Goal: Information Seeking & Learning: Learn about a topic

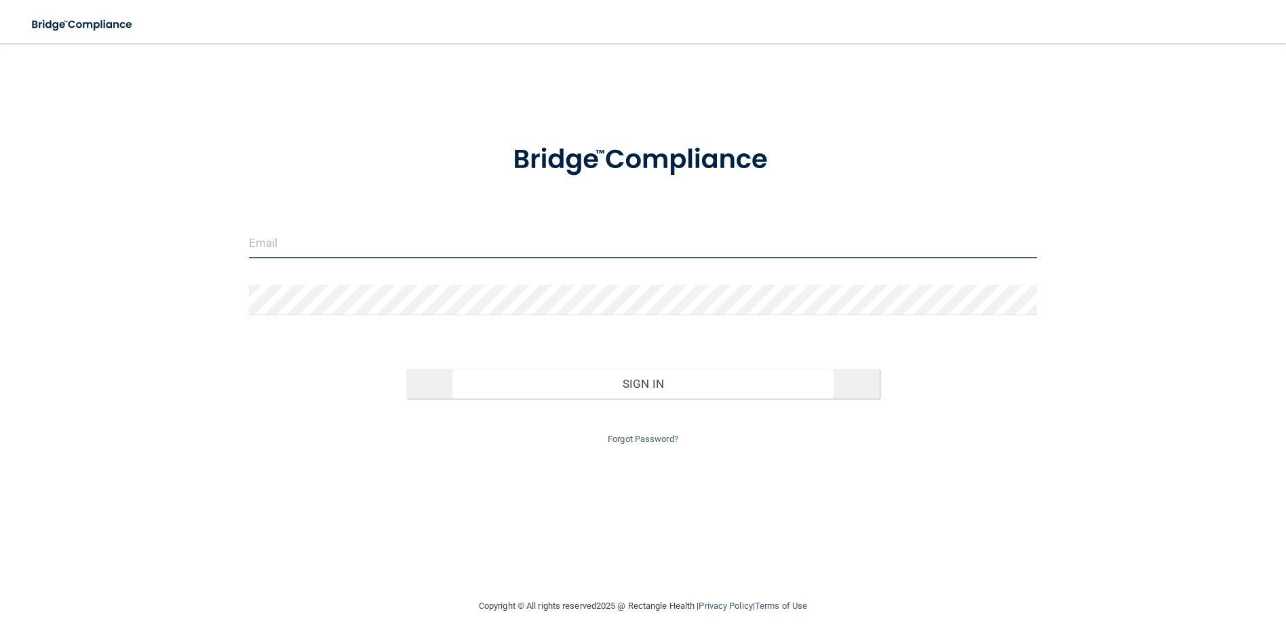
type input "[PERSON_NAME][EMAIL_ADDRESS][DOMAIN_NAME]"
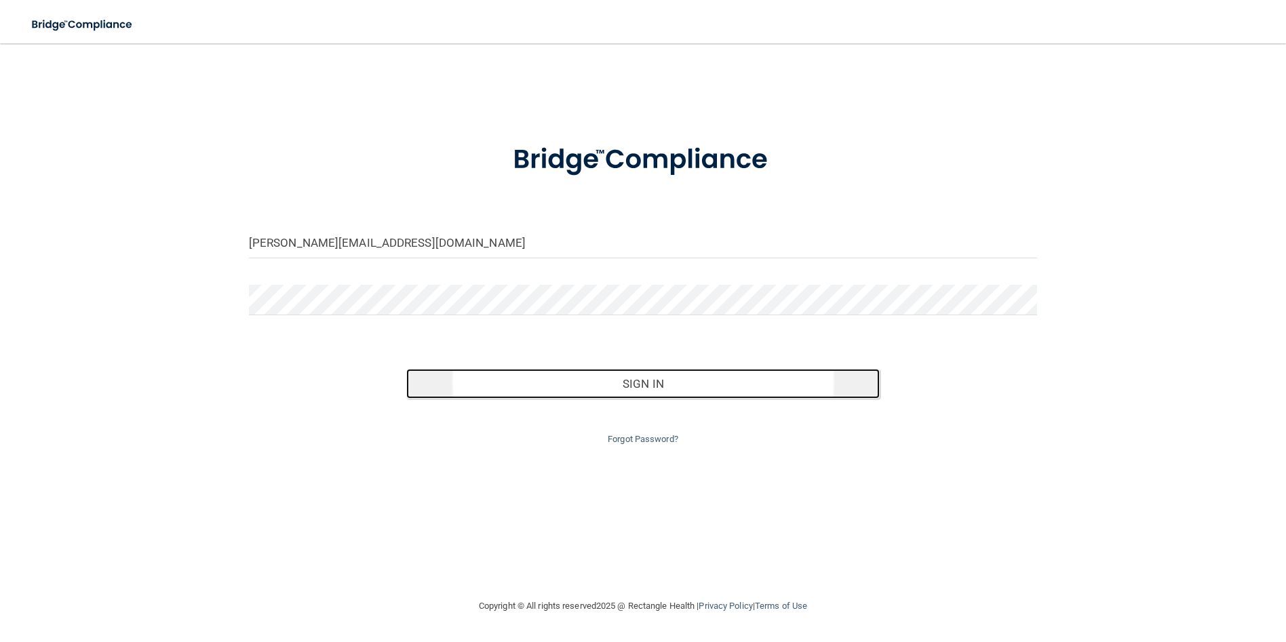
click at [690, 371] on button "Sign In" at bounding box center [642, 384] width 473 height 30
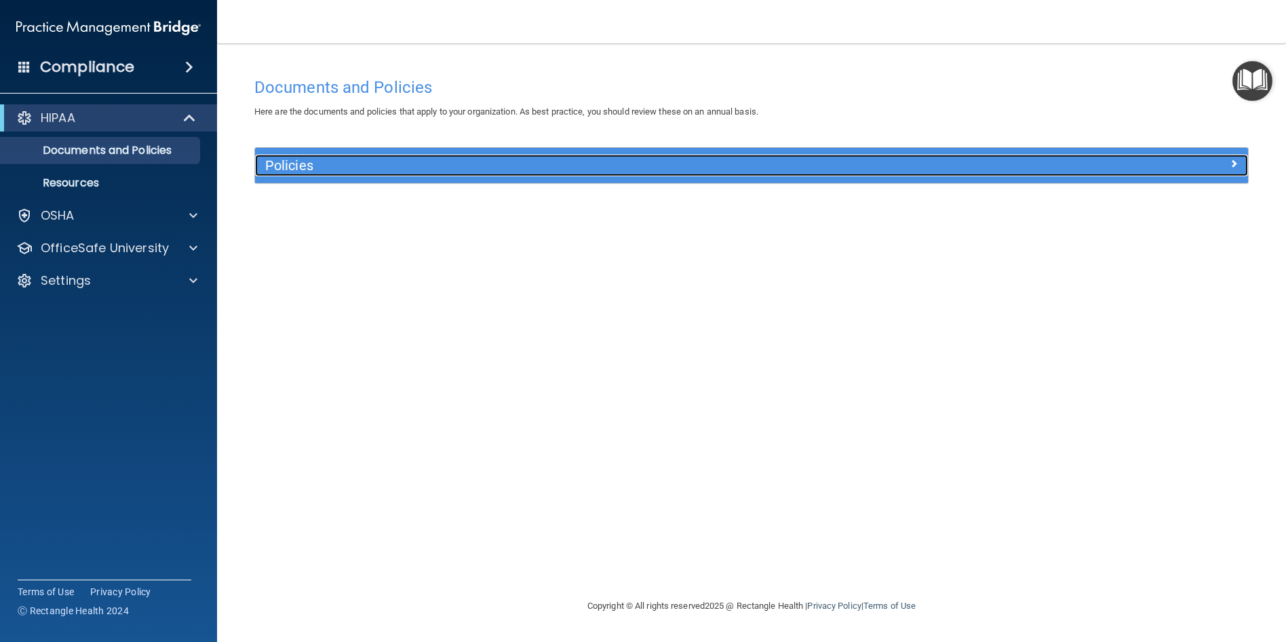
click at [1234, 163] on span at bounding box center [1234, 163] width 8 height 16
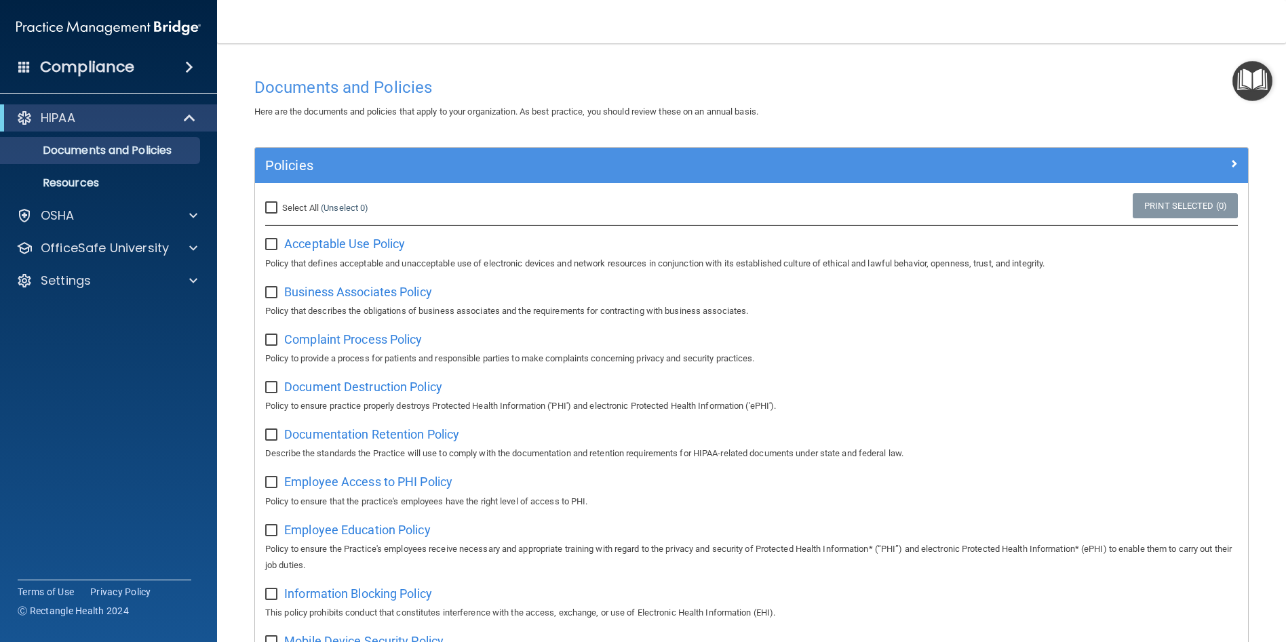
click at [271, 208] on input "Select All (Unselect 0) Unselect All" at bounding box center [273, 208] width 16 height 11
checkbox input "true"
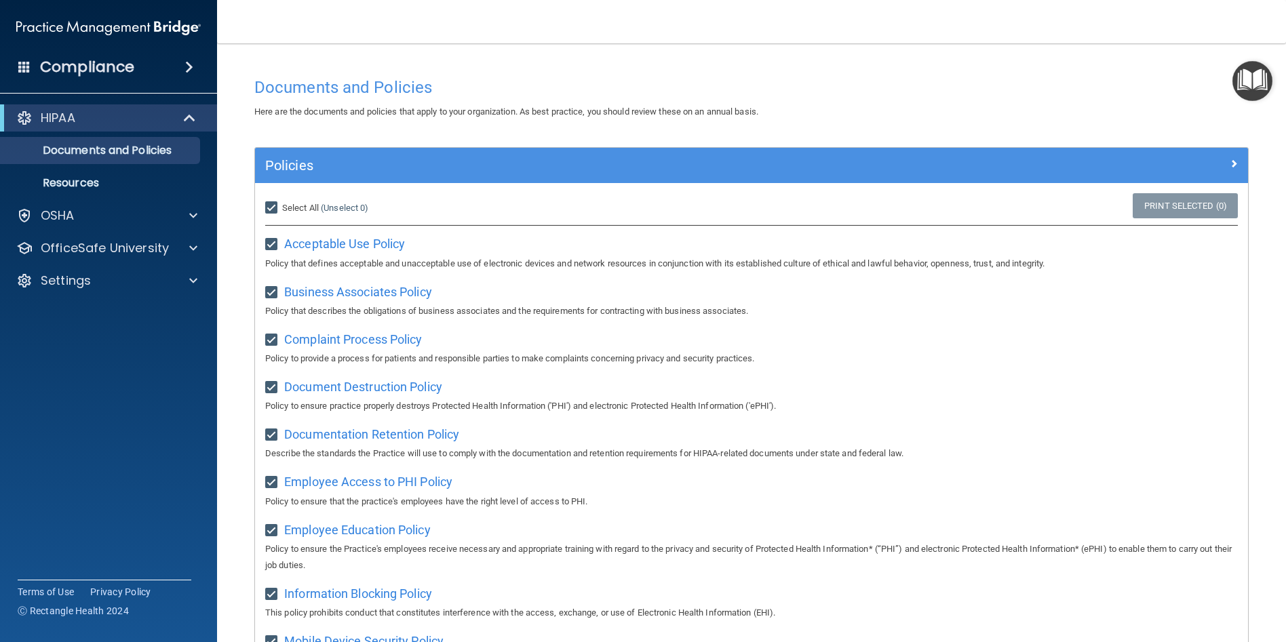
checkbox input "true"
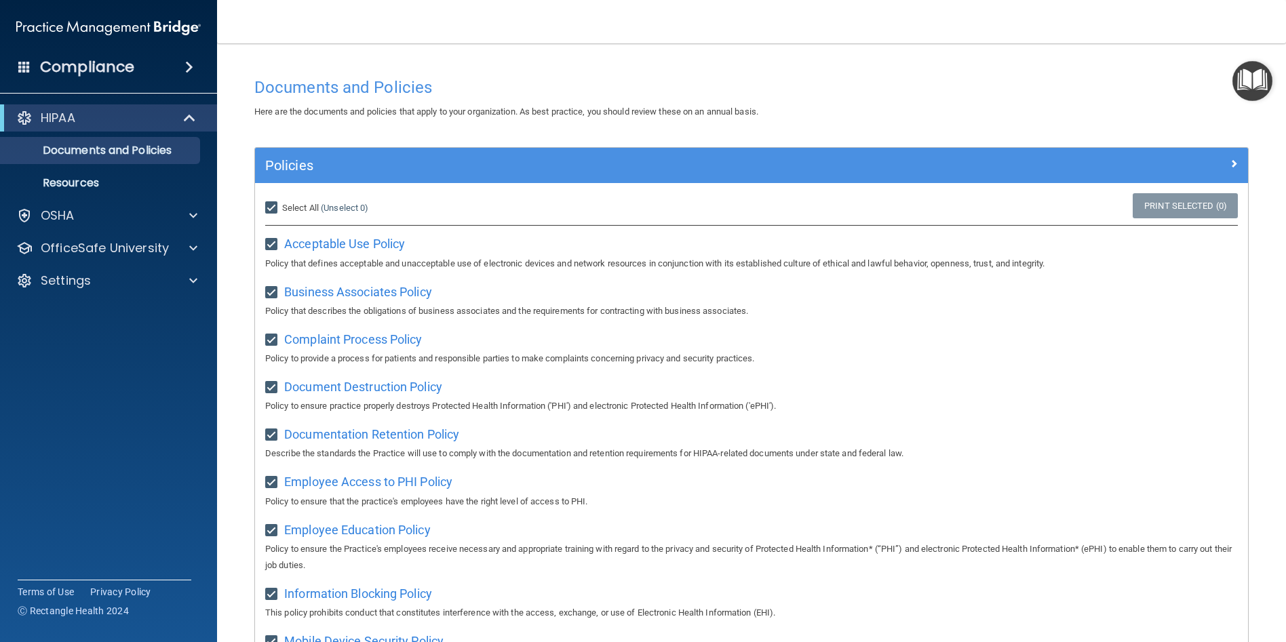
checkbox input "true"
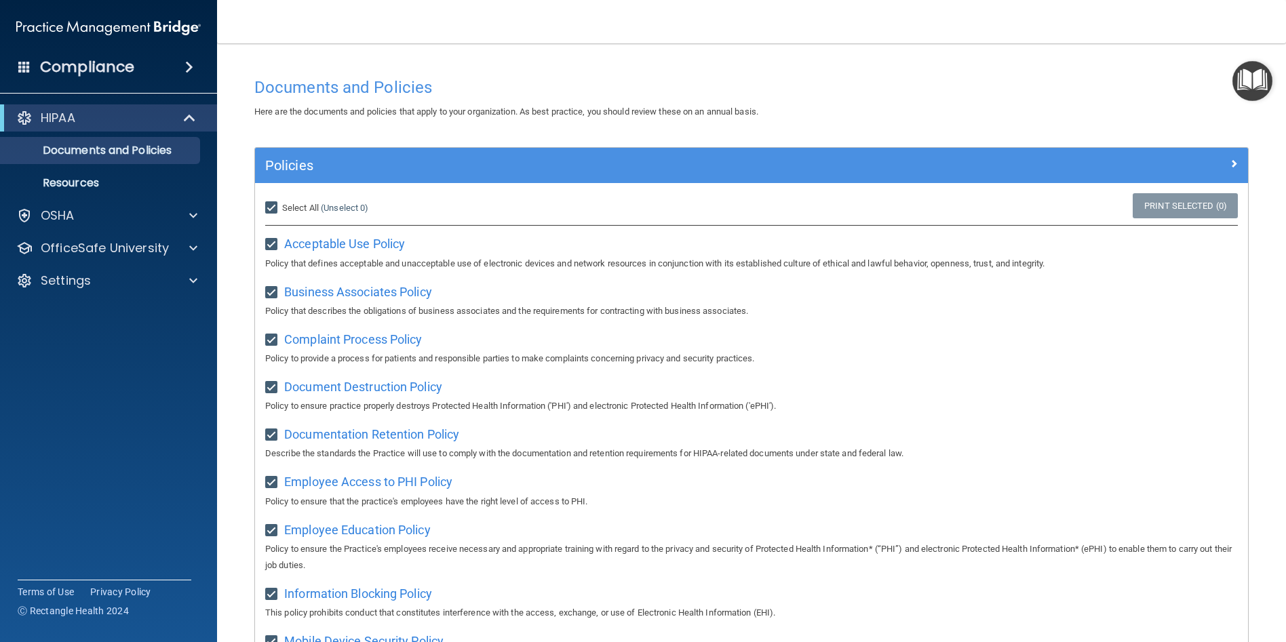
checkbox input "true"
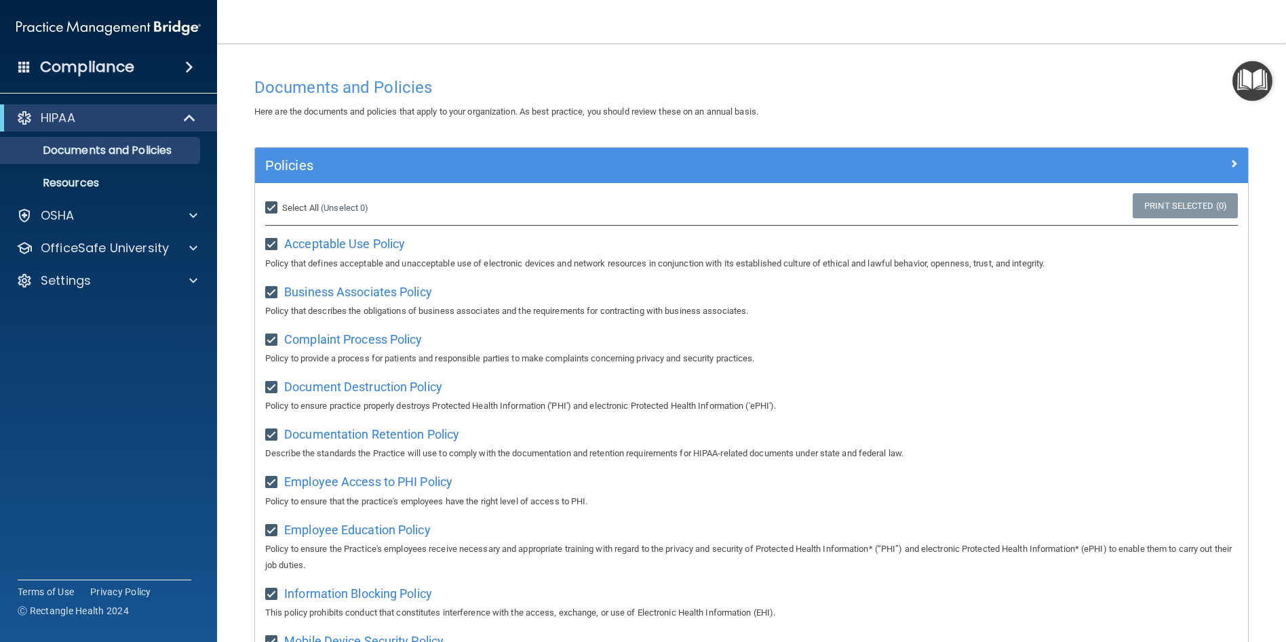
checkbox input "true"
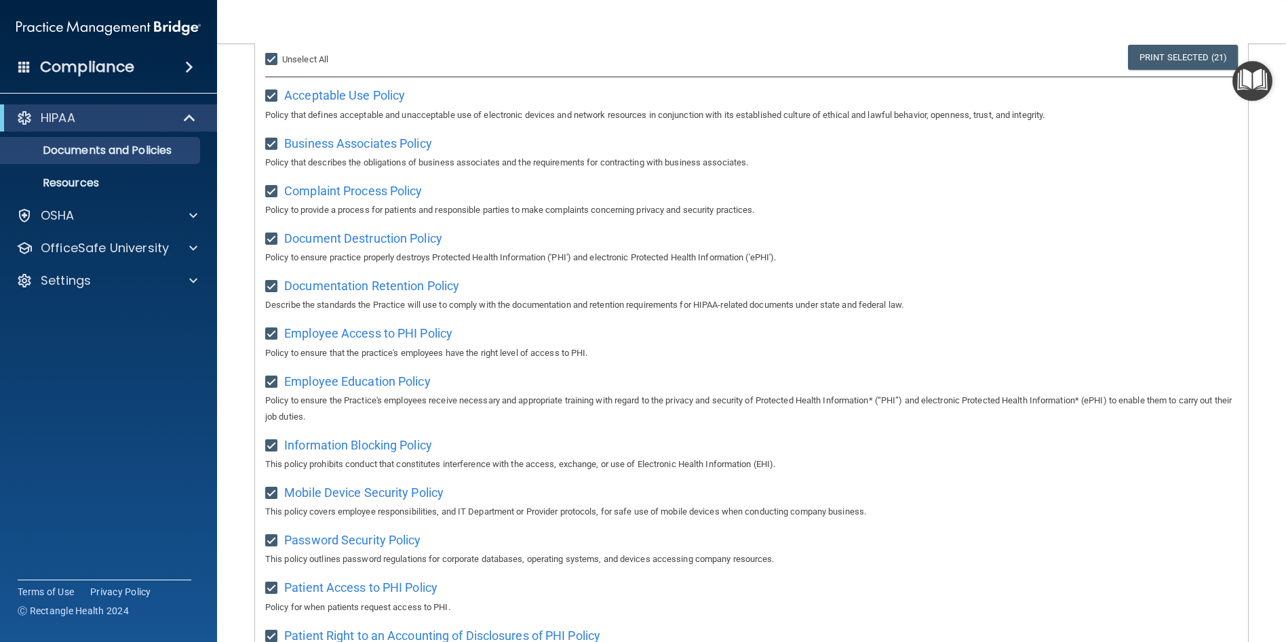
scroll to position [108, 0]
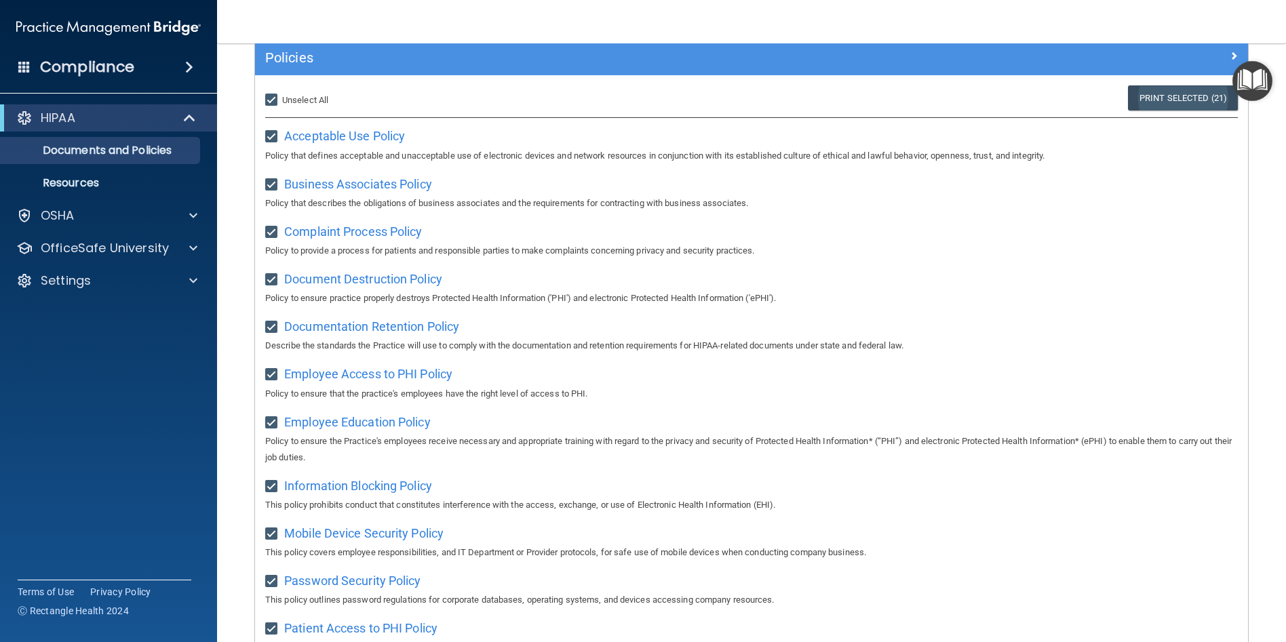
click at [1134, 92] on link "Print Selected (21)" at bounding box center [1183, 97] width 110 height 25
click at [78, 73] on h4 "Compliance" at bounding box center [87, 67] width 94 height 19
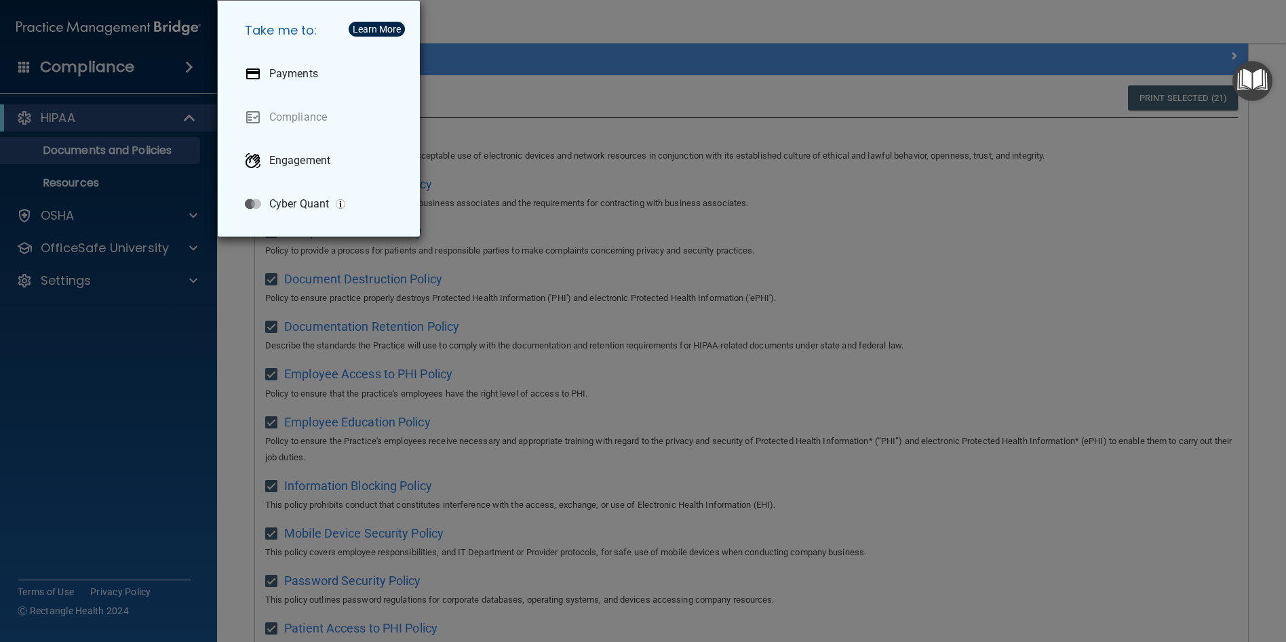
click at [100, 119] on div "Take me to: Payments Compliance Engagement Cyber Quant" at bounding box center [643, 321] width 1286 height 642
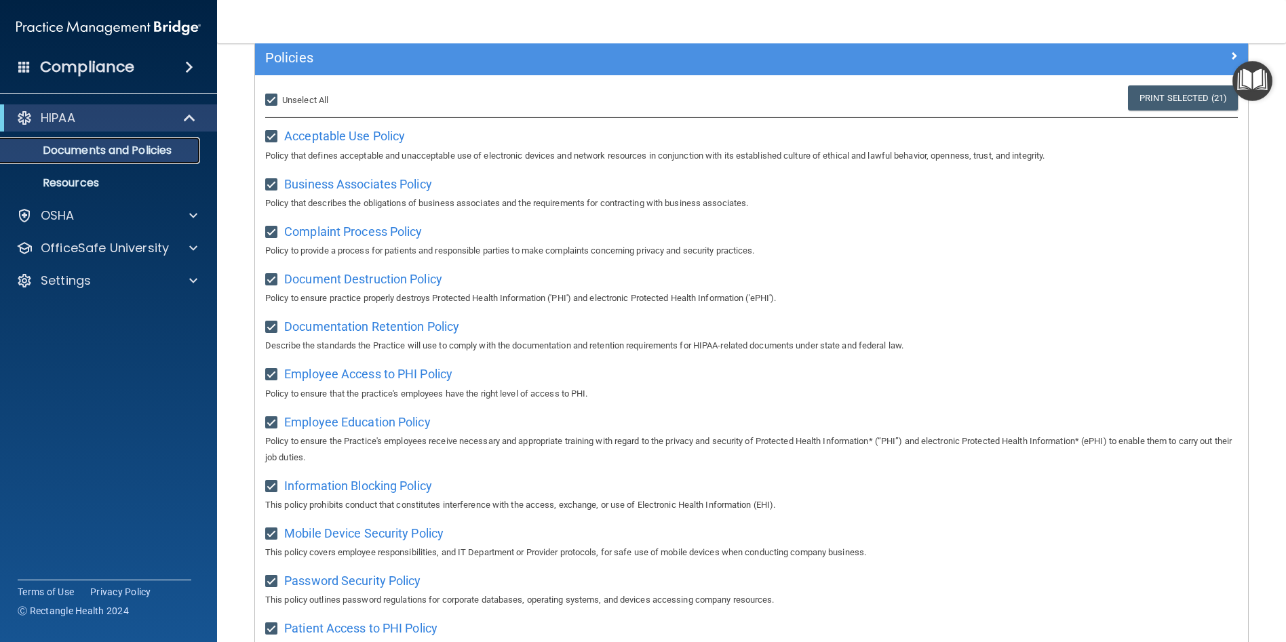
click at [92, 145] on p "Documents and Policies" at bounding box center [101, 151] width 185 height 14
click at [79, 180] on p "Resources" at bounding box center [101, 183] width 185 height 14
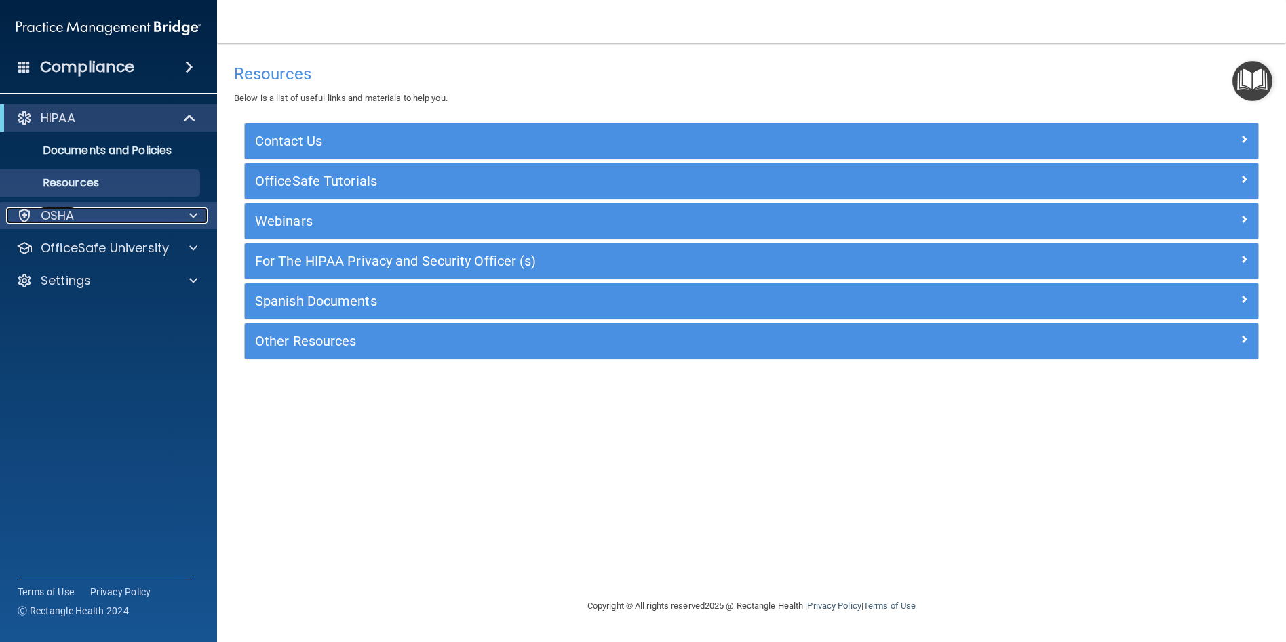
click at [43, 213] on p "OSHA" at bounding box center [58, 216] width 34 height 16
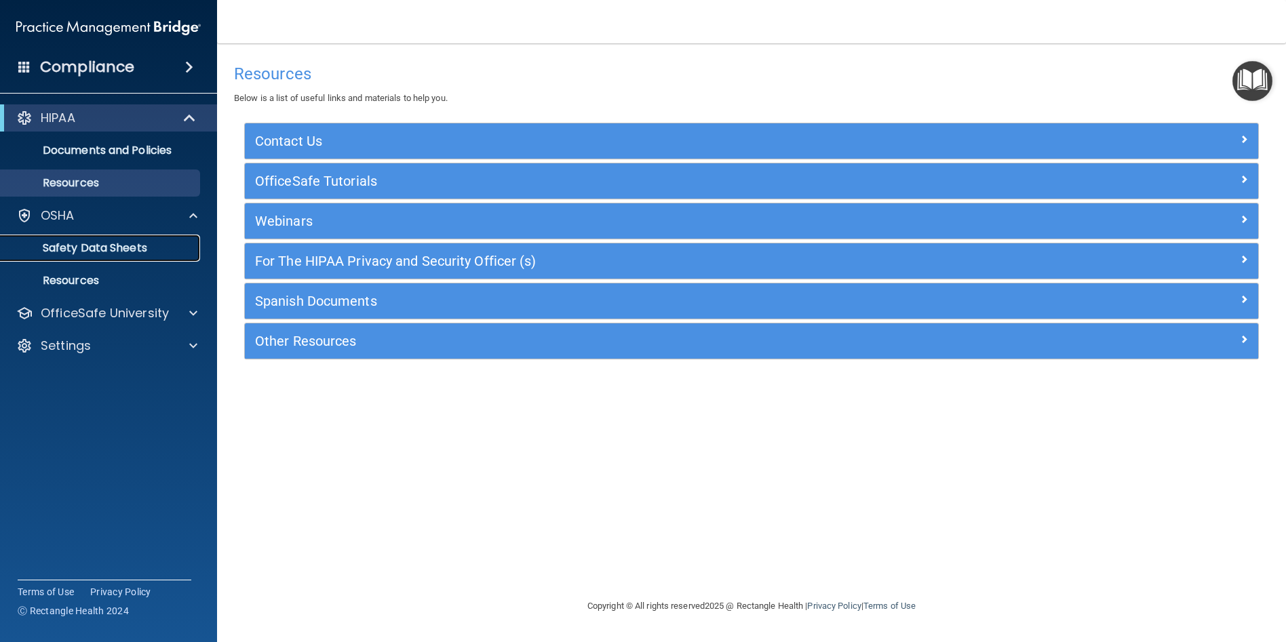
click at [59, 241] on p "Safety Data Sheets" at bounding box center [101, 248] width 185 height 14
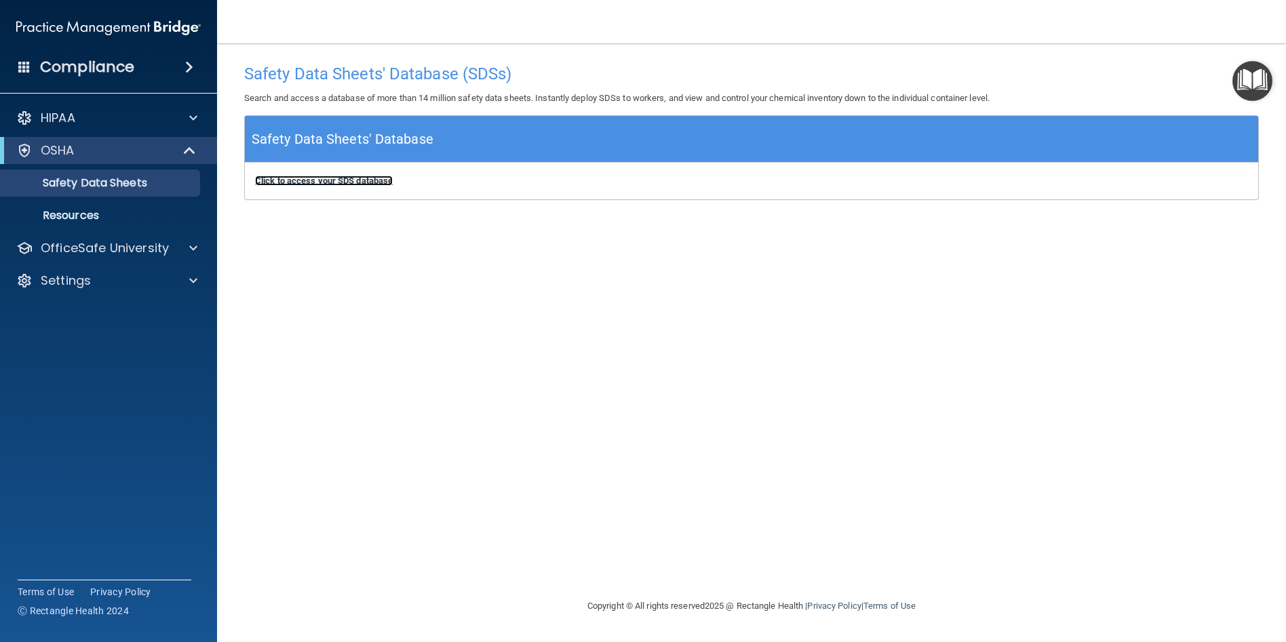
click at [306, 182] on b "Click to access your SDS database" at bounding box center [324, 181] width 138 height 10
click at [186, 73] on span at bounding box center [189, 67] width 8 height 16
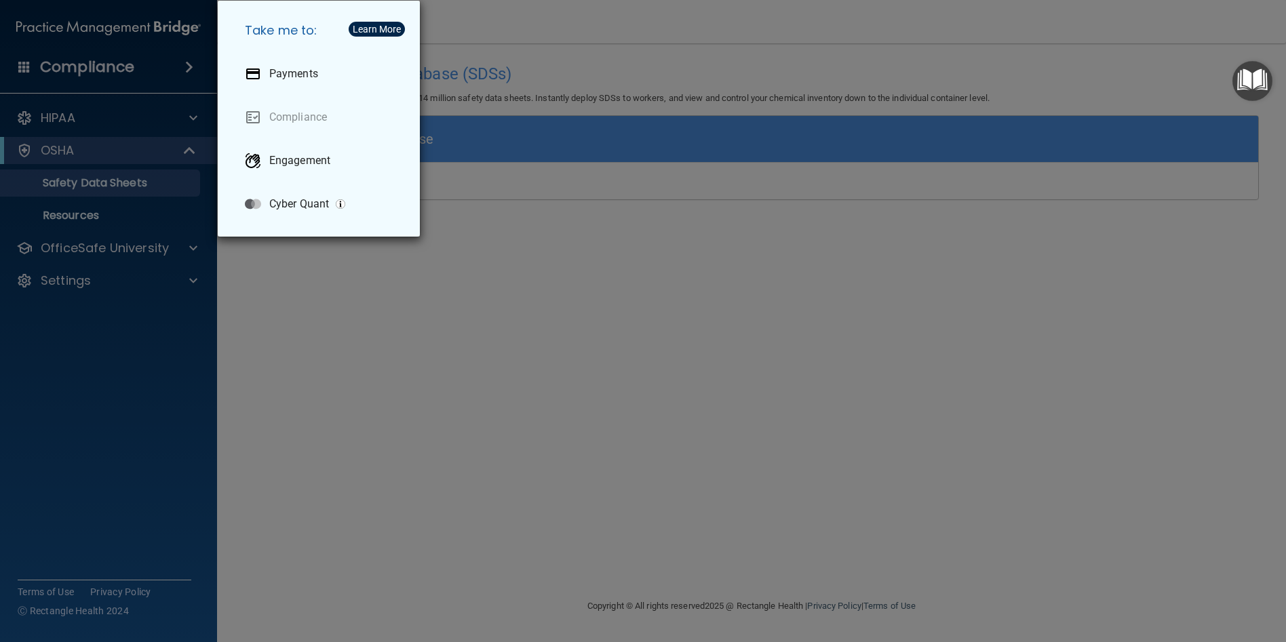
click at [129, 81] on div "Take me to: Payments Compliance Engagement Cyber Quant" at bounding box center [643, 321] width 1286 height 642
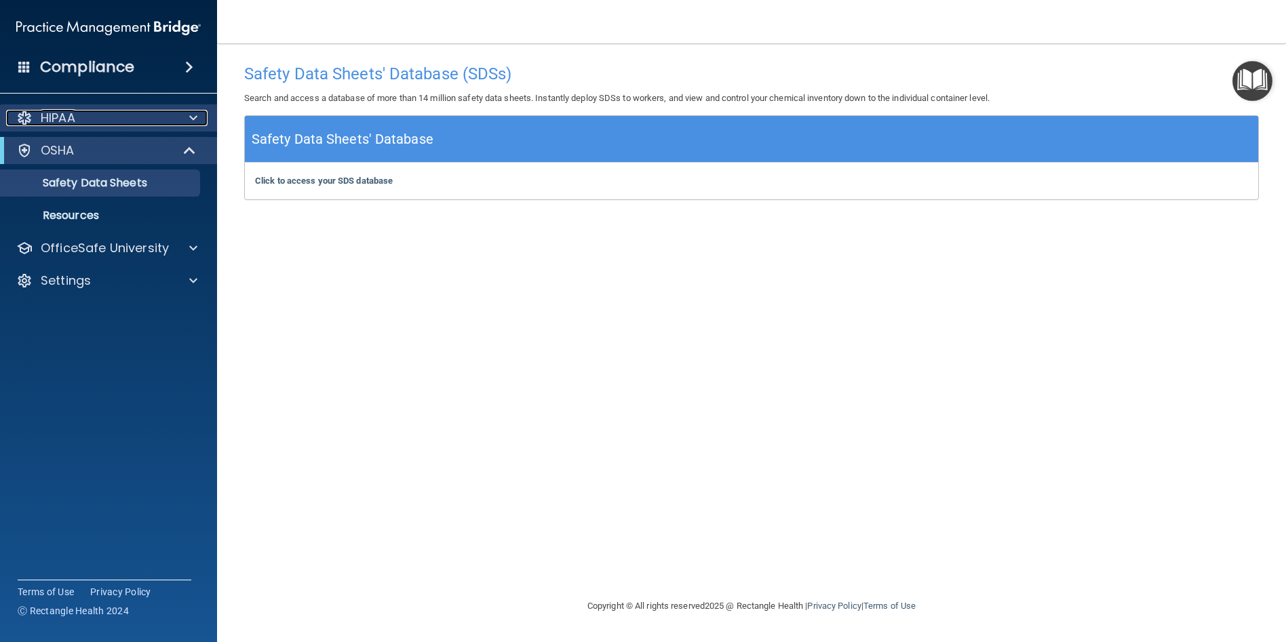
click at [201, 117] on div at bounding box center [191, 118] width 34 height 16
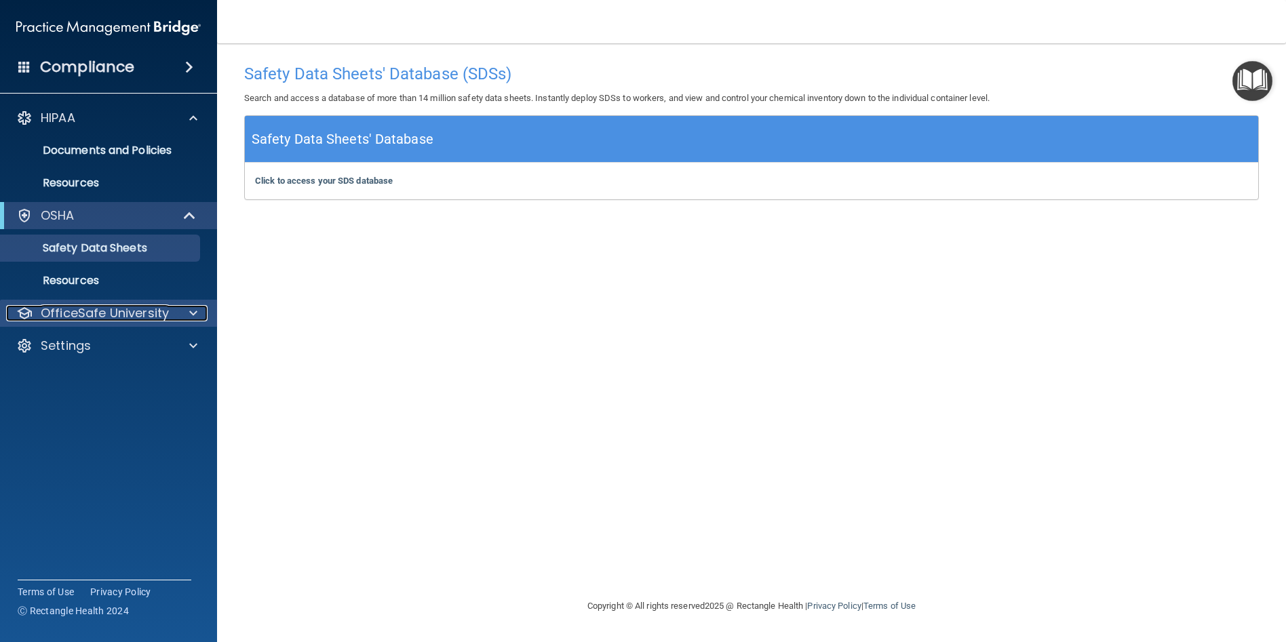
click at [166, 316] on p "OfficeSafe University" at bounding box center [105, 313] width 128 height 16
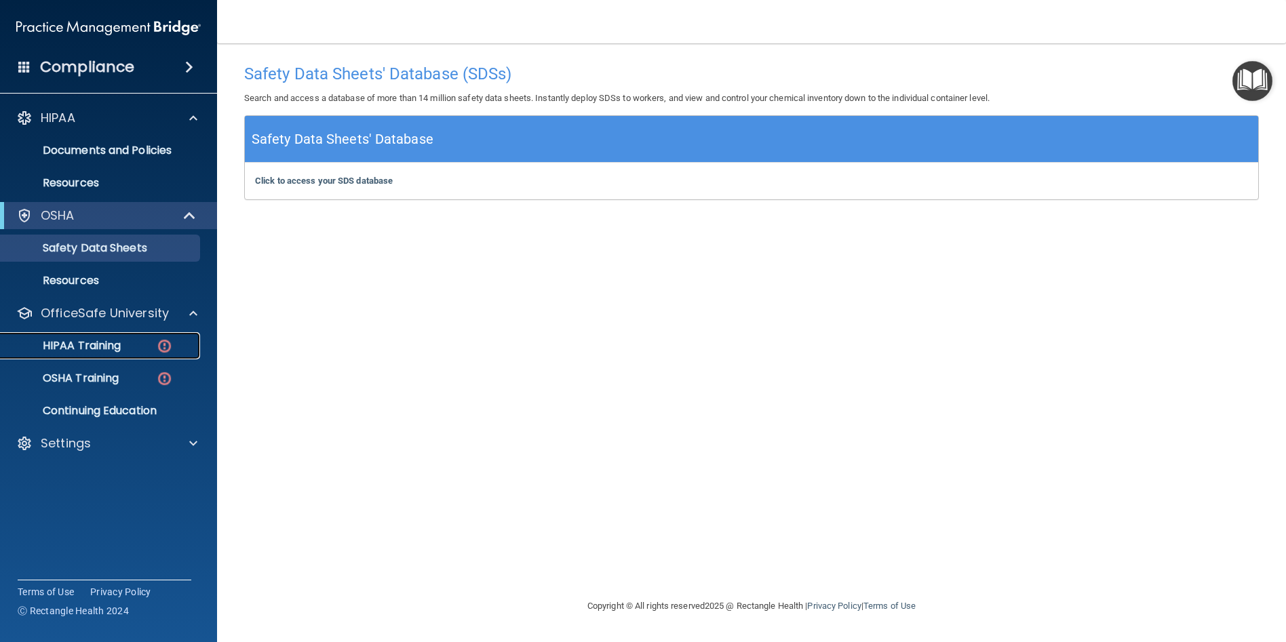
click at [106, 349] on p "HIPAA Training" at bounding box center [65, 346] width 112 height 14
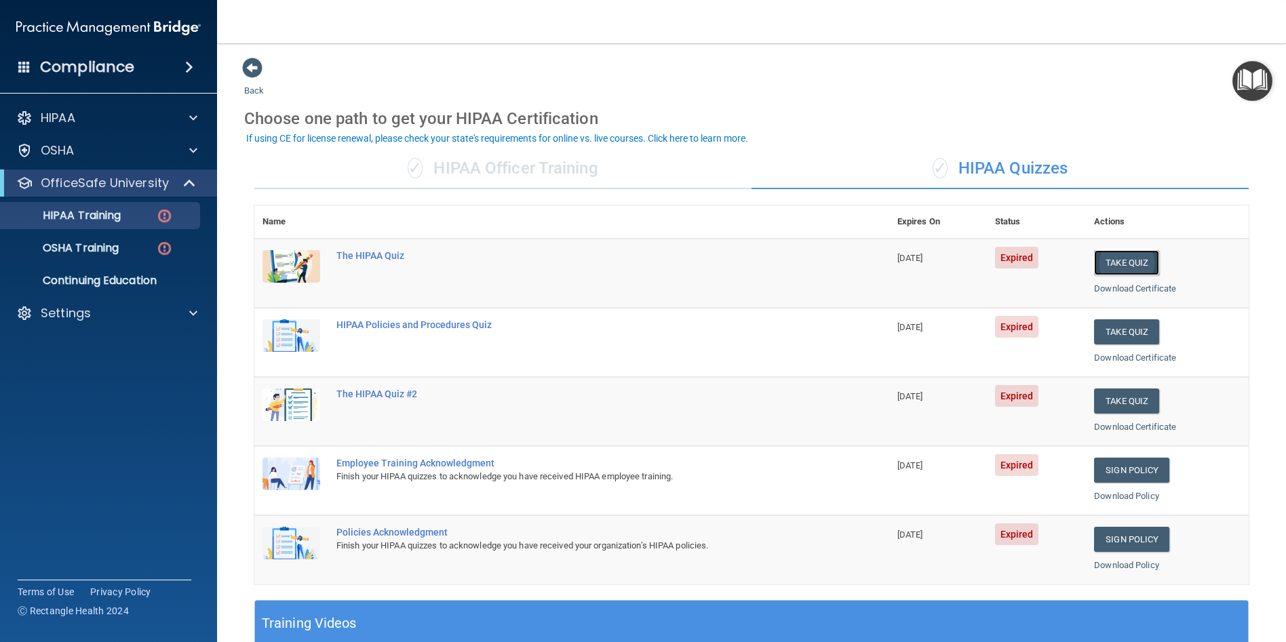
click at [1125, 262] on button "Take Quiz" at bounding box center [1126, 262] width 65 height 25
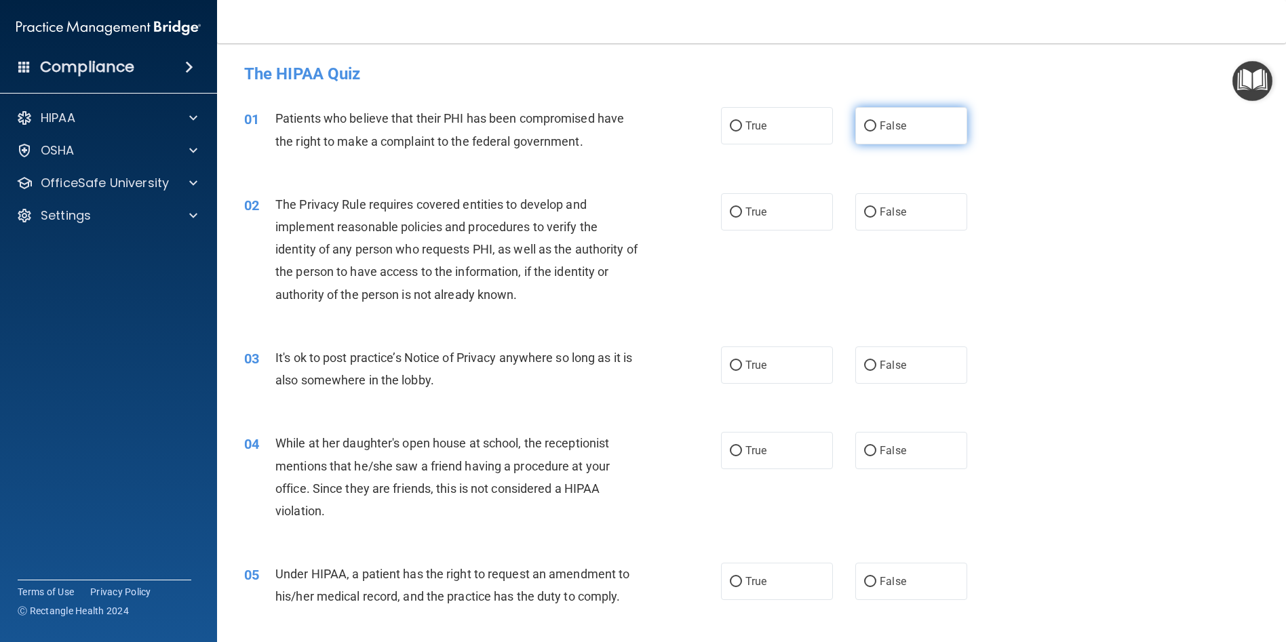
click at [868, 125] on input "False" at bounding box center [870, 126] width 12 height 10
radio input "true"
click at [864, 210] on input "False" at bounding box center [870, 213] width 12 height 10
radio input "true"
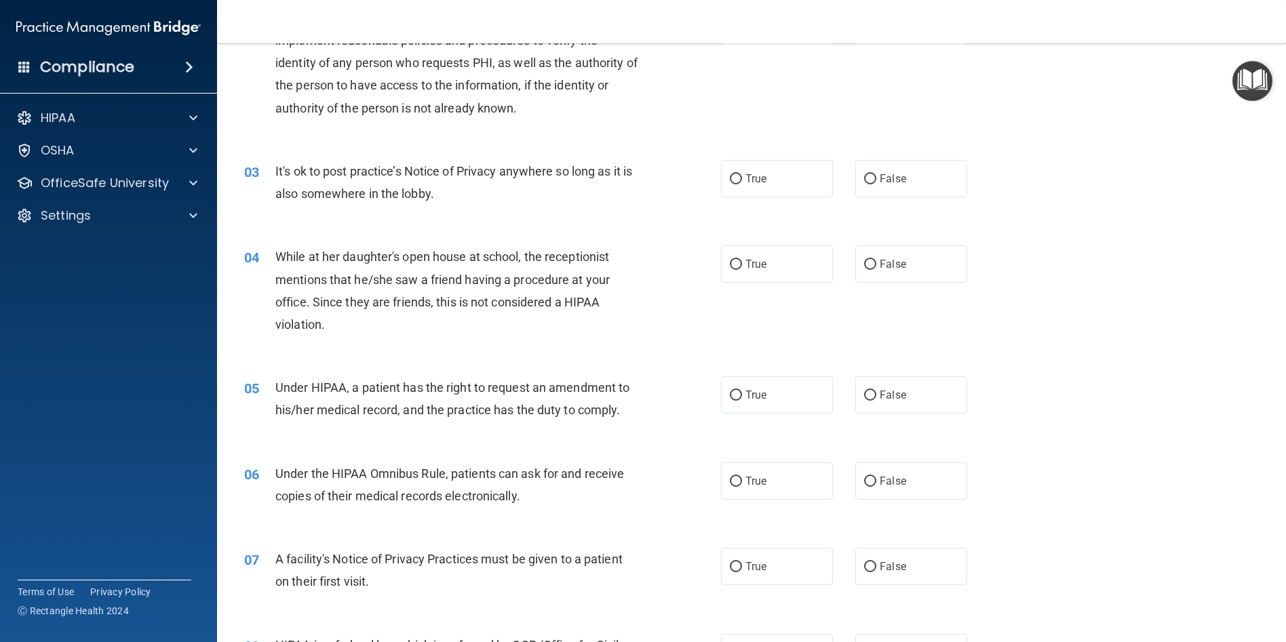
scroll to position [203, 0]
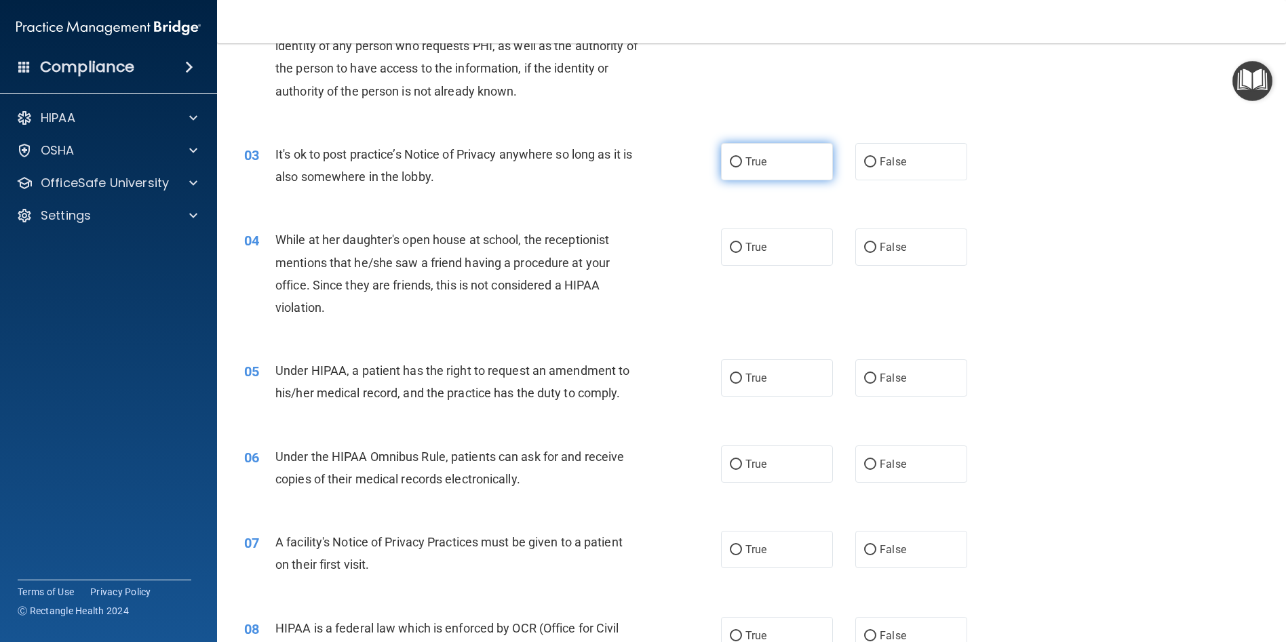
click at [735, 161] on input "True" at bounding box center [736, 162] width 12 height 10
radio input "true"
click at [869, 246] on input "False" at bounding box center [870, 248] width 12 height 10
radio input "true"
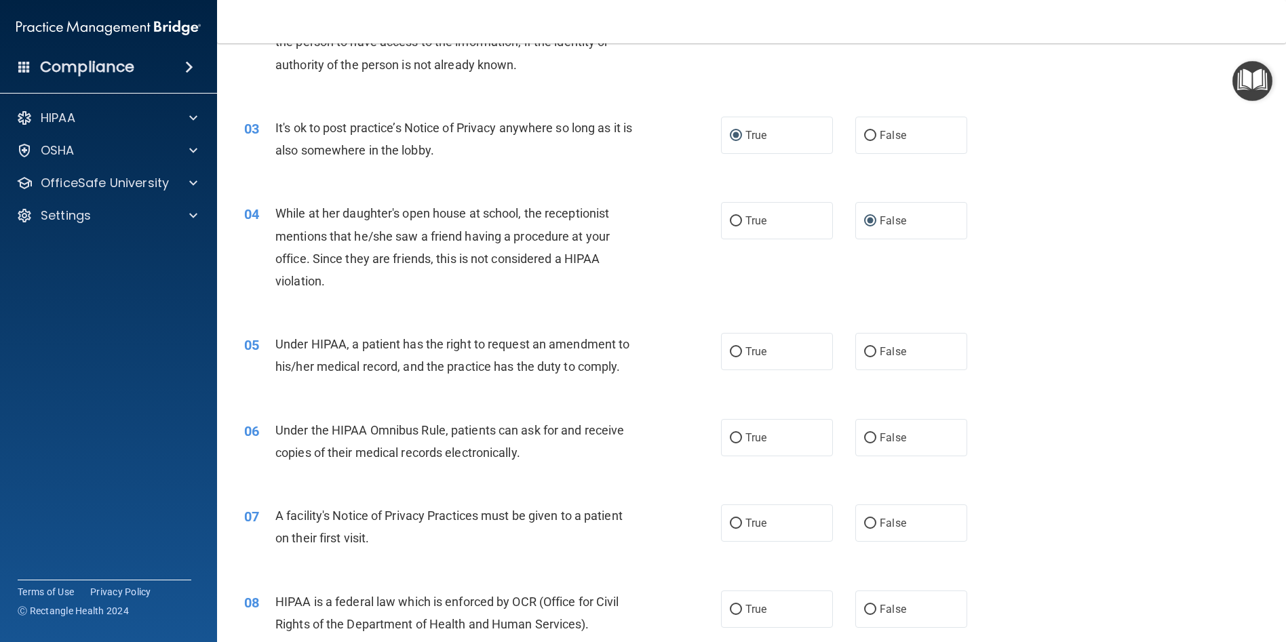
scroll to position [271, 0]
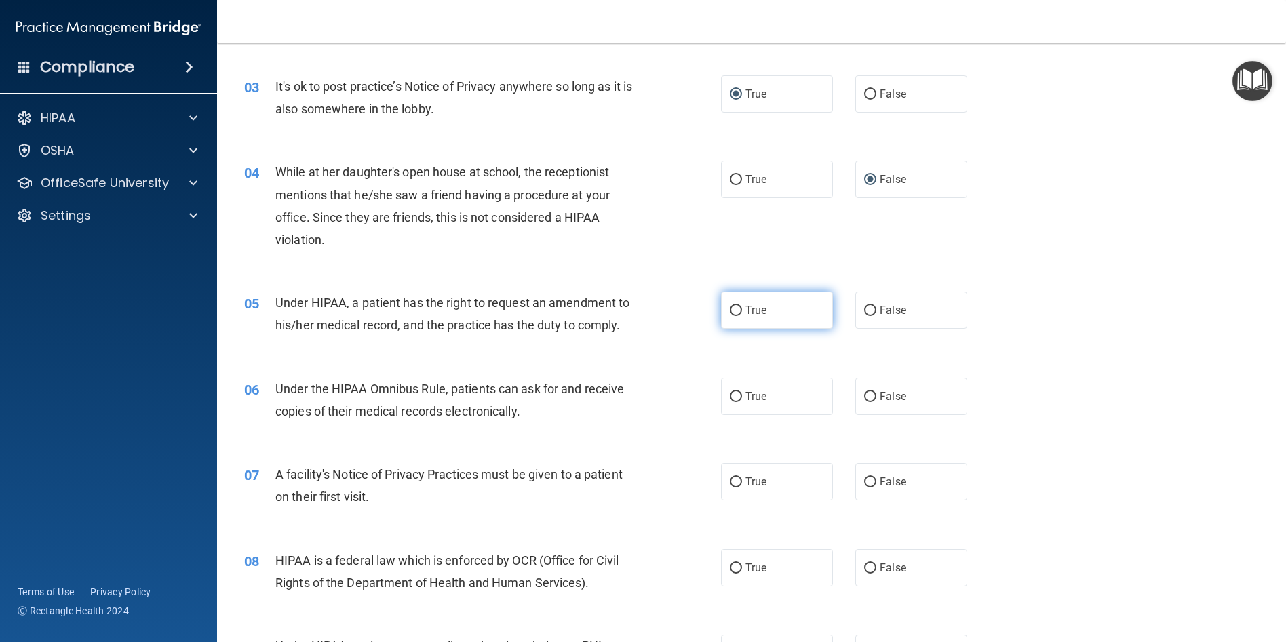
click at [736, 311] on input "True" at bounding box center [736, 311] width 12 height 10
radio input "true"
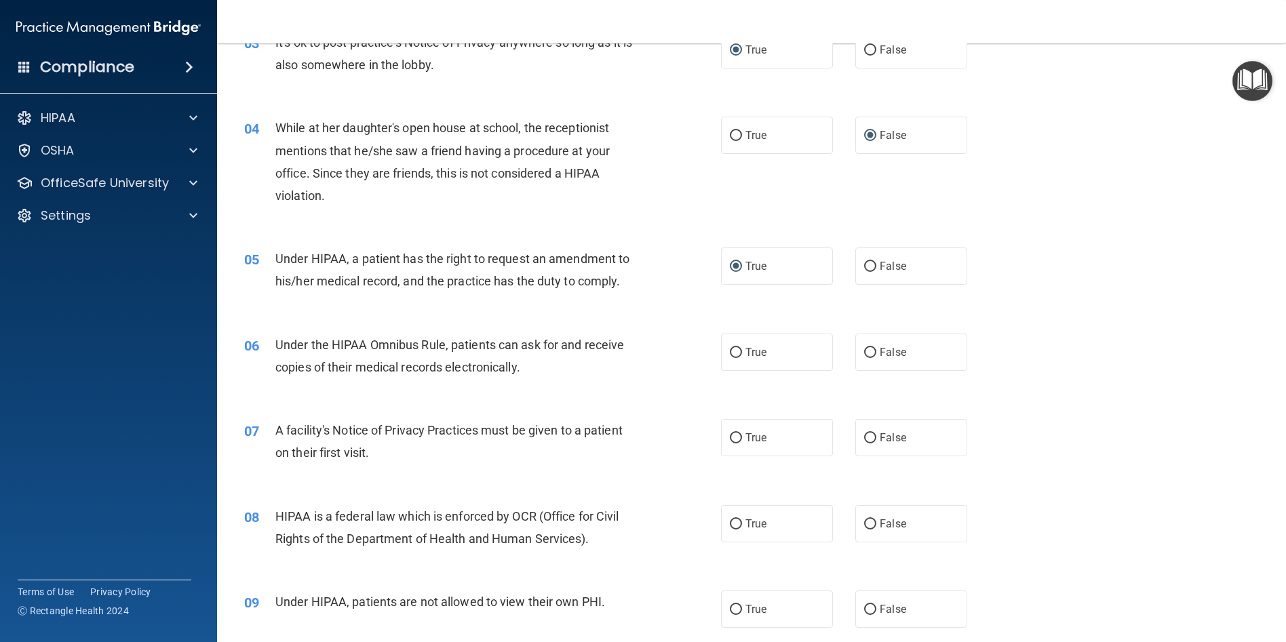
scroll to position [339, 0]
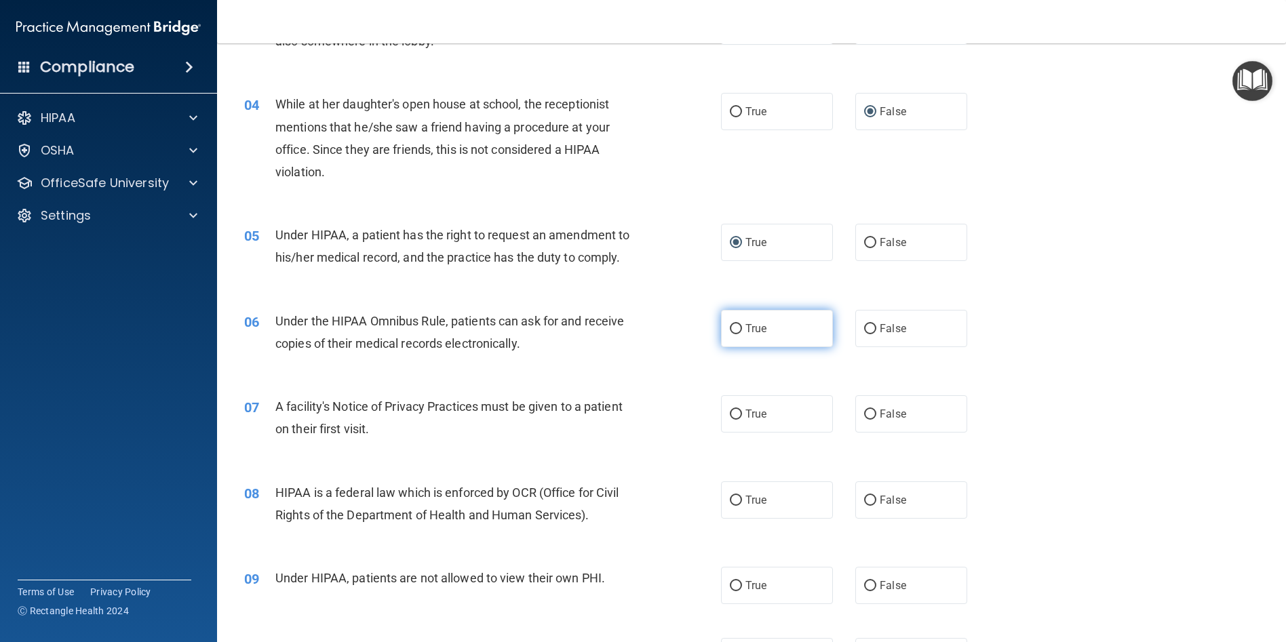
click at [738, 332] on label "True" at bounding box center [777, 328] width 112 height 37
click at [738, 332] on input "True" at bounding box center [736, 329] width 12 height 10
radio input "true"
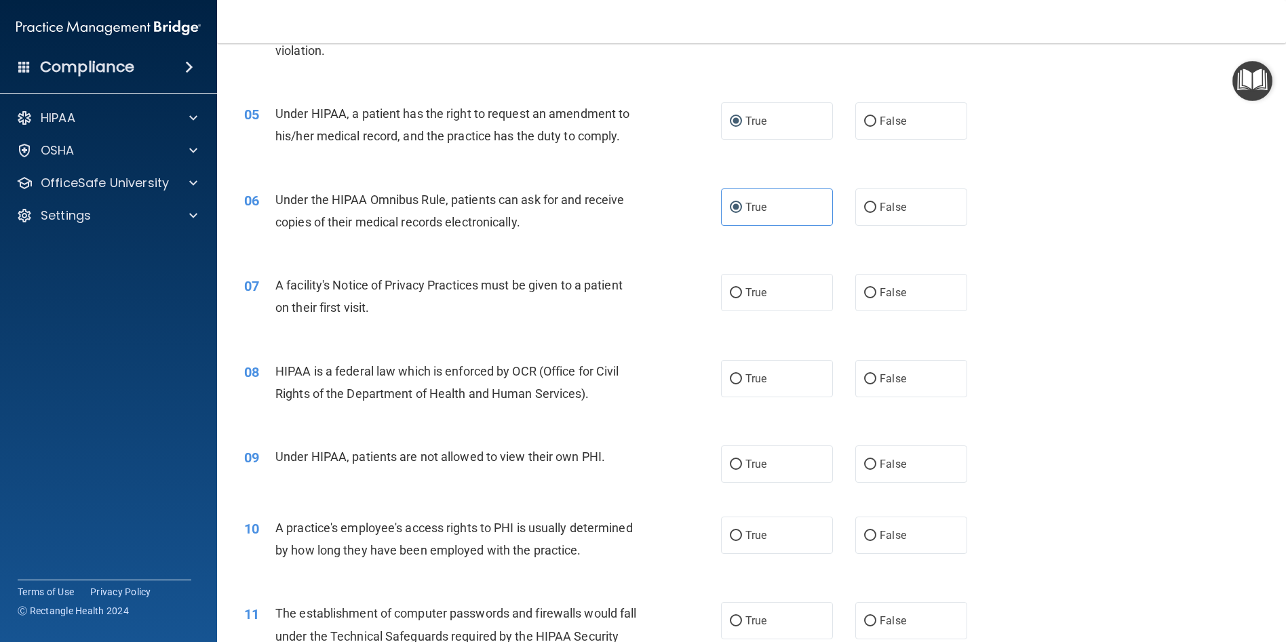
scroll to position [475, 0]
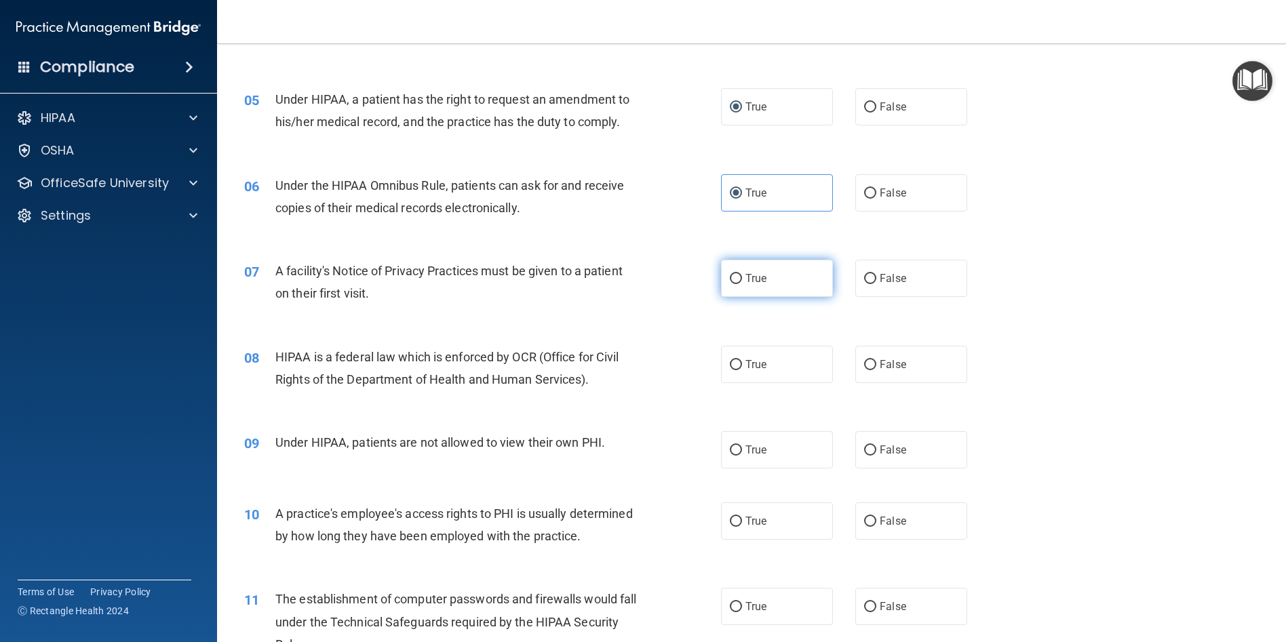
click at [731, 279] on input "True" at bounding box center [736, 279] width 12 height 10
radio input "true"
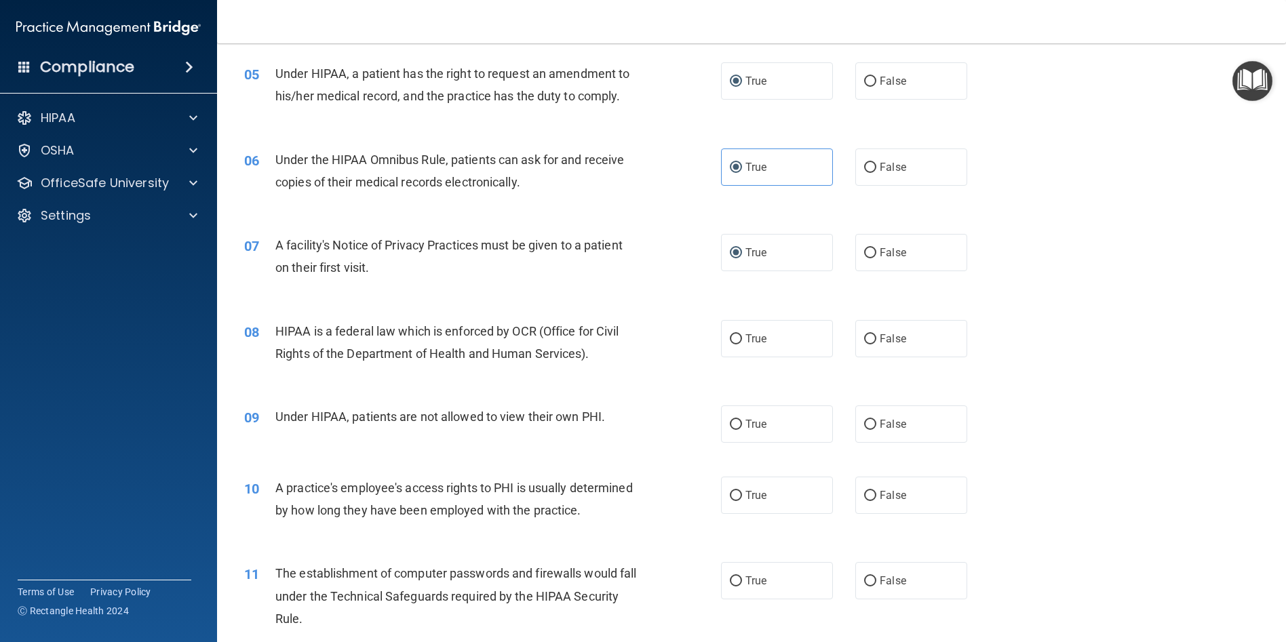
scroll to position [543, 0]
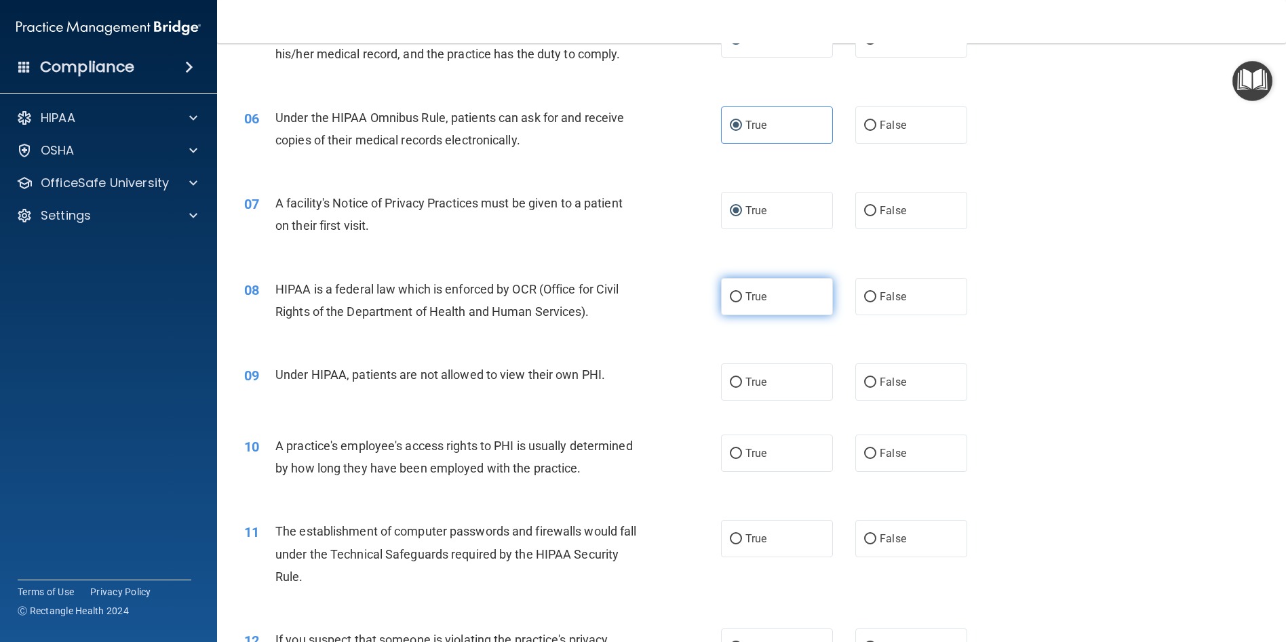
click at [726, 290] on label "True" at bounding box center [777, 296] width 112 height 37
click at [730, 292] on input "True" at bounding box center [736, 297] width 12 height 10
radio input "true"
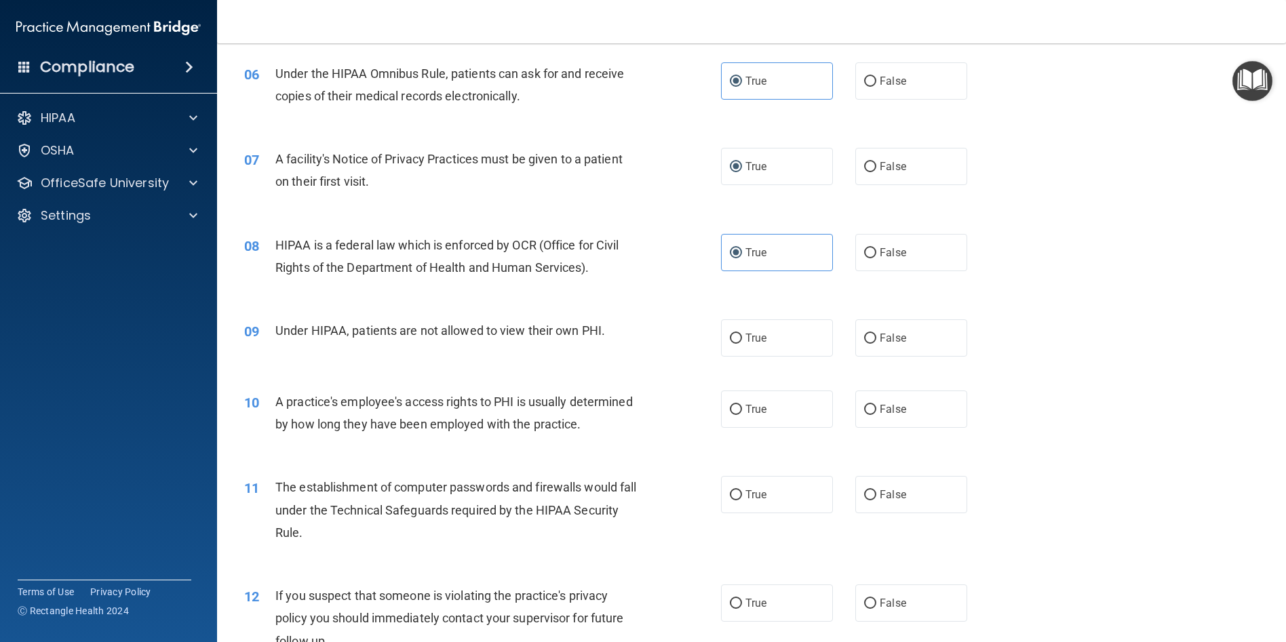
scroll to position [610, 0]
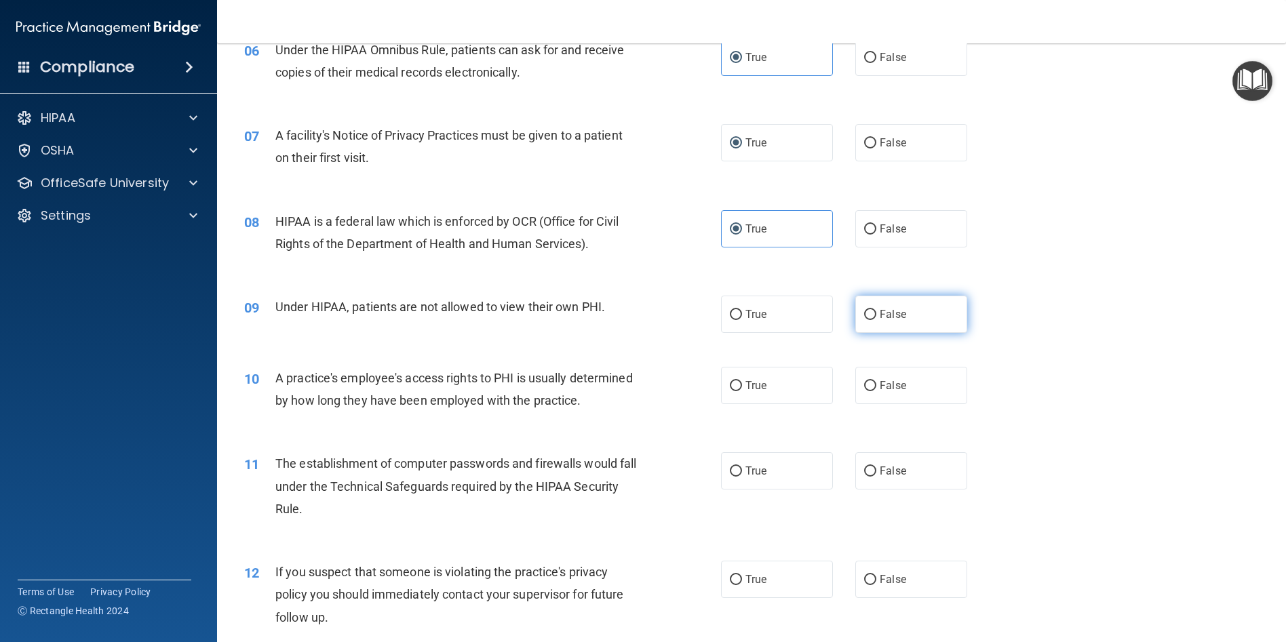
click at [868, 310] on input "False" at bounding box center [870, 315] width 12 height 10
radio input "true"
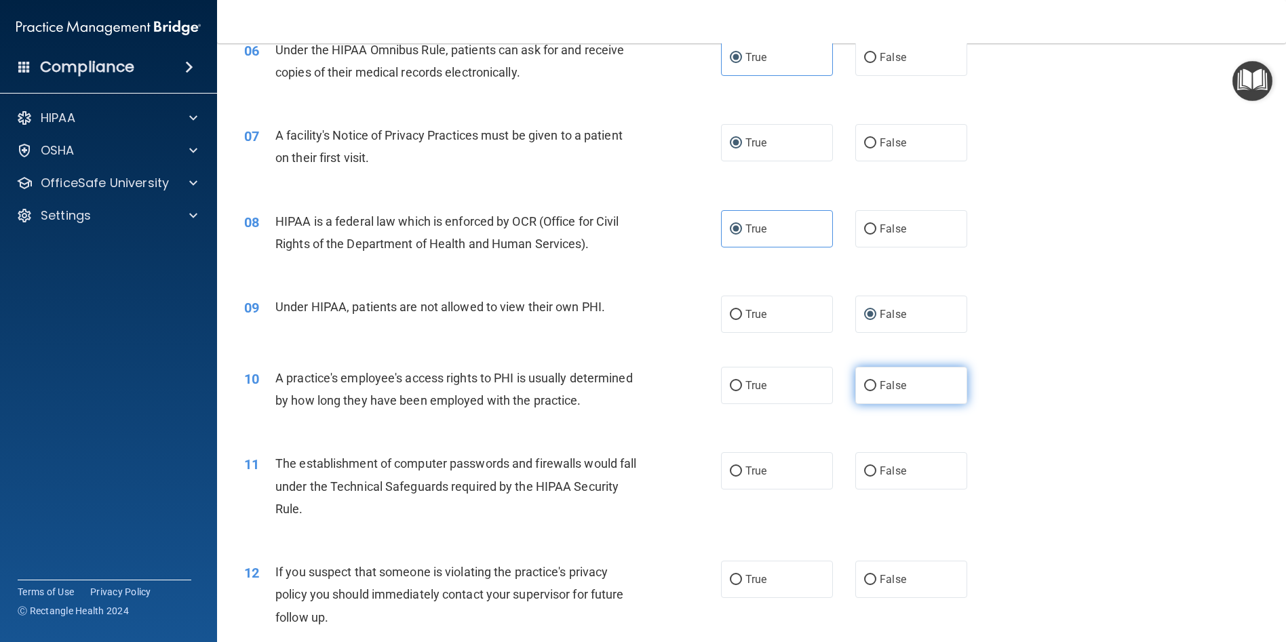
click at [864, 384] on input "False" at bounding box center [870, 386] width 12 height 10
radio input "true"
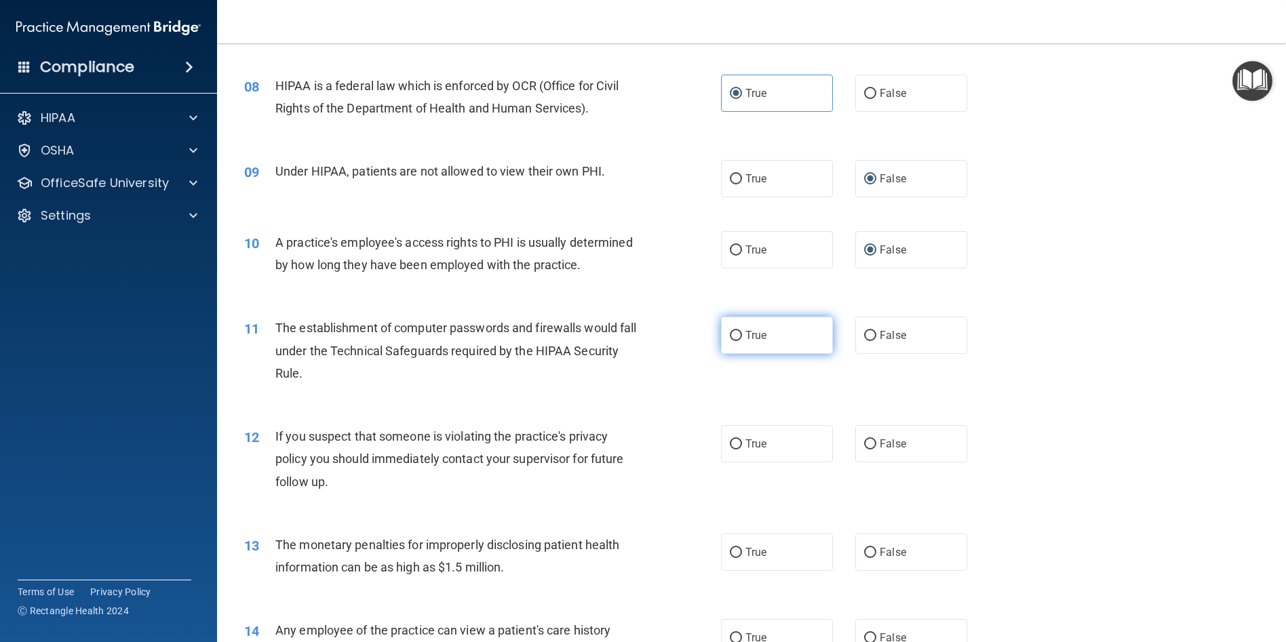
click at [731, 351] on label "True" at bounding box center [777, 335] width 112 height 37
click at [731, 341] on input "True" at bounding box center [736, 336] width 12 height 10
radio input "true"
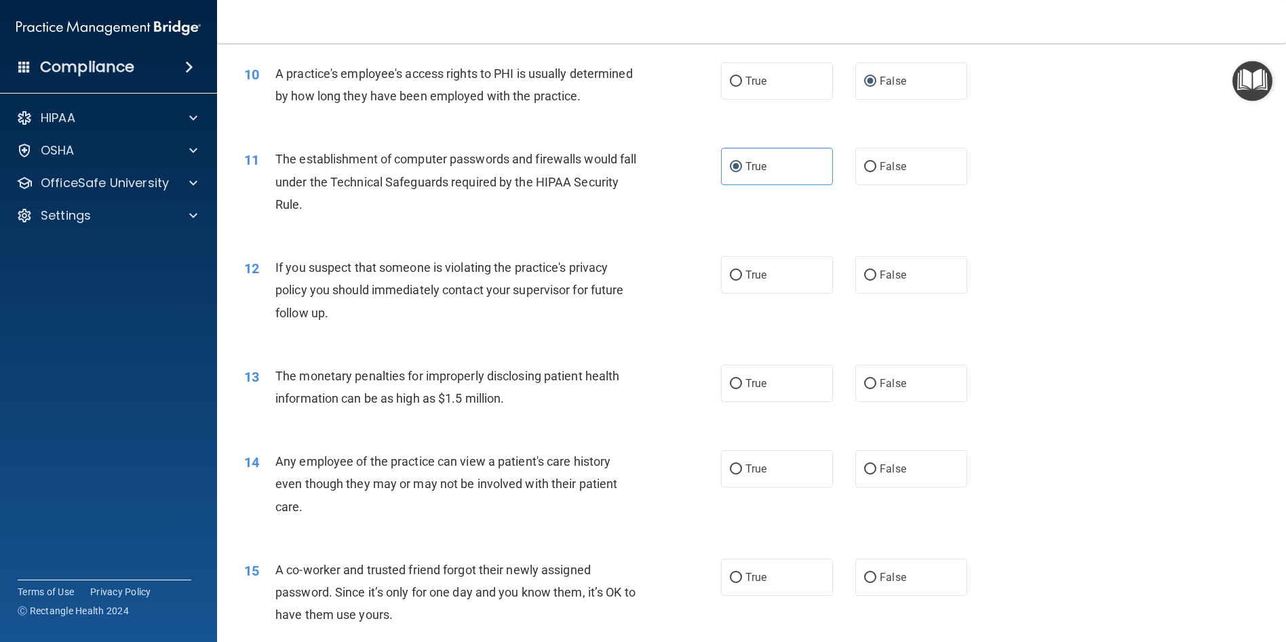
scroll to position [882, 0]
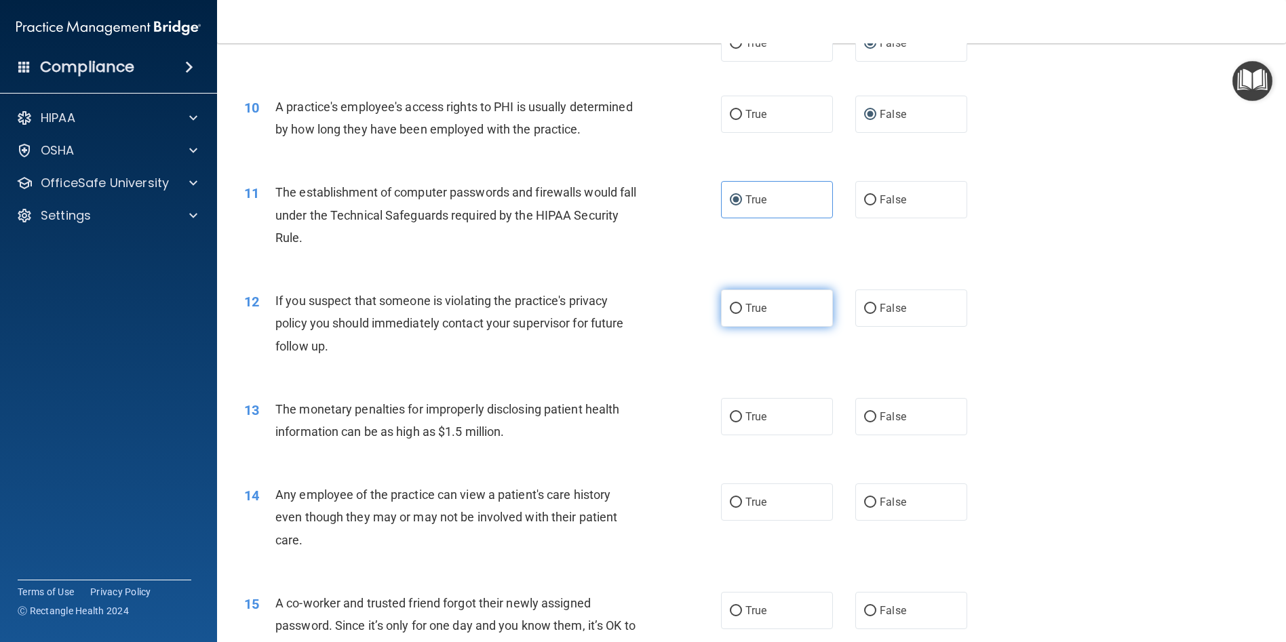
click at [730, 314] on input "True" at bounding box center [736, 309] width 12 height 10
radio input "true"
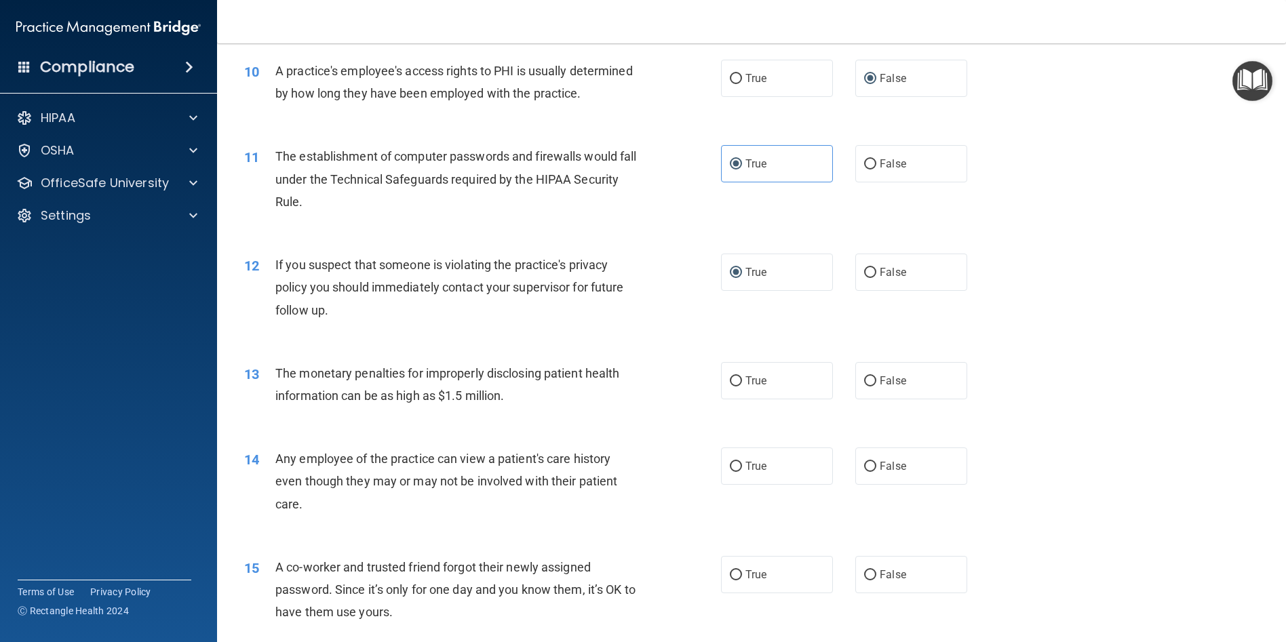
scroll to position [950, 0]
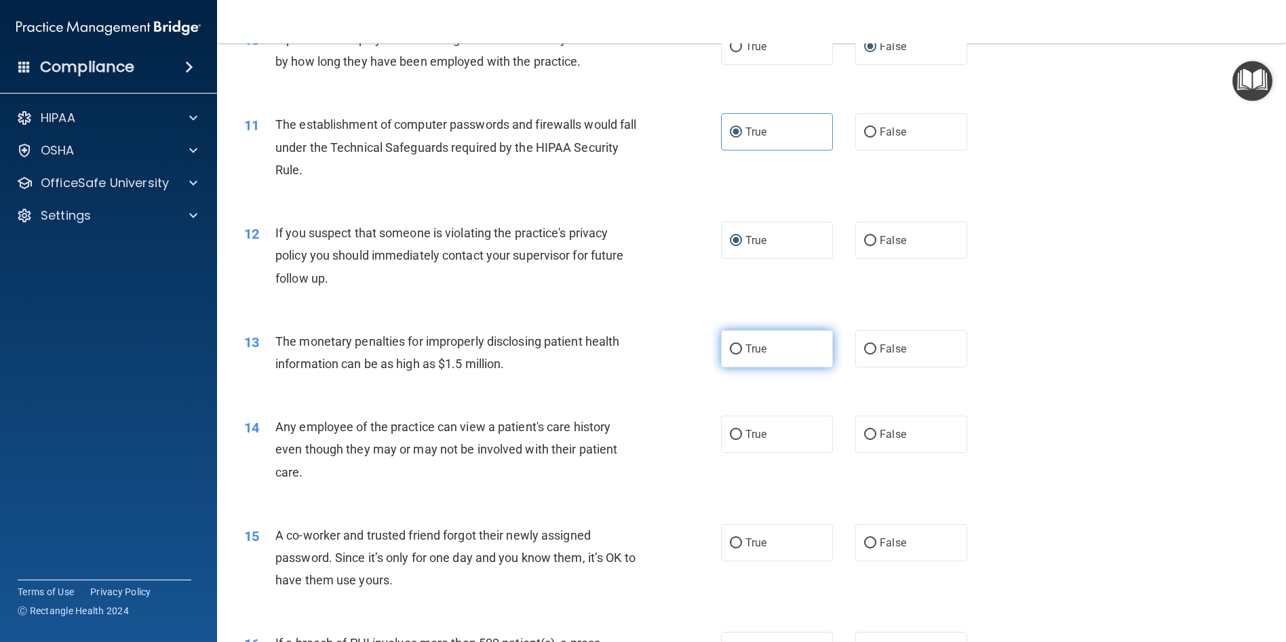
click at [730, 355] on input "True" at bounding box center [736, 350] width 12 height 10
radio input "true"
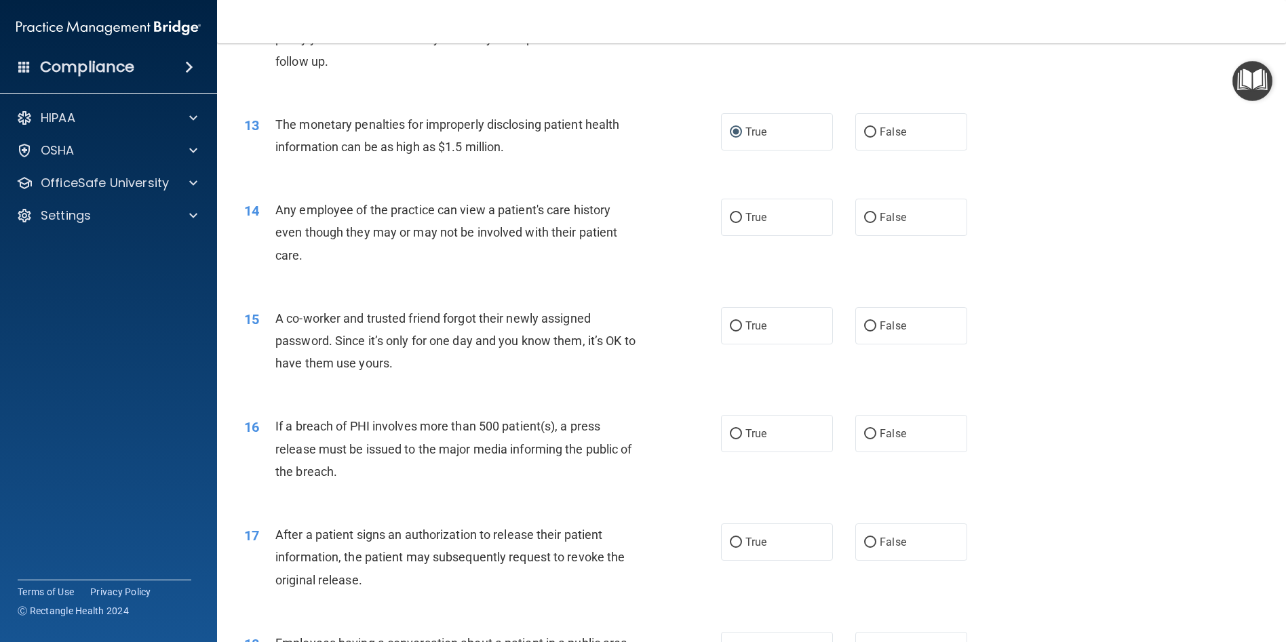
scroll to position [1221, 0]
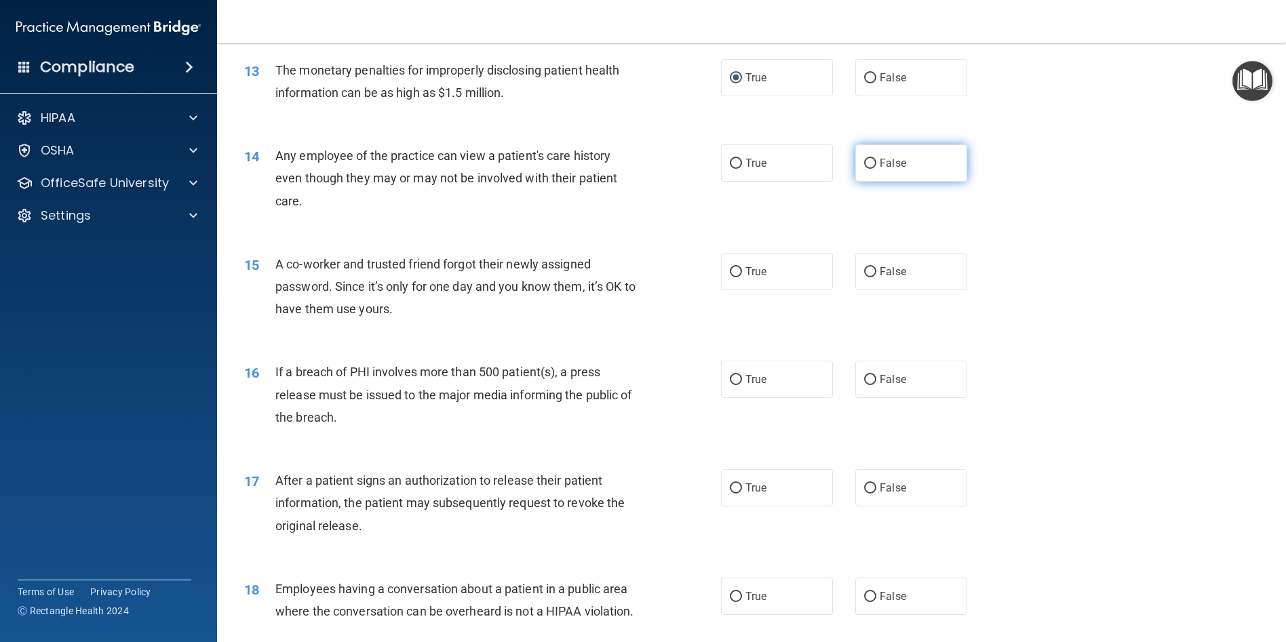
drag, startPoint x: 864, startPoint y: 182, endPoint x: 878, endPoint y: 187, distance: 15.2
click at [868, 169] on input "False" at bounding box center [870, 164] width 12 height 10
radio input "true"
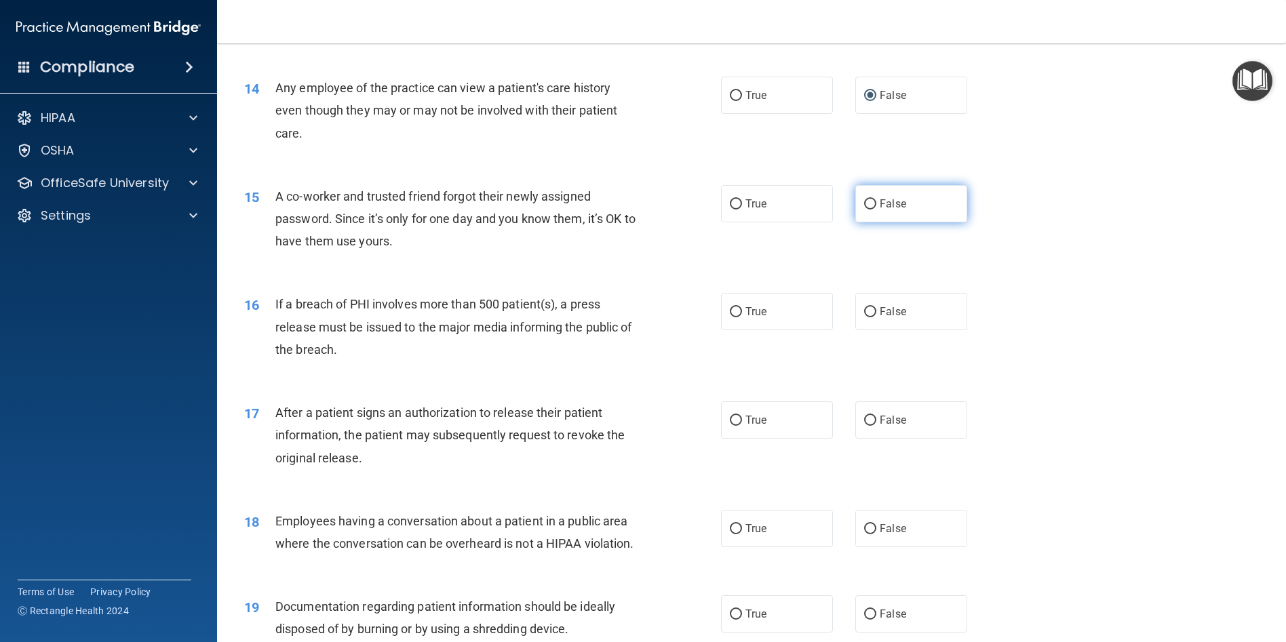
click at [867, 210] on input "False" at bounding box center [870, 204] width 12 height 10
radio input "true"
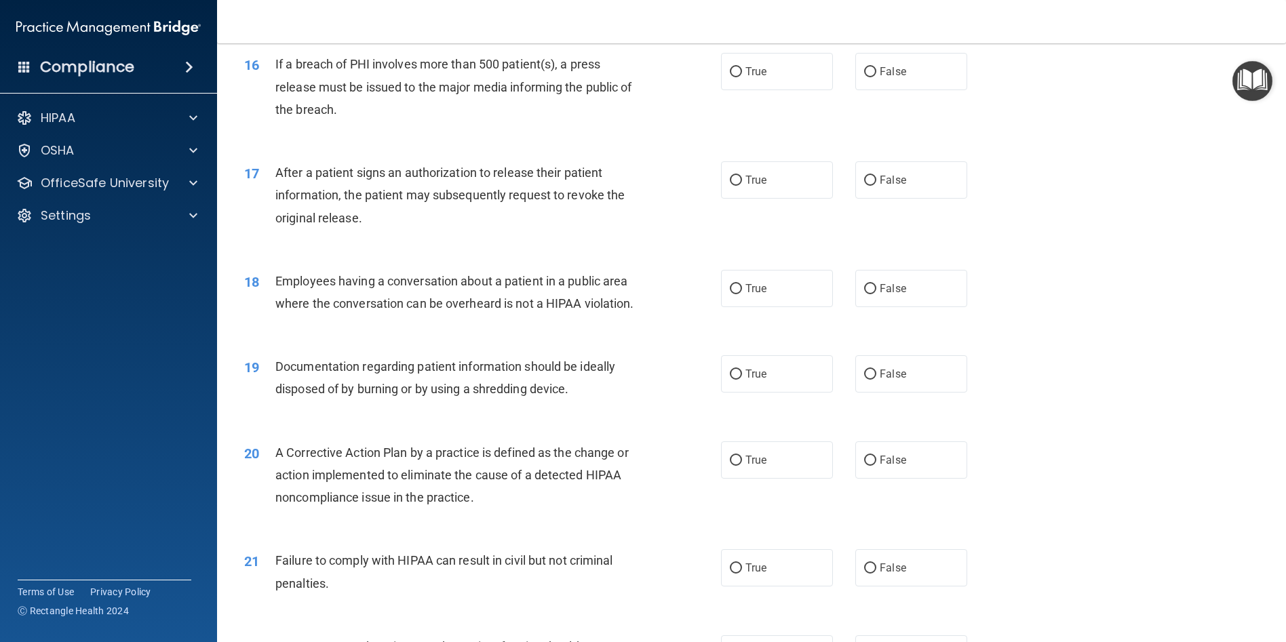
scroll to position [1560, 0]
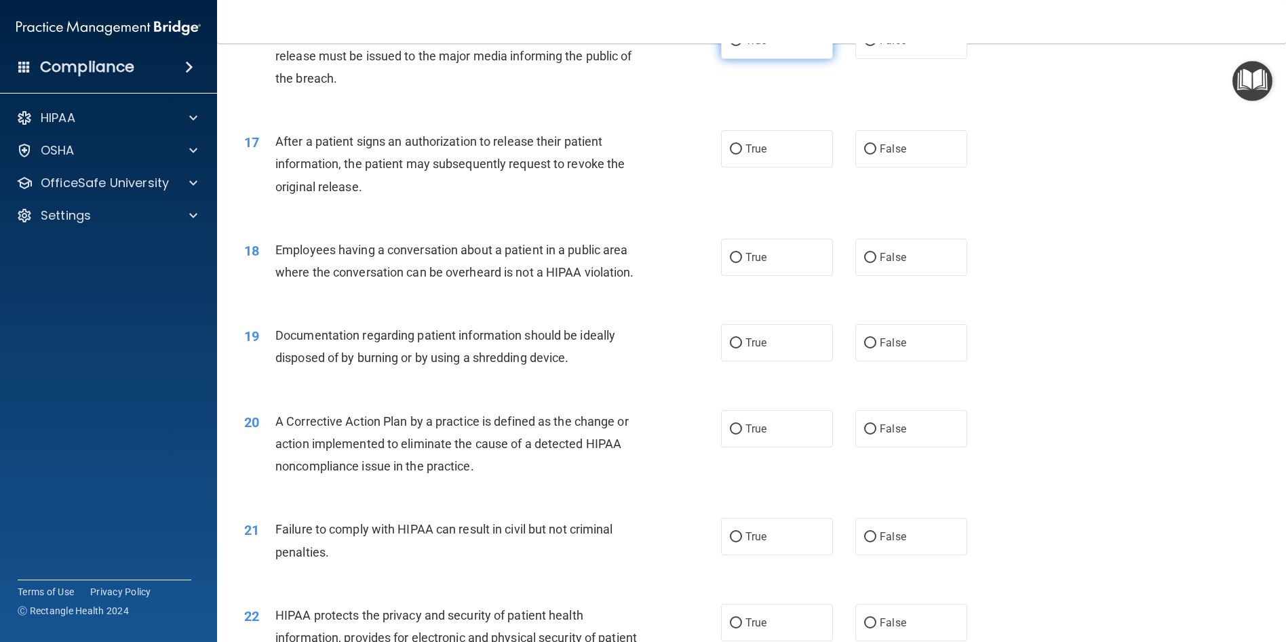
click at [739, 59] on label "True" at bounding box center [777, 40] width 112 height 37
click at [739, 46] on input "True" at bounding box center [736, 41] width 12 height 10
radio input "true"
click at [732, 155] on input "True" at bounding box center [736, 149] width 12 height 10
radio input "true"
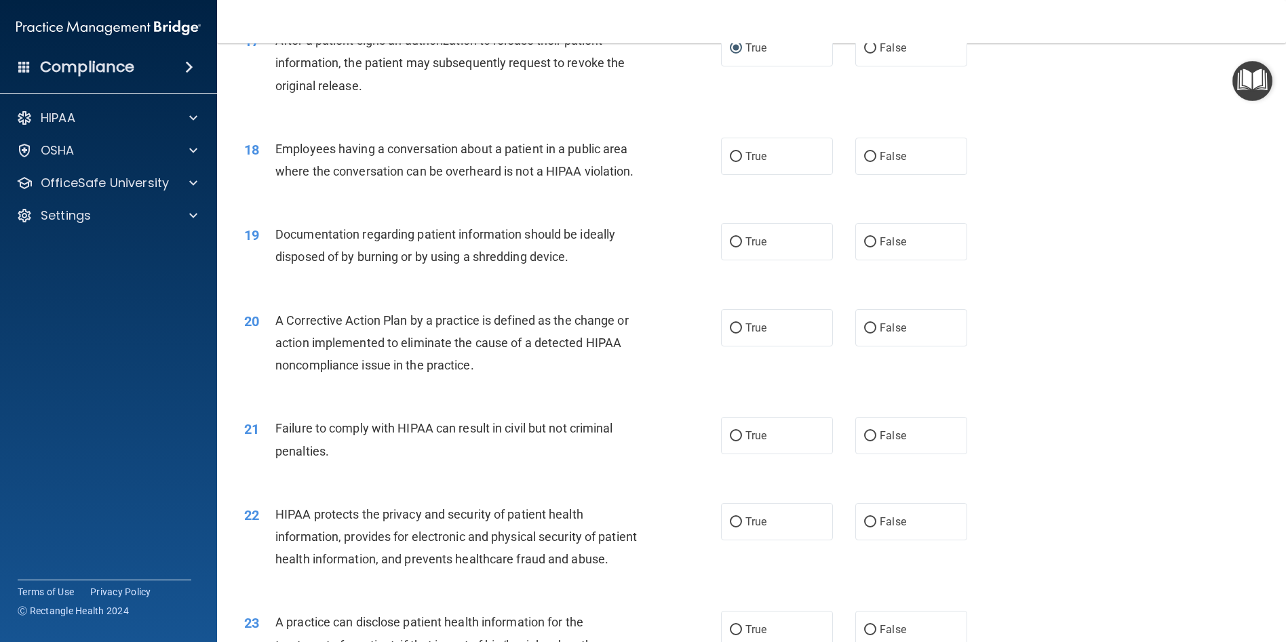
scroll to position [1696, 0]
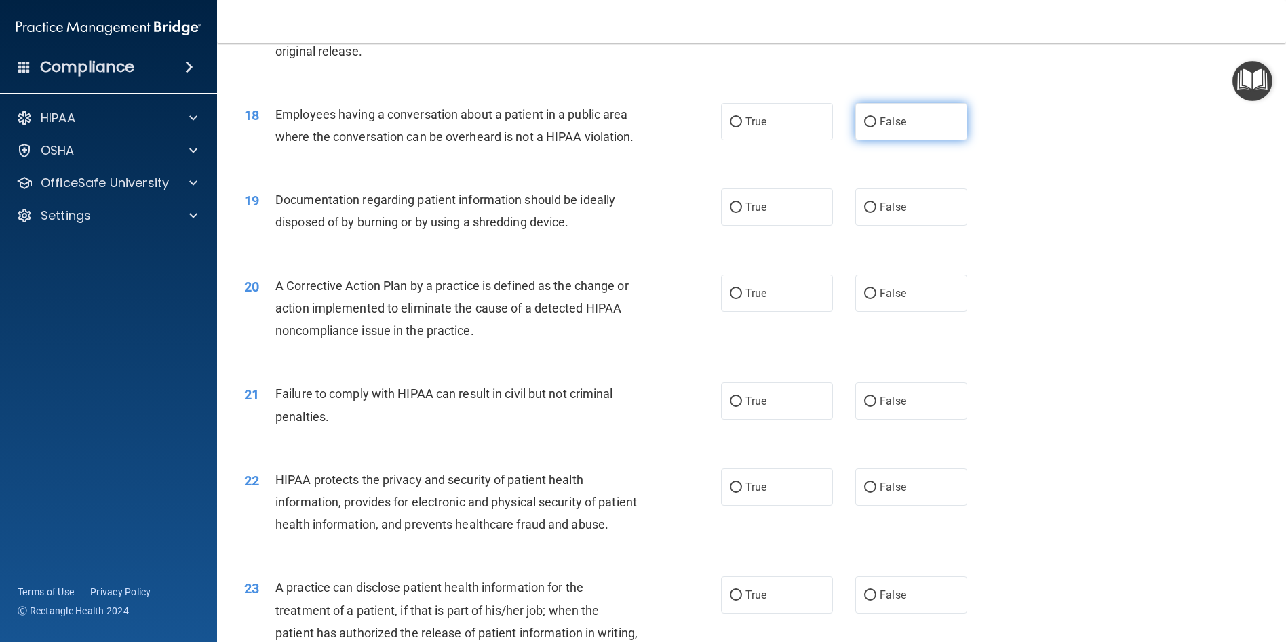
click at [864, 128] on input "False" at bounding box center [870, 122] width 12 height 10
radio input "true"
click at [733, 213] on input "True" at bounding box center [736, 208] width 12 height 10
radio input "true"
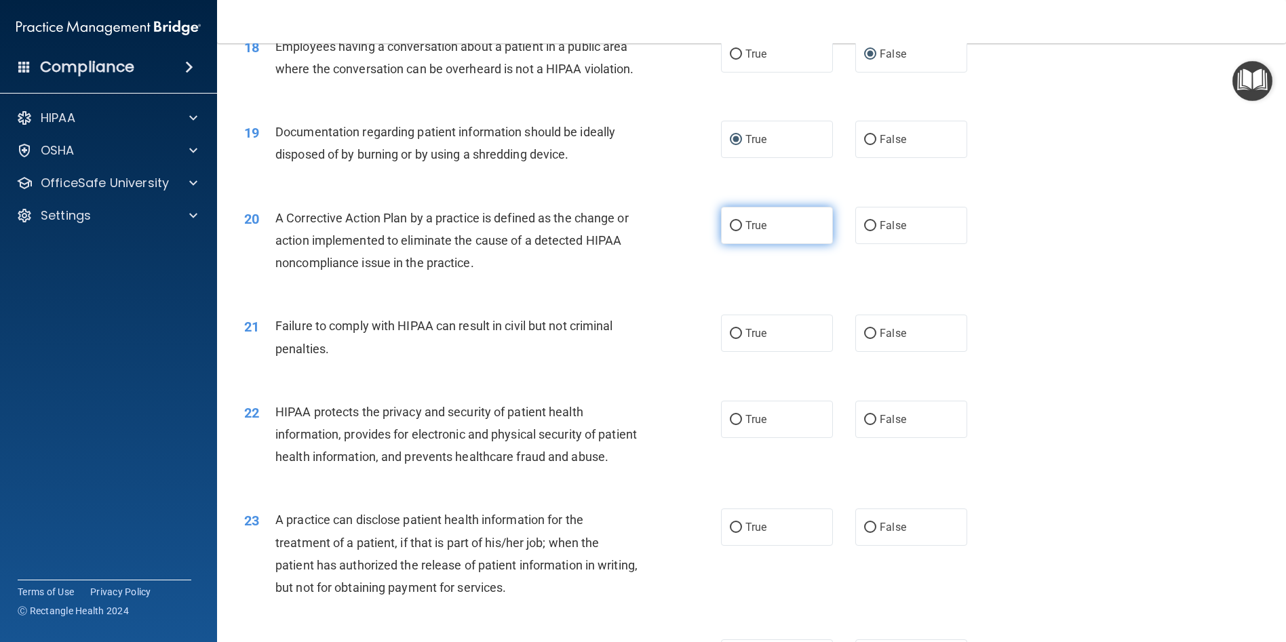
click at [735, 231] on input "True" at bounding box center [736, 226] width 12 height 10
radio input "true"
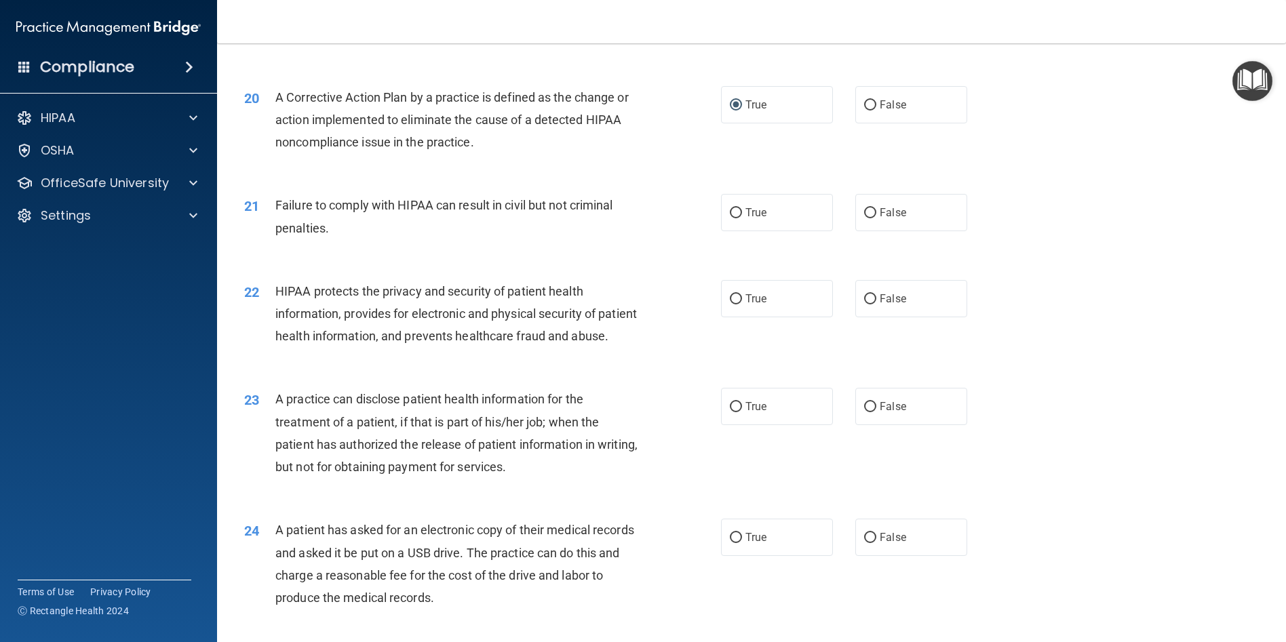
scroll to position [1899, 0]
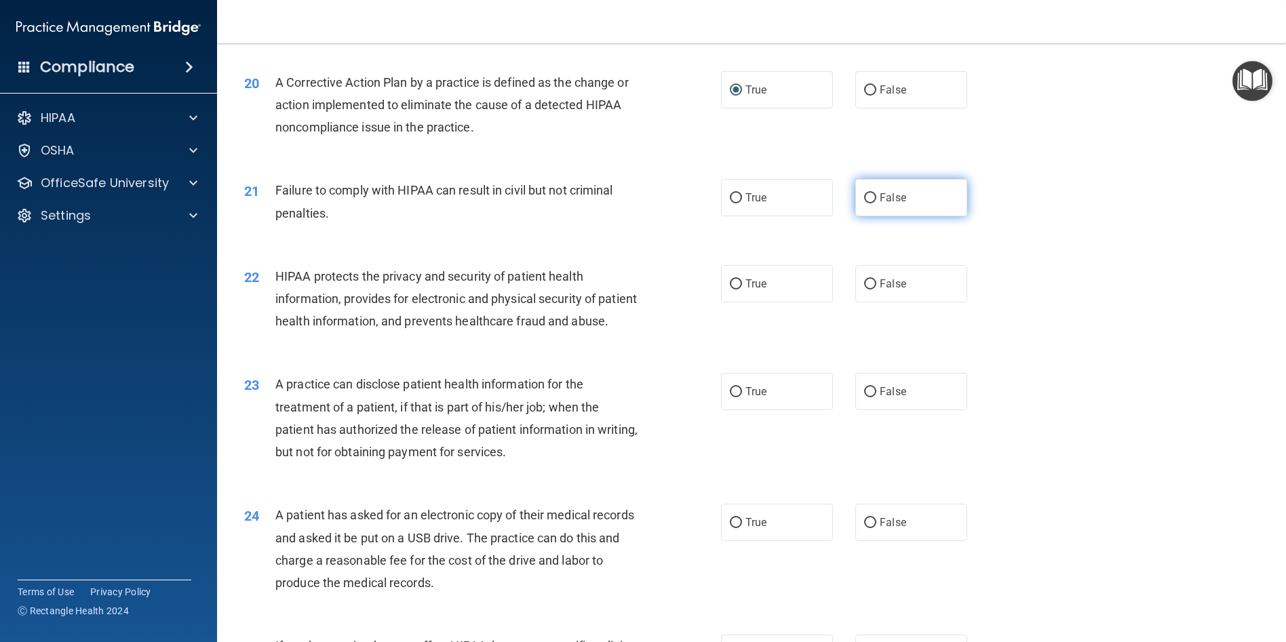
click at [870, 203] on input "False" at bounding box center [870, 198] width 12 height 10
radio input "true"
click at [740, 216] on label "True" at bounding box center [777, 197] width 112 height 37
click at [740, 203] on input "True" at bounding box center [736, 198] width 12 height 10
radio input "true"
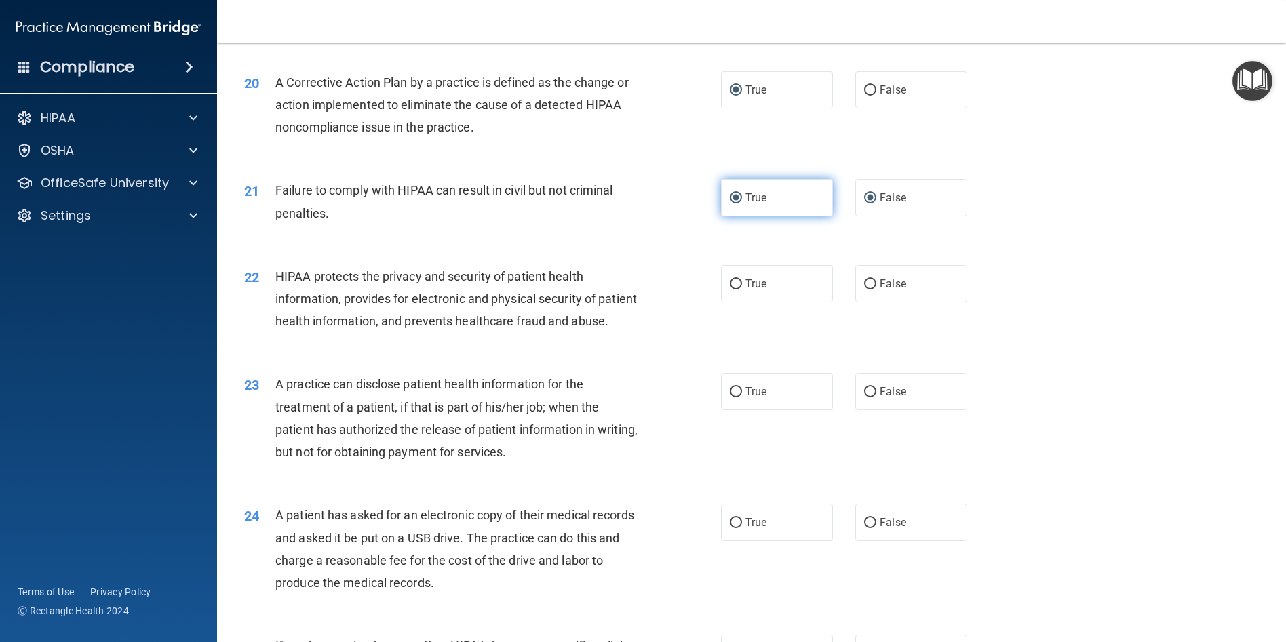
radio input "false"
click at [740, 303] on label "True" at bounding box center [777, 283] width 112 height 37
click at [740, 290] on input "True" at bounding box center [736, 284] width 12 height 10
radio input "true"
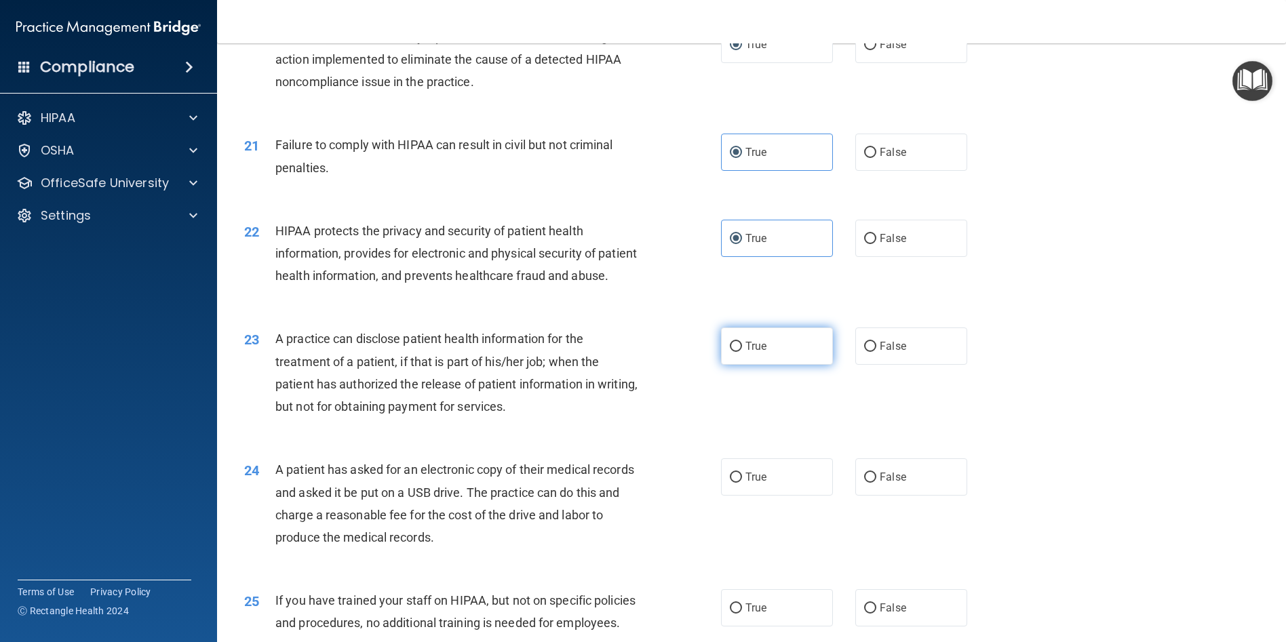
scroll to position [2035, 0]
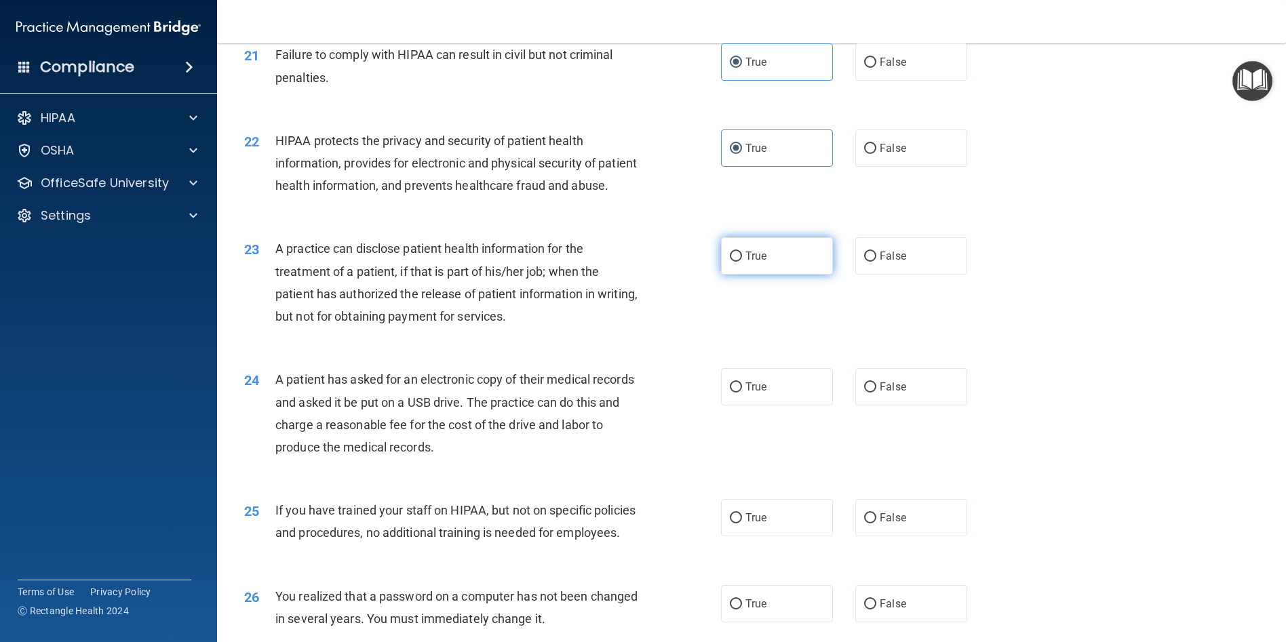
click at [735, 262] on input "True" at bounding box center [736, 257] width 12 height 10
radio input "true"
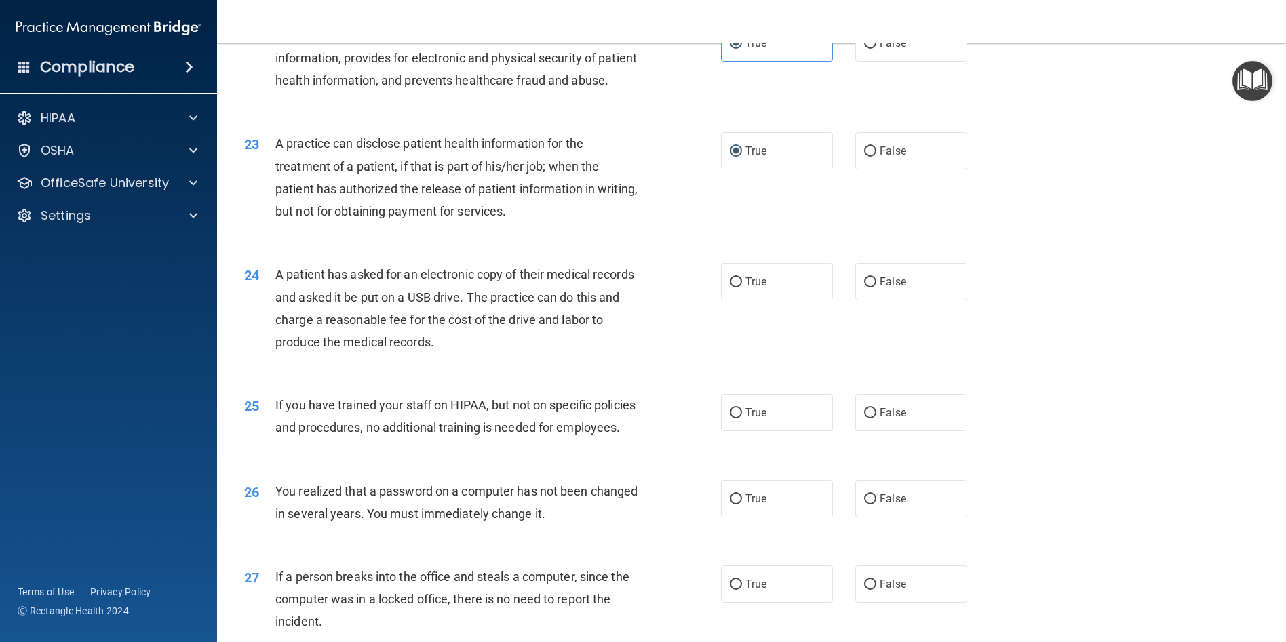
scroll to position [2171, 0]
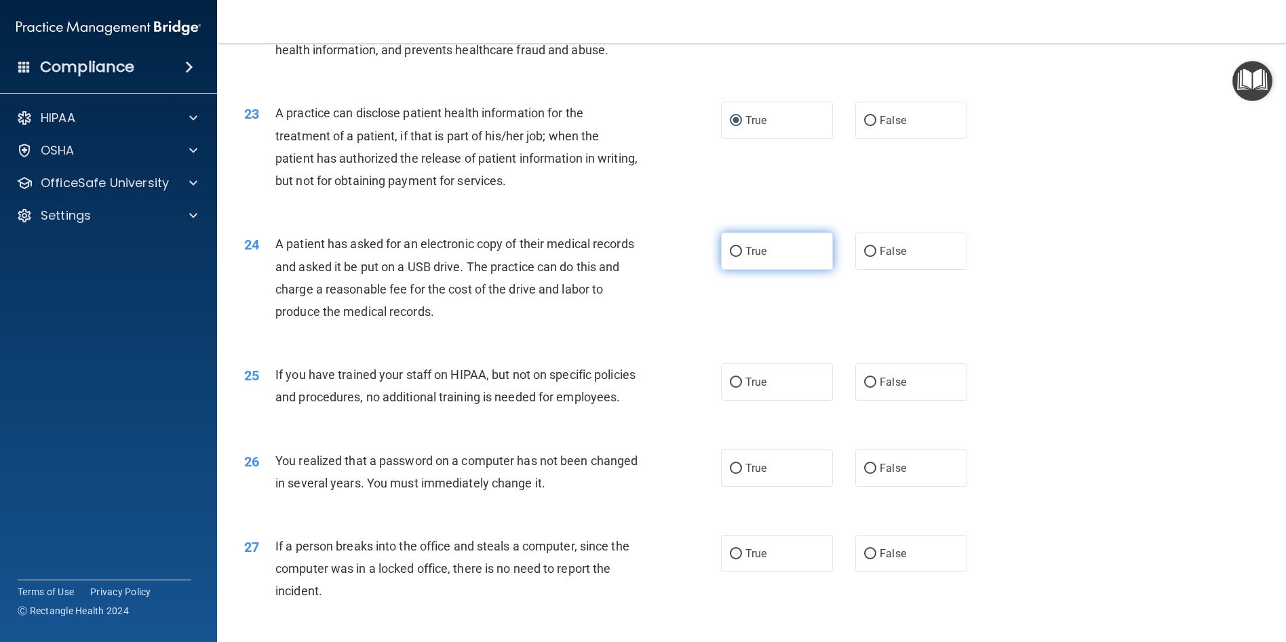
click at [730, 257] on input "True" at bounding box center [736, 252] width 12 height 10
radio input "true"
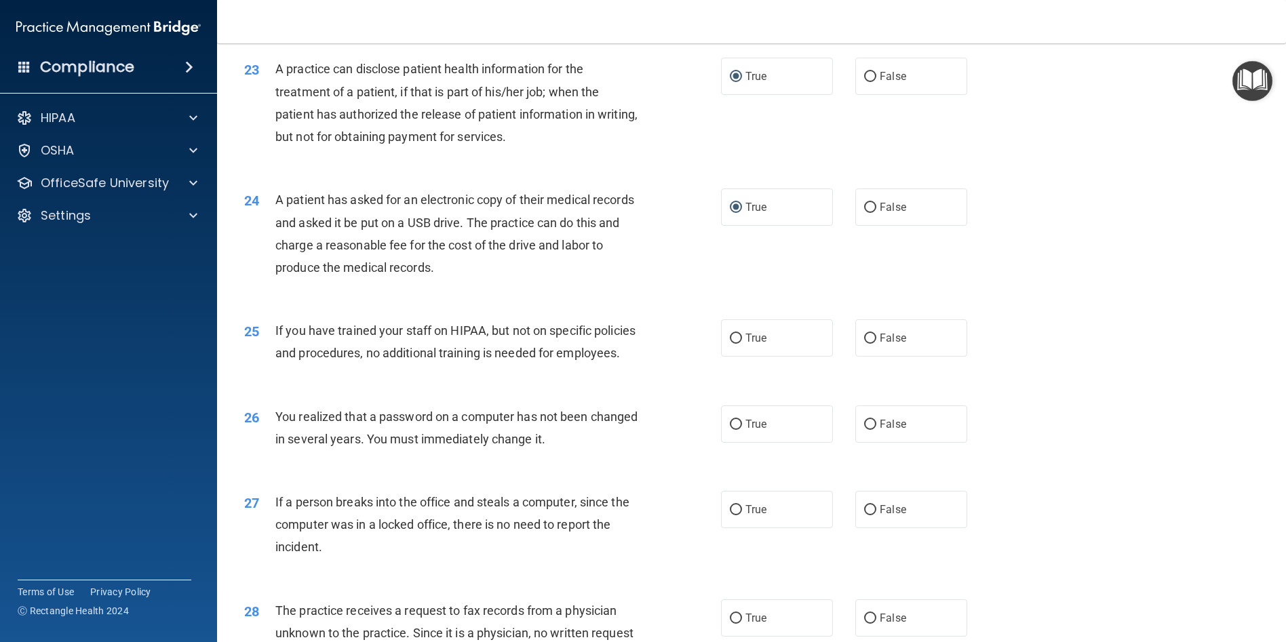
scroll to position [2238, 0]
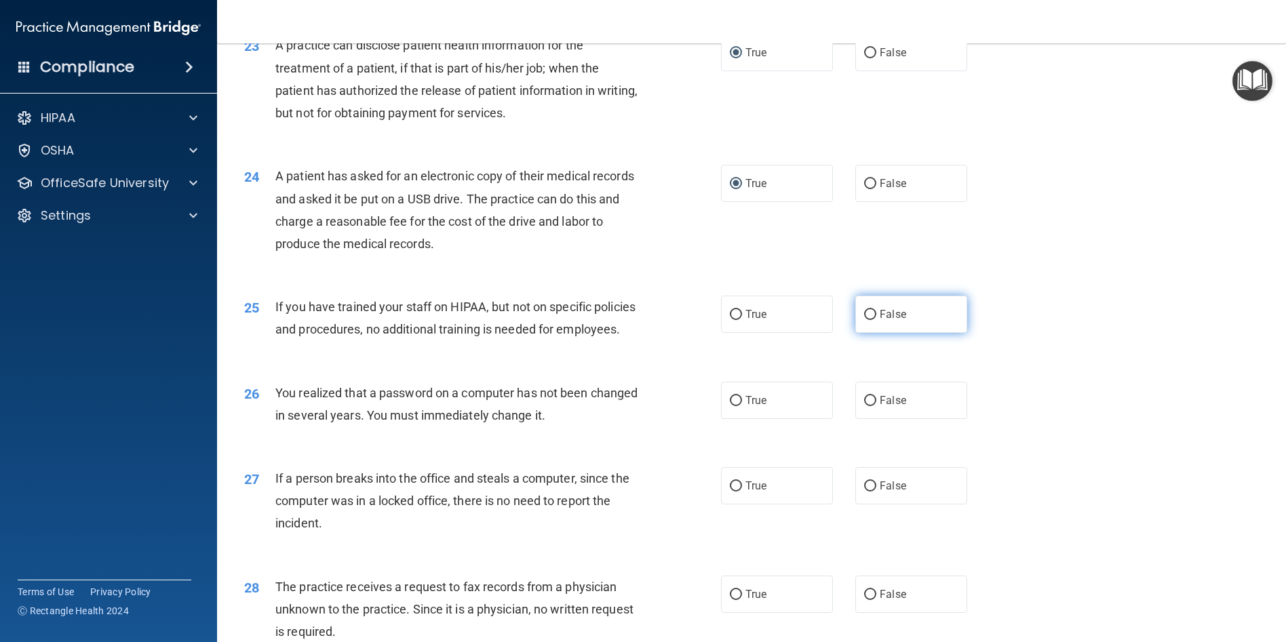
click at [864, 320] on input "False" at bounding box center [870, 315] width 12 height 10
radio input "true"
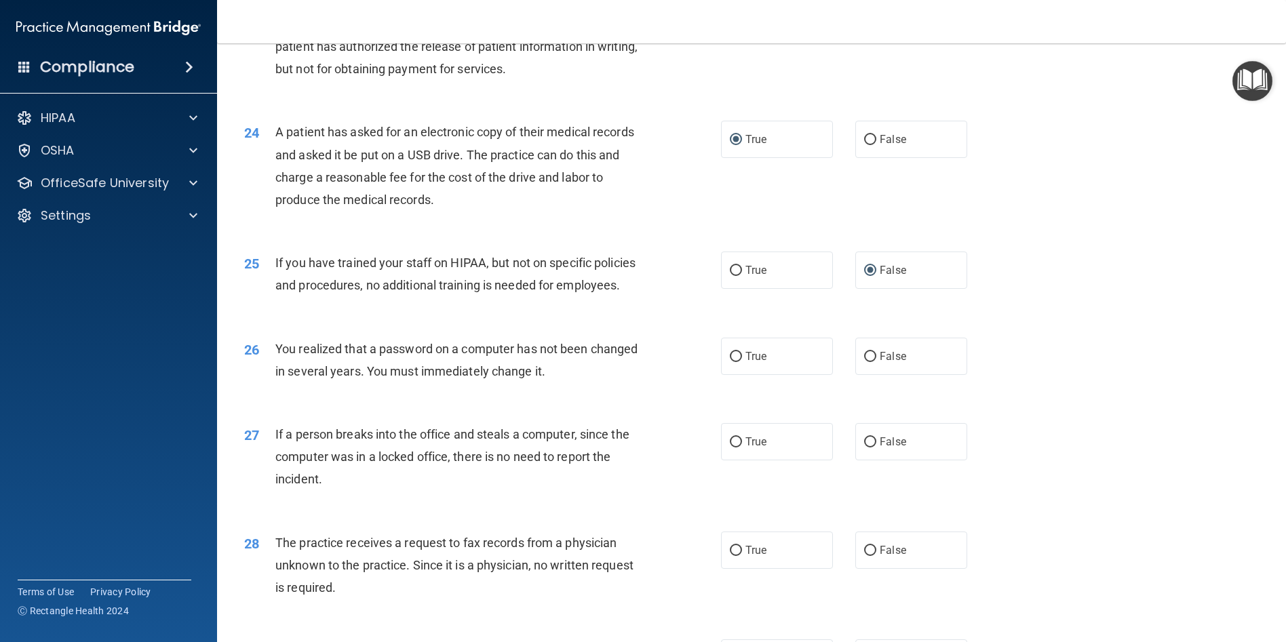
scroll to position [2306, 0]
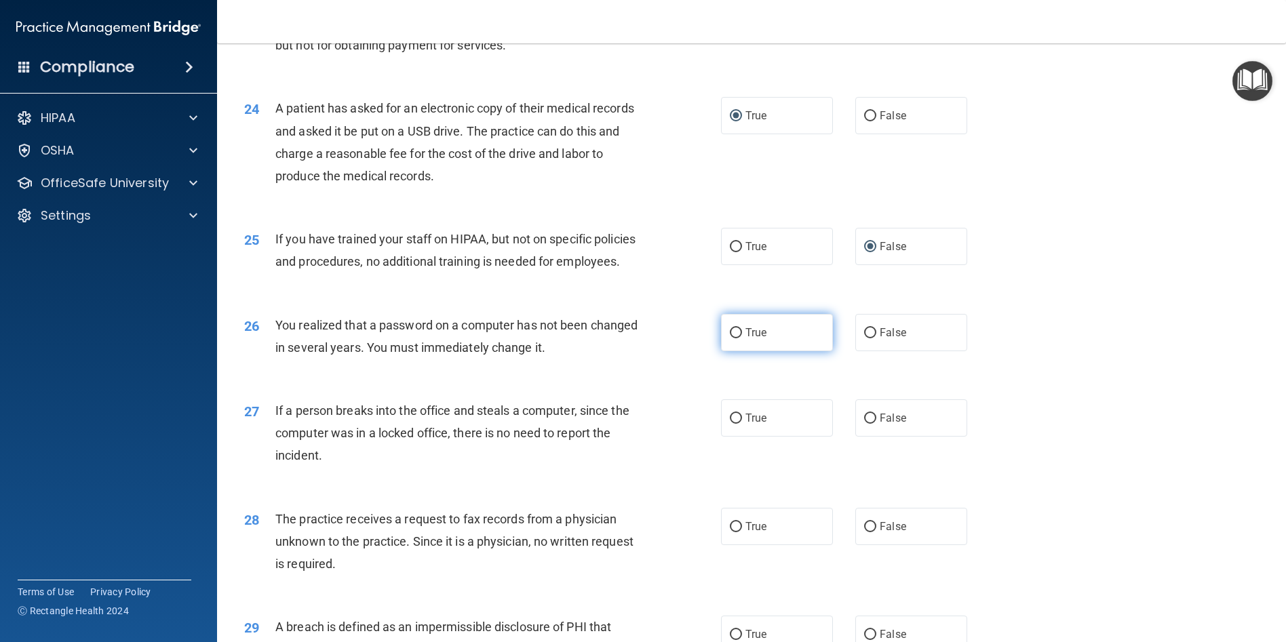
drag, startPoint x: 739, startPoint y: 423, endPoint x: 745, endPoint y: 426, distance: 7.0
click at [739, 351] on label "True" at bounding box center [777, 332] width 112 height 37
click at [739, 338] on input "True" at bounding box center [736, 333] width 12 height 10
radio input "true"
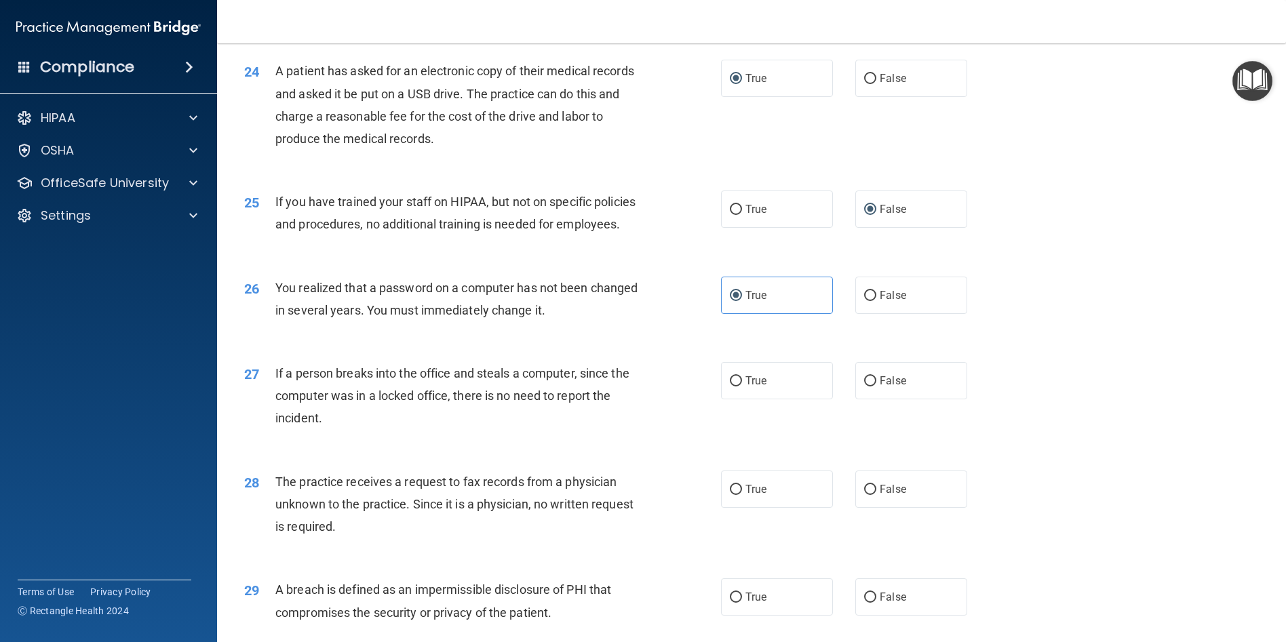
scroll to position [2374, 0]
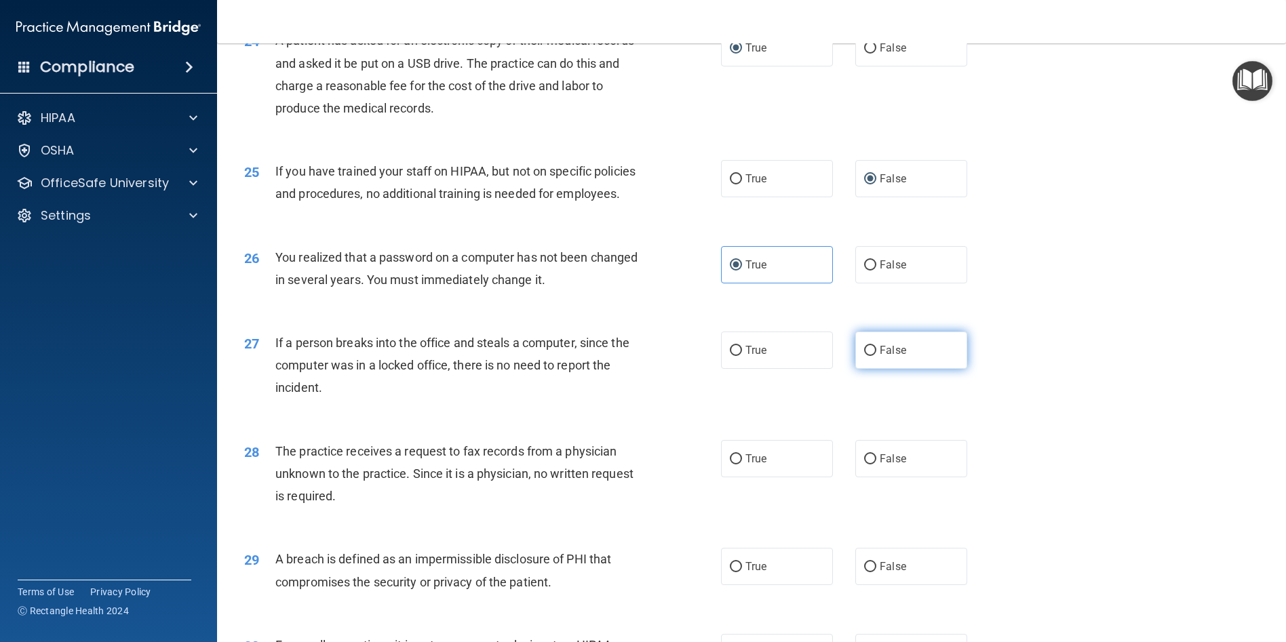
click at [864, 356] on input "False" at bounding box center [870, 351] width 12 height 10
radio input "true"
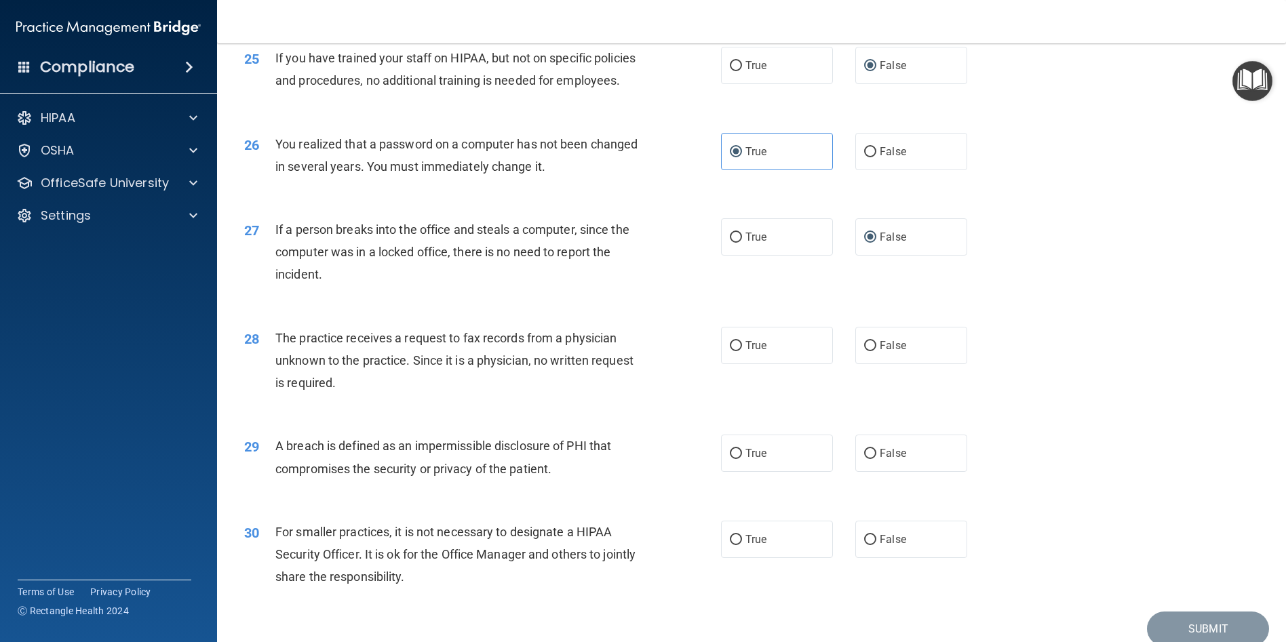
scroll to position [2510, 0]
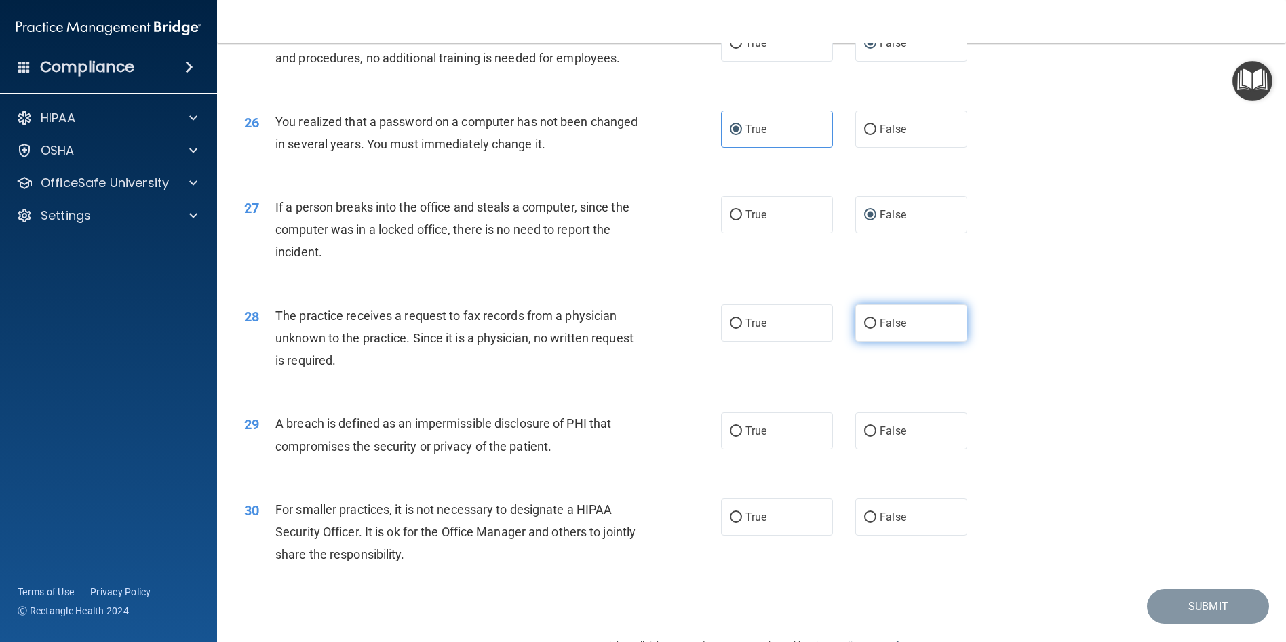
click at [864, 329] on input "False" at bounding box center [870, 324] width 12 height 10
radio input "true"
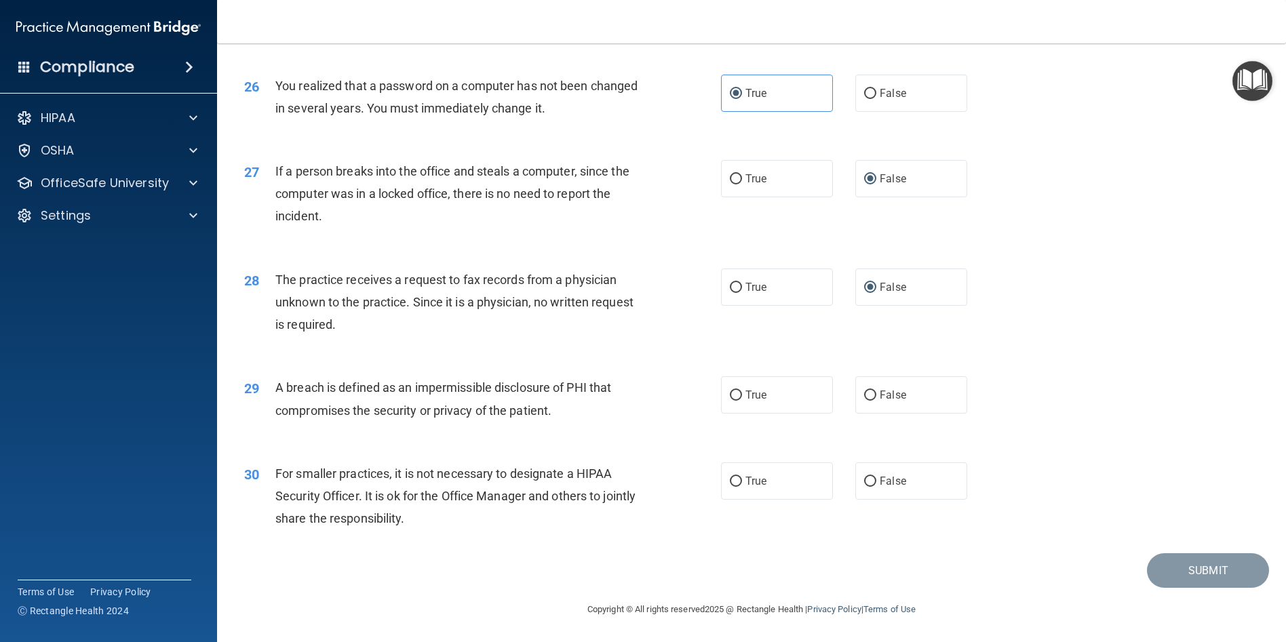
scroll to position [2636, 0]
click at [737, 393] on input "True" at bounding box center [736, 396] width 12 height 10
radio input "true"
click at [868, 480] on input "False" at bounding box center [870, 482] width 12 height 10
radio input "true"
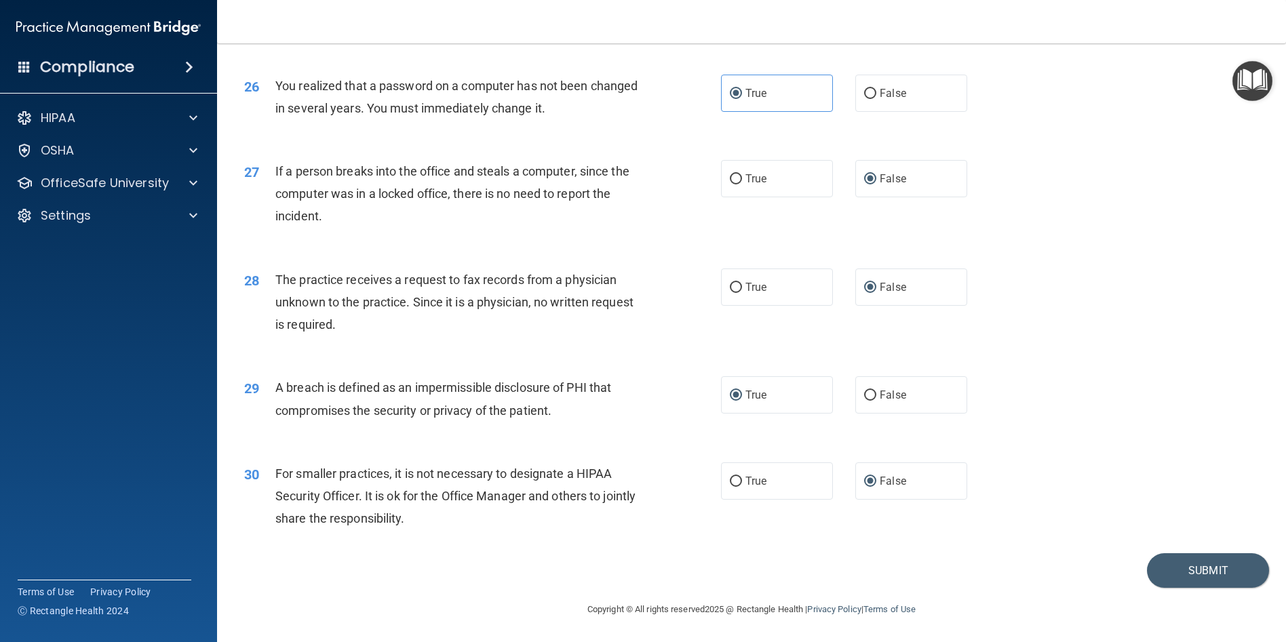
click at [1084, 421] on div "29 A breach is defined as an impermissible disclosure of PHI that compromises t…" at bounding box center [751, 402] width 1035 height 85
click at [1174, 573] on button "Submit" at bounding box center [1208, 571] width 122 height 35
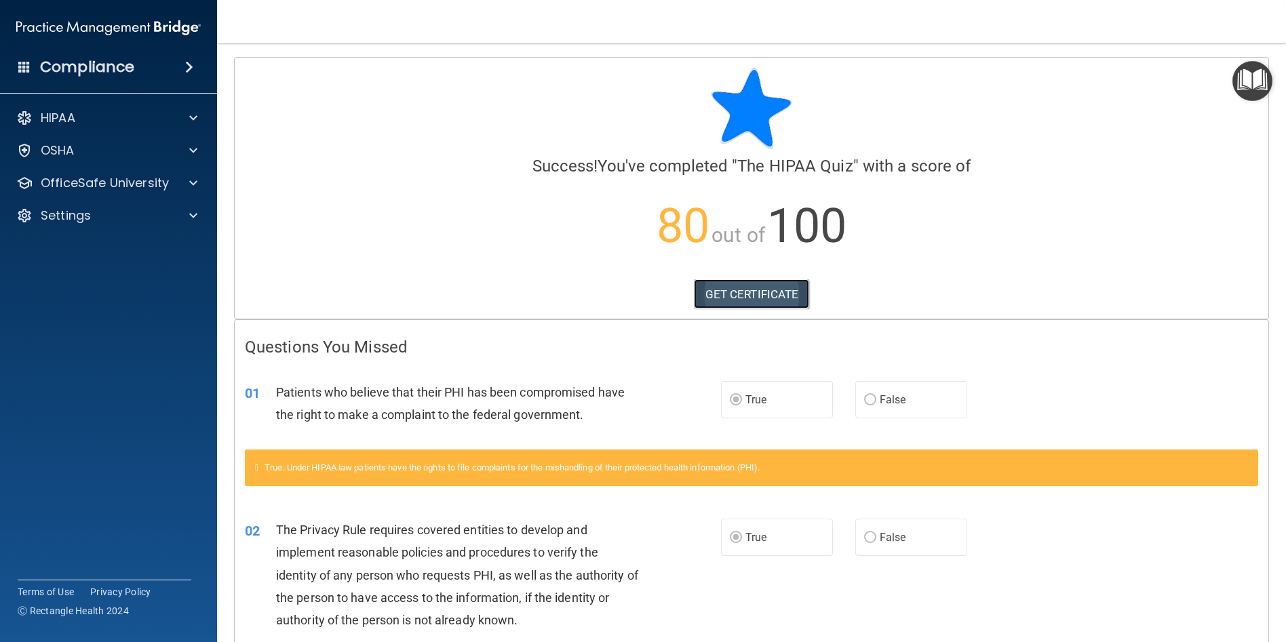
click at [697, 297] on link "GET CERTIFICATE" at bounding box center [752, 294] width 116 height 30
click at [184, 117] on div at bounding box center [191, 118] width 34 height 16
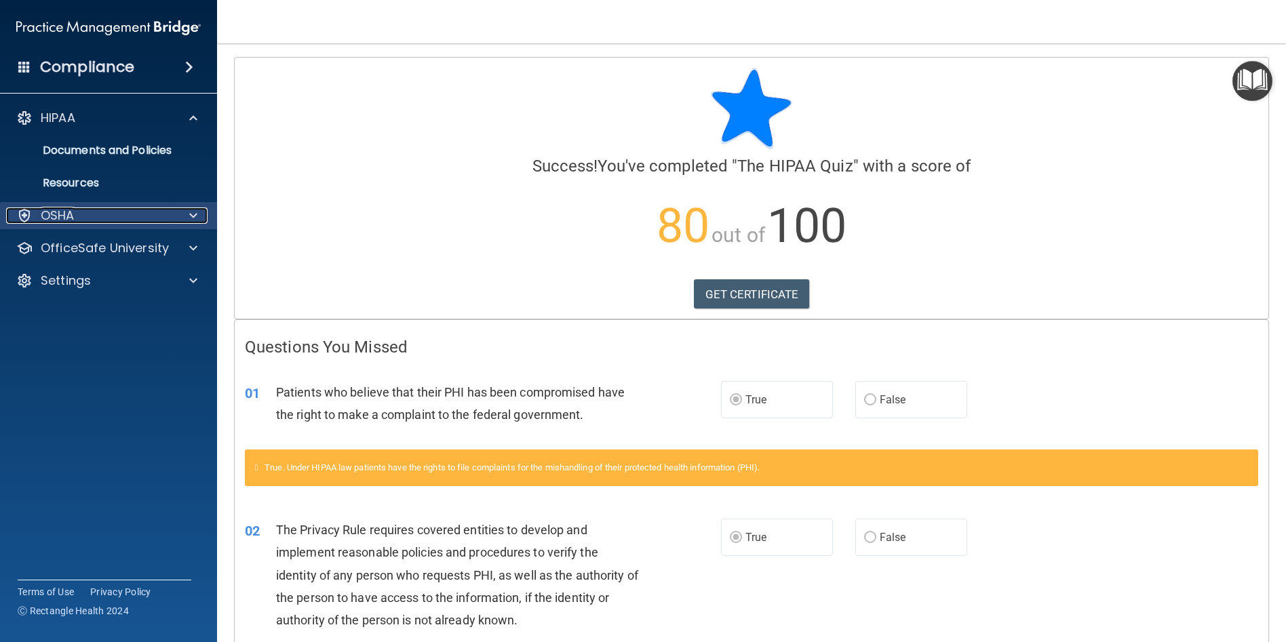
click at [194, 208] on span at bounding box center [193, 216] width 8 height 16
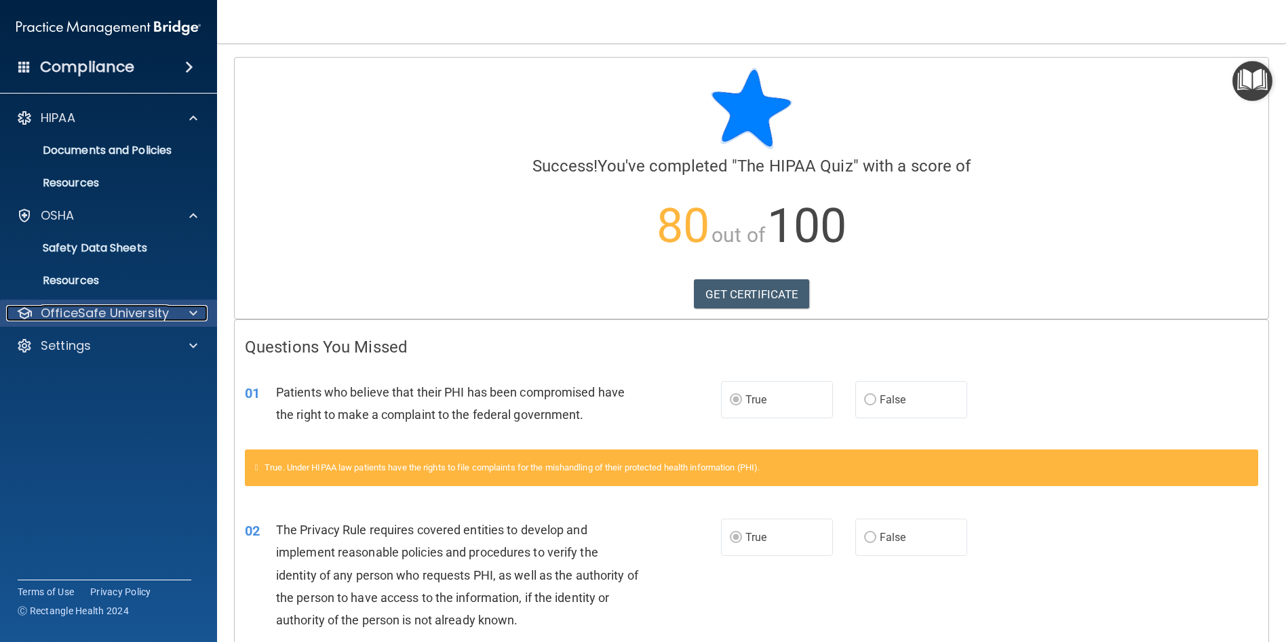
click at [201, 318] on div at bounding box center [191, 313] width 34 height 16
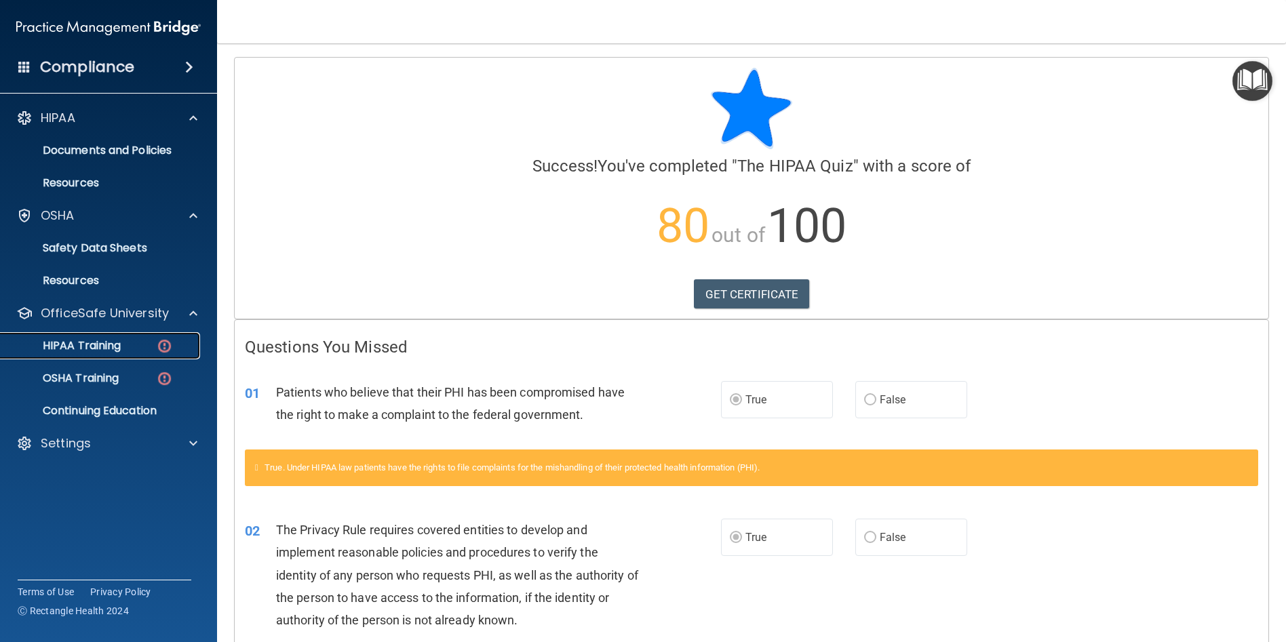
click at [152, 353] on link "HIPAA Training" at bounding box center [93, 345] width 214 height 27
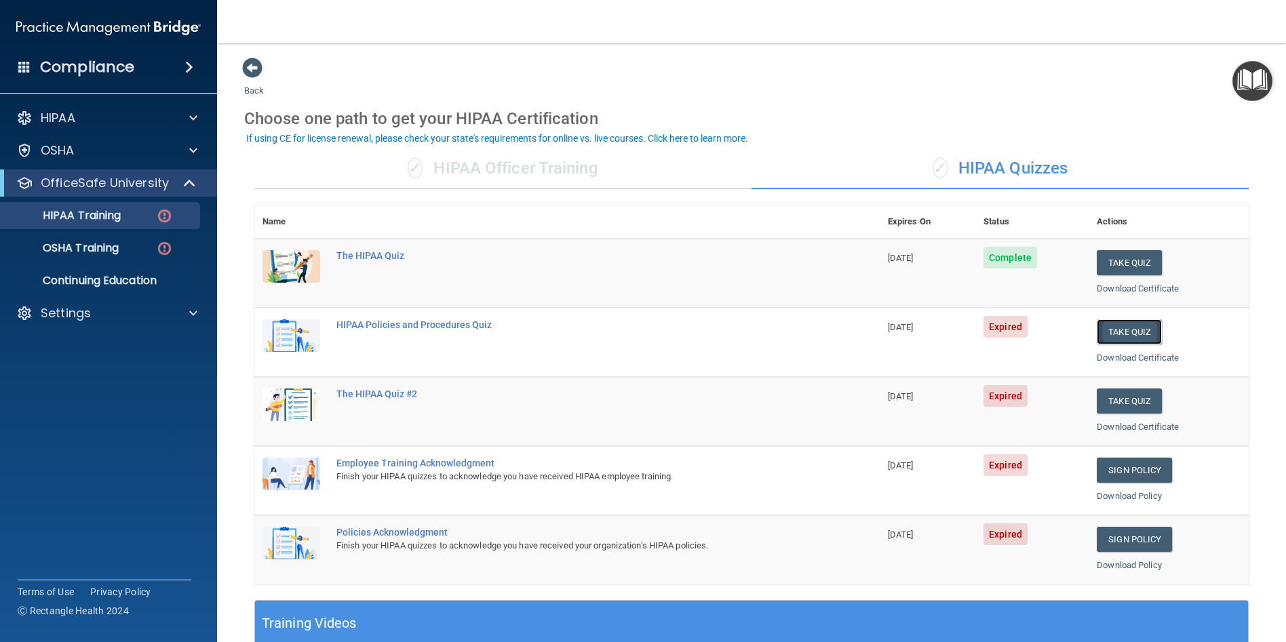
click at [1102, 324] on button "Take Quiz" at bounding box center [1129, 331] width 65 height 25
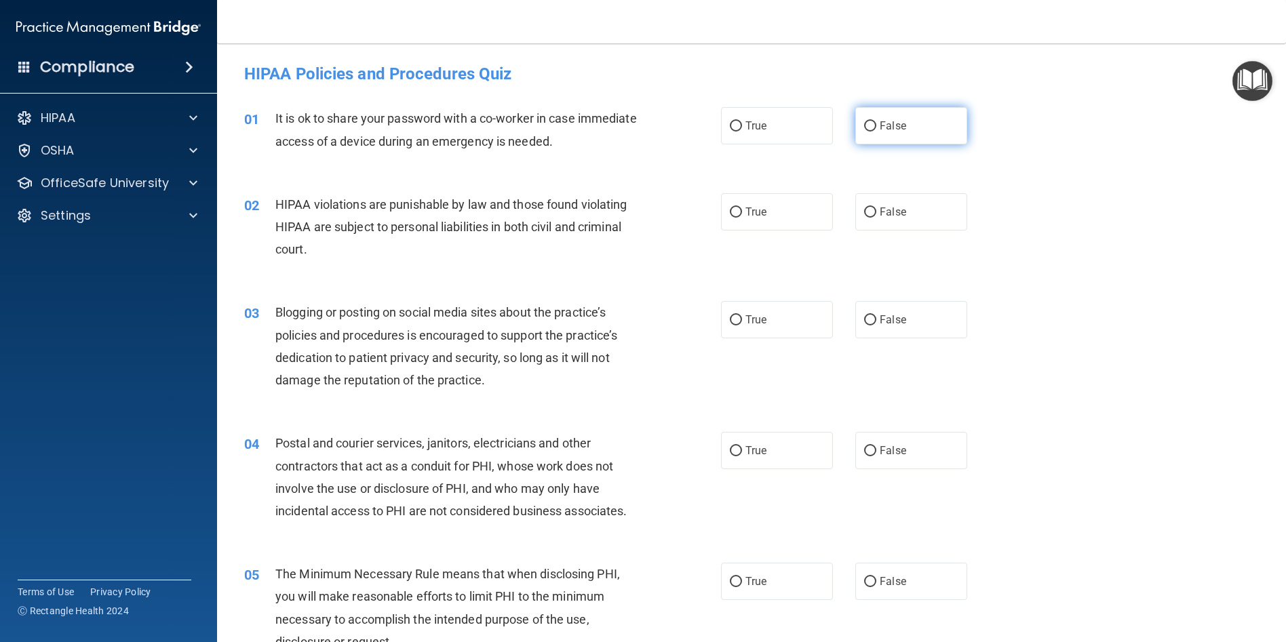
click at [866, 126] on input "False" at bounding box center [870, 126] width 12 height 10
radio input "true"
click at [737, 207] on label "True" at bounding box center [777, 211] width 112 height 37
click at [737, 208] on input "True" at bounding box center [736, 213] width 12 height 10
radio input "true"
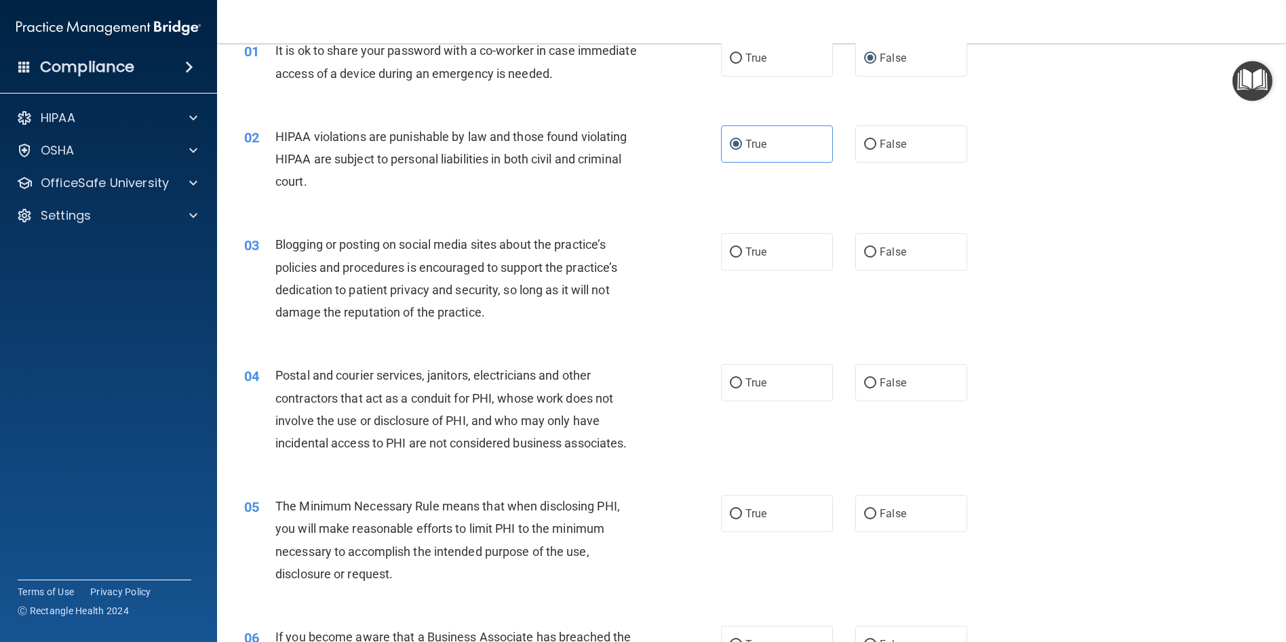
scroll to position [136, 0]
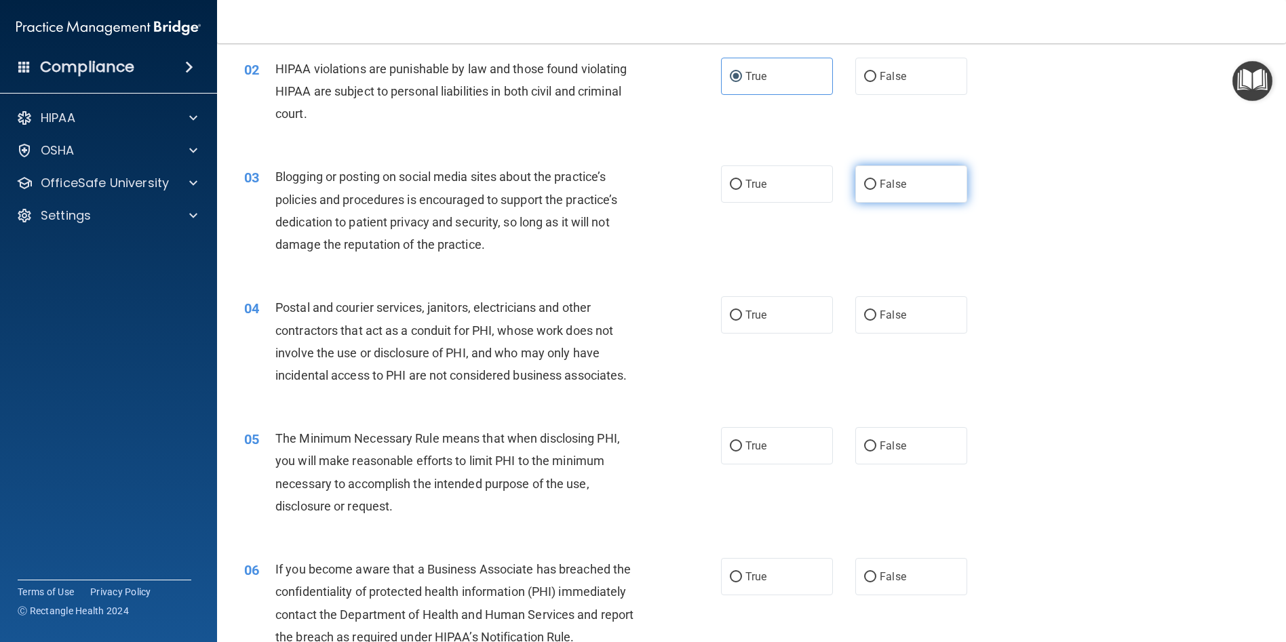
click at [864, 186] on input "False" at bounding box center [870, 185] width 12 height 10
radio input "true"
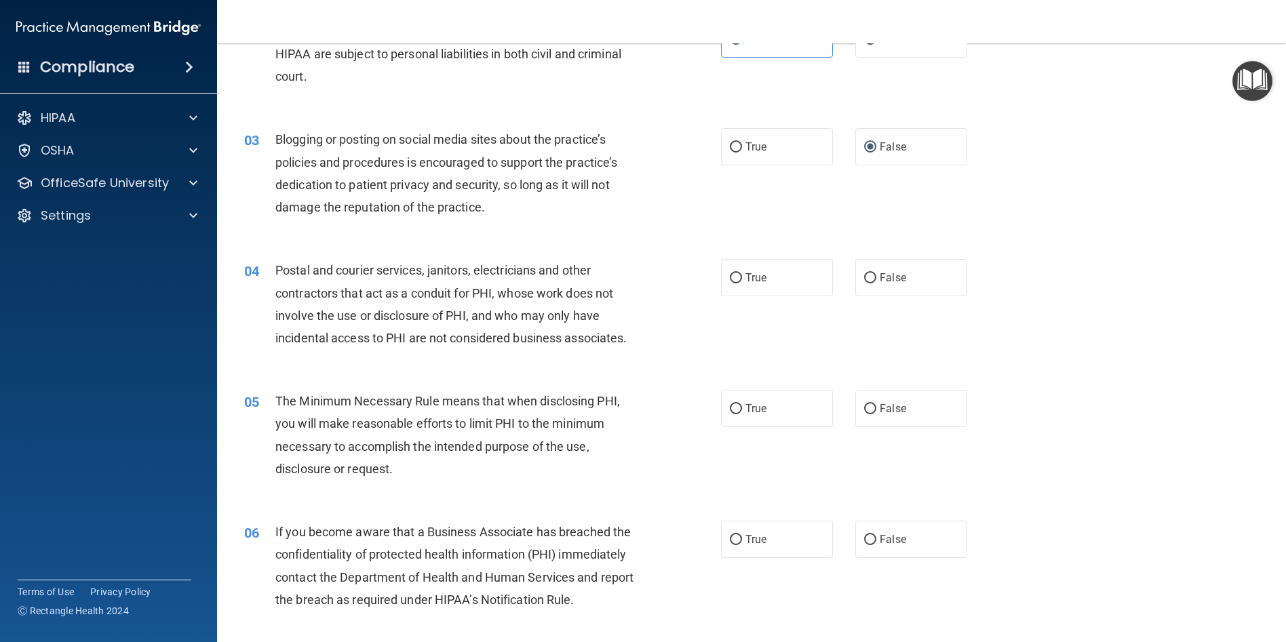
scroll to position [203, 0]
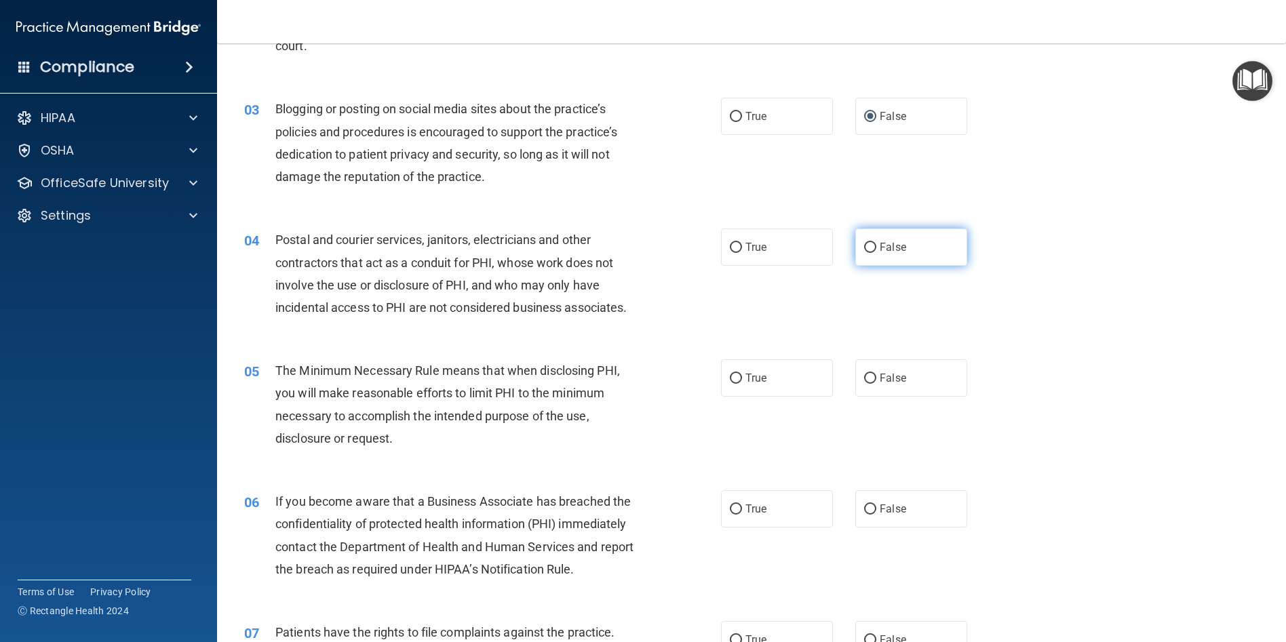
drag, startPoint x: 869, startPoint y: 248, endPoint x: 891, endPoint y: 249, distance: 21.7
click at [869, 248] on input "False" at bounding box center [870, 248] width 12 height 10
radio input "true"
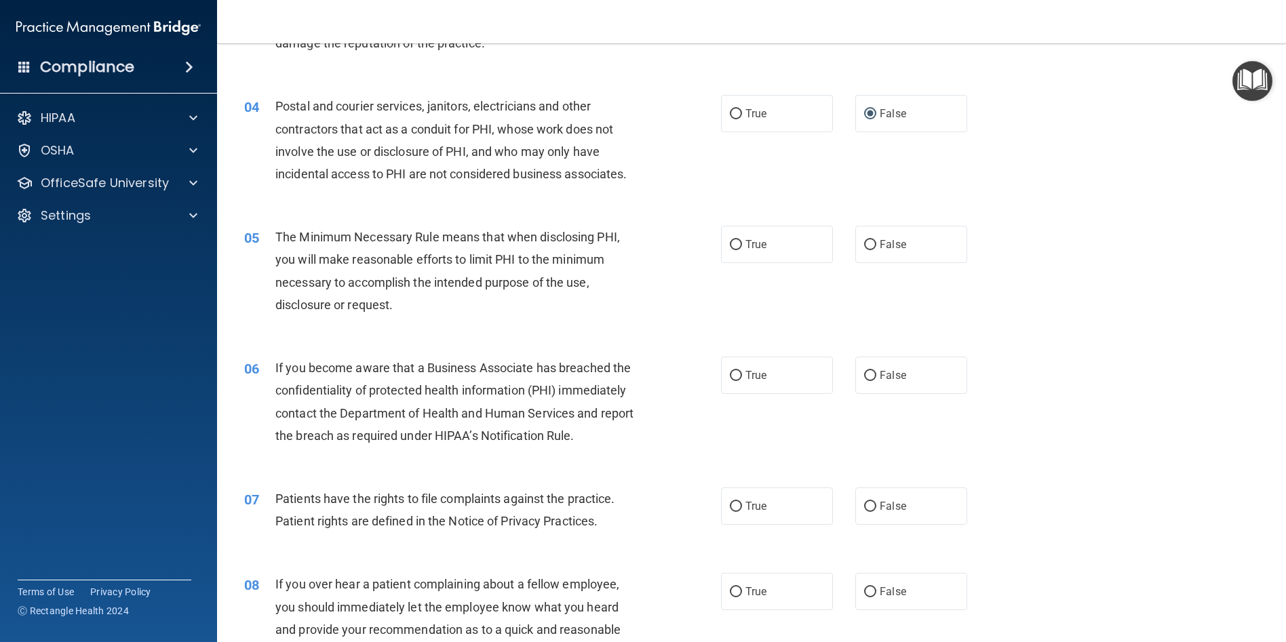
scroll to position [339, 0]
drag, startPoint x: 863, startPoint y: 245, endPoint x: 938, endPoint y: 247, distance: 75.3
click at [864, 246] on input "False" at bounding box center [870, 243] width 12 height 10
radio input "true"
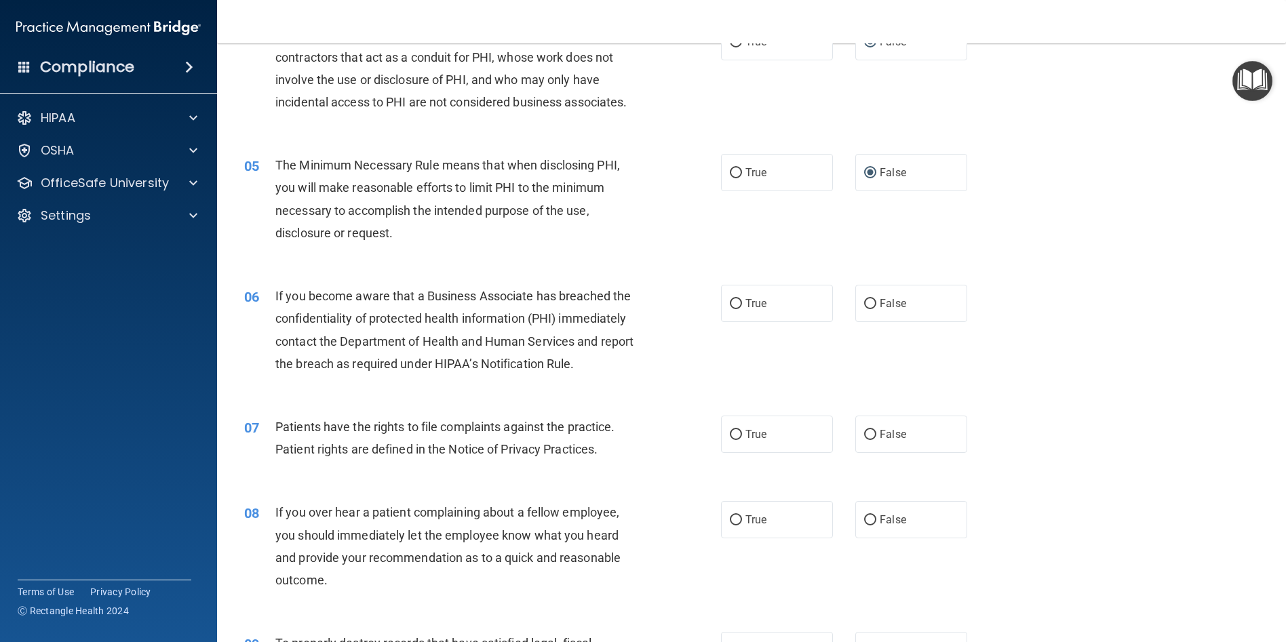
scroll to position [475, 0]
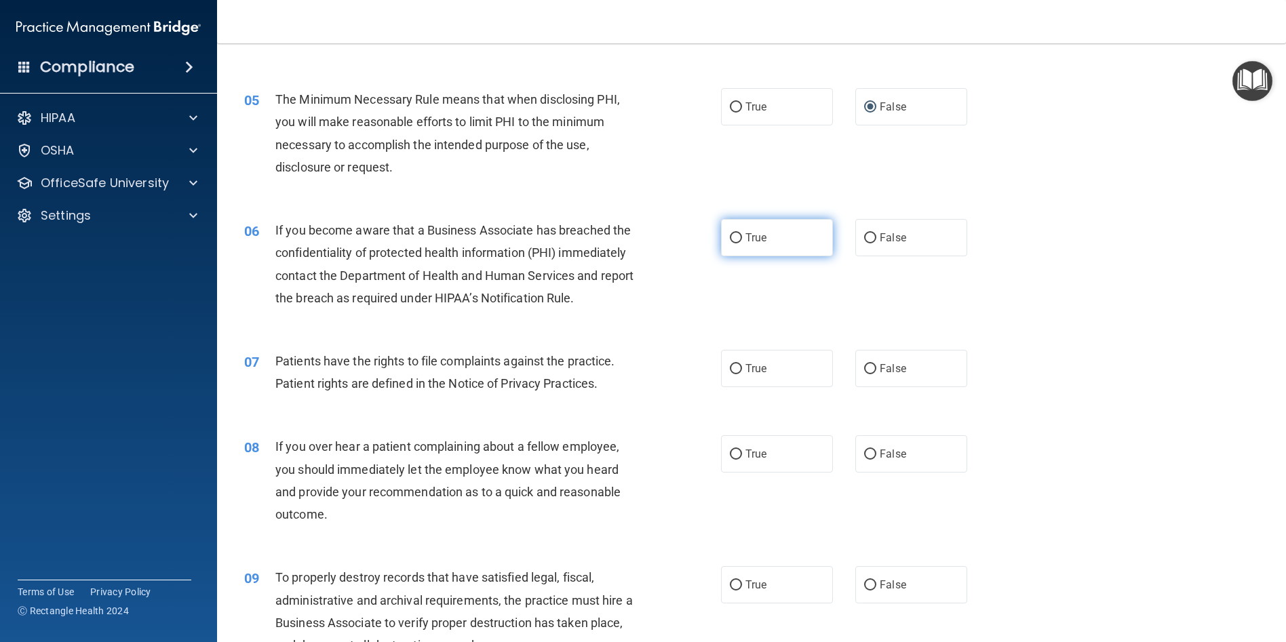
click at [733, 235] on input "True" at bounding box center [736, 238] width 12 height 10
radio input "true"
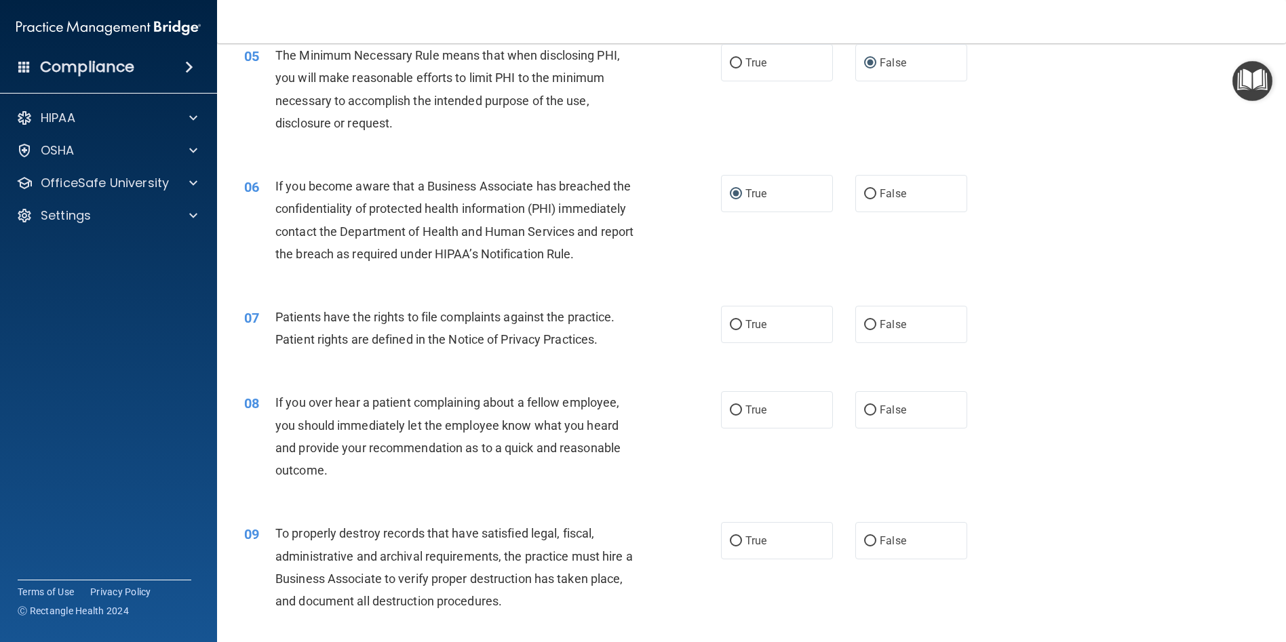
scroll to position [543, 0]
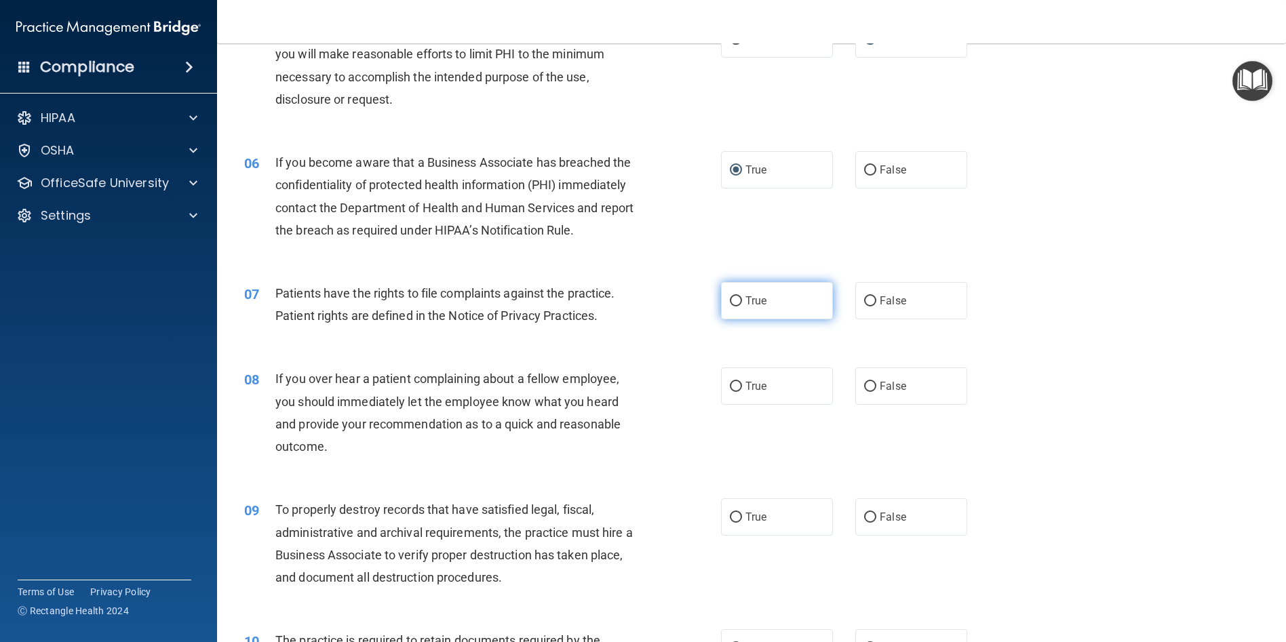
click at [733, 300] on input "True" at bounding box center [736, 301] width 12 height 10
radio input "true"
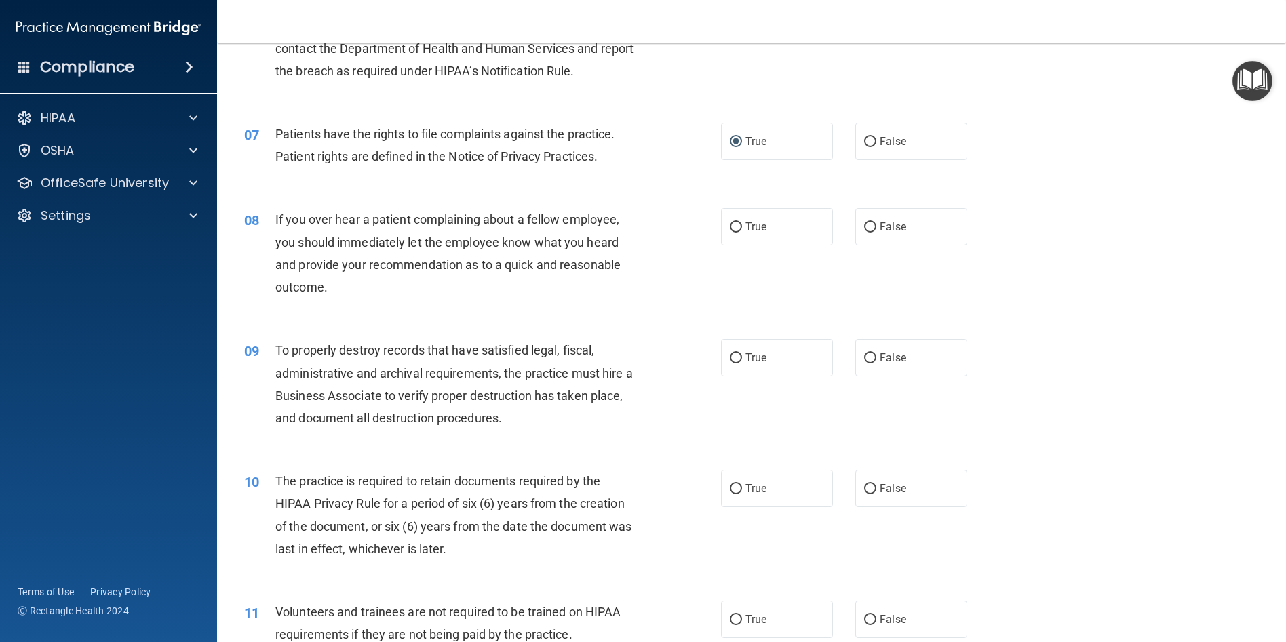
scroll to position [746, 0]
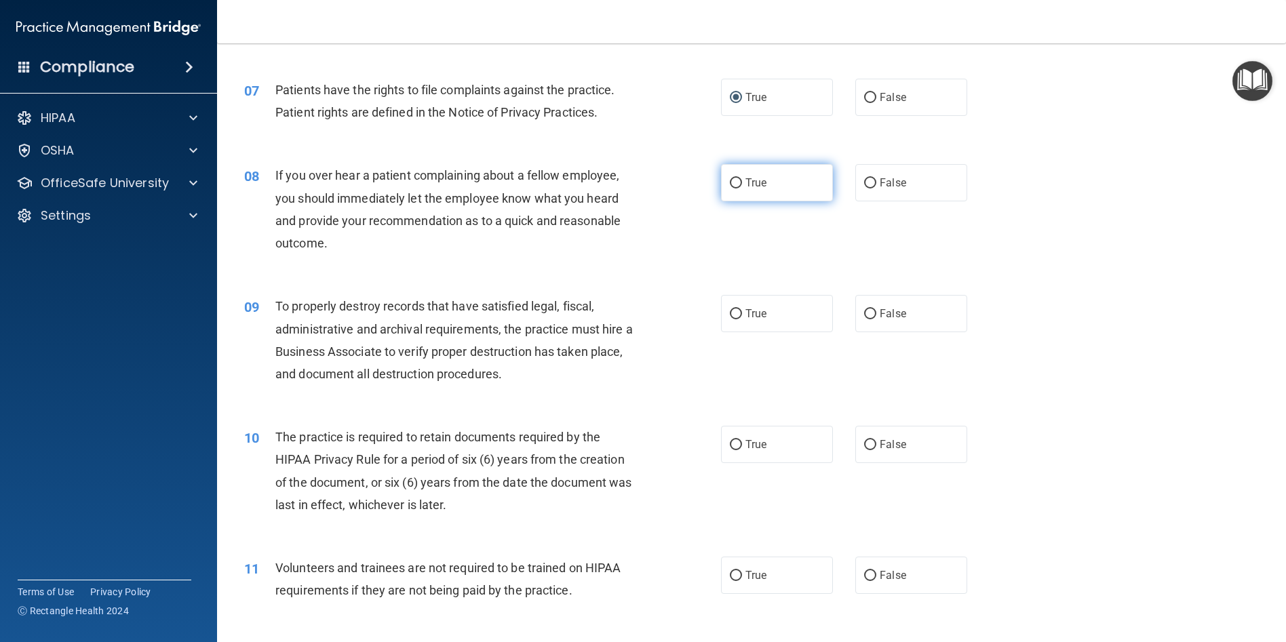
click at [745, 182] on span "True" at bounding box center [755, 182] width 21 height 13
click at [742, 182] on input "True" at bounding box center [736, 183] width 12 height 10
radio input "true"
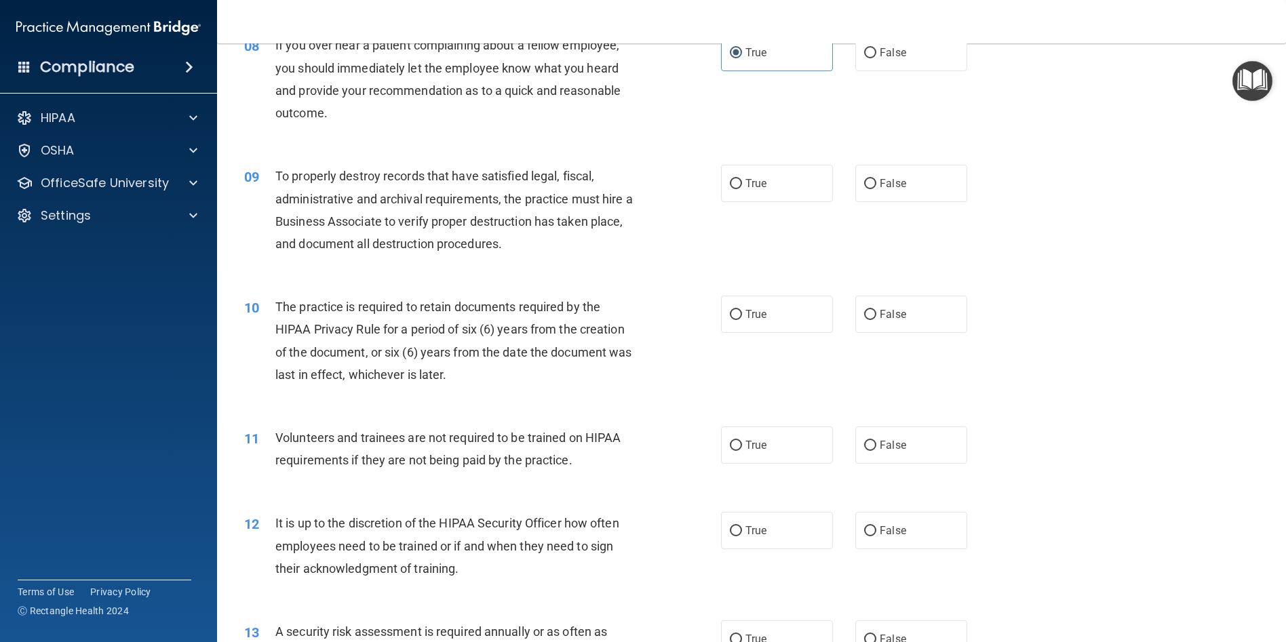
scroll to position [882, 0]
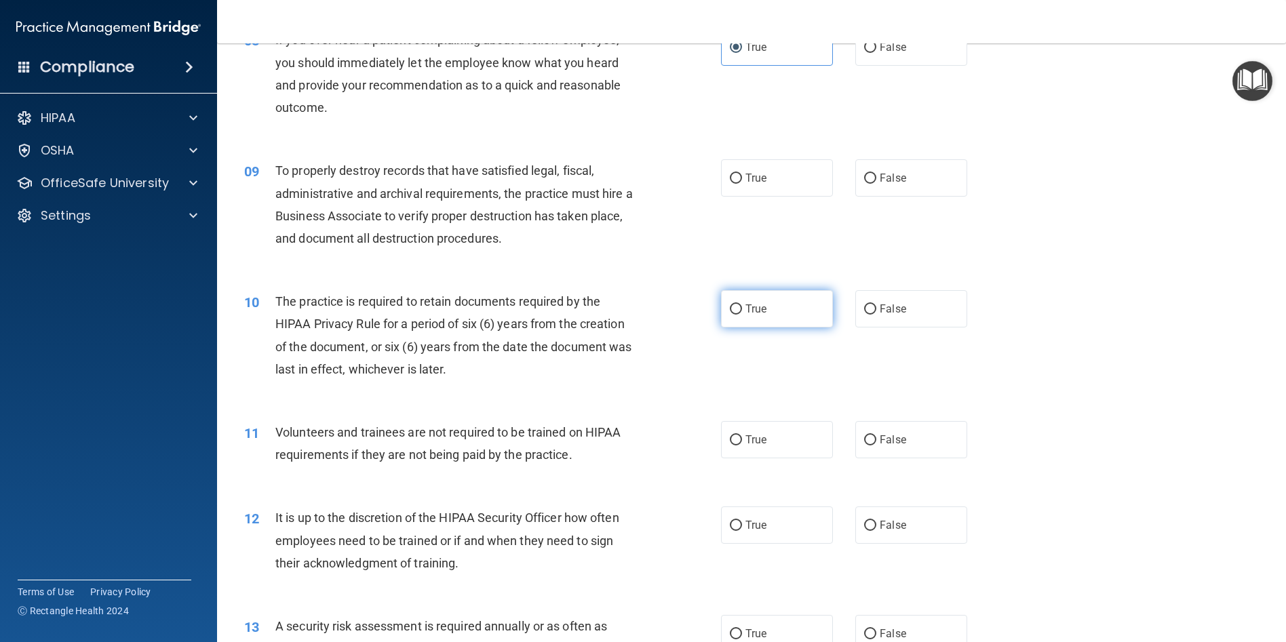
click at [733, 307] on input "True" at bounding box center [736, 310] width 12 height 10
radio input "true"
click at [735, 176] on input "True" at bounding box center [736, 179] width 12 height 10
radio input "true"
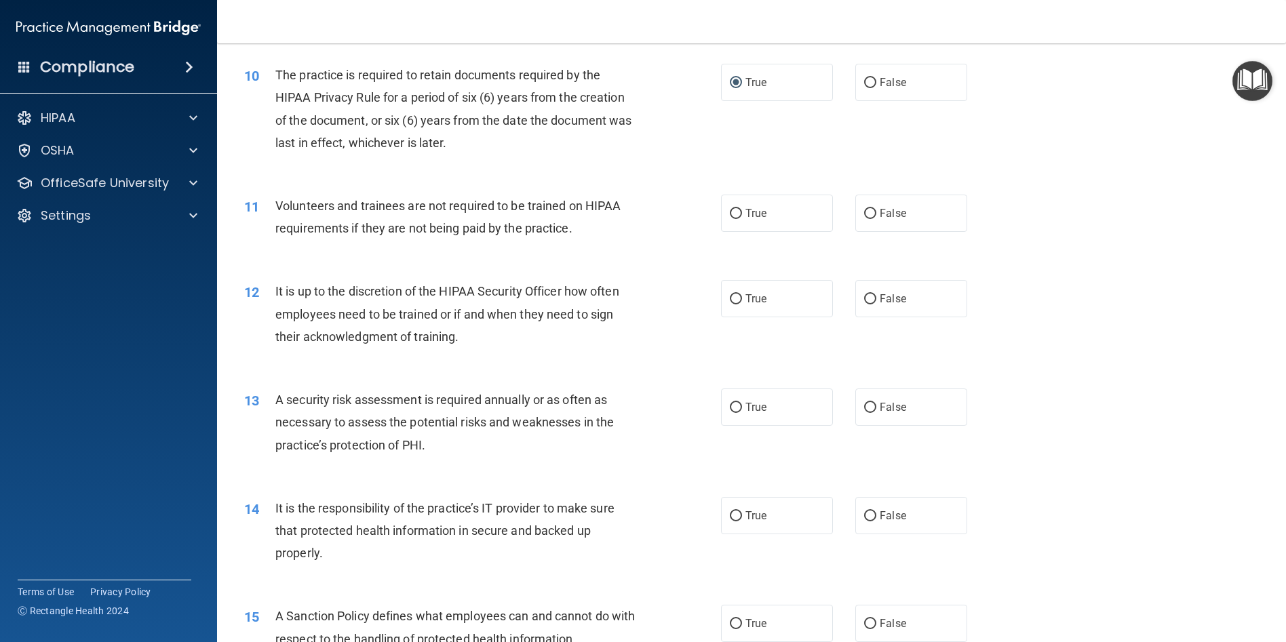
scroll to position [1153, 0]
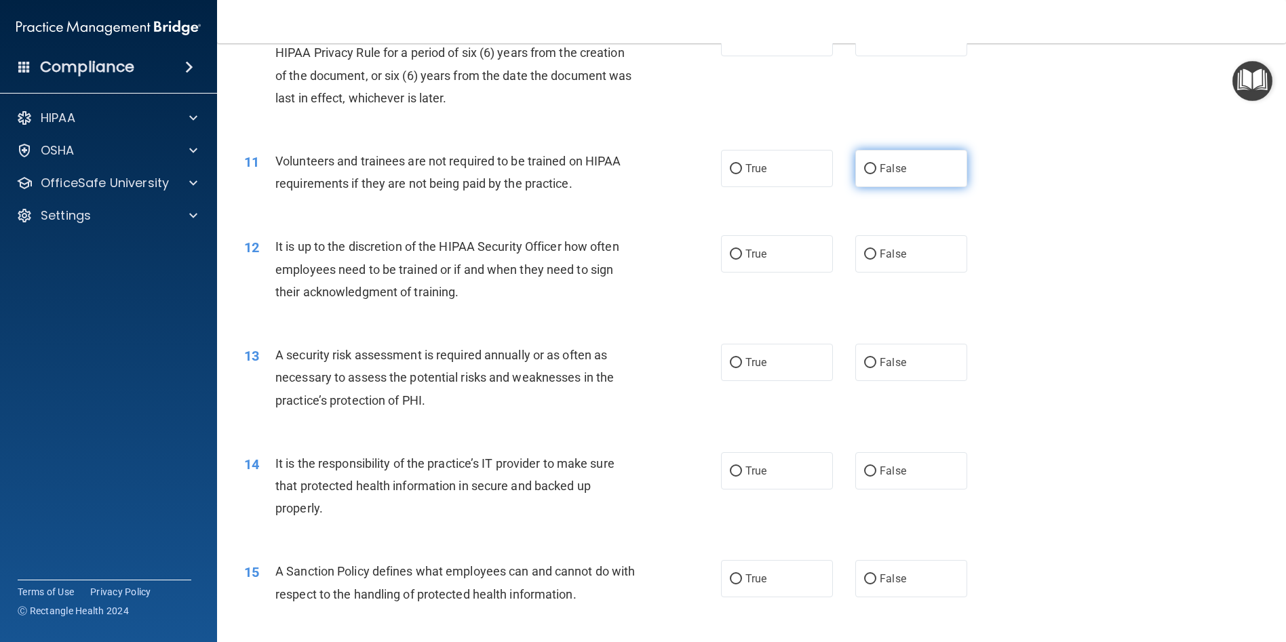
click at [866, 168] on input "False" at bounding box center [870, 169] width 12 height 10
radio input "true"
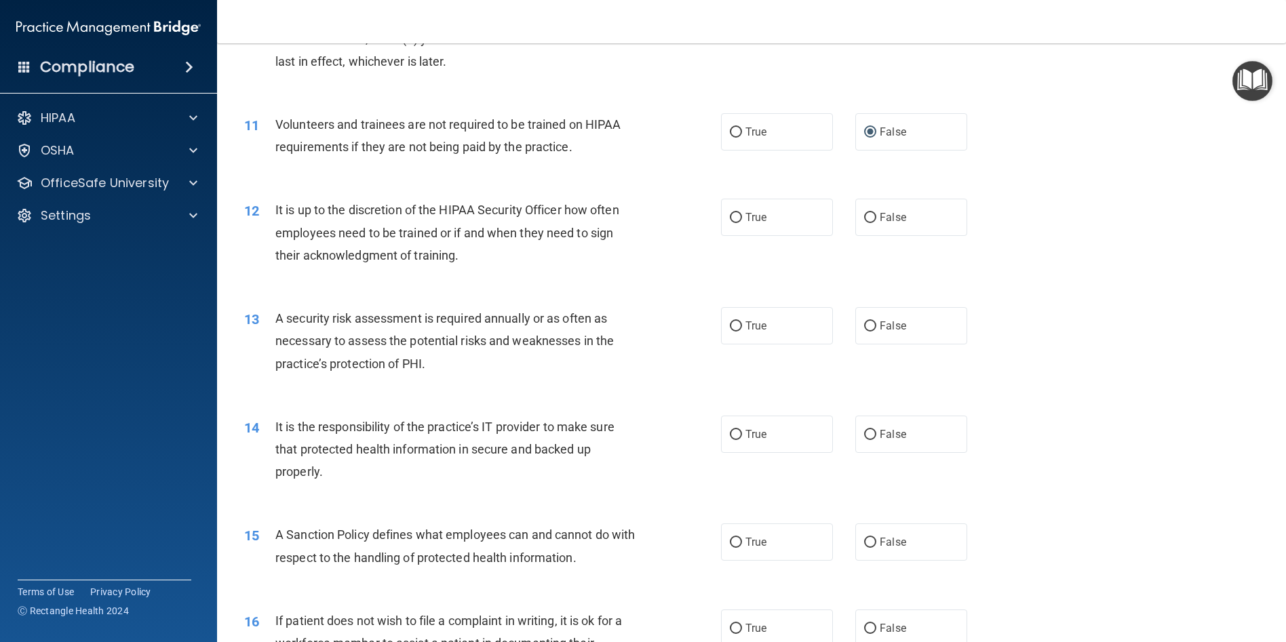
scroll to position [1221, 0]
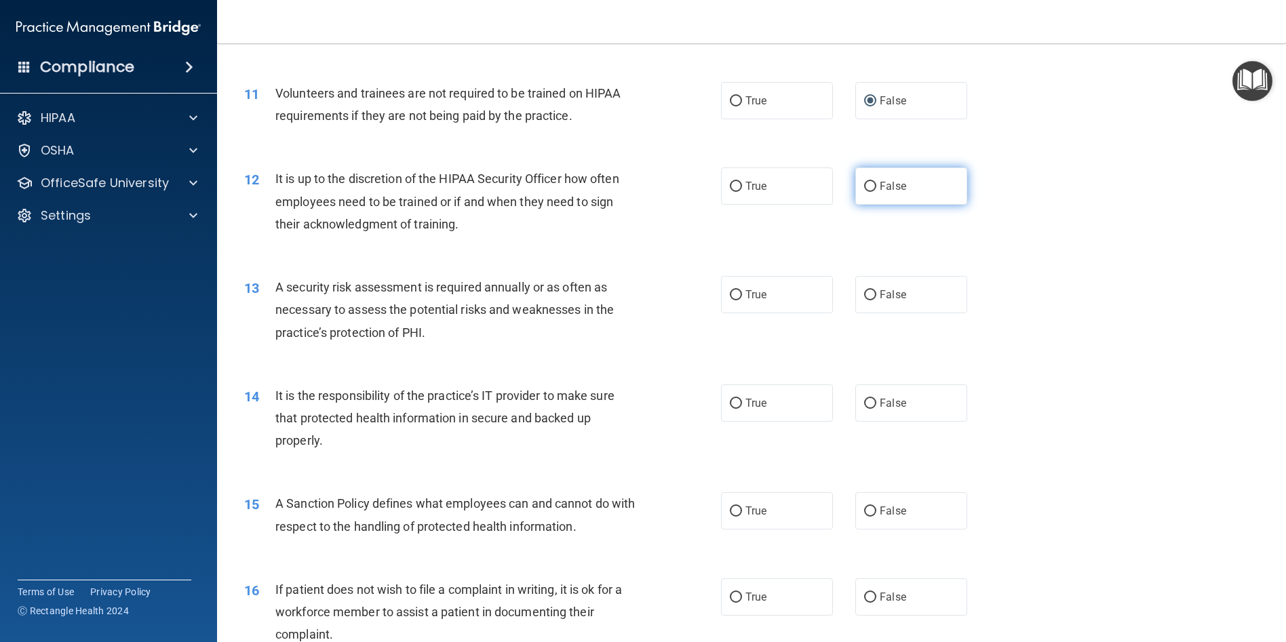
click at [866, 184] on input "False" at bounding box center [870, 187] width 12 height 10
radio input "true"
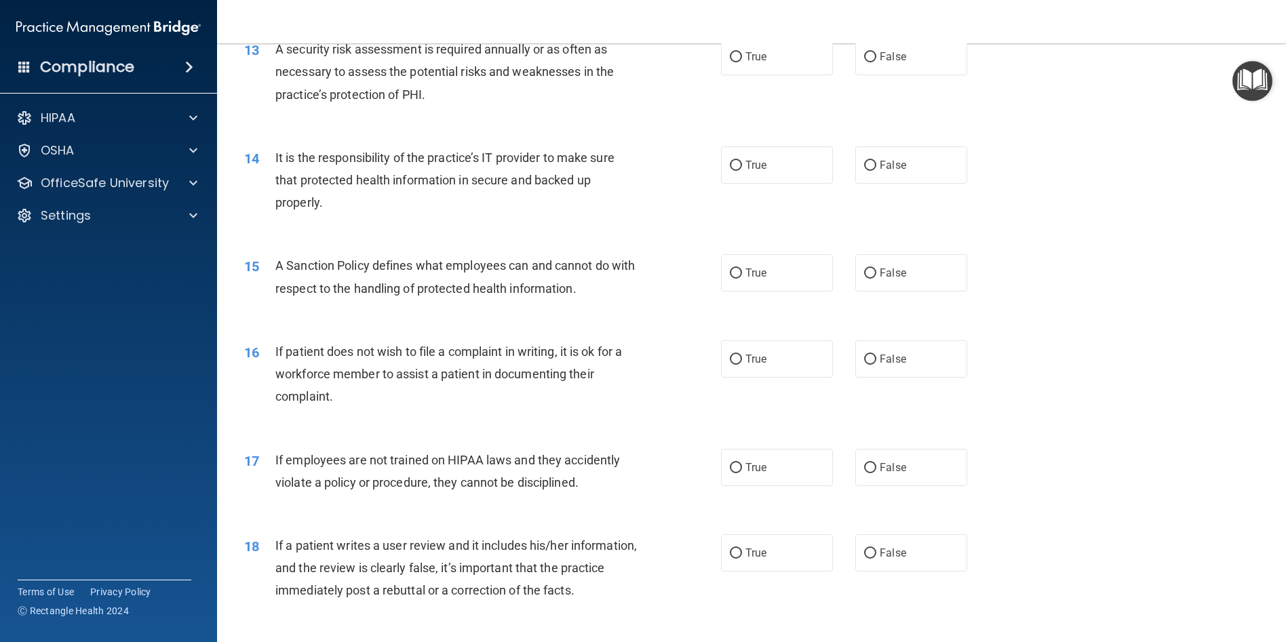
scroll to position [1492, 0]
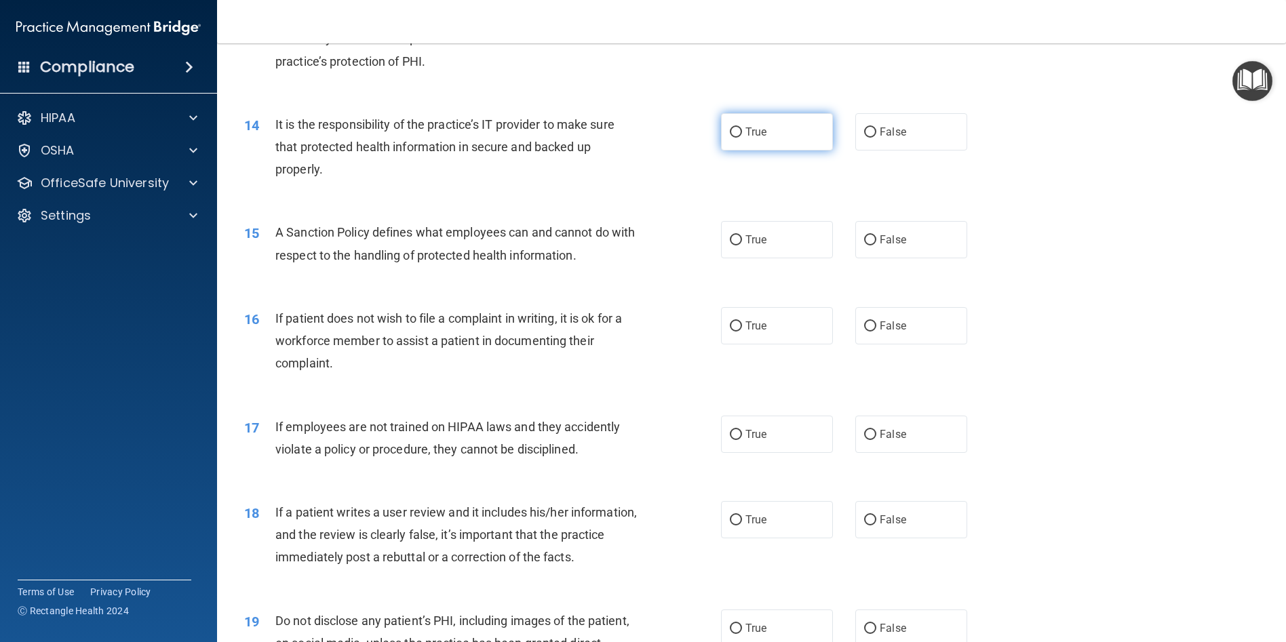
drag, startPoint x: 733, startPoint y: 130, endPoint x: 752, endPoint y: 135, distance: 19.6
click at [733, 130] on input "True" at bounding box center [736, 133] width 12 height 10
radio input "true"
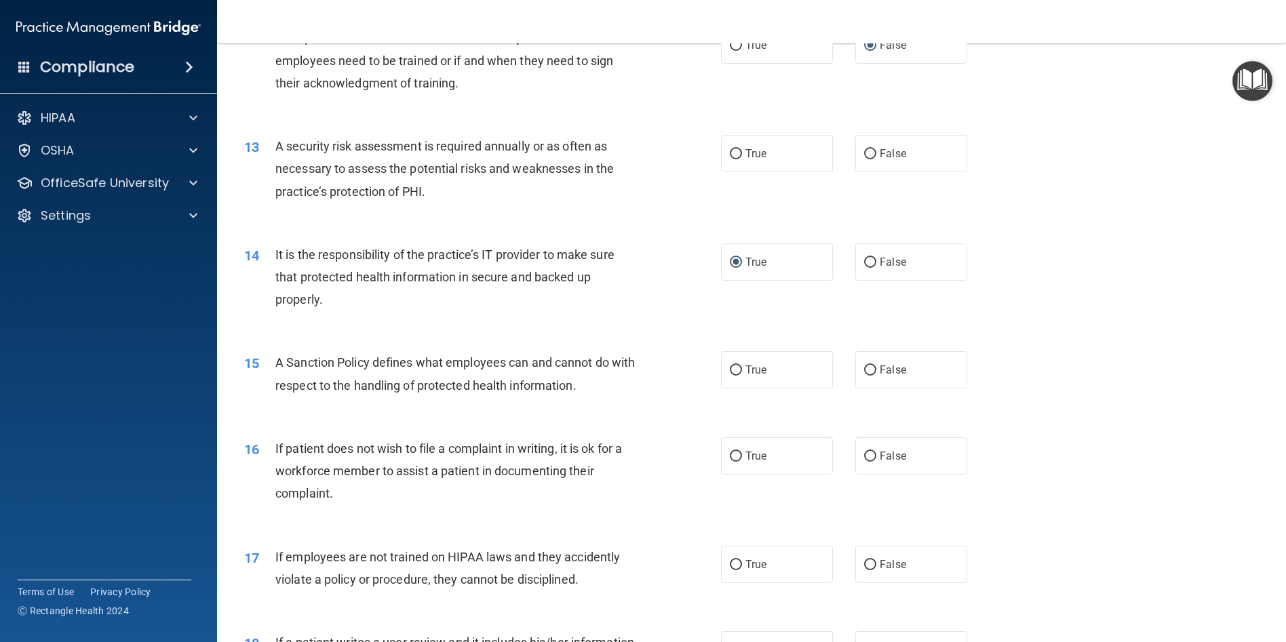
scroll to position [1289, 0]
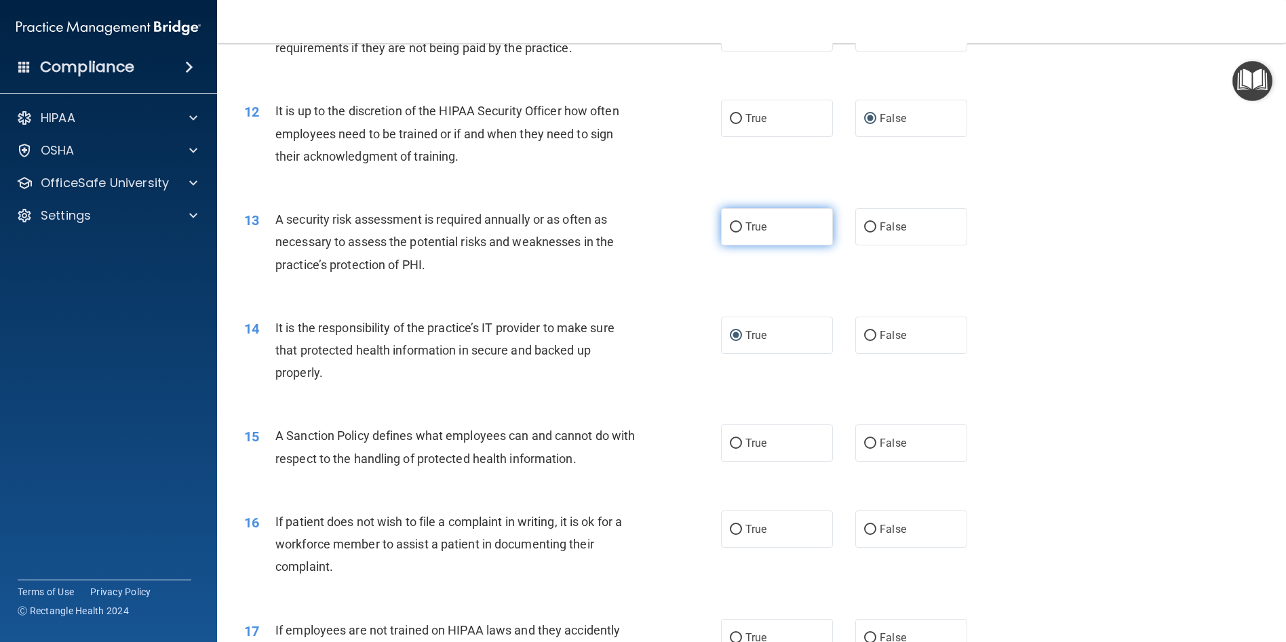
click at [732, 227] on input "True" at bounding box center [736, 227] width 12 height 10
radio input "true"
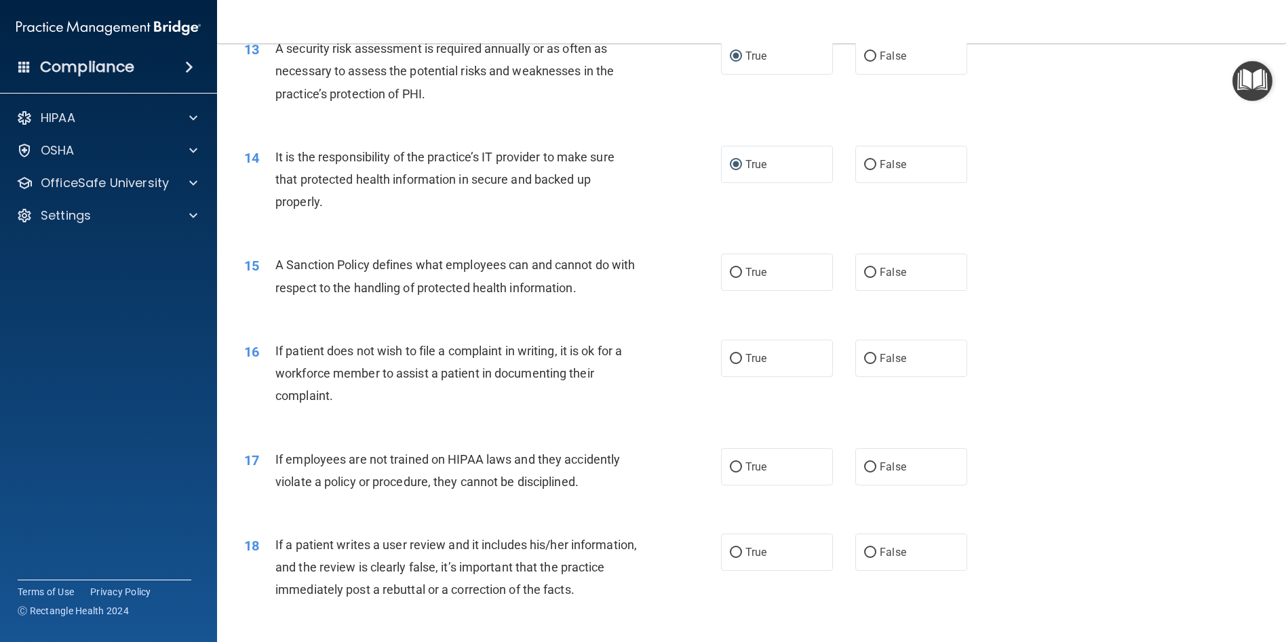
scroll to position [1492, 0]
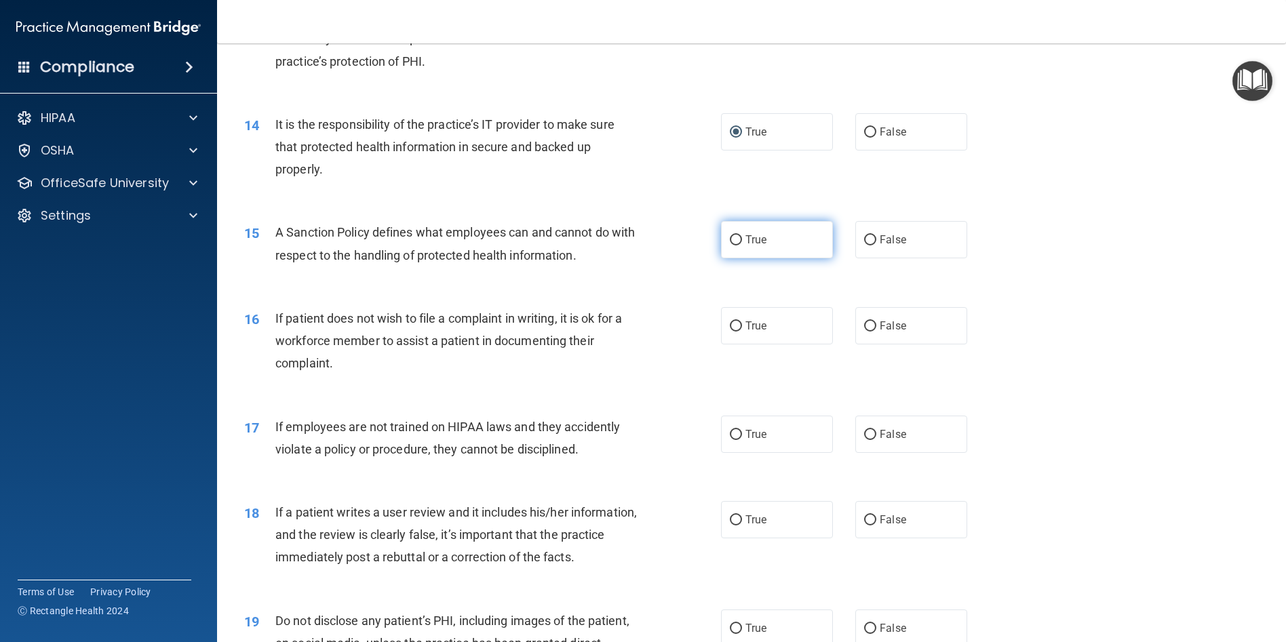
drag, startPoint x: 737, startPoint y: 240, endPoint x: 812, endPoint y: 244, distance: 75.4
click at [739, 243] on label "True" at bounding box center [777, 239] width 112 height 37
click at [739, 243] on input "True" at bounding box center [736, 240] width 12 height 10
radio input "true"
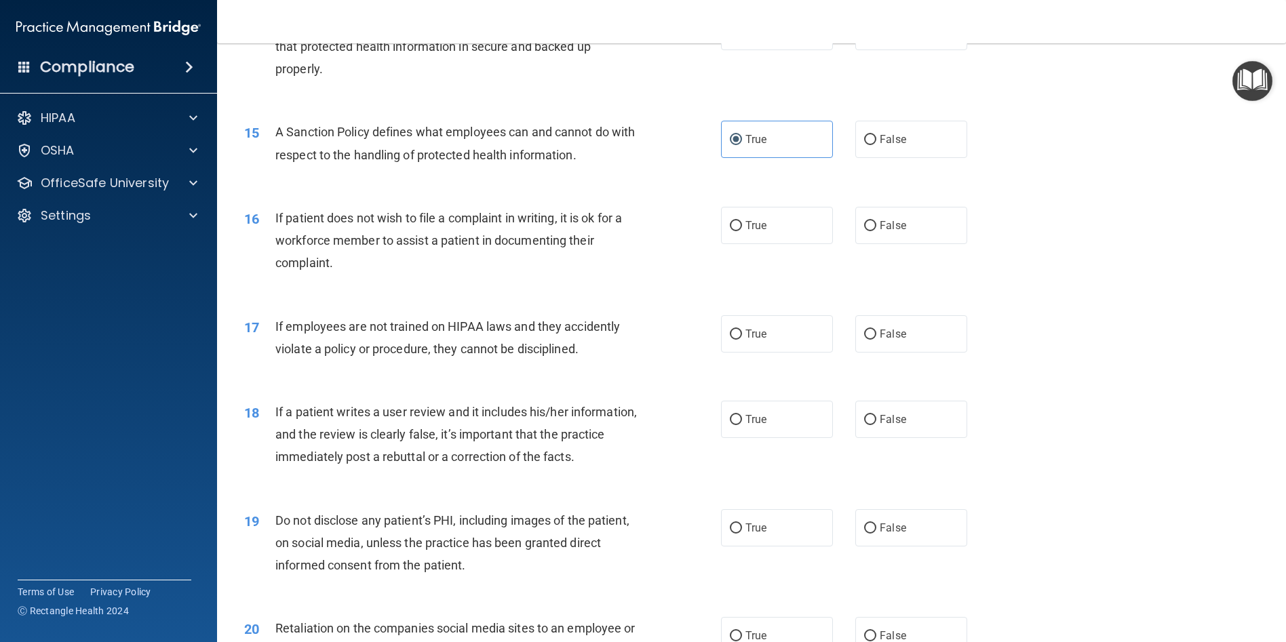
scroll to position [1628, 0]
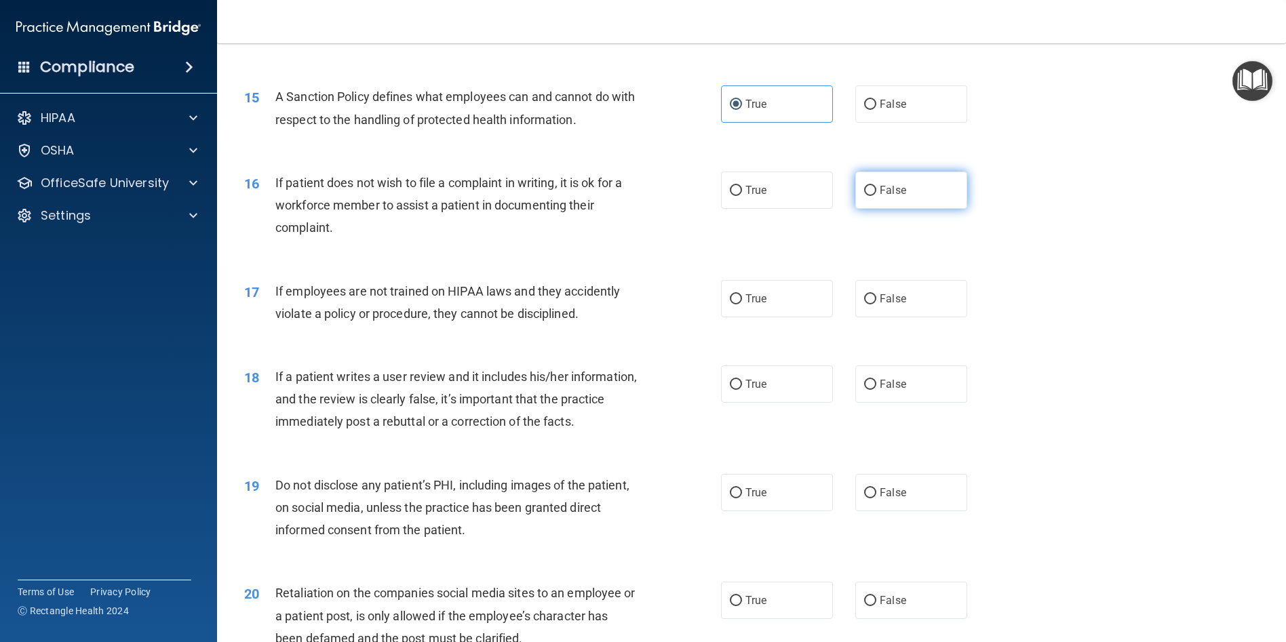
click at [872, 191] on label "False" at bounding box center [911, 190] width 112 height 37
click at [872, 191] on input "False" at bounding box center [870, 191] width 12 height 10
radio input "true"
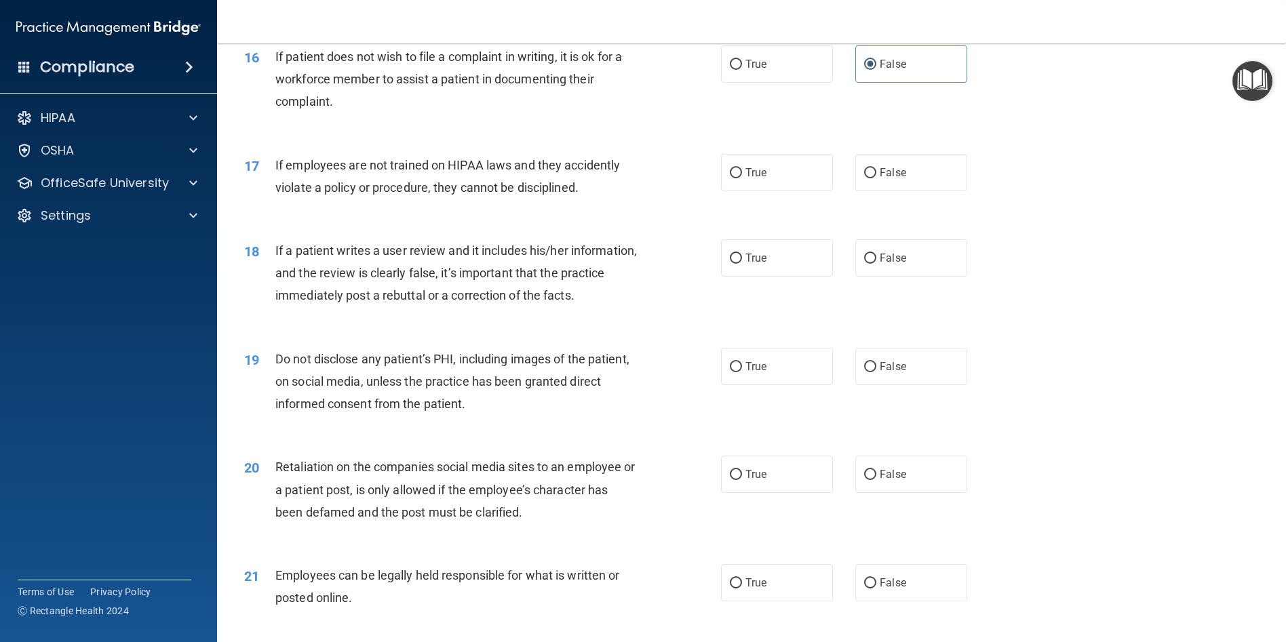
scroll to position [1764, 0]
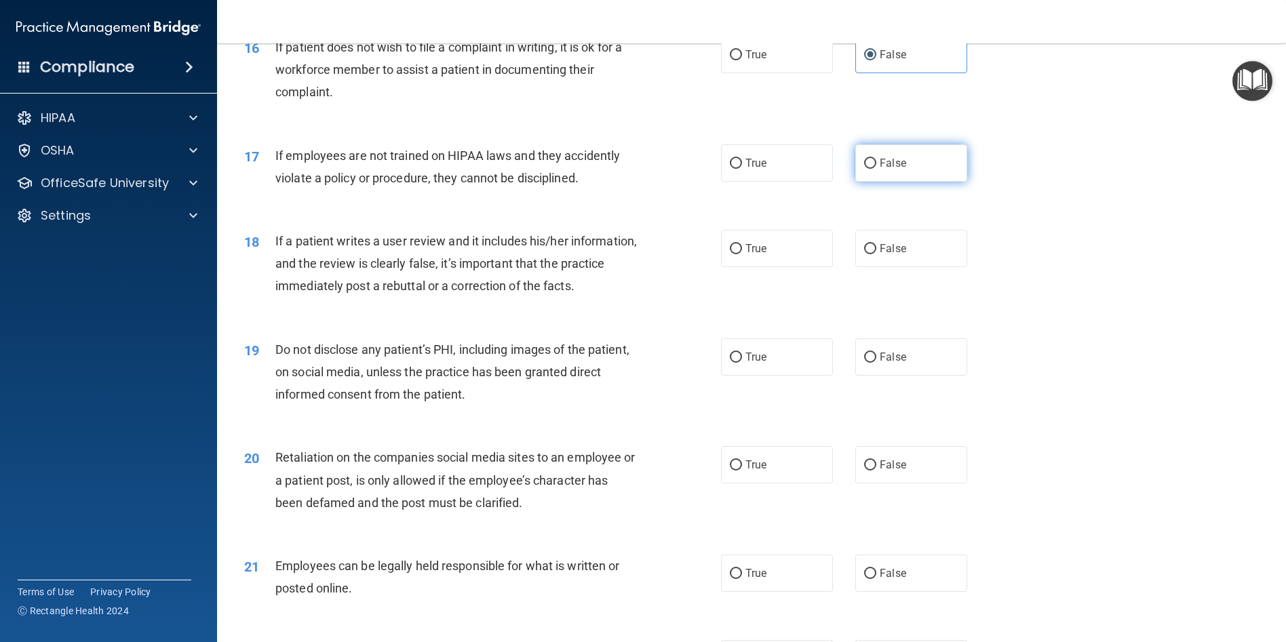
click at [864, 161] on input "False" at bounding box center [870, 164] width 12 height 10
radio input "true"
click at [869, 250] on input "False" at bounding box center [870, 249] width 12 height 10
radio input "true"
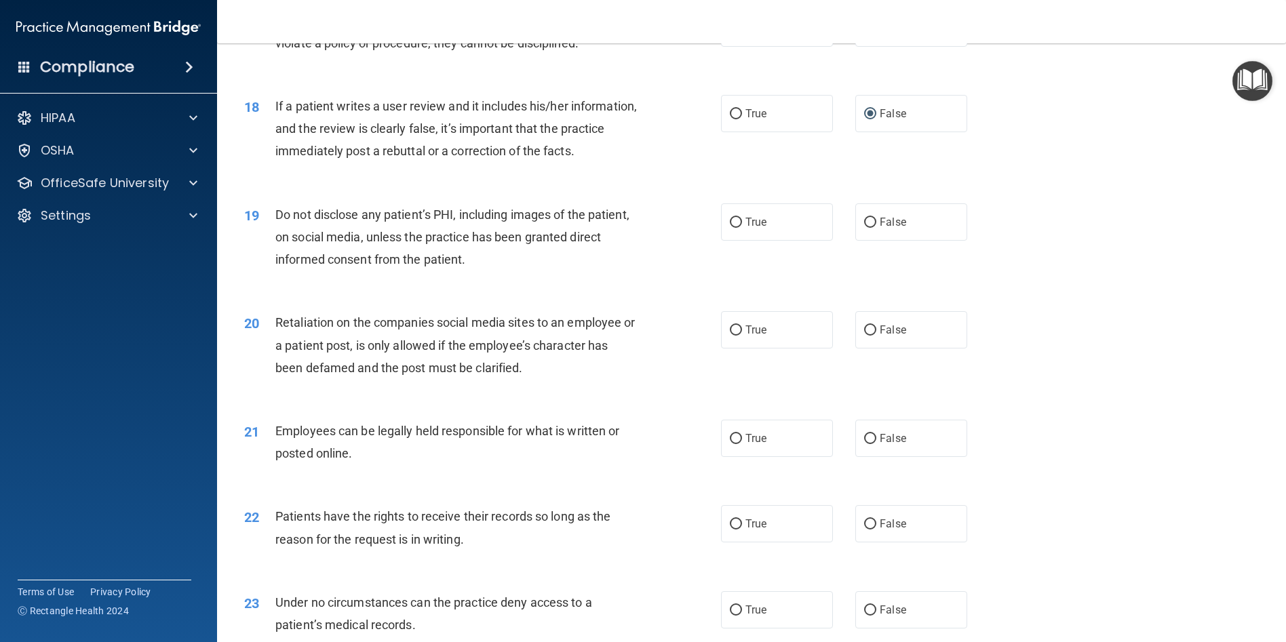
scroll to position [1899, 0]
click at [733, 221] on input "True" at bounding box center [736, 222] width 12 height 10
radio input "true"
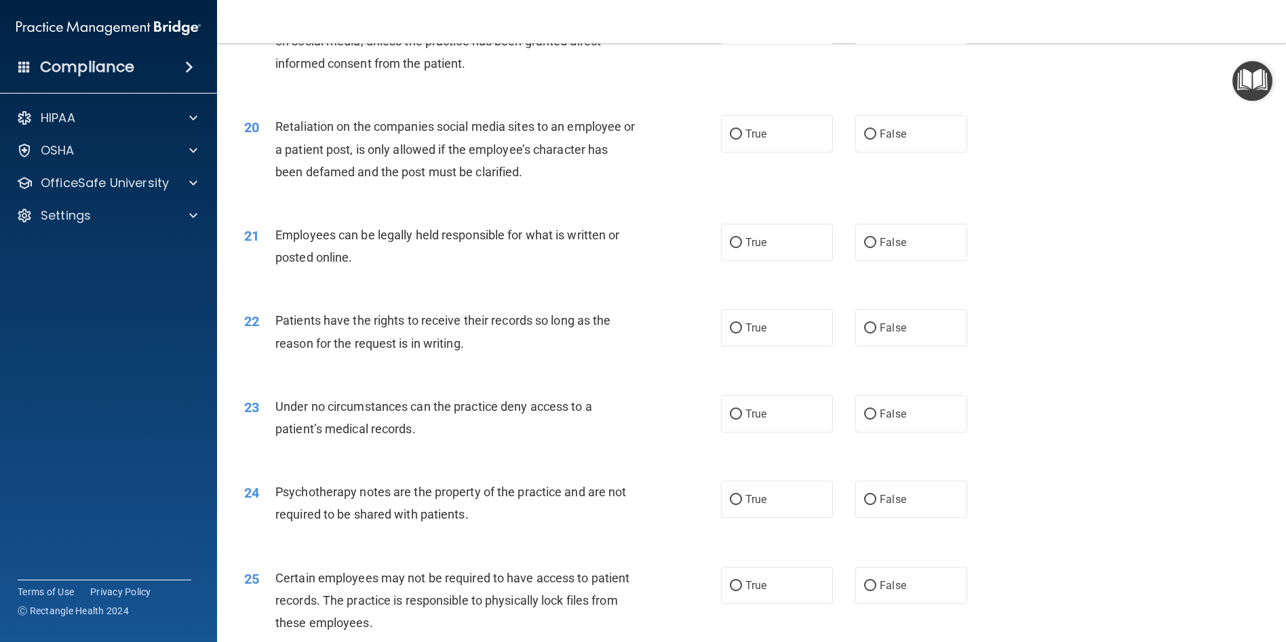
scroll to position [2103, 0]
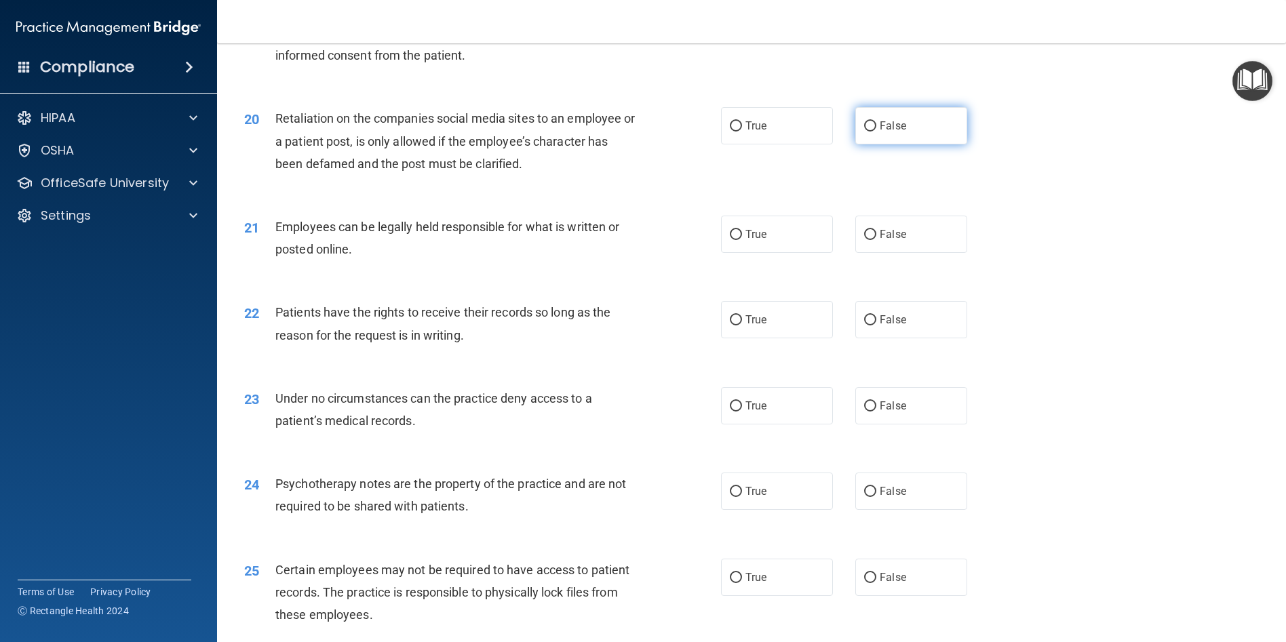
drag, startPoint x: 864, startPoint y: 128, endPoint x: 885, endPoint y: 129, distance: 21.1
click at [864, 128] on input "False" at bounding box center [870, 126] width 12 height 10
radio input "true"
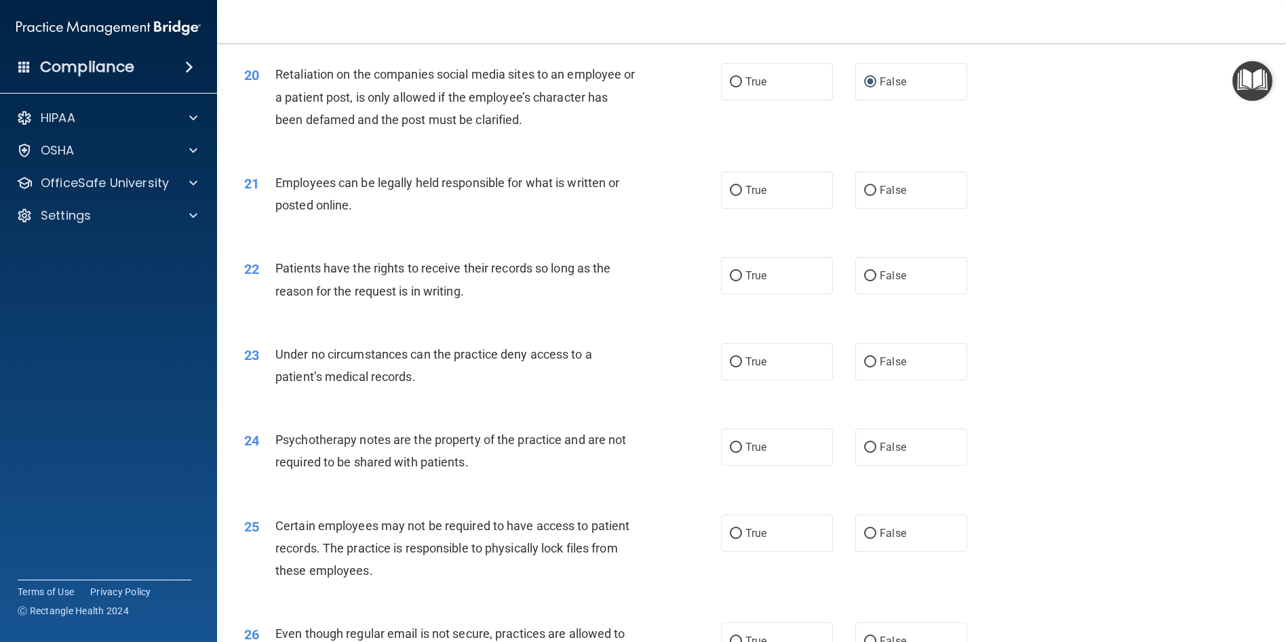
scroll to position [2171, 0]
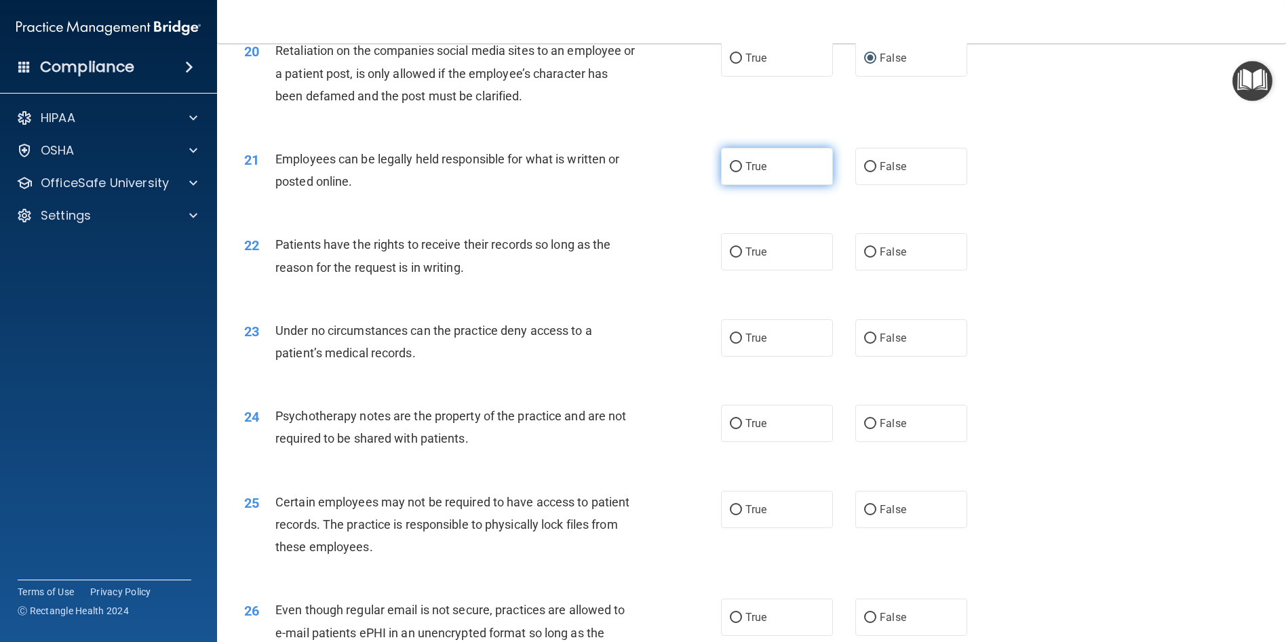
click at [733, 168] on input "True" at bounding box center [736, 167] width 12 height 10
radio input "true"
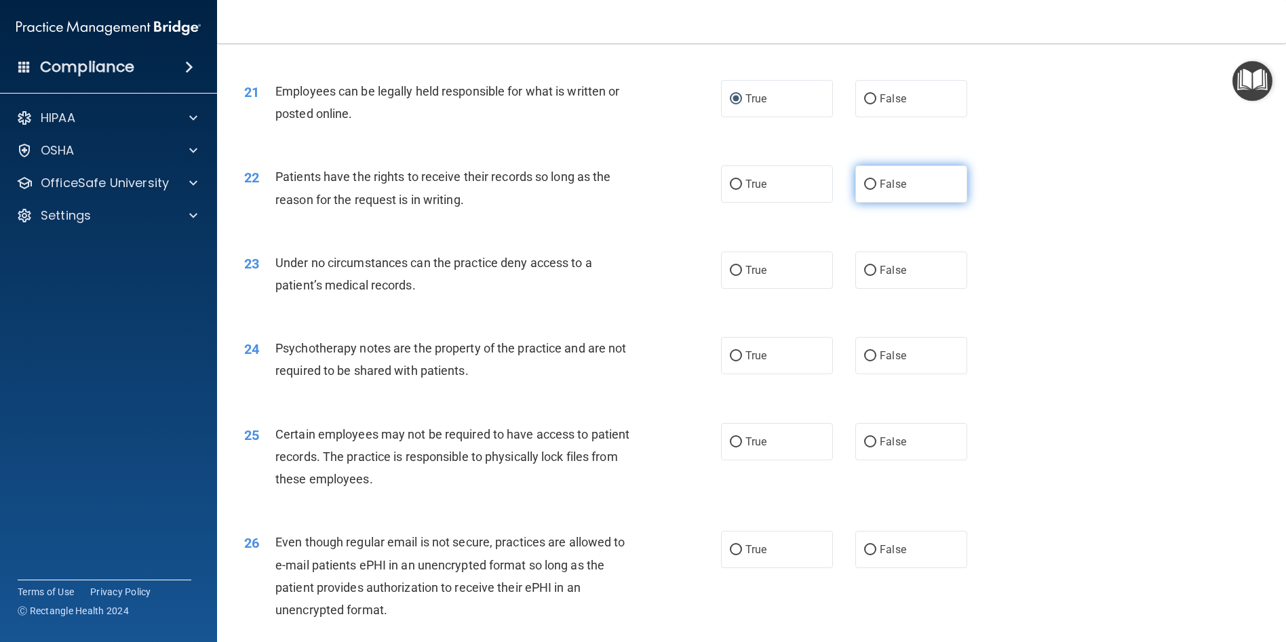
drag, startPoint x: 863, startPoint y: 181, endPoint x: 923, endPoint y: 191, distance: 61.2
click at [864, 182] on input "False" at bounding box center [870, 185] width 12 height 10
radio input "true"
click at [730, 268] on input "True" at bounding box center [736, 271] width 12 height 10
radio input "true"
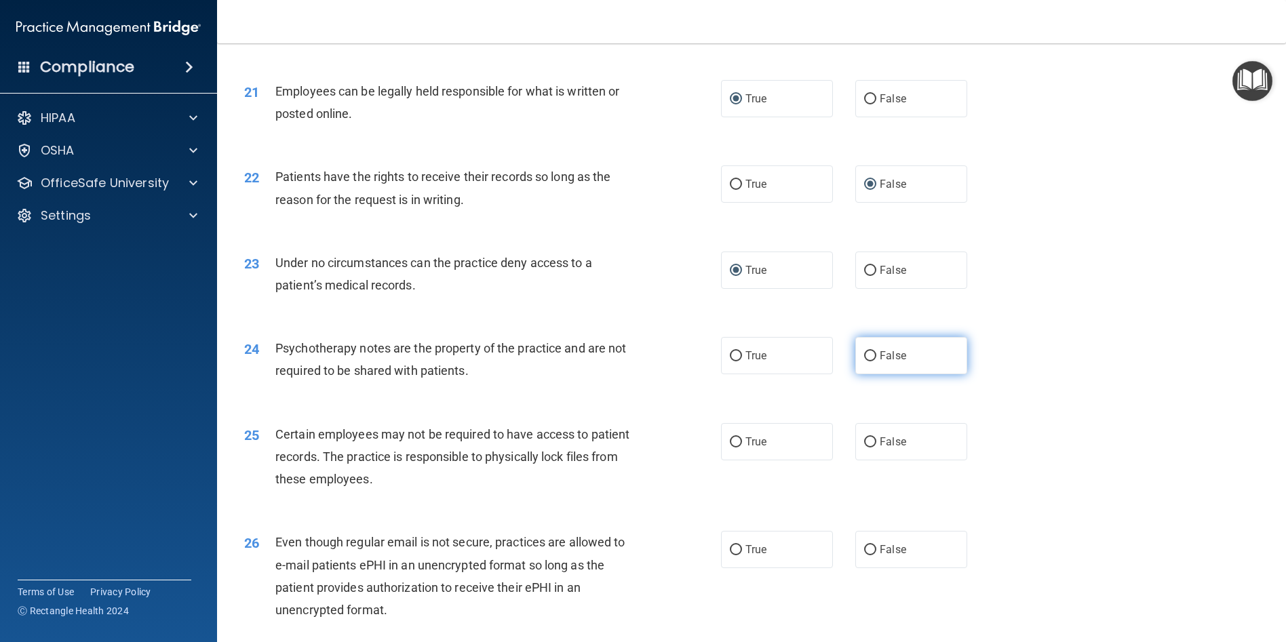
drag, startPoint x: 864, startPoint y: 355, endPoint x: 879, endPoint y: 349, distance: 15.9
click at [864, 355] on input "False" at bounding box center [870, 356] width 12 height 10
radio input "true"
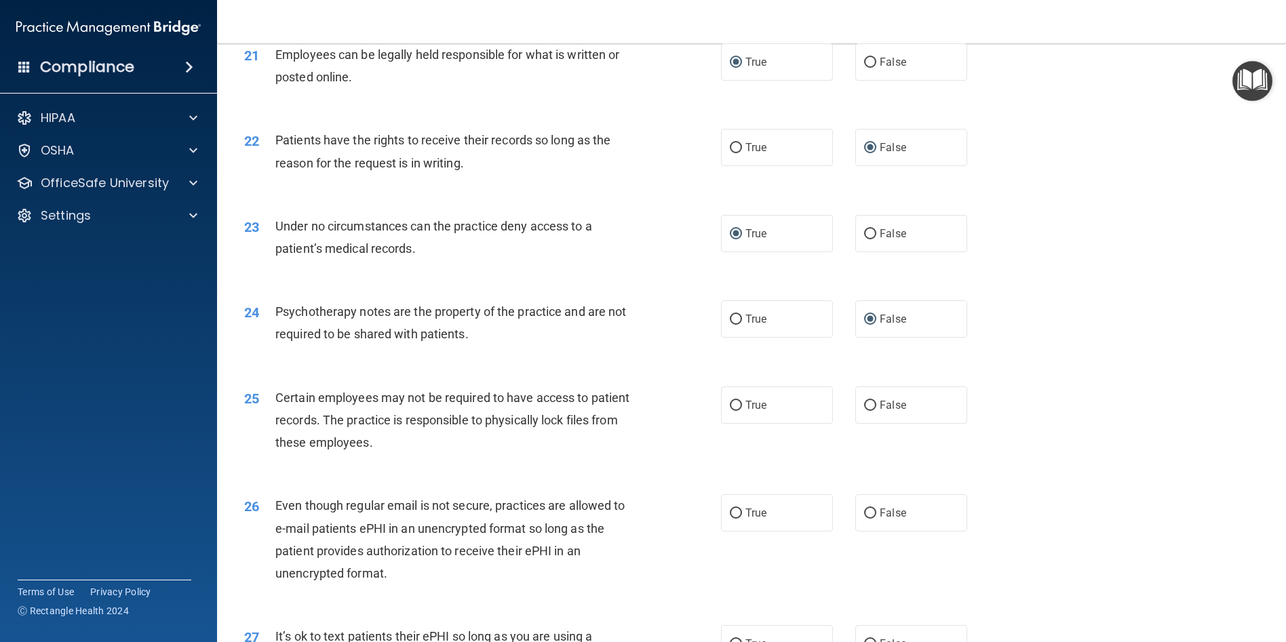
scroll to position [2306, 0]
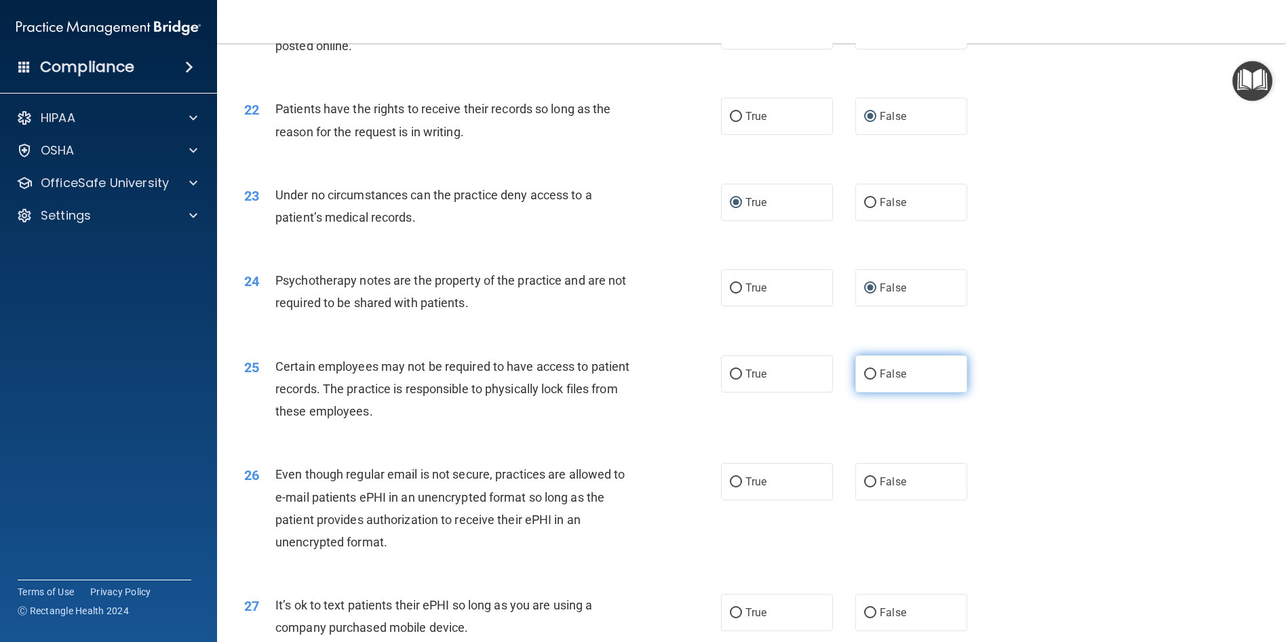
click at [866, 374] on input "False" at bounding box center [870, 375] width 12 height 10
radio input "true"
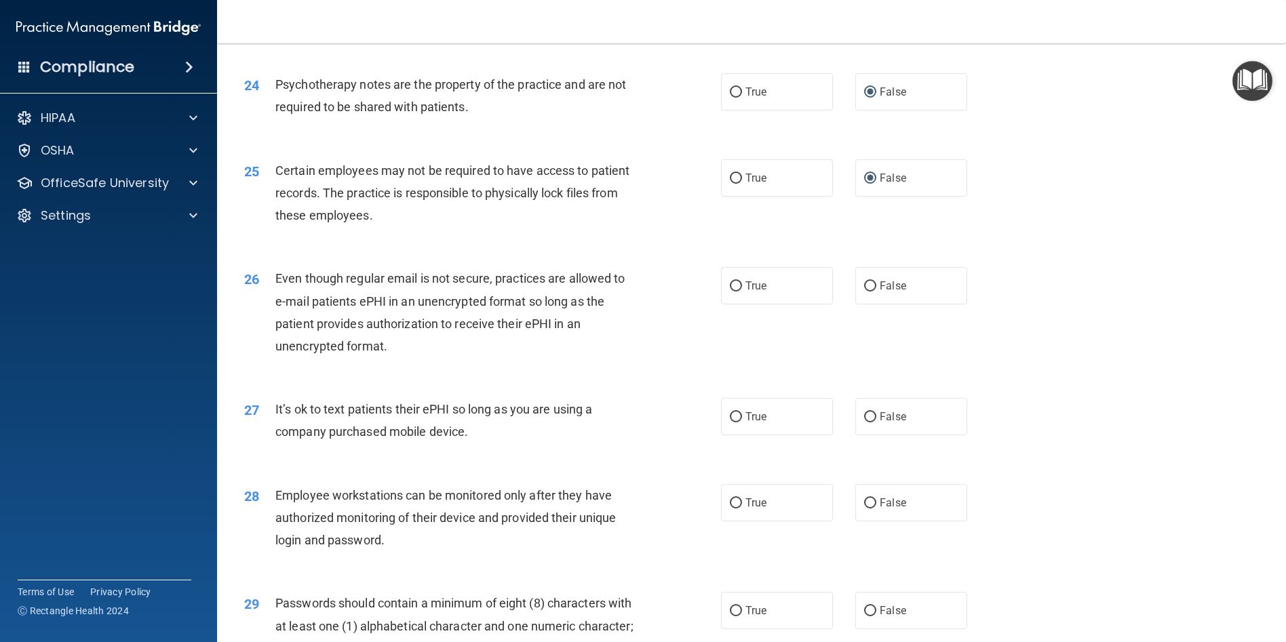
scroll to position [2510, 0]
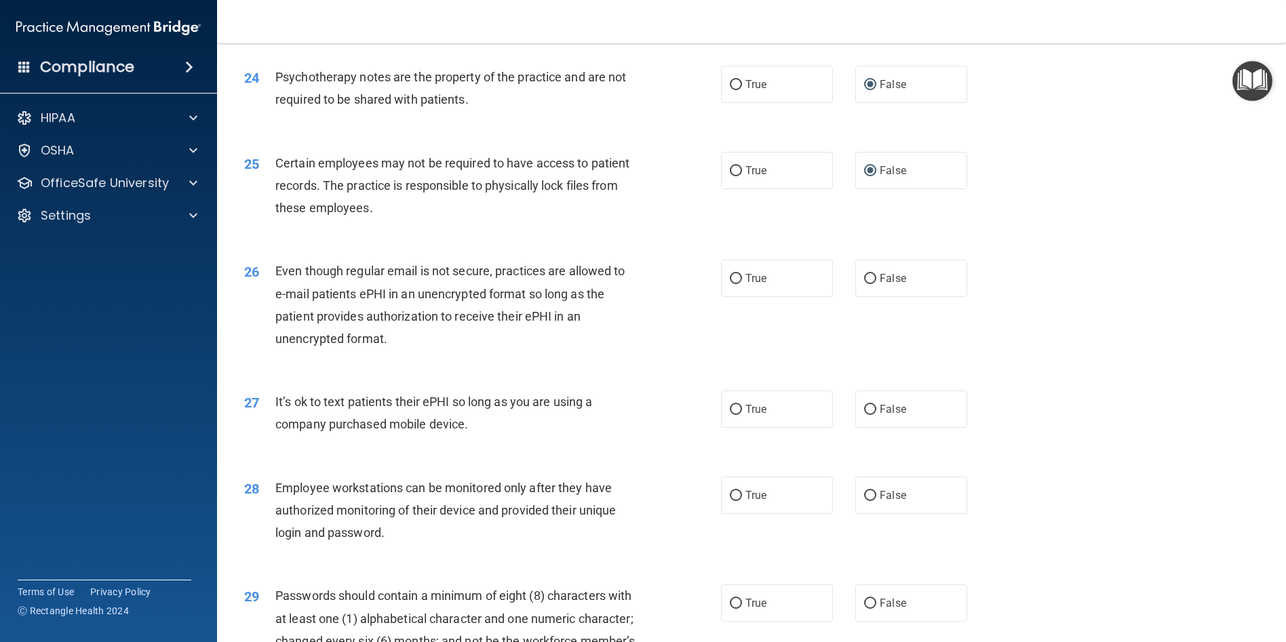
drag, startPoint x: 868, startPoint y: 279, endPoint x: 1003, endPoint y: 287, distance: 134.5
click at [885, 282] on label "False" at bounding box center [911, 278] width 112 height 37
click at [876, 282] on input "False" at bounding box center [870, 279] width 12 height 10
radio input "true"
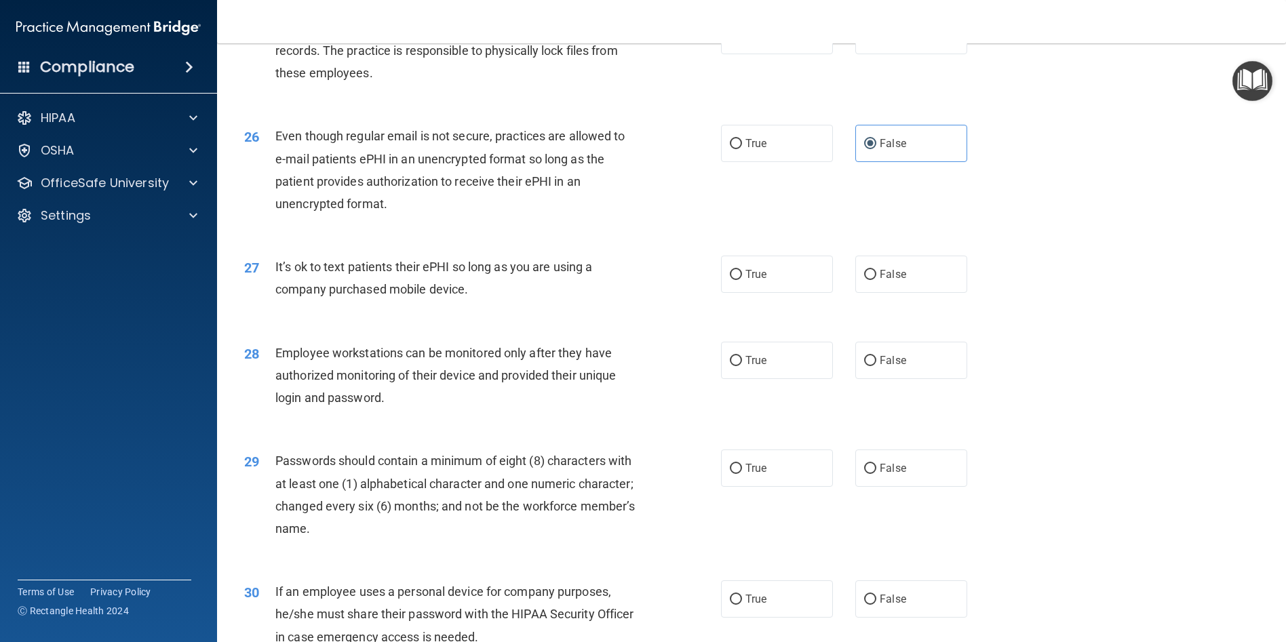
scroll to position [2645, 0]
click at [732, 275] on input "True" at bounding box center [736, 274] width 12 height 10
radio input "true"
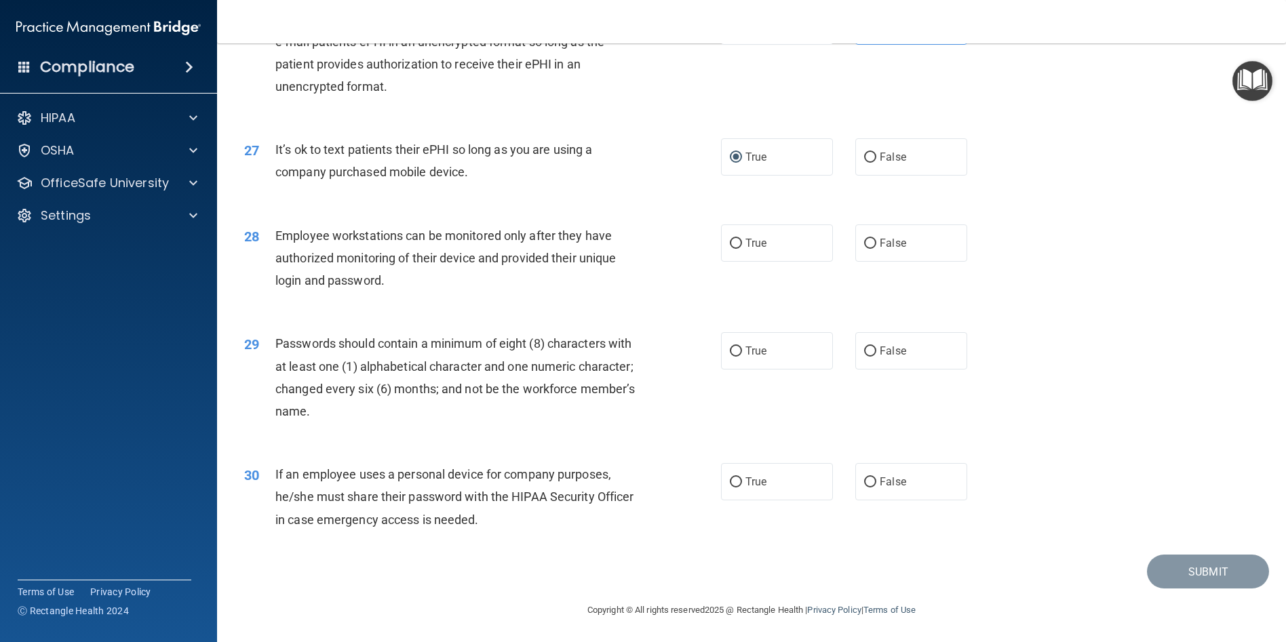
scroll to position [2763, 0]
click at [864, 245] on input "False" at bounding box center [870, 243] width 12 height 10
radio input "true"
click at [730, 353] on input "True" at bounding box center [736, 351] width 12 height 10
radio input "true"
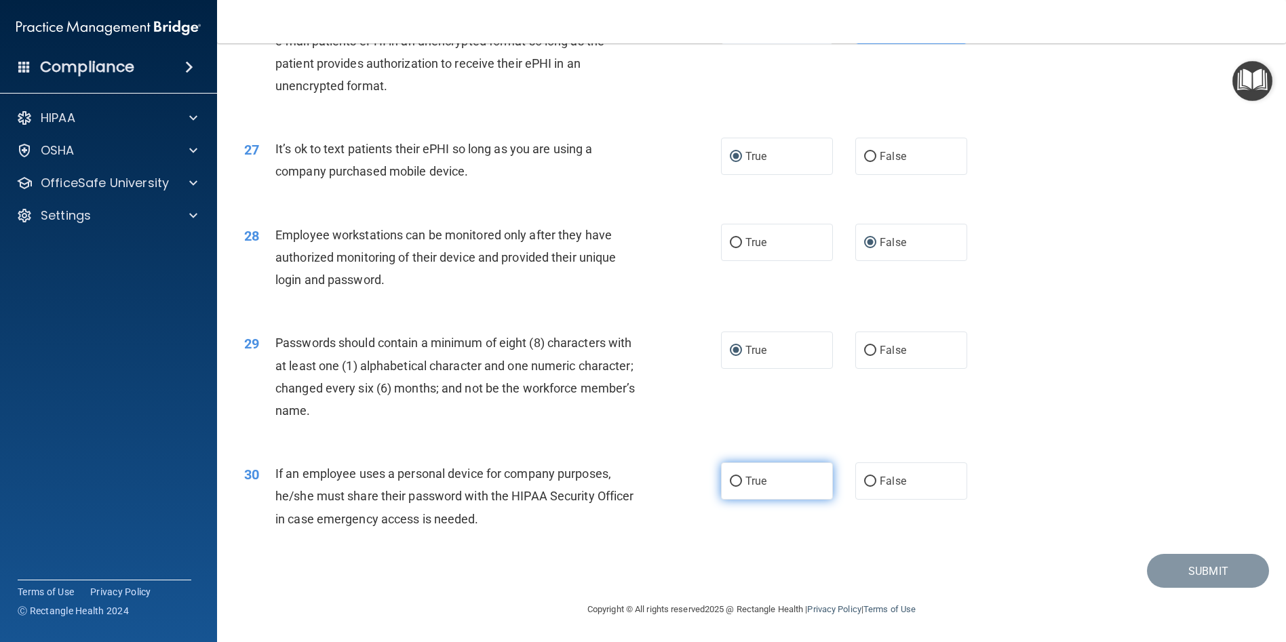
click at [735, 484] on input "True" at bounding box center [736, 482] width 12 height 10
radio input "true"
click at [1177, 575] on button "Submit" at bounding box center [1208, 571] width 122 height 35
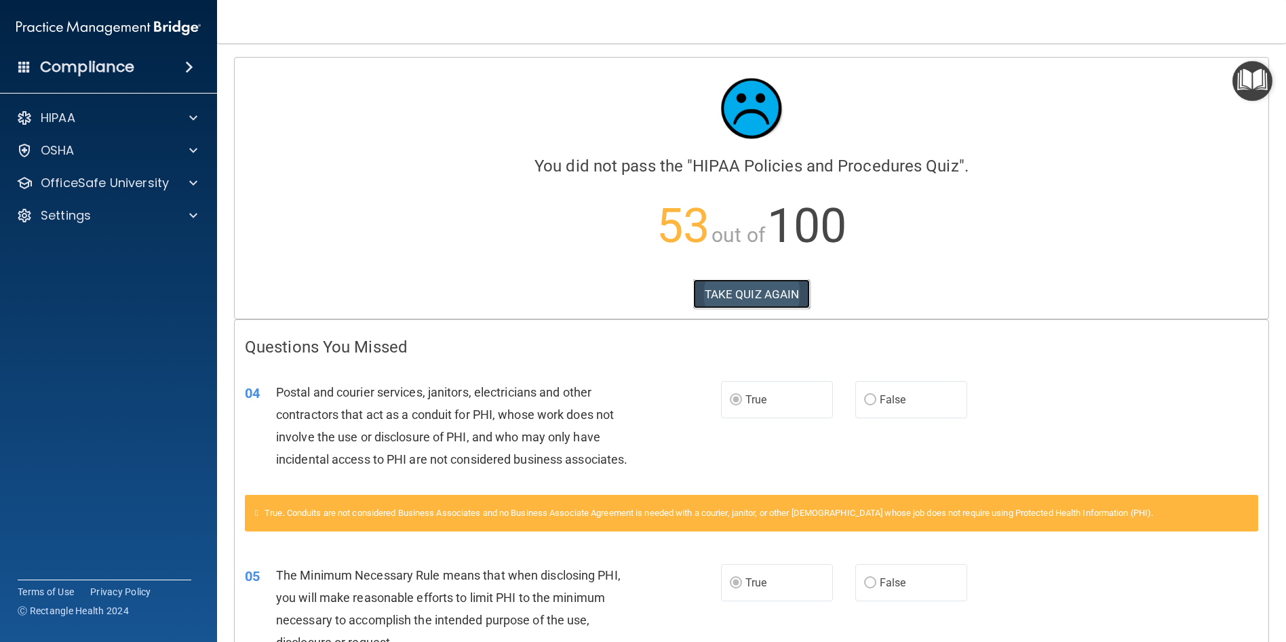
click at [739, 287] on button "TAKE QUIZ AGAIN" at bounding box center [751, 294] width 117 height 30
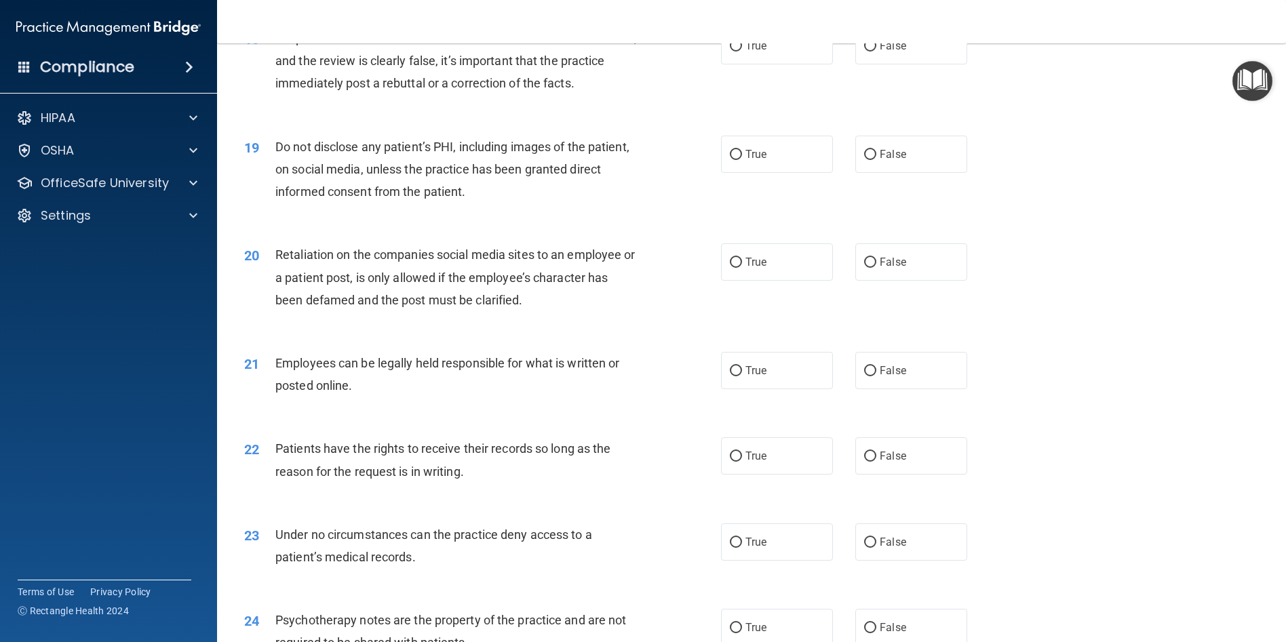
scroll to position [2763, 0]
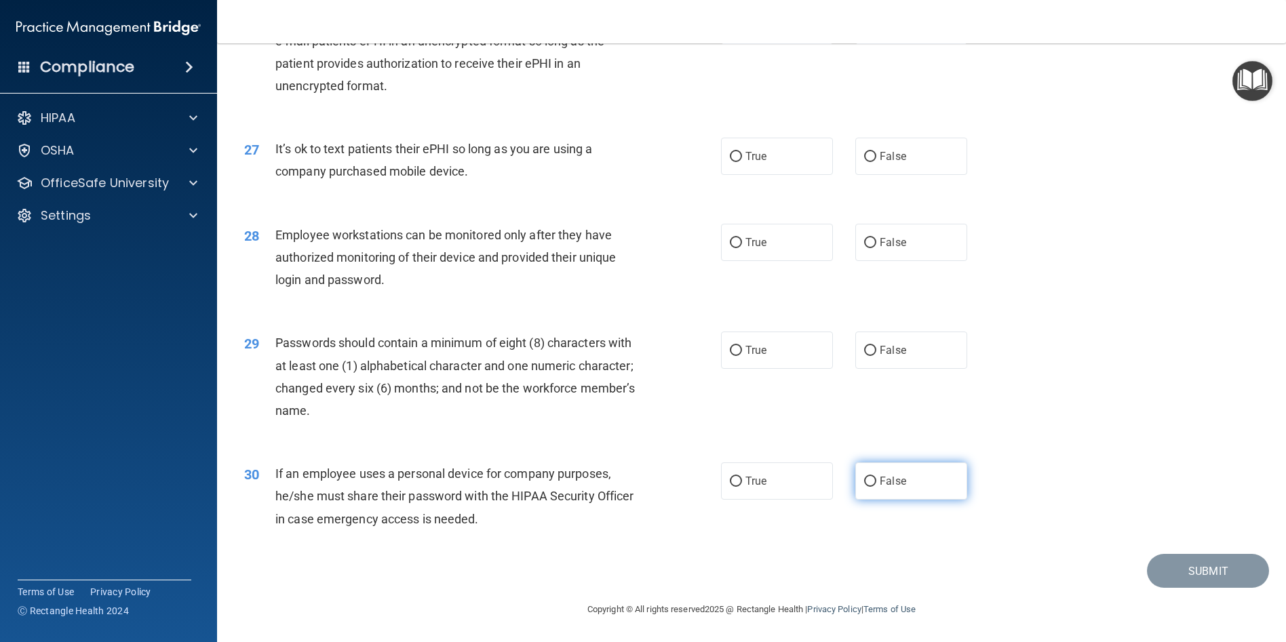
click at [866, 482] on input "False" at bounding box center [870, 482] width 12 height 10
radio input "true"
drag, startPoint x: 733, startPoint y: 345, endPoint x: 741, endPoint y: 343, distance: 9.2
click at [733, 346] on input "True" at bounding box center [736, 351] width 12 height 10
radio input "true"
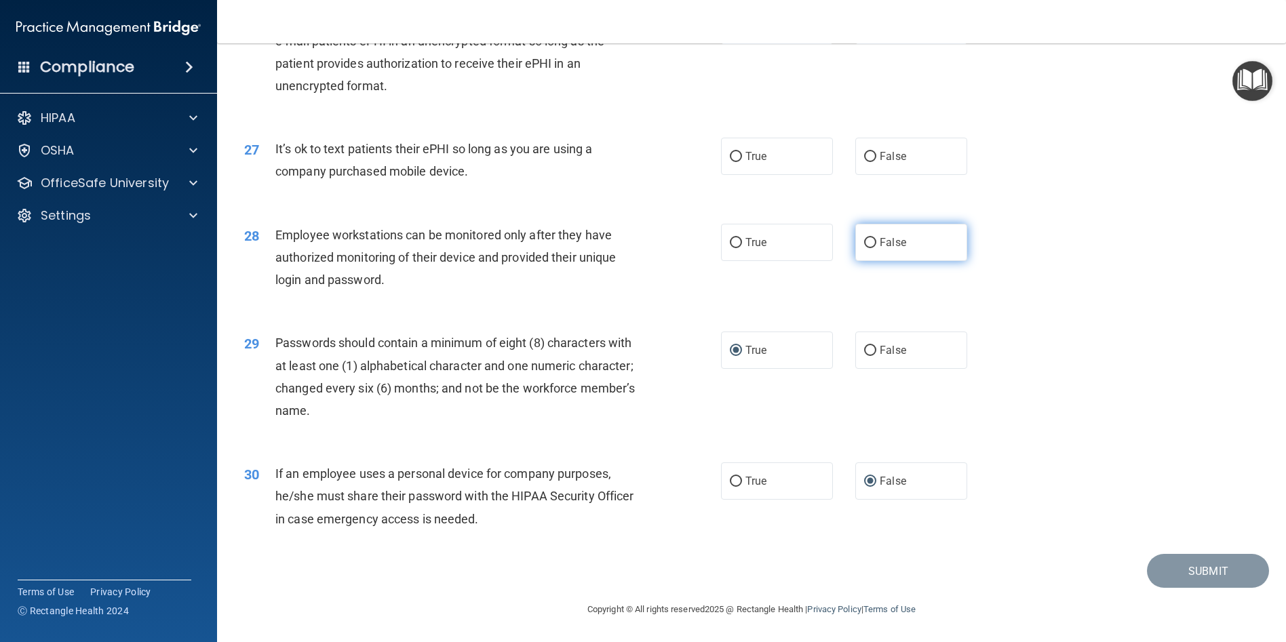
click at [864, 238] on input "False" at bounding box center [870, 243] width 12 height 10
radio input "true"
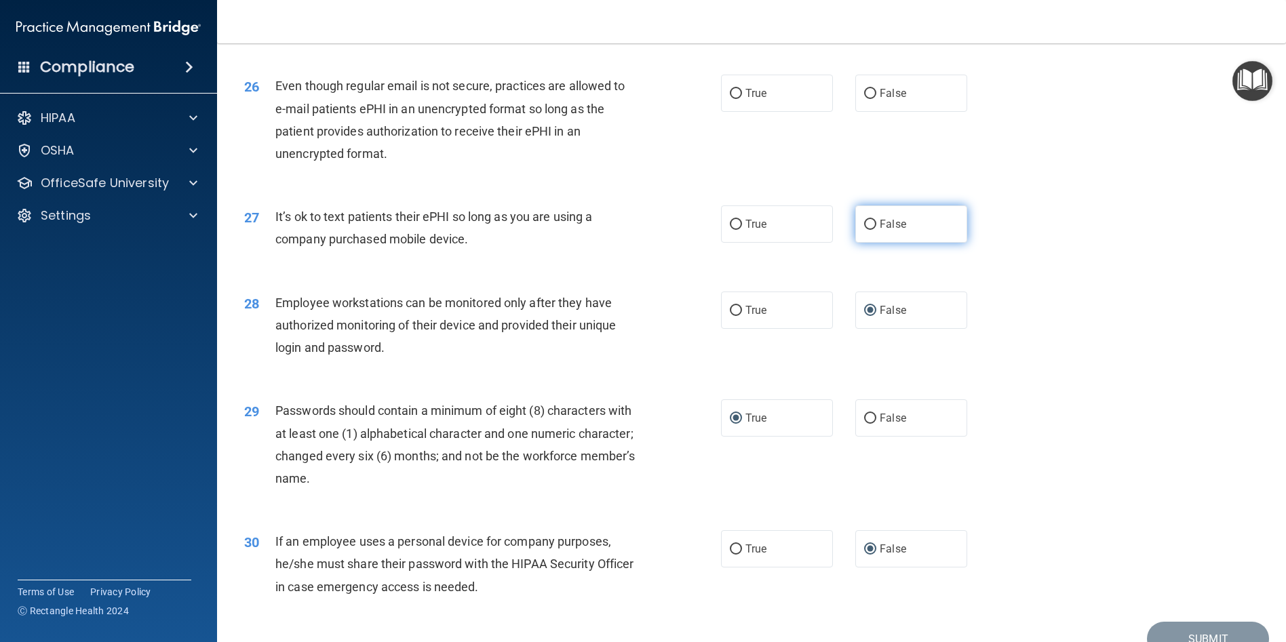
click at [870, 225] on input "False" at bounding box center [870, 225] width 12 height 10
radio input "true"
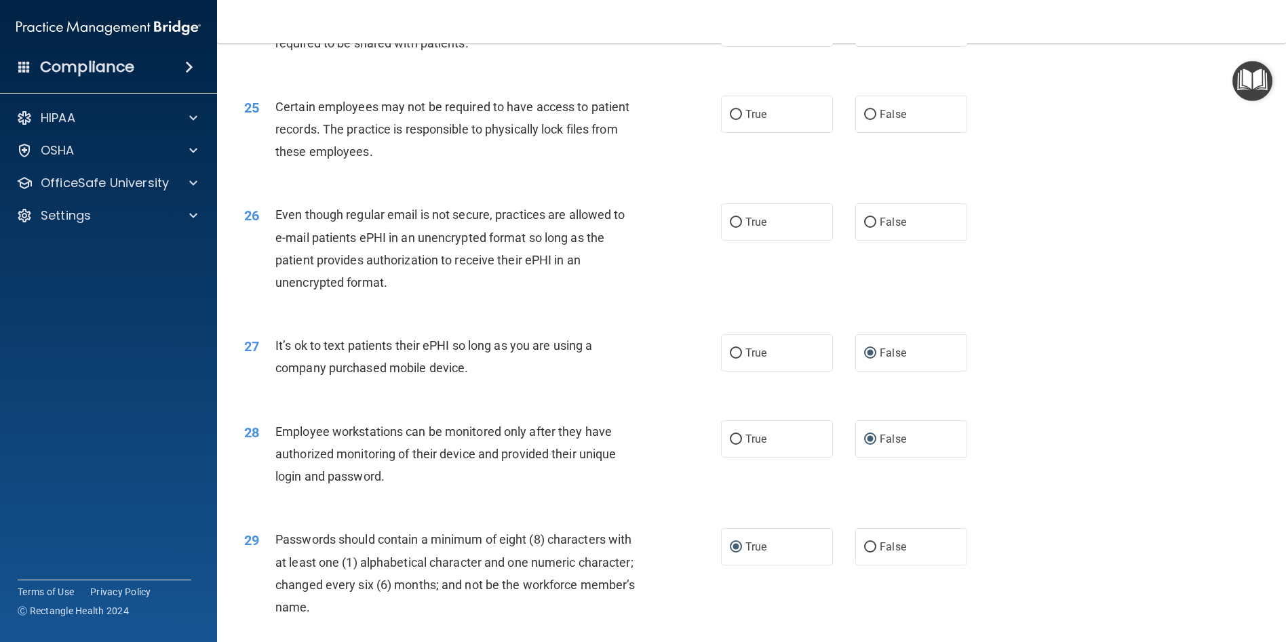
scroll to position [2559, 0]
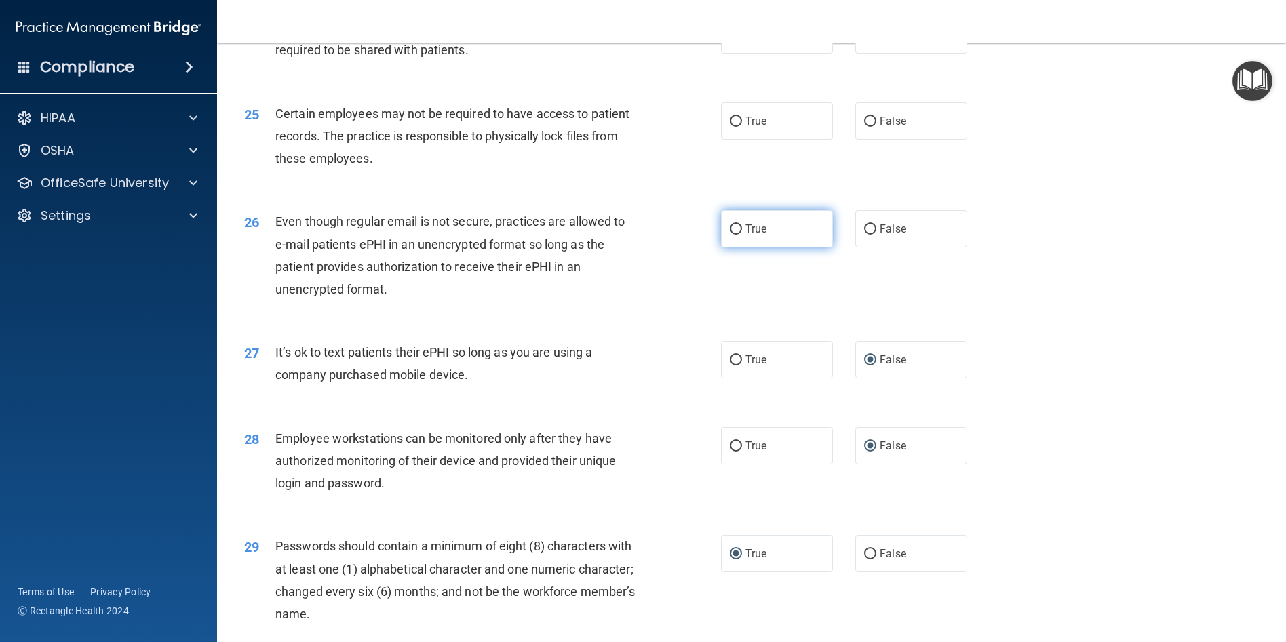
click at [735, 227] on input "True" at bounding box center [736, 230] width 12 height 10
radio input "true"
click at [730, 117] on input "True" at bounding box center [736, 122] width 12 height 10
radio input "true"
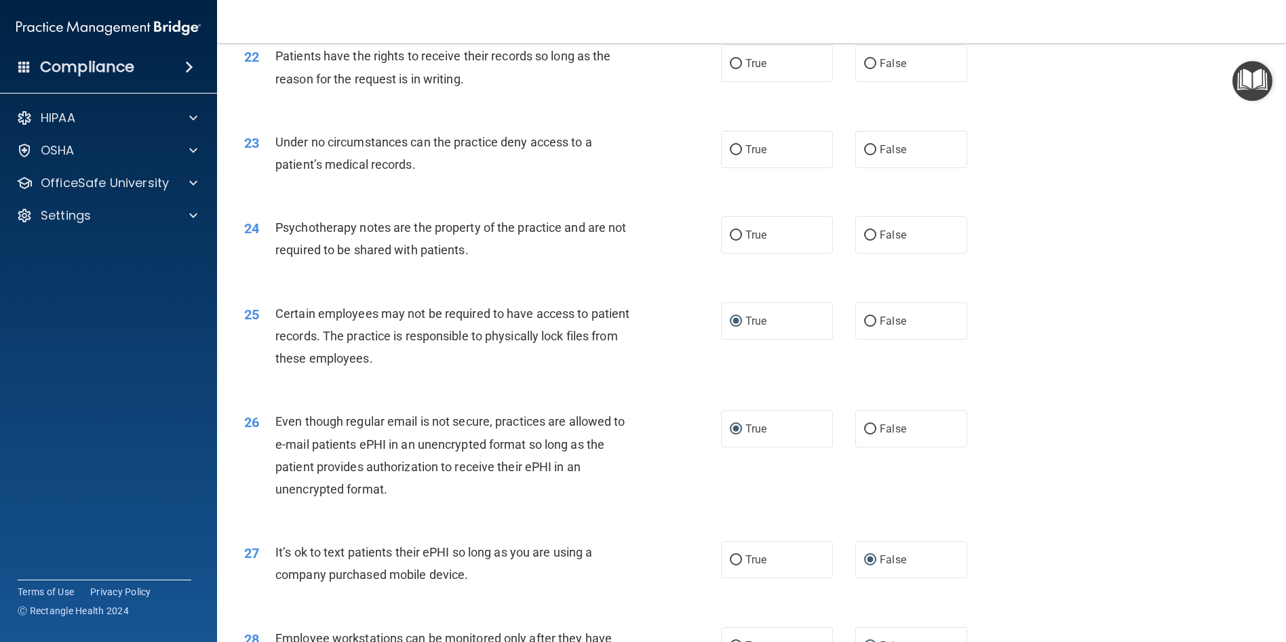
scroll to position [2288, 0]
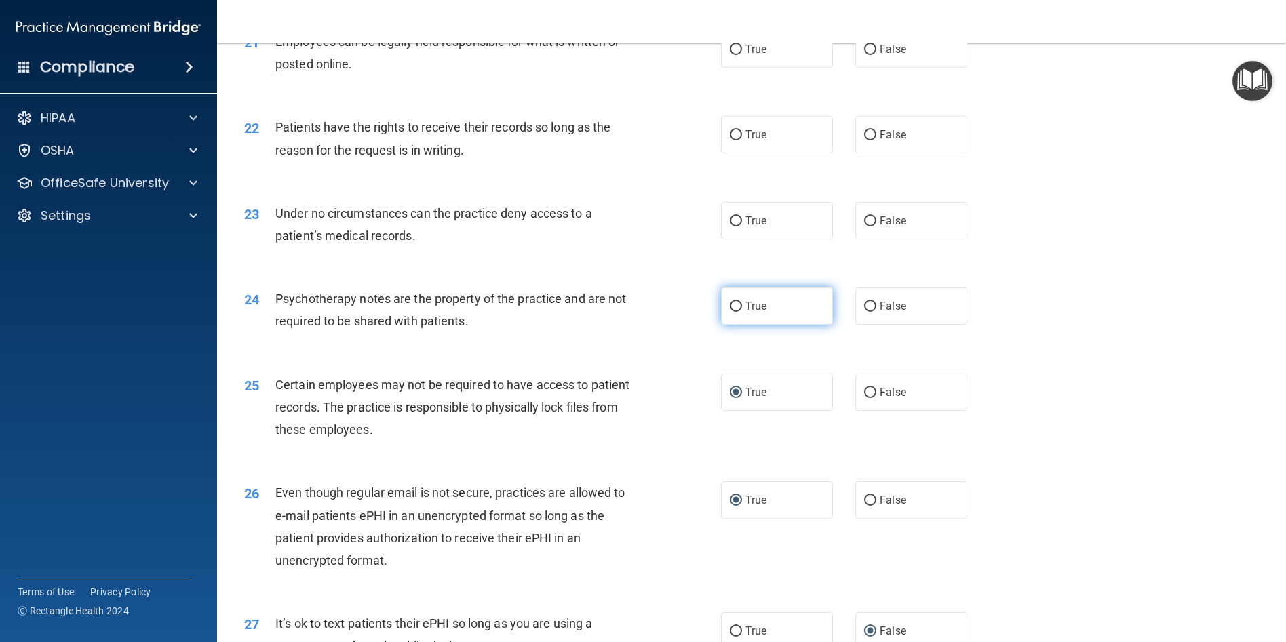
click at [731, 305] on input "True" at bounding box center [736, 307] width 12 height 10
radio input "true"
click at [864, 218] on input "False" at bounding box center [870, 221] width 12 height 10
radio input "true"
click at [867, 130] on input "False" at bounding box center [870, 135] width 12 height 10
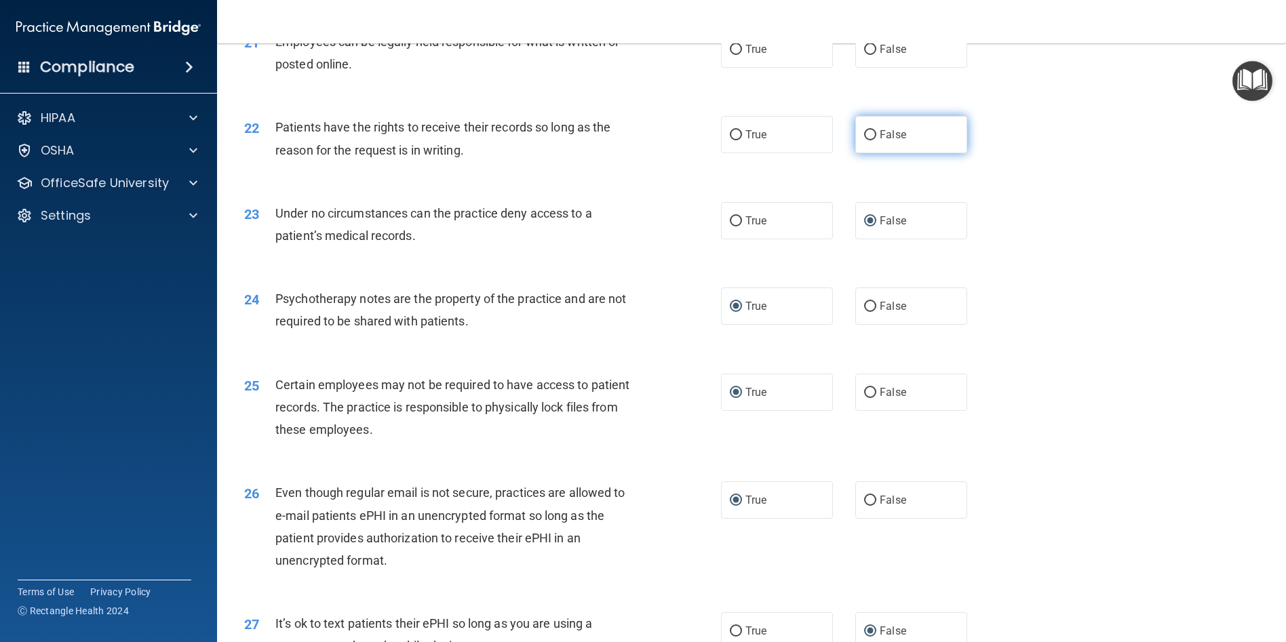
radio input "true"
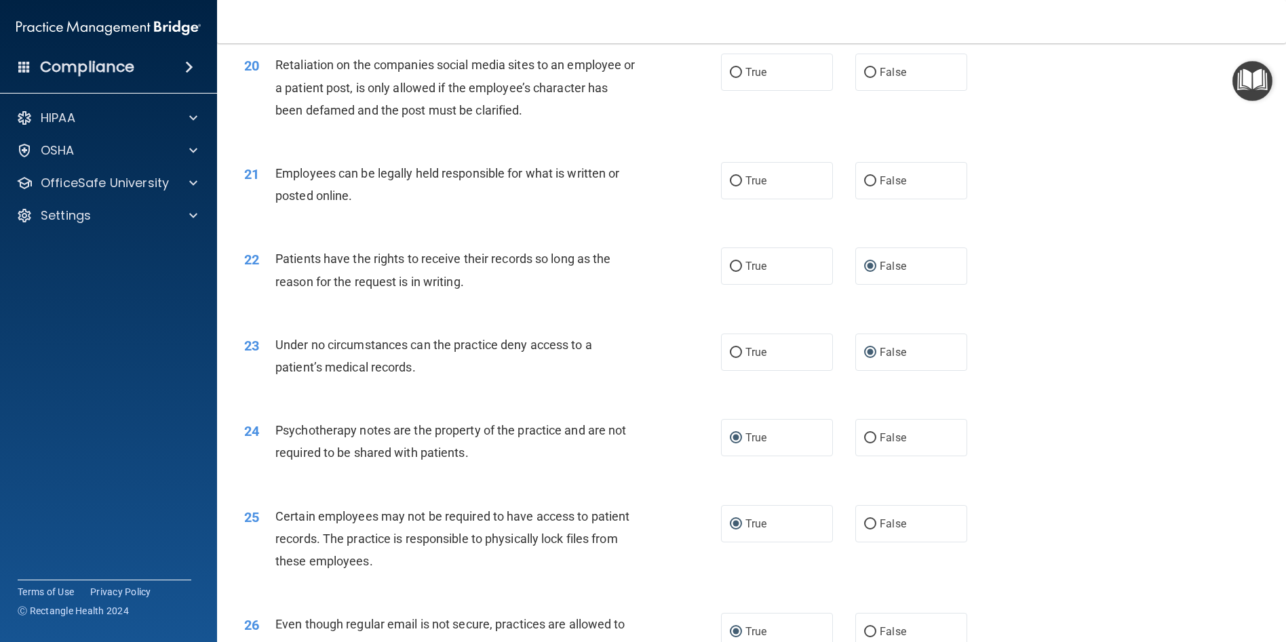
scroll to position [2085, 0]
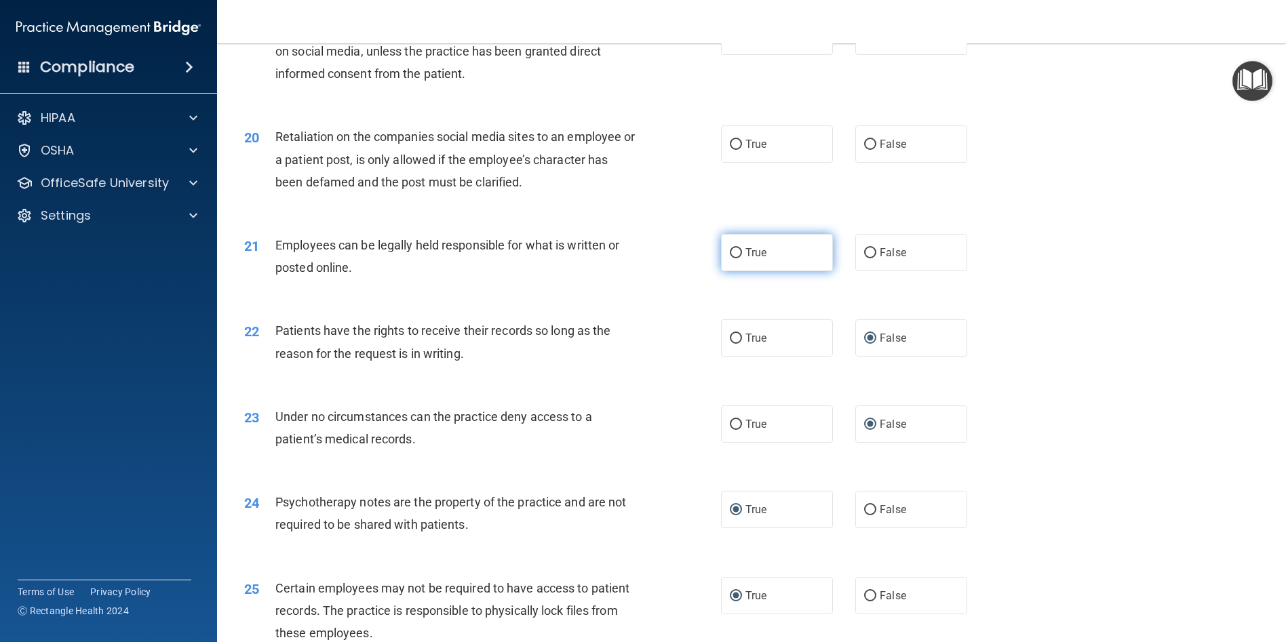
click at [730, 255] on input "True" at bounding box center [736, 253] width 12 height 10
radio input "true"
click at [867, 144] on input "False" at bounding box center [870, 145] width 12 height 10
radio input "true"
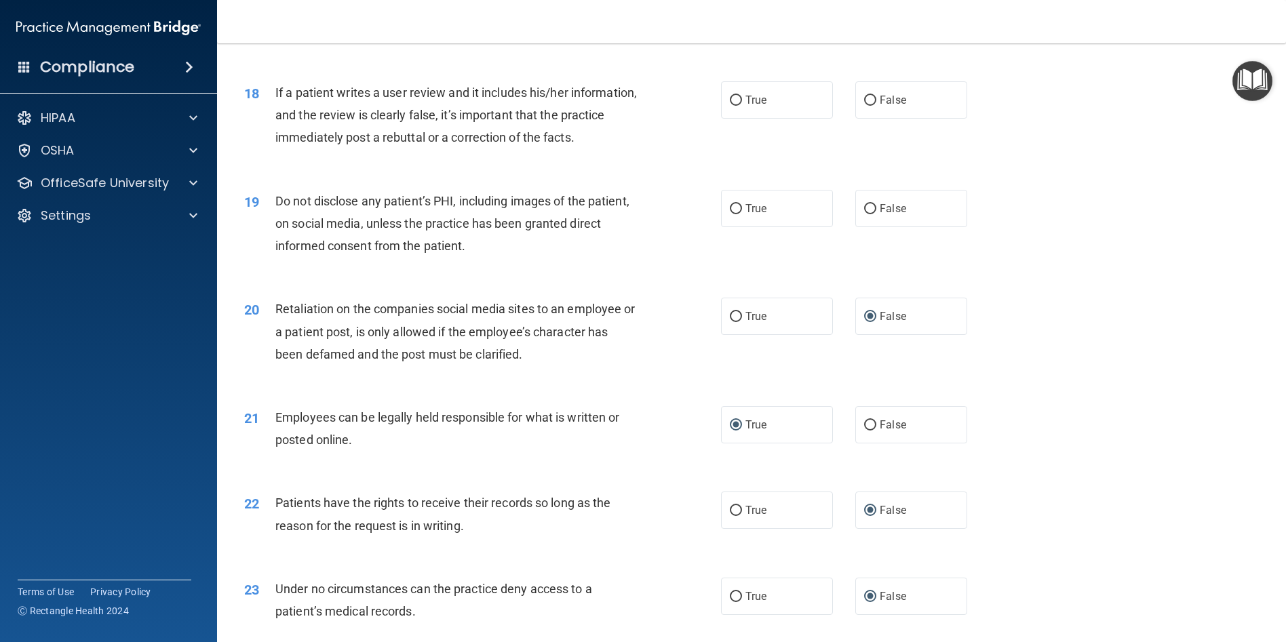
scroll to position [1881, 0]
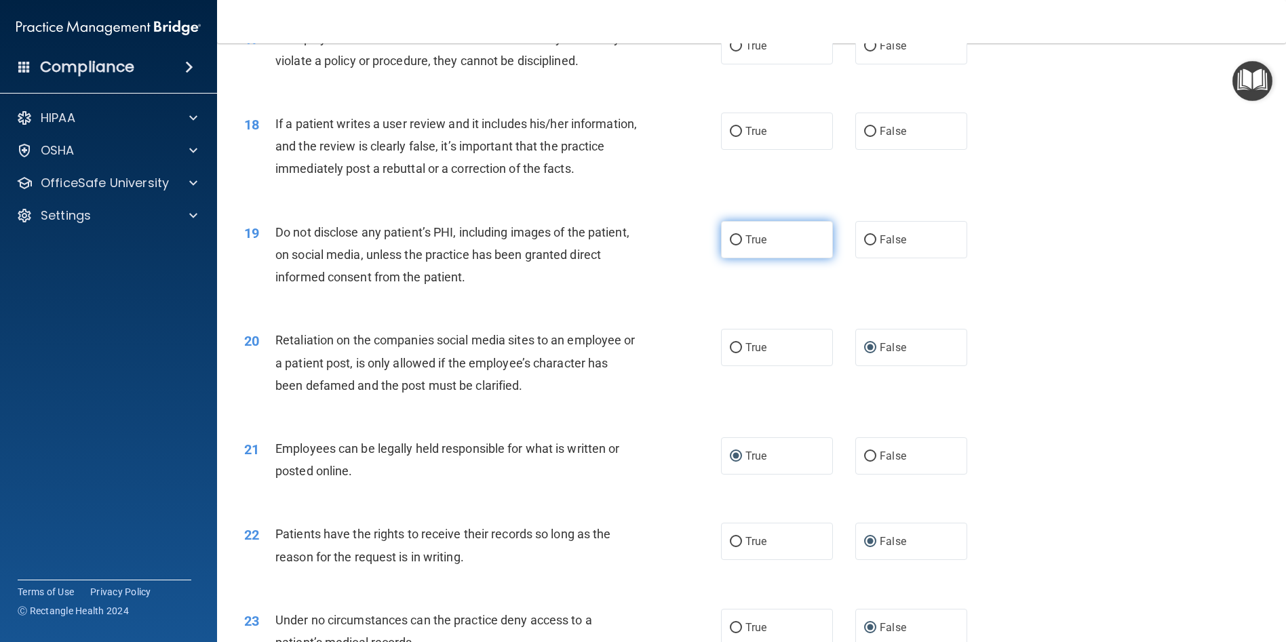
click at [735, 239] on input "True" at bounding box center [736, 240] width 12 height 10
radio input "true"
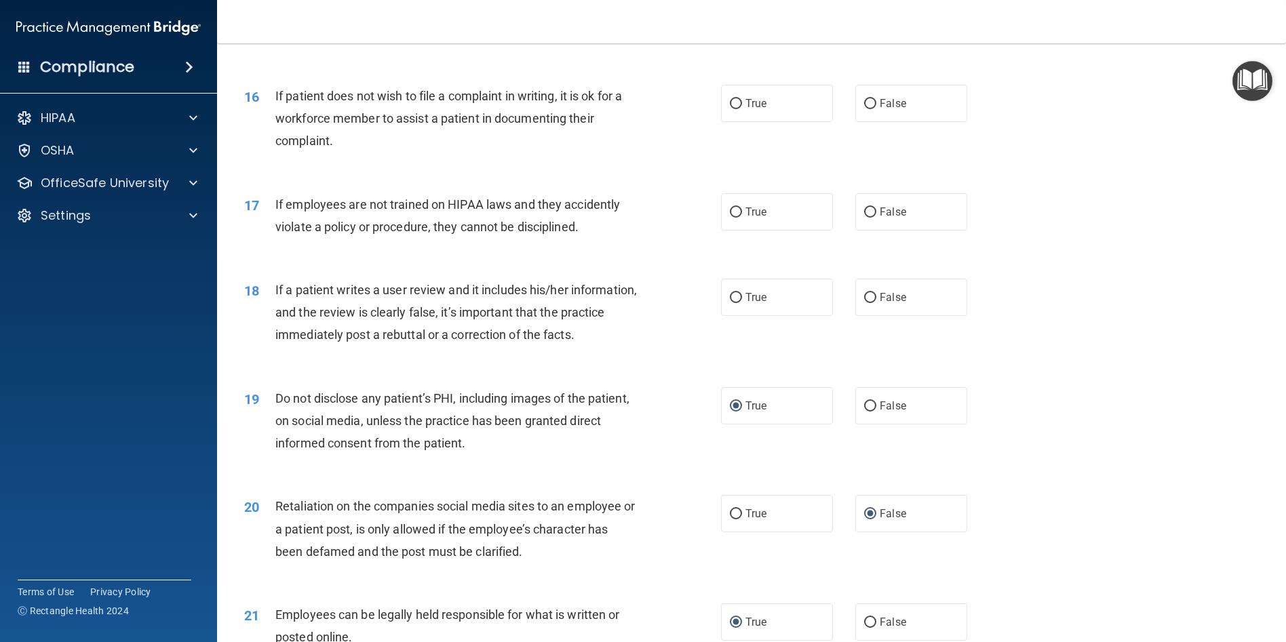
scroll to position [1678, 0]
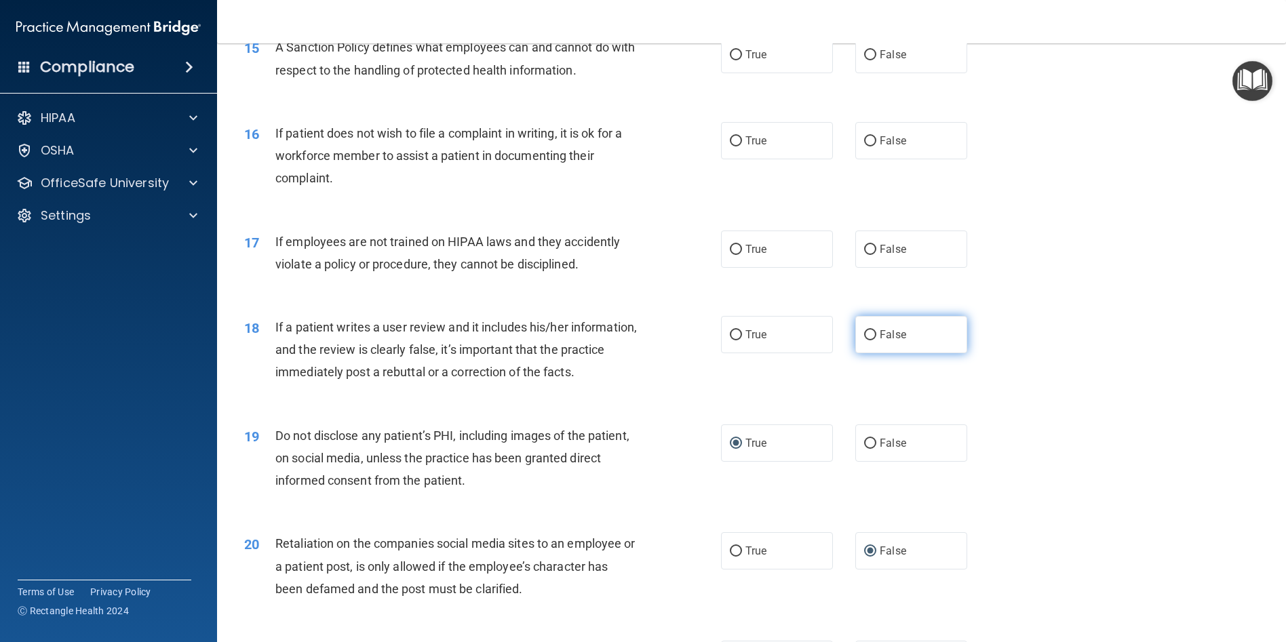
click at [864, 330] on input "False" at bounding box center [870, 335] width 12 height 10
radio input "true"
drag, startPoint x: 866, startPoint y: 244, endPoint x: 1066, endPoint y: 216, distance: 202.7
click at [866, 245] on input "False" at bounding box center [870, 250] width 12 height 10
radio input "true"
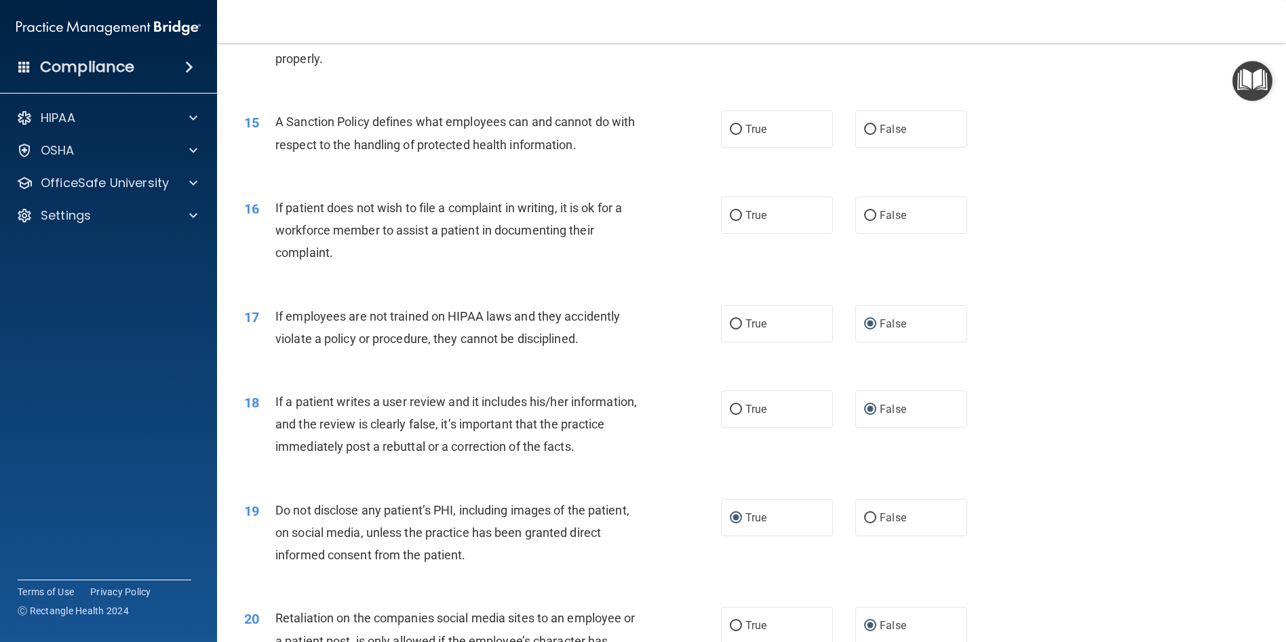
scroll to position [1474, 0]
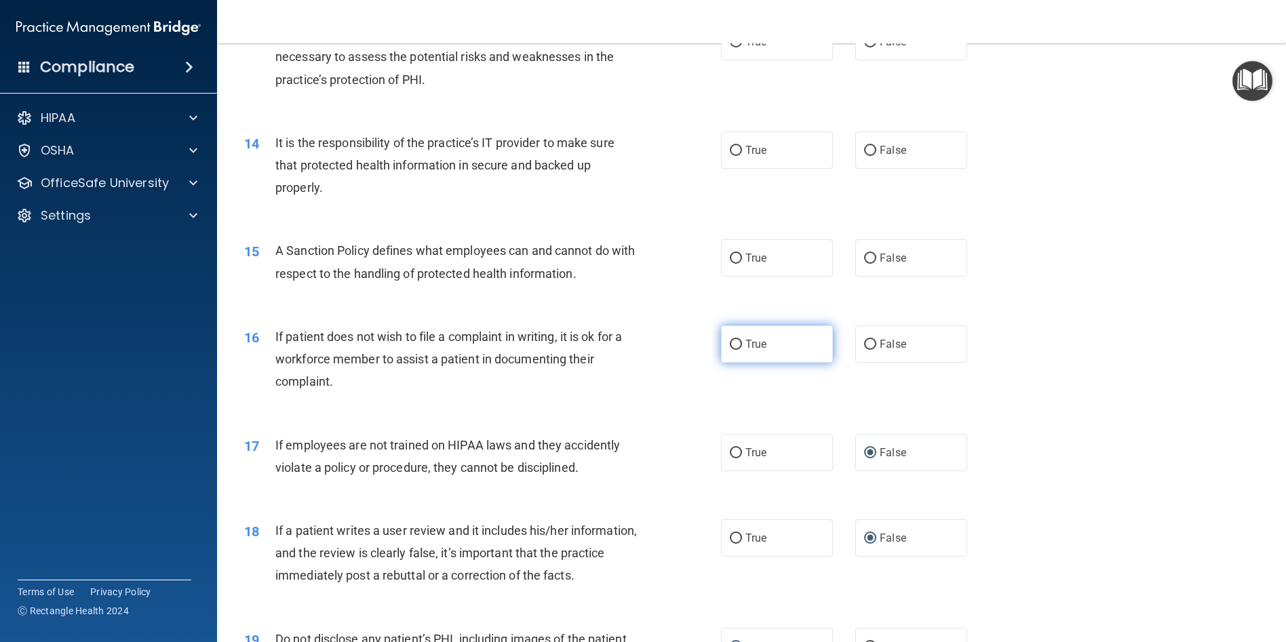
click at [731, 340] on input "True" at bounding box center [736, 345] width 12 height 10
radio input "true"
click at [864, 261] on input "False" at bounding box center [870, 259] width 12 height 10
radio input "true"
click at [865, 147] on input "False" at bounding box center [870, 151] width 12 height 10
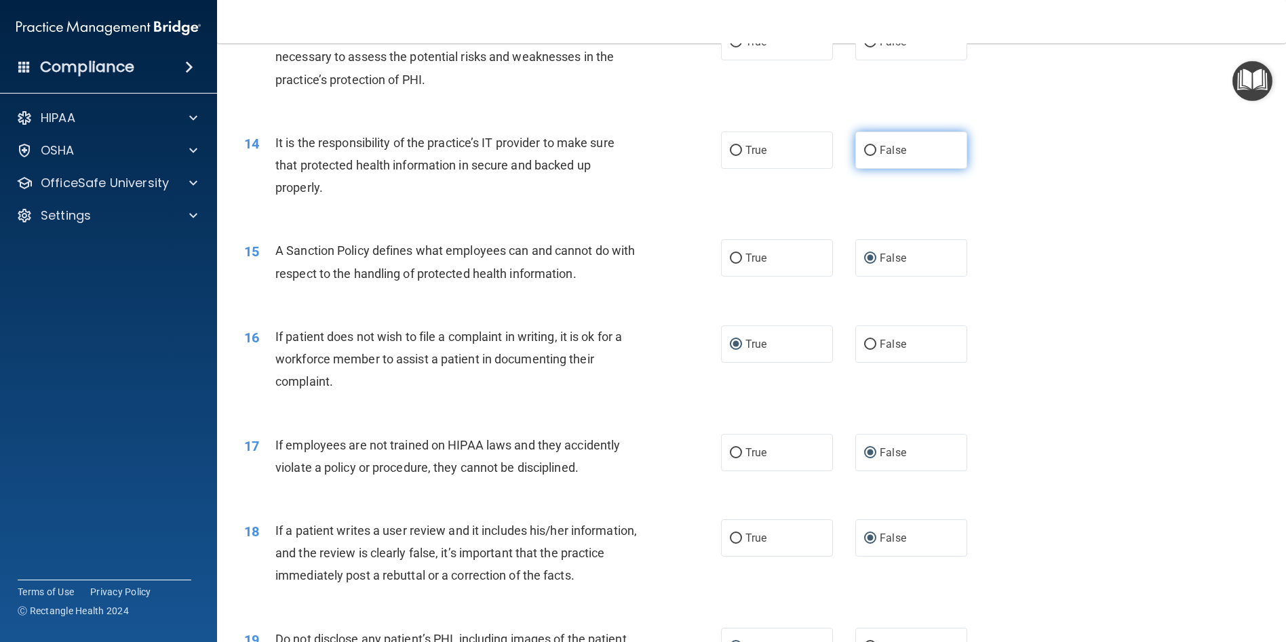
radio input "true"
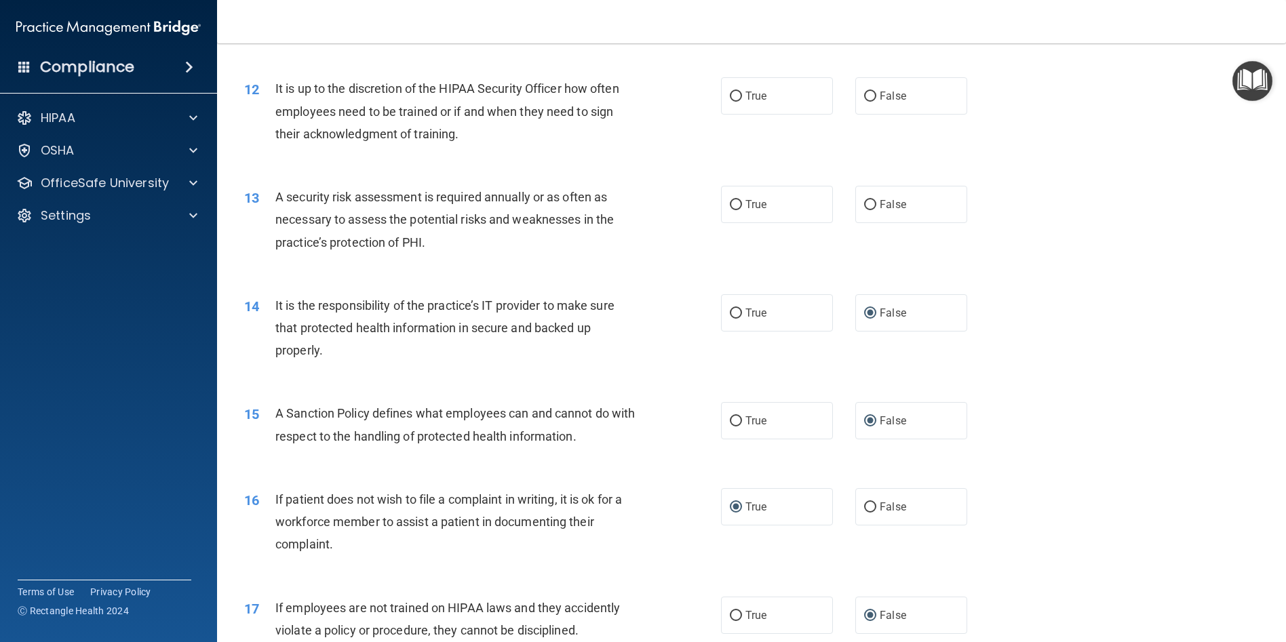
scroll to position [1271, 0]
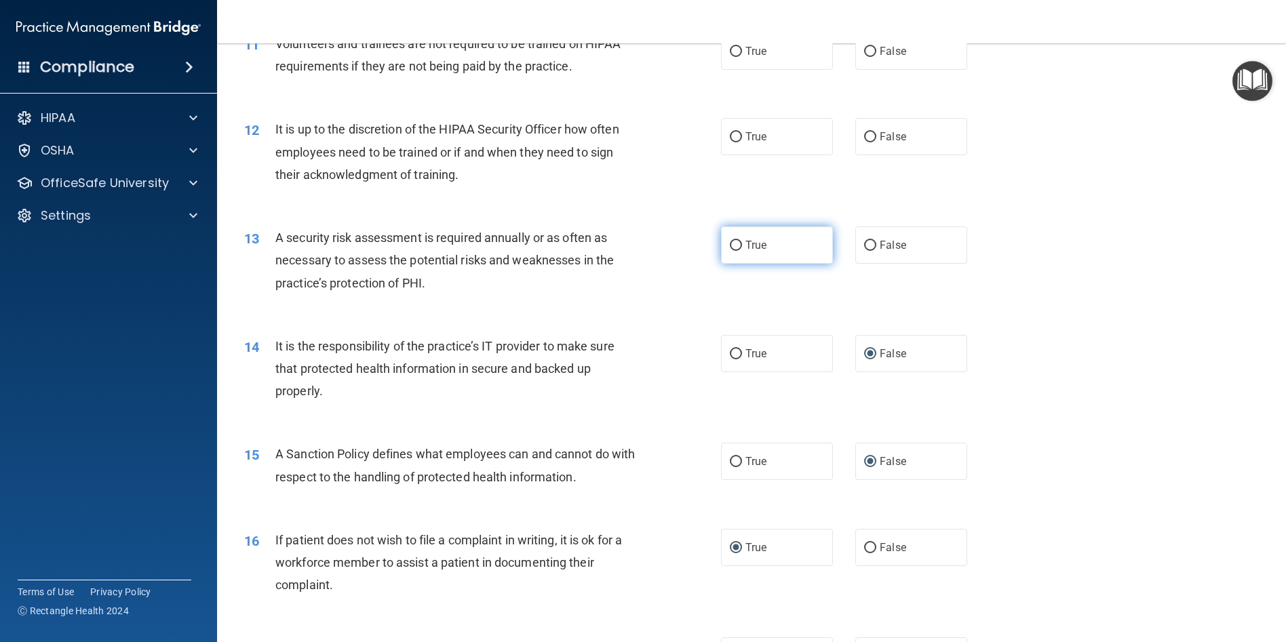
click at [730, 246] on input "True" at bounding box center [736, 246] width 12 height 10
radio input "true"
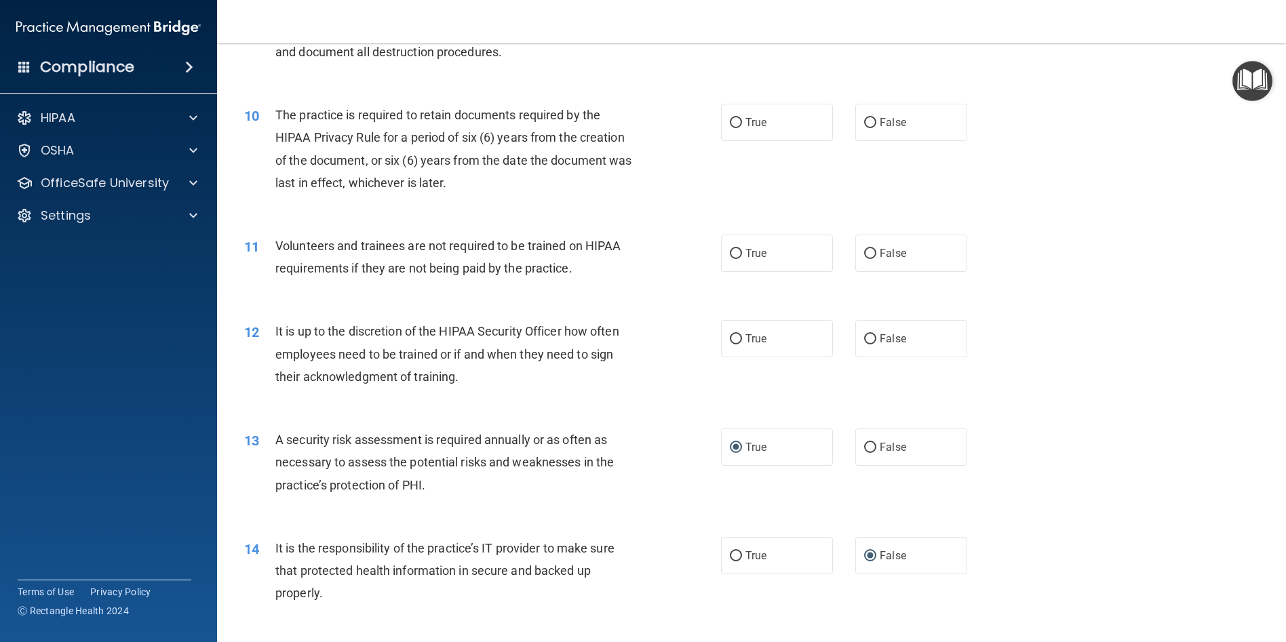
scroll to position [1067, 0]
click at [864, 341] on input "False" at bounding box center [870, 341] width 12 height 10
radio input "true"
click at [864, 254] on input "False" at bounding box center [870, 255] width 12 height 10
radio input "true"
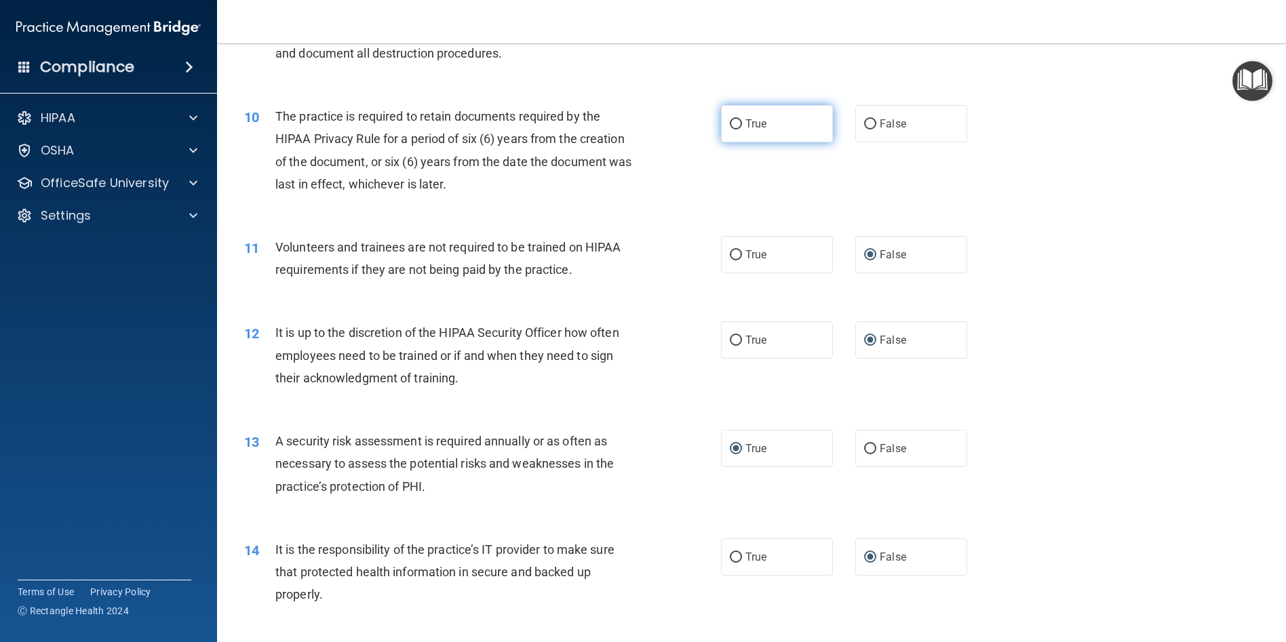
click at [733, 123] on input "True" at bounding box center [736, 124] width 12 height 10
radio input "true"
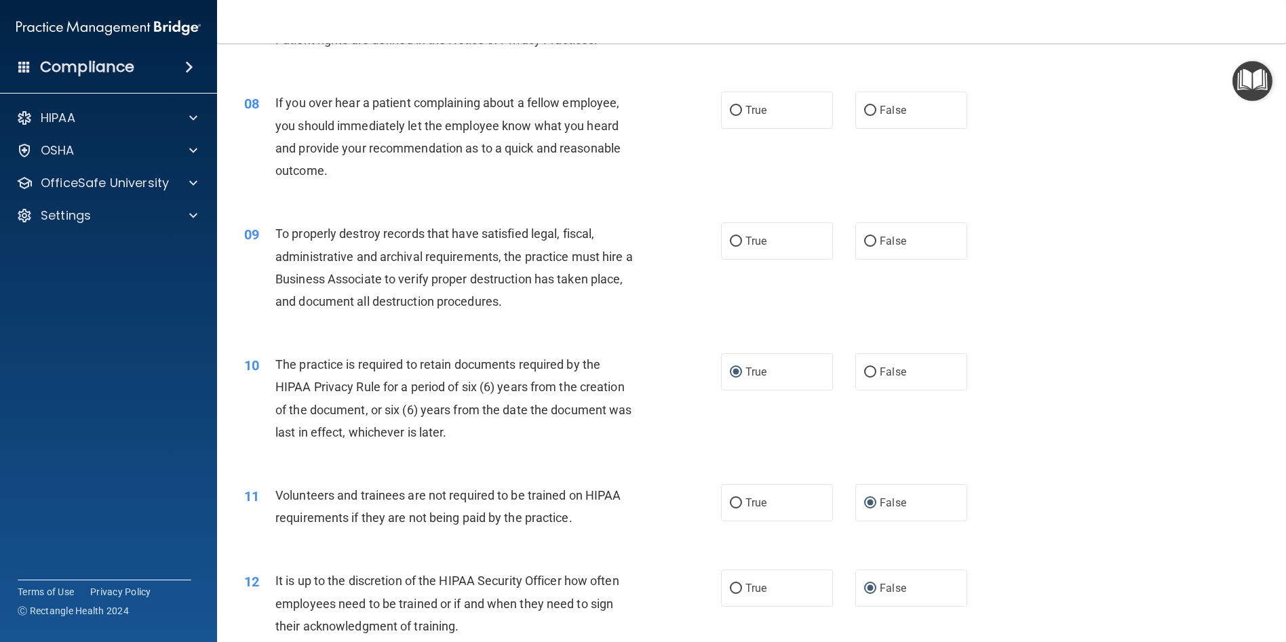
scroll to position [796, 0]
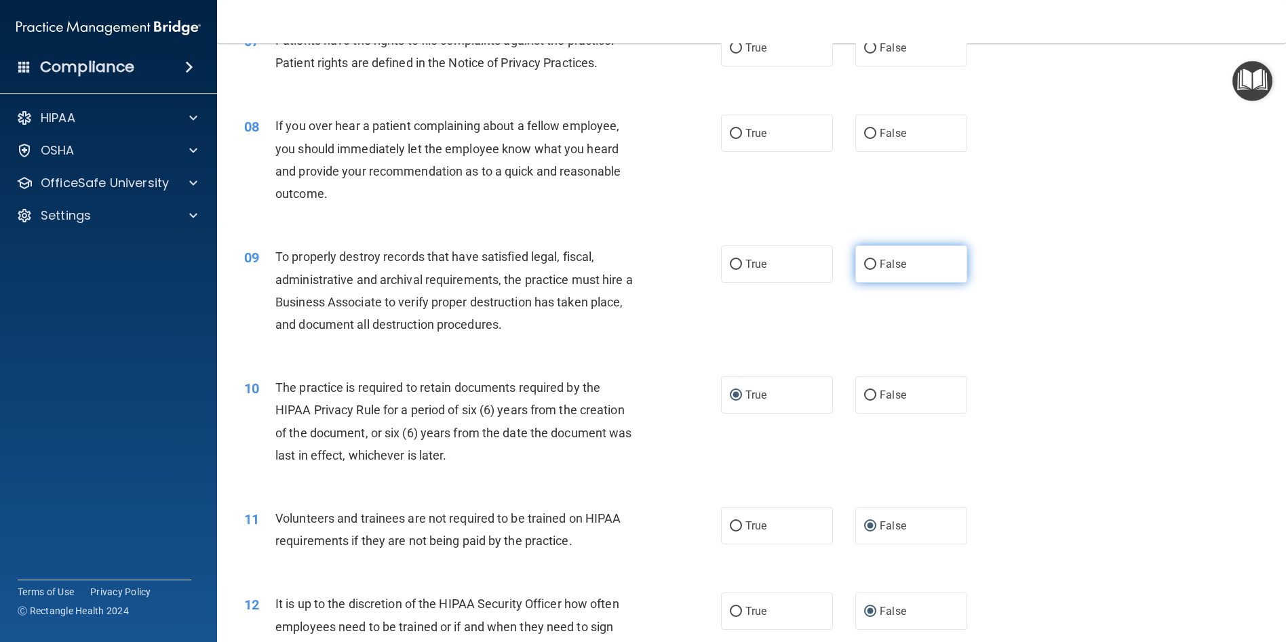
click at [868, 257] on label "False" at bounding box center [911, 264] width 112 height 37
click at [868, 260] on input "False" at bounding box center [870, 265] width 12 height 10
radio input "true"
click at [866, 129] on input "False" at bounding box center [870, 134] width 12 height 10
radio input "true"
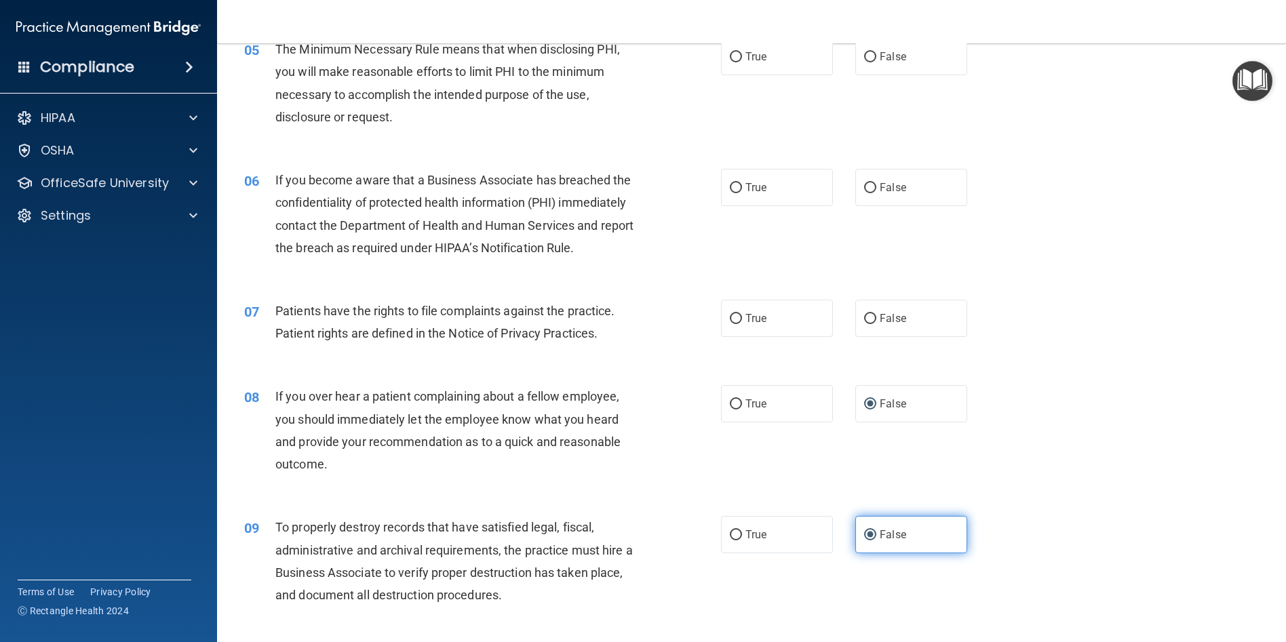
scroll to position [524, 0]
click at [733, 321] on input "True" at bounding box center [736, 320] width 12 height 10
radio input "true"
click at [864, 189] on input "False" at bounding box center [870, 189] width 12 height 10
radio input "true"
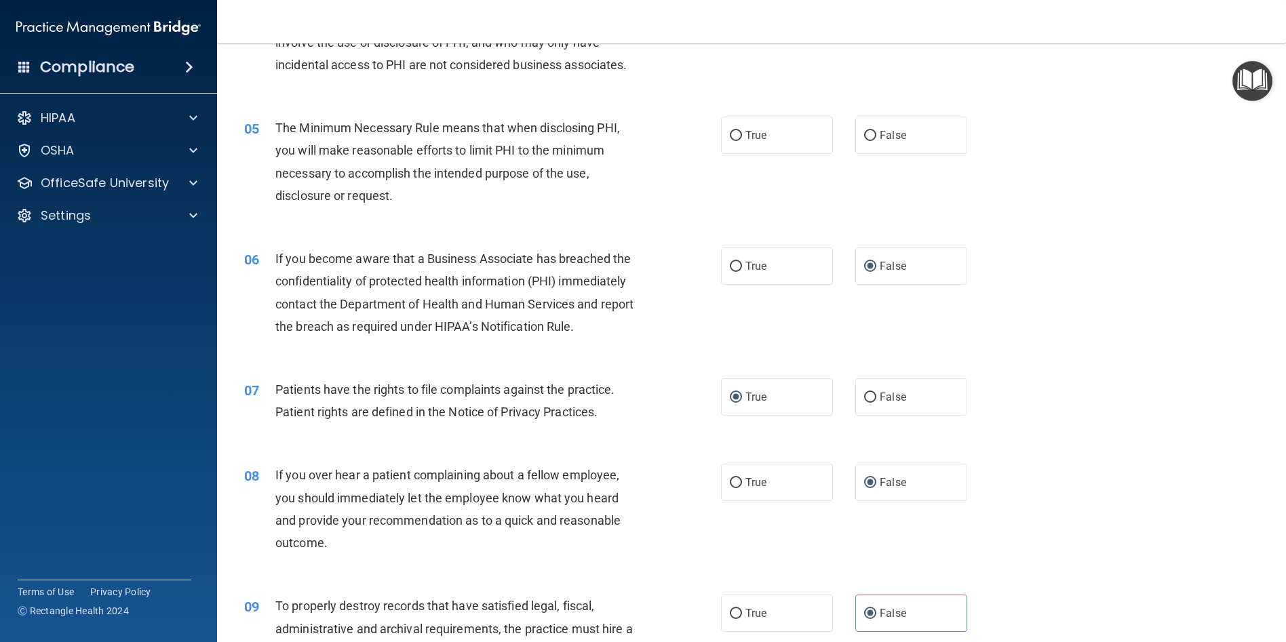
scroll to position [321, 0]
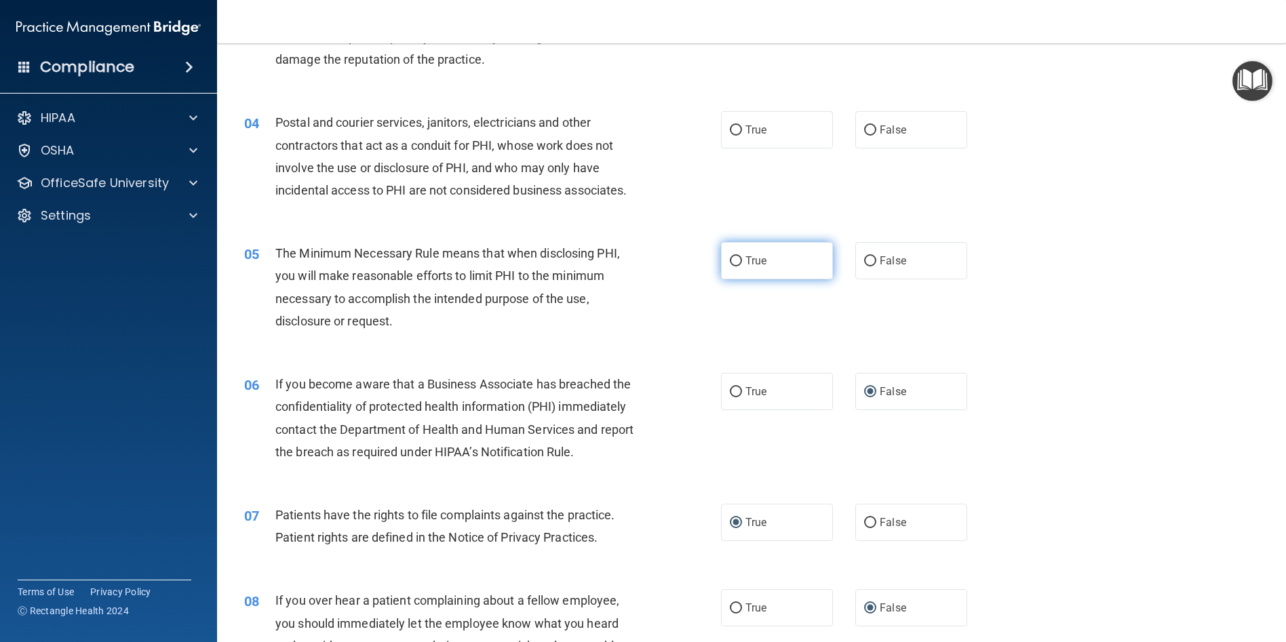
click at [730, 259] on input "True" at bounding box center [736, 261] width 12 height 10
radio input "true"
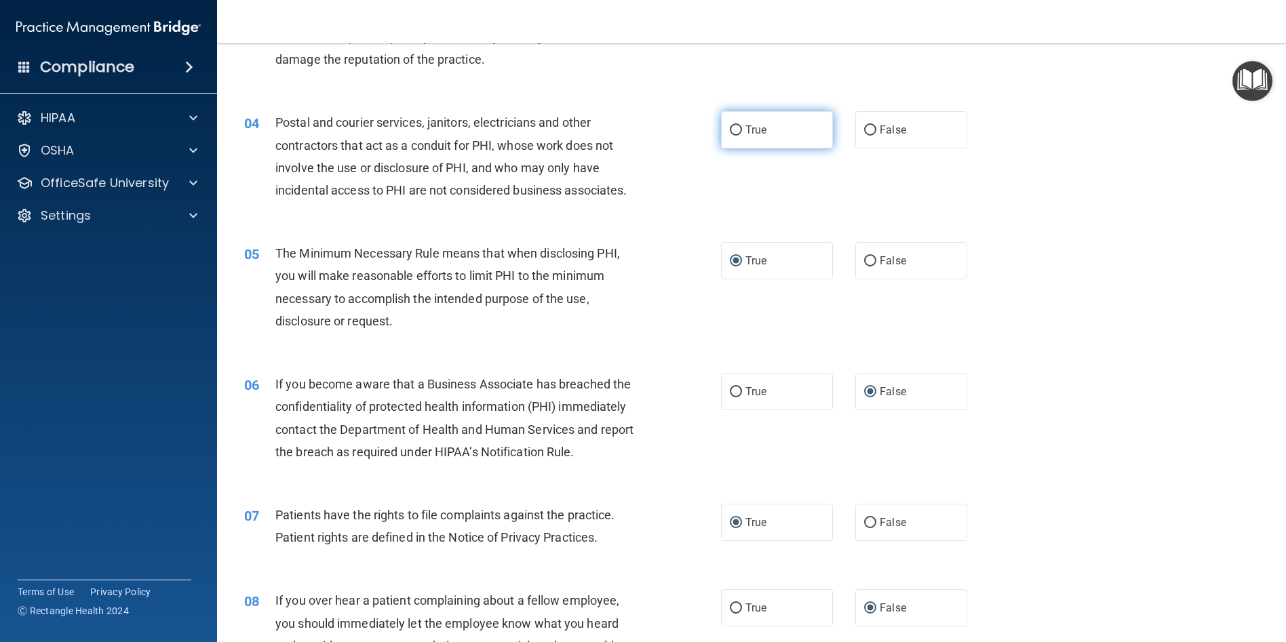
click at [731, 130] on input "True" at bounding box center [736, 130] width 12 height 10
radio input "true"
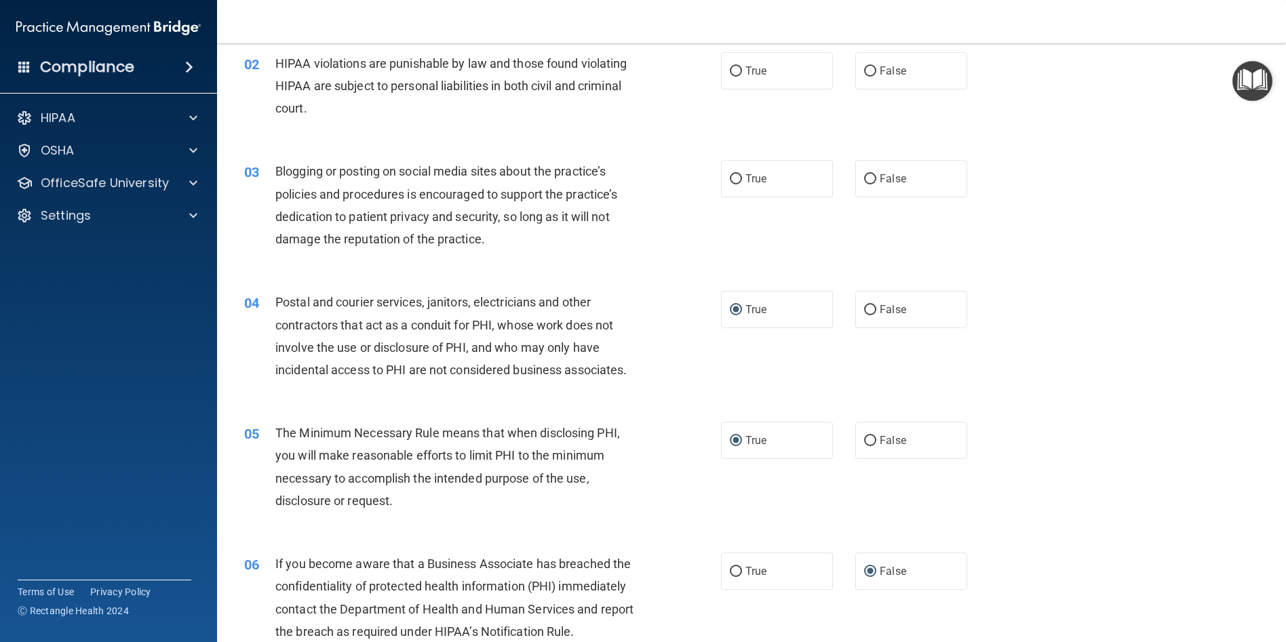
scroll to position [117, 0]
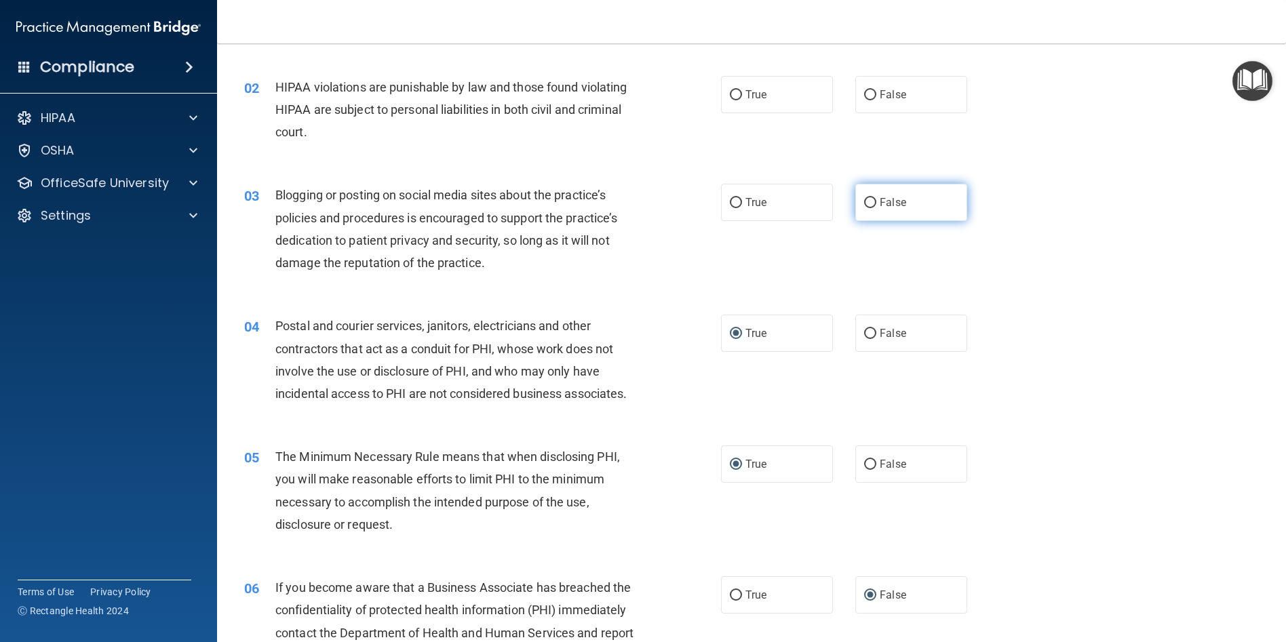
click at [866, 195] on label "False" at bounding box center [911, 202] width 112 height 37
click at [866, 198] on input "False" at bounding box center [870, 203] width 12 height 10
radio input "true"
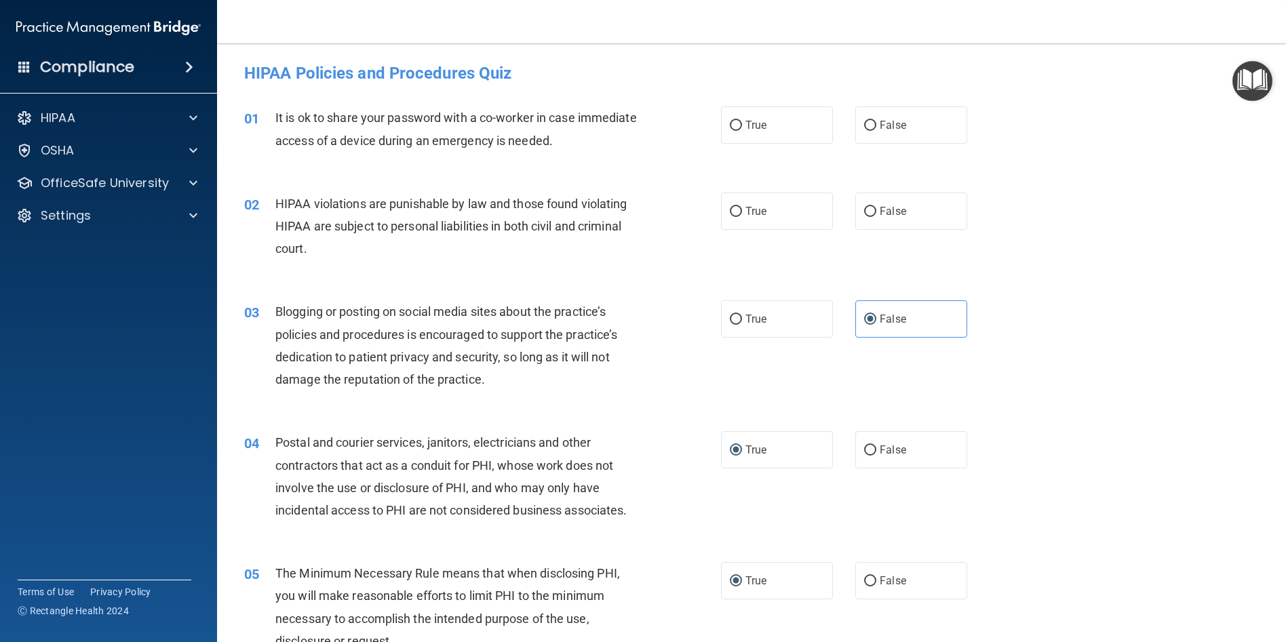
scroll to position [0, 0]
drag, startPoint x: 733, startPoint y: 213, endPoint x: 793, endPoint y: 178, distance: 69.0
click at [733, 213] on input "True" at bounding box center [736, 213] width 12 height 10
radio input "true"
drag, startPoint x: 861, startPoint y: 123, endPoint x: 880, endPoint y: 142, distance: 26.9
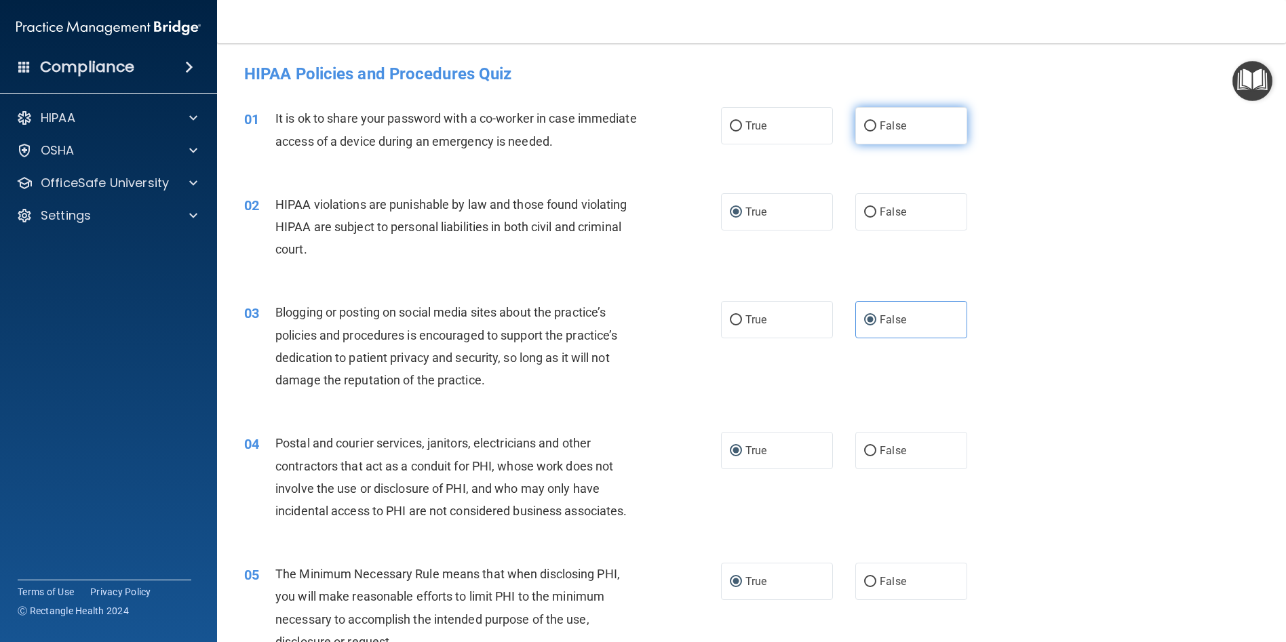
click at [864, 123] on input "False" at bounding box center [870, 126] width 12 height 10
radio input "true"
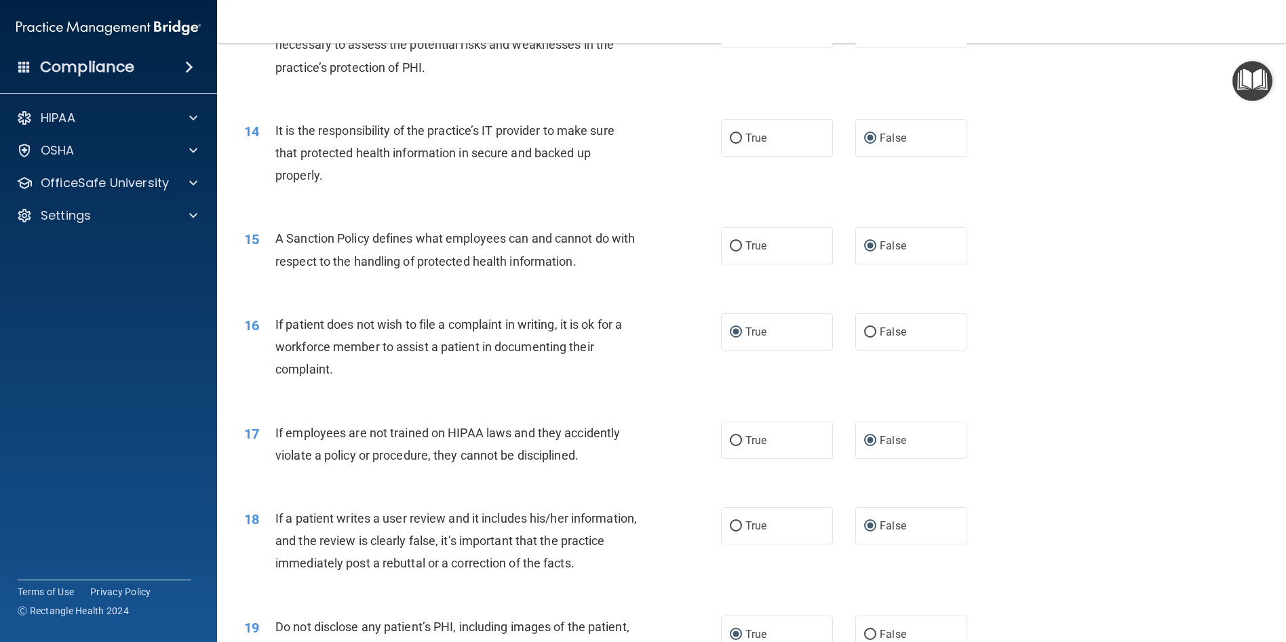
scroll to position [2763, 0]
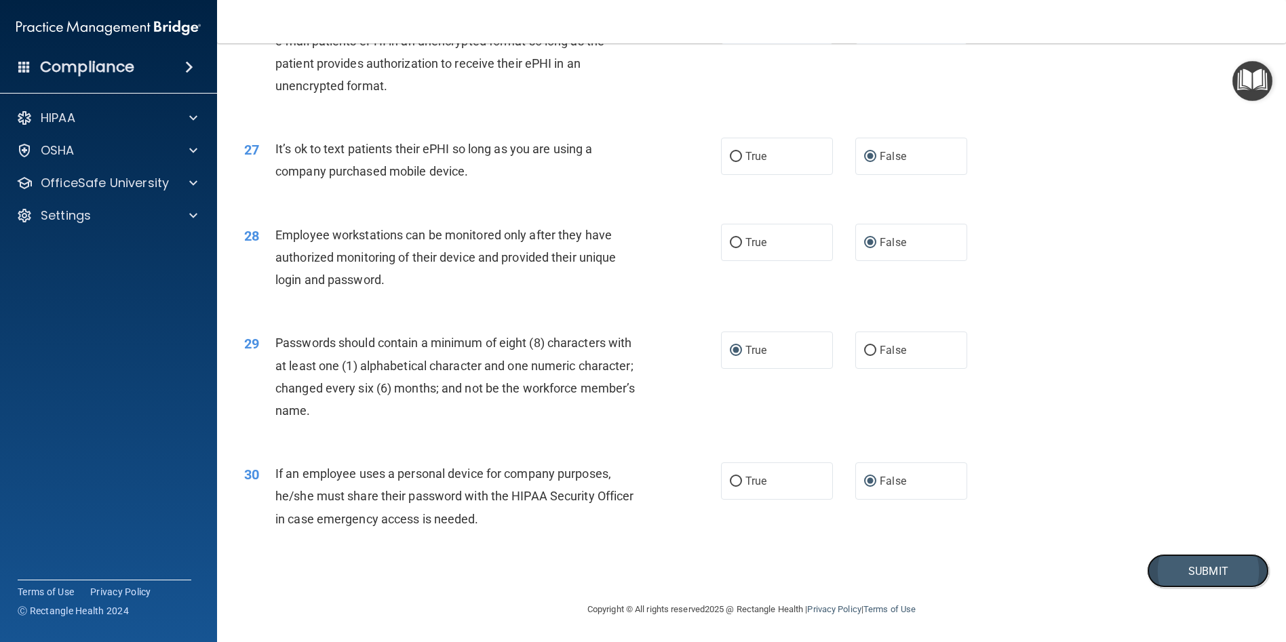
click at [1182, 575] on button "Submit" at bounding box center [1208, 571] width 122 height 35
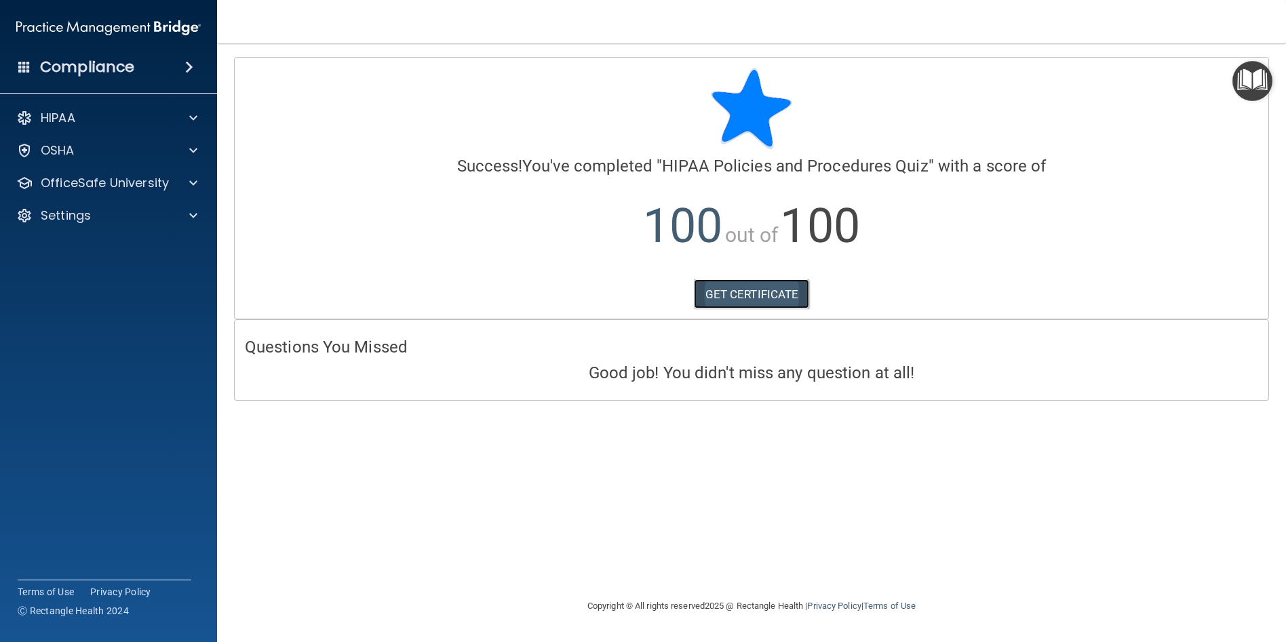
click at [712, 286] on link "GET CERTIFICATE" at bounding box center [752, 294] width 116 height 30
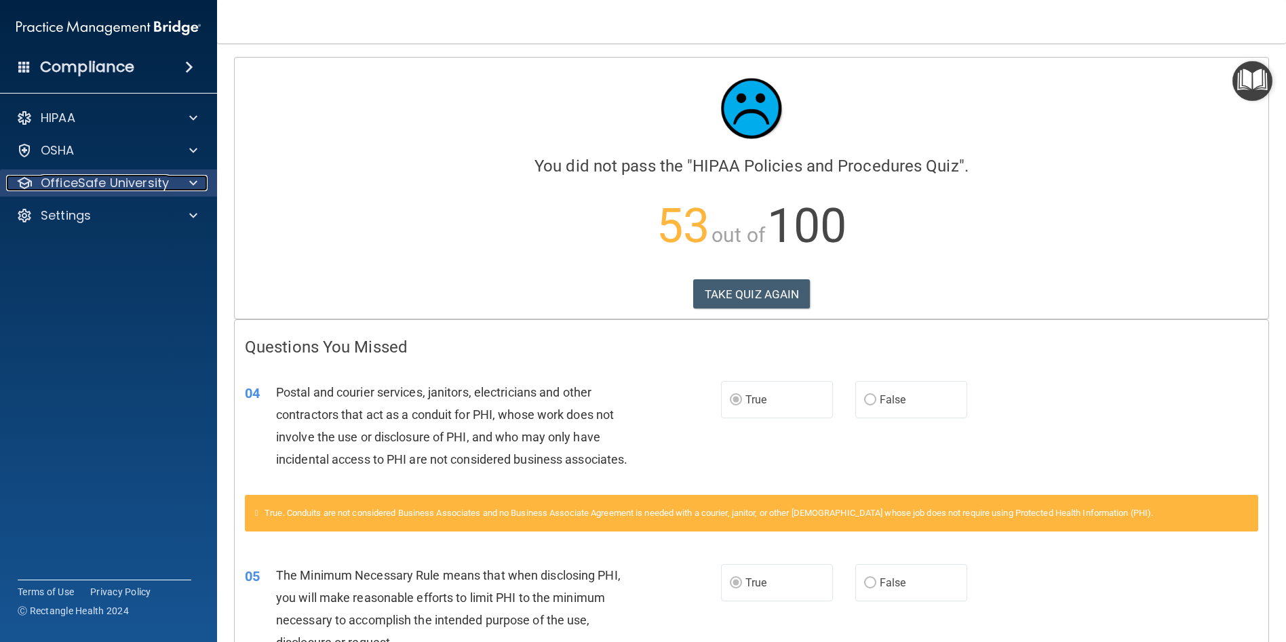
click at [194, 182] on span at bounding box center [193, 183] width 8 height 16
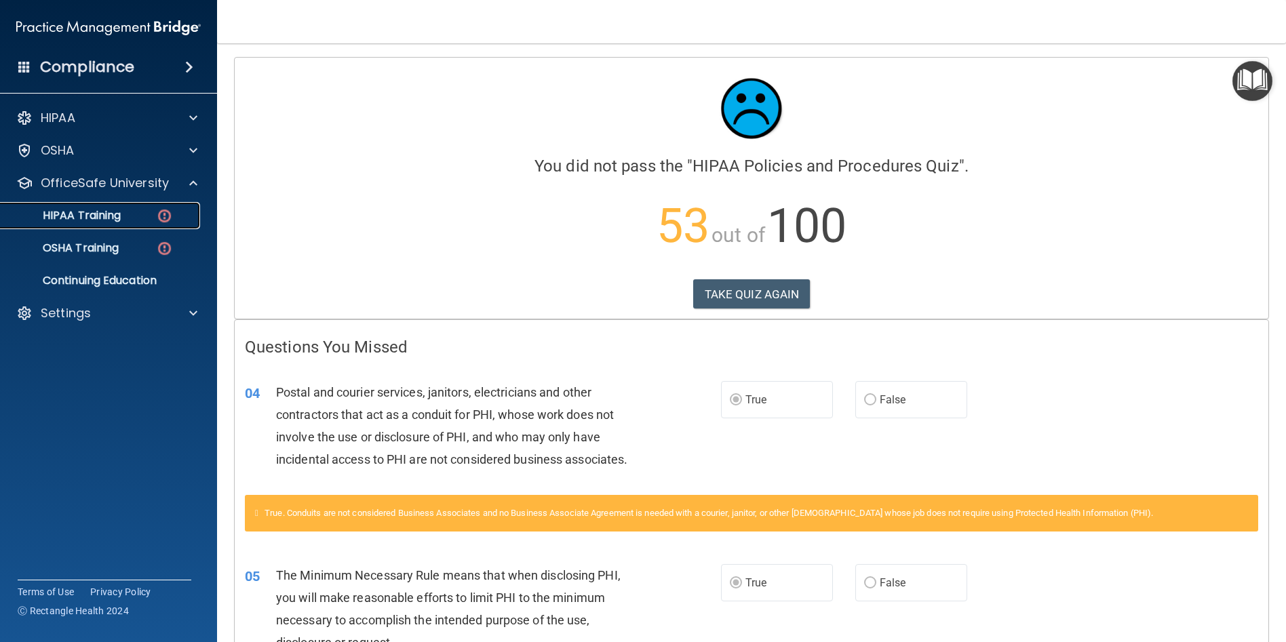
click at [165, 221] on img at bounding box center [164, 216] width 17 height 17
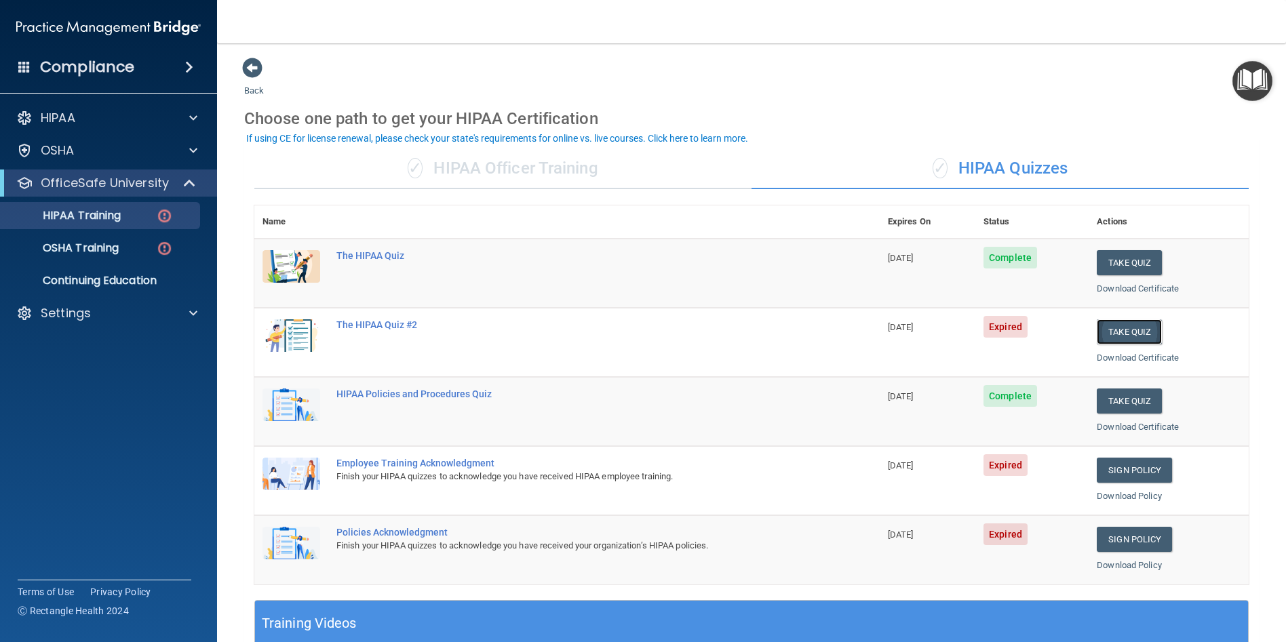
click at [1106, 327] on button "Take Quiz" at bounding box center [1129, 331] width 65 height 25
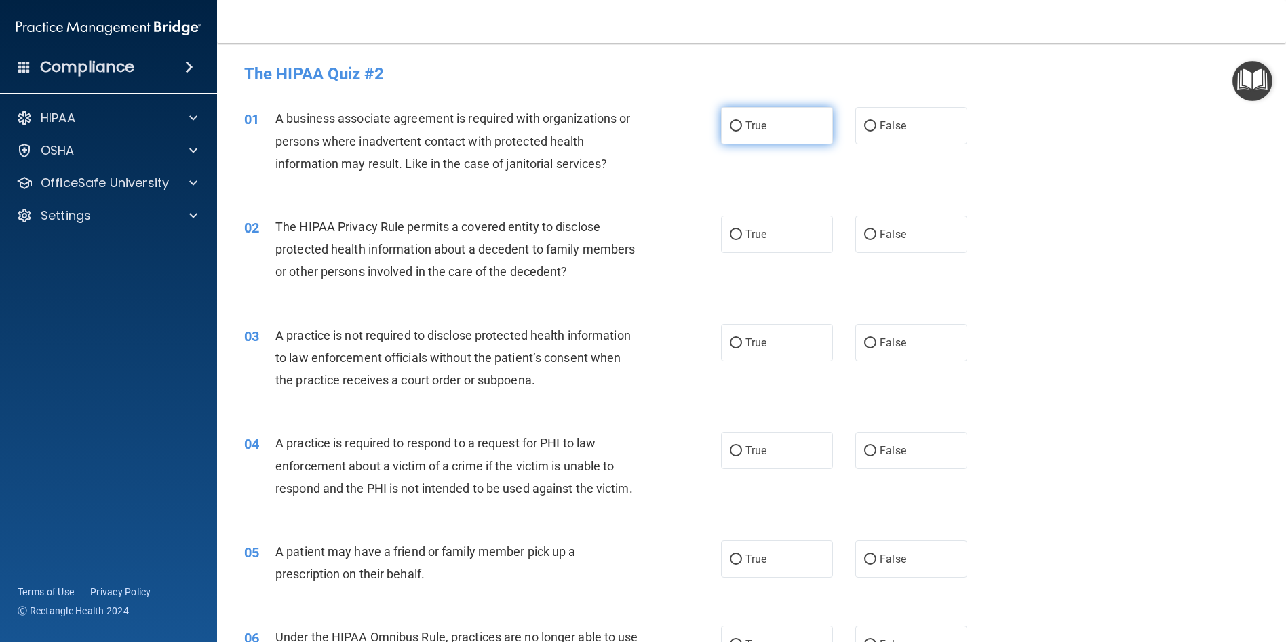
click at [730, 127] on input "True" at bounding box center [736, 126] width 12 height 10
radio input "true"
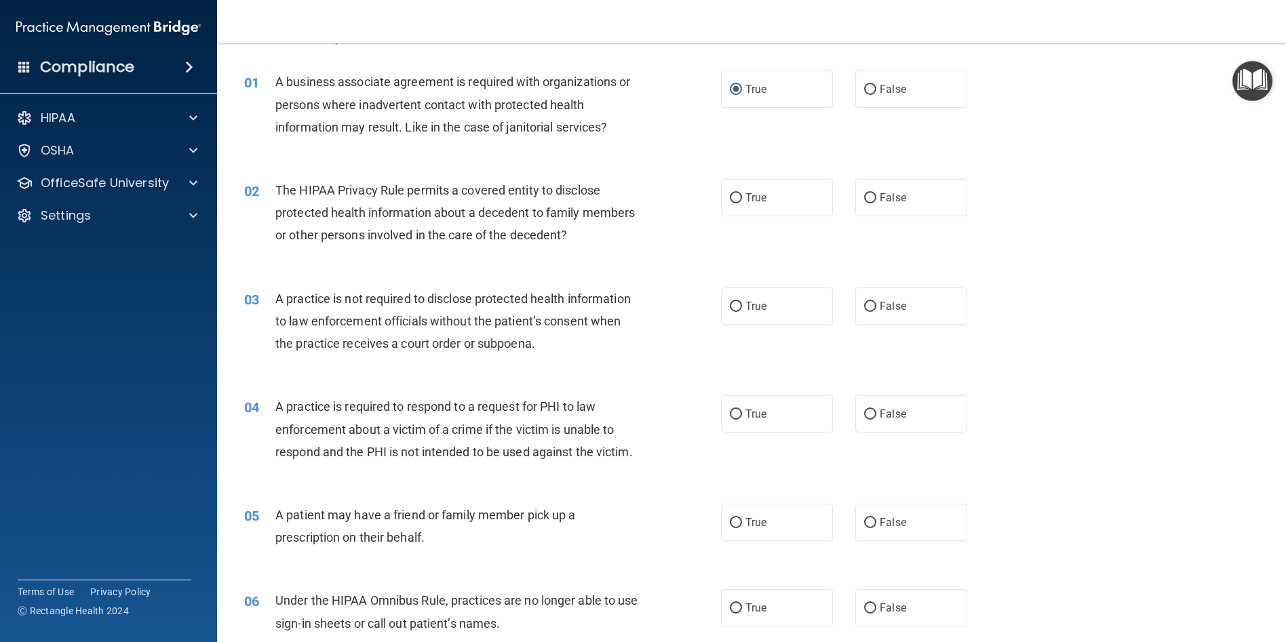
scroll to position [136, 0]
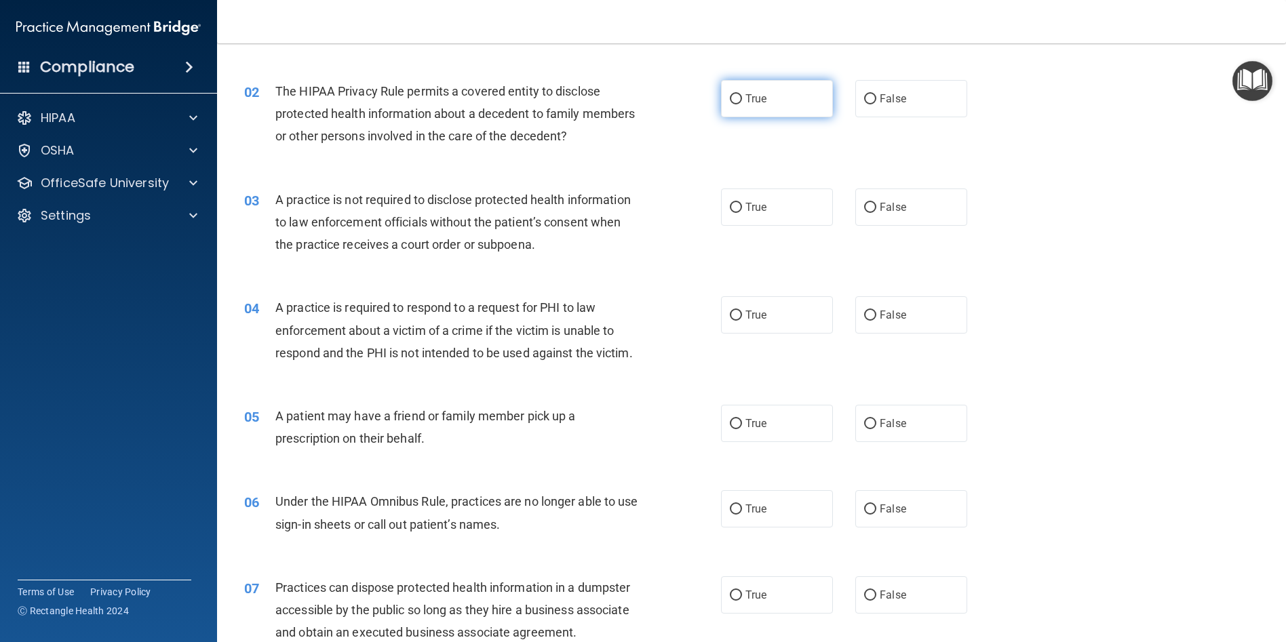
click at [735, 96] on input "True" at bounding box center [736, 99] width 12 height 10
radio input "true"
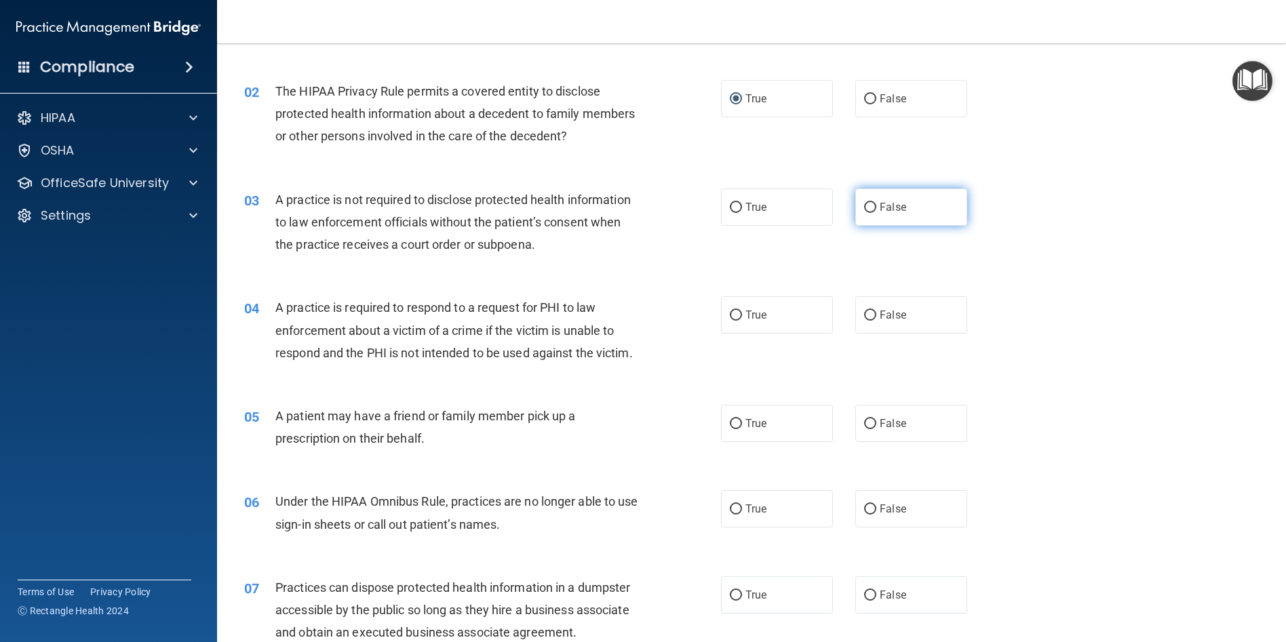
click at [864, 206] on input "False" at bounding box center [870, 208] width 12 height 10
radio input "true"
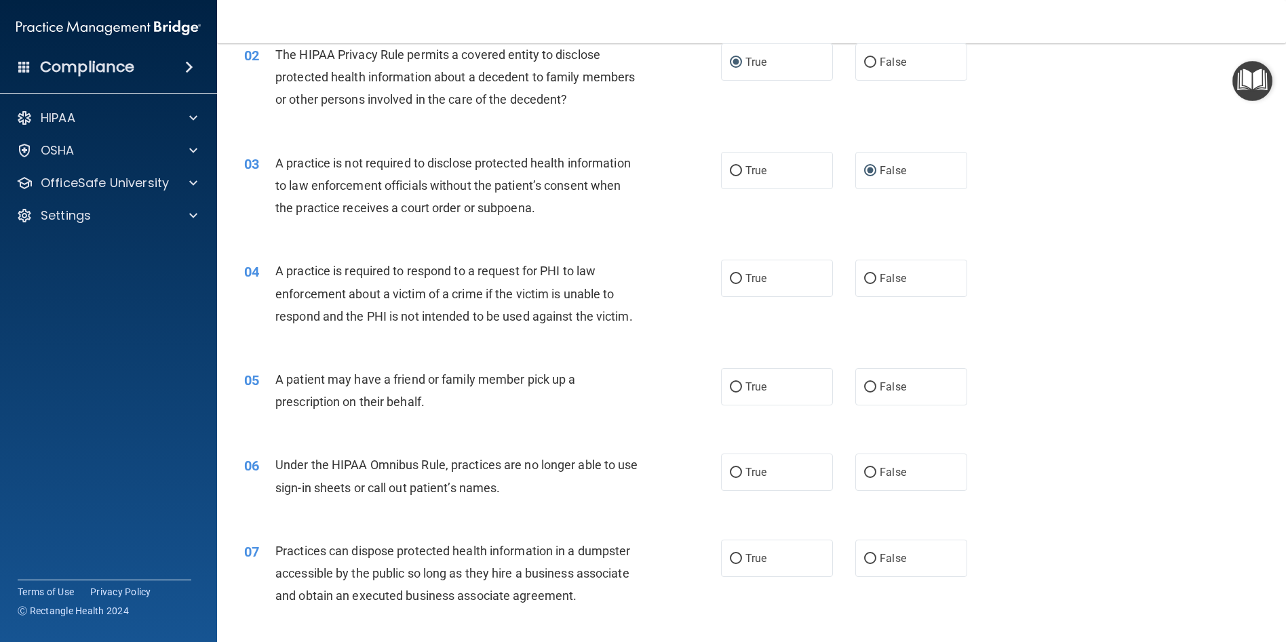
scroll to position [203, 0]
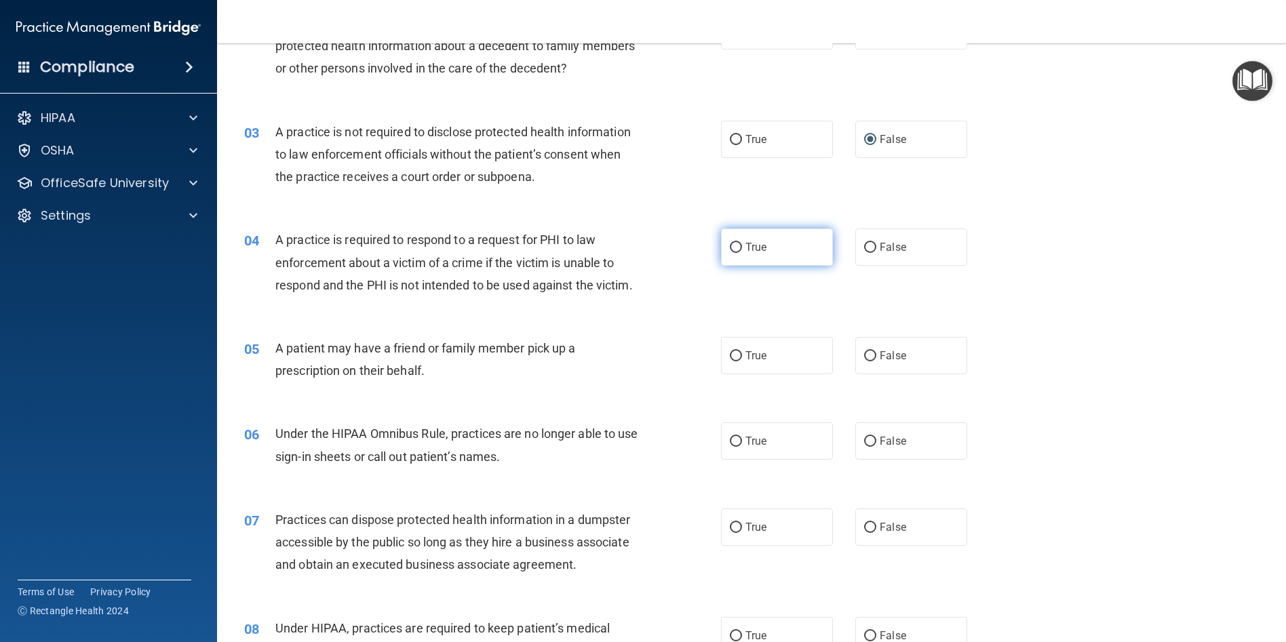
click at [734, 250] on input "True" at bounding box center [736, 248] width 12 height 10
radio input "true"
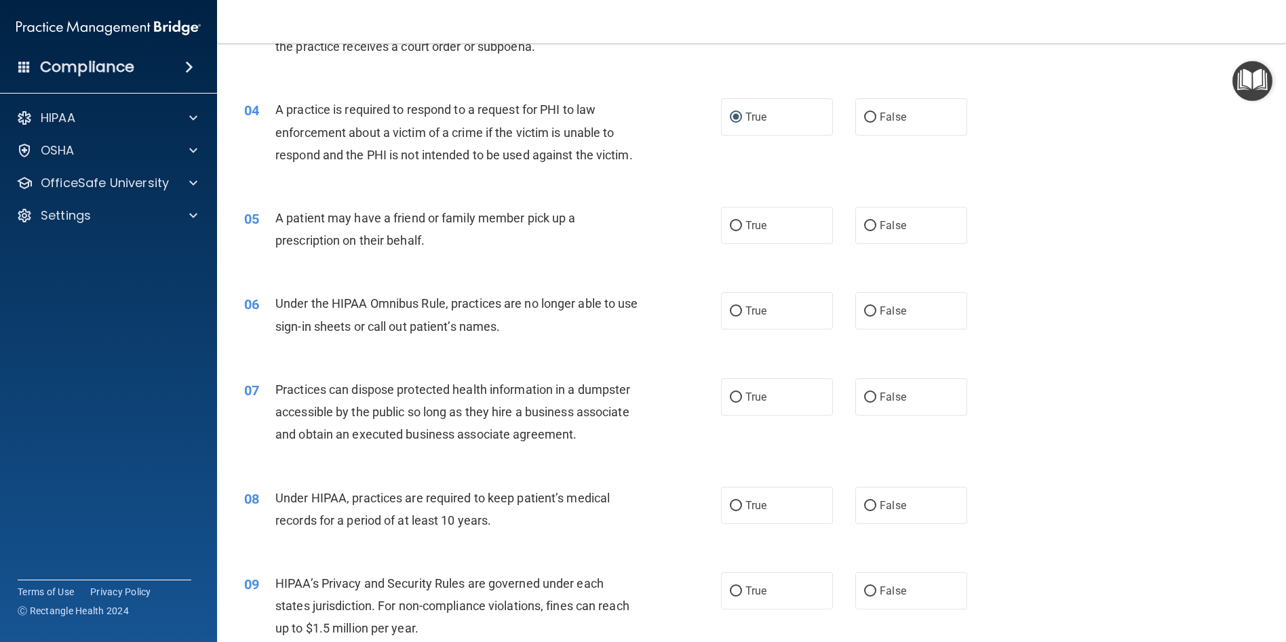
scroll to position [339, 0]
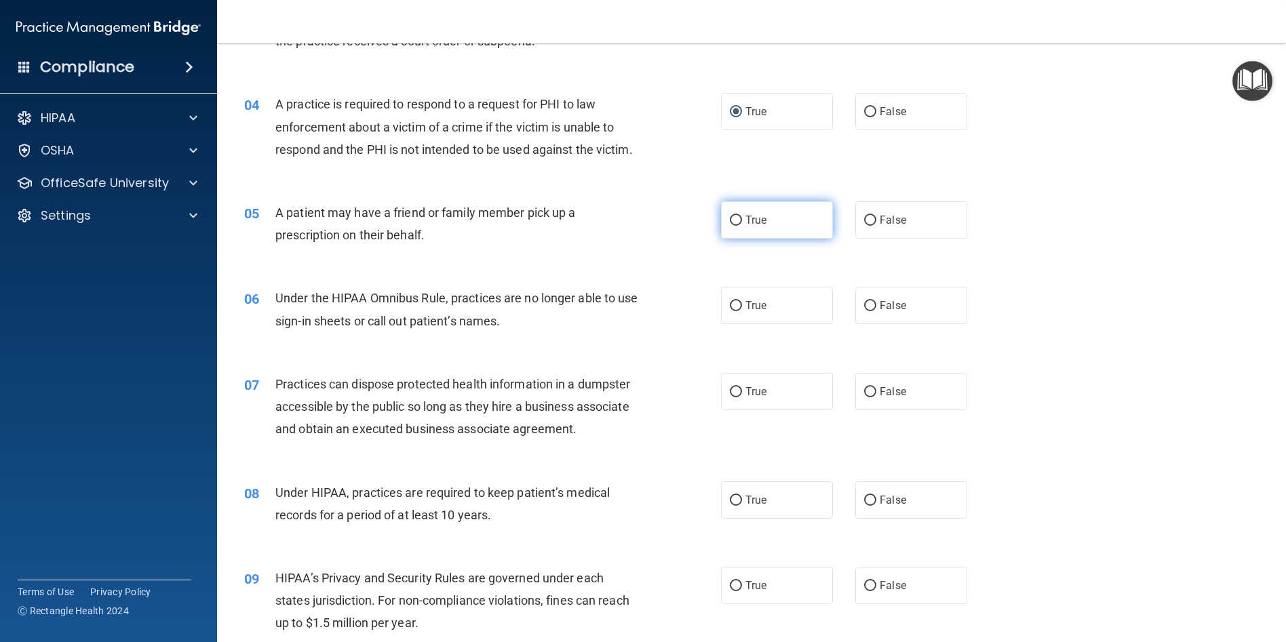
drag, startPoint x: 730, startPoint y: 240, endPoint x: 739, endPoint y: 241, distance: 8.9
click at [731, 226] on input "True" at bounding box center [736, 221] width 12 height 10
radio input "true"
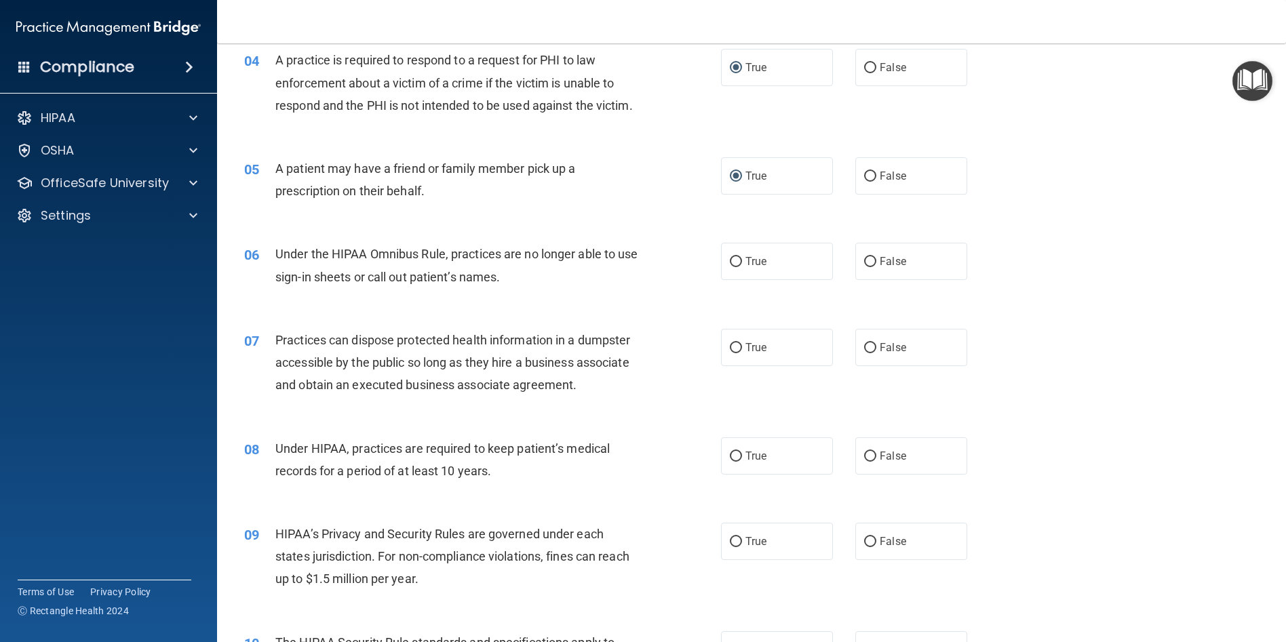
scroll to position [407, 0]
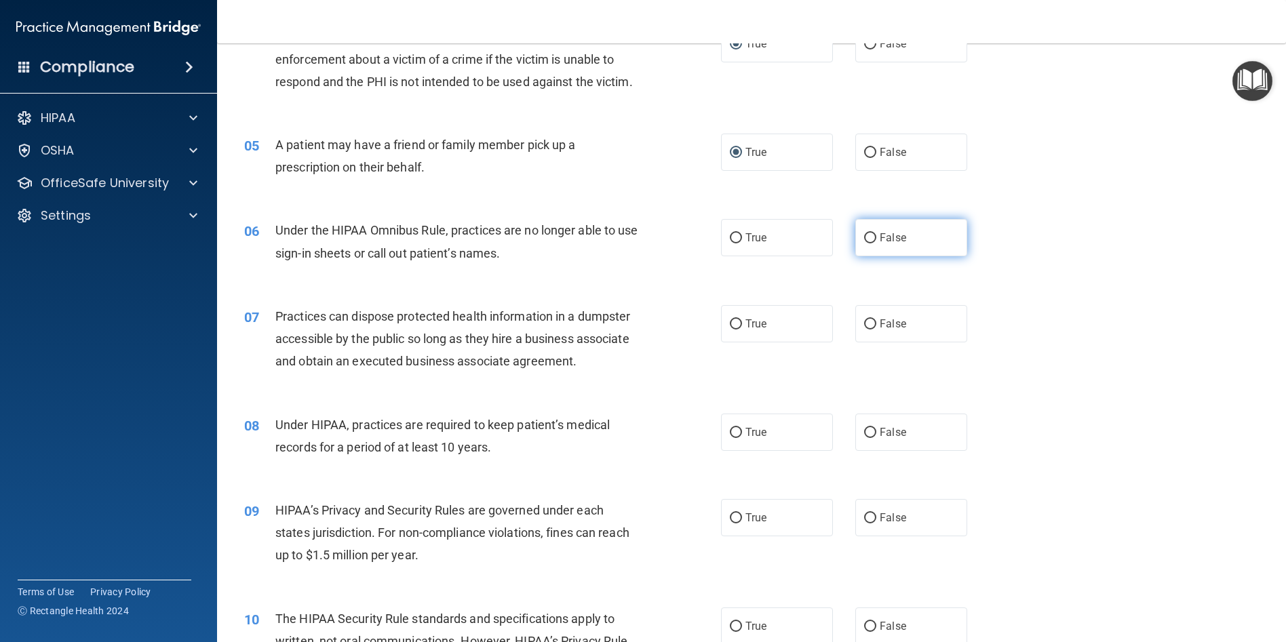
drag, startPoint x: 857, startPoint y: 256, endPoint x: 908, endPoint y: 272, distance: 53.2
click at [857, 256] on label "False" at bounding box center [911, 237] width 112 height 37
click at [864, 244] on input "False" at bounding box center [870, 238] width 12 height 10
radio input "true"
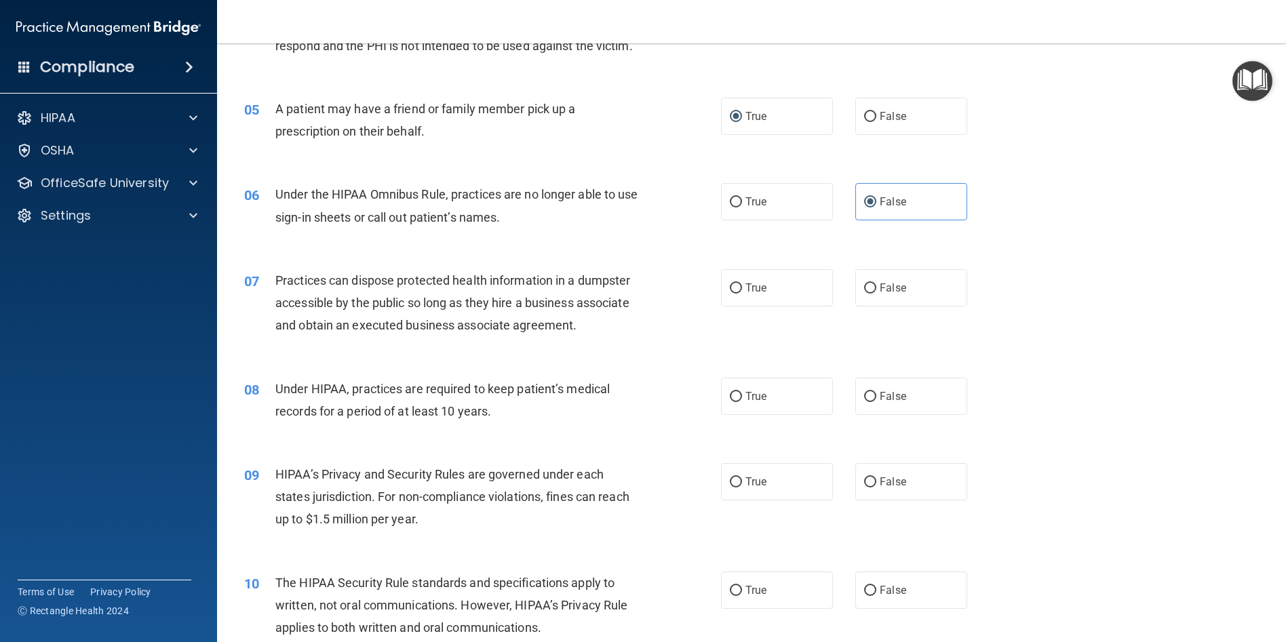
scroll to position [475, 0]
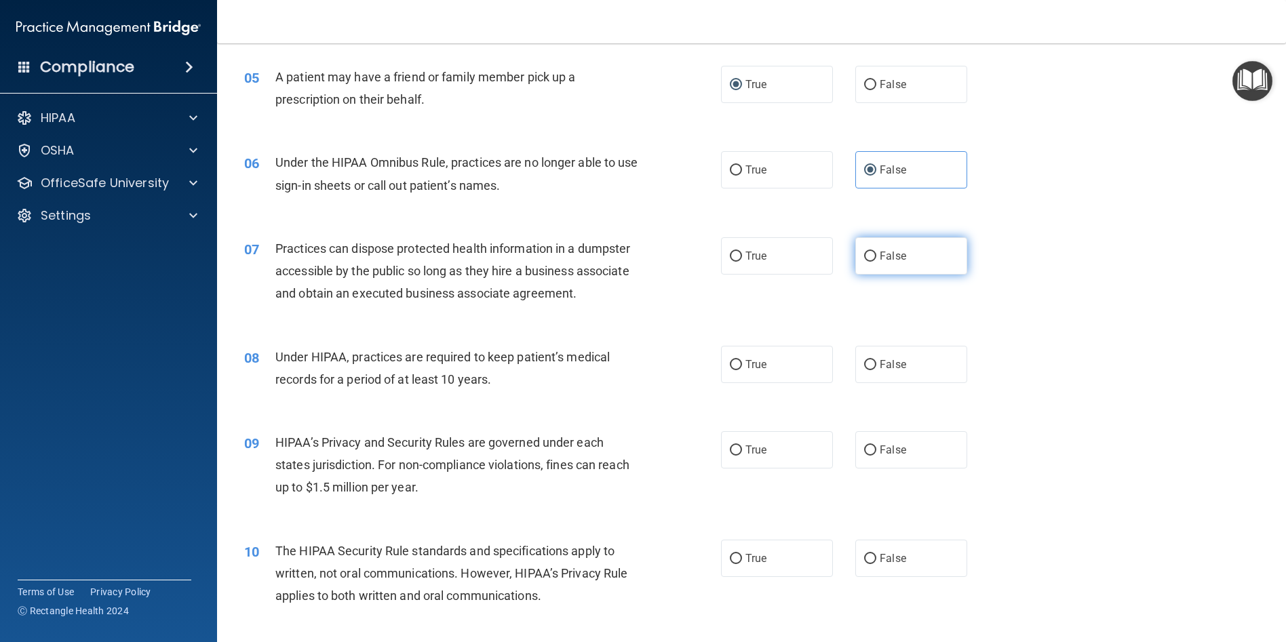
click at [864, 262] on input "False" at bounding box center [870, 257] width 12 height 10
radio input "true"
click at [733, 370] on input "True" at bounding box center [736, 365] width 12 height 10
radio input "true"
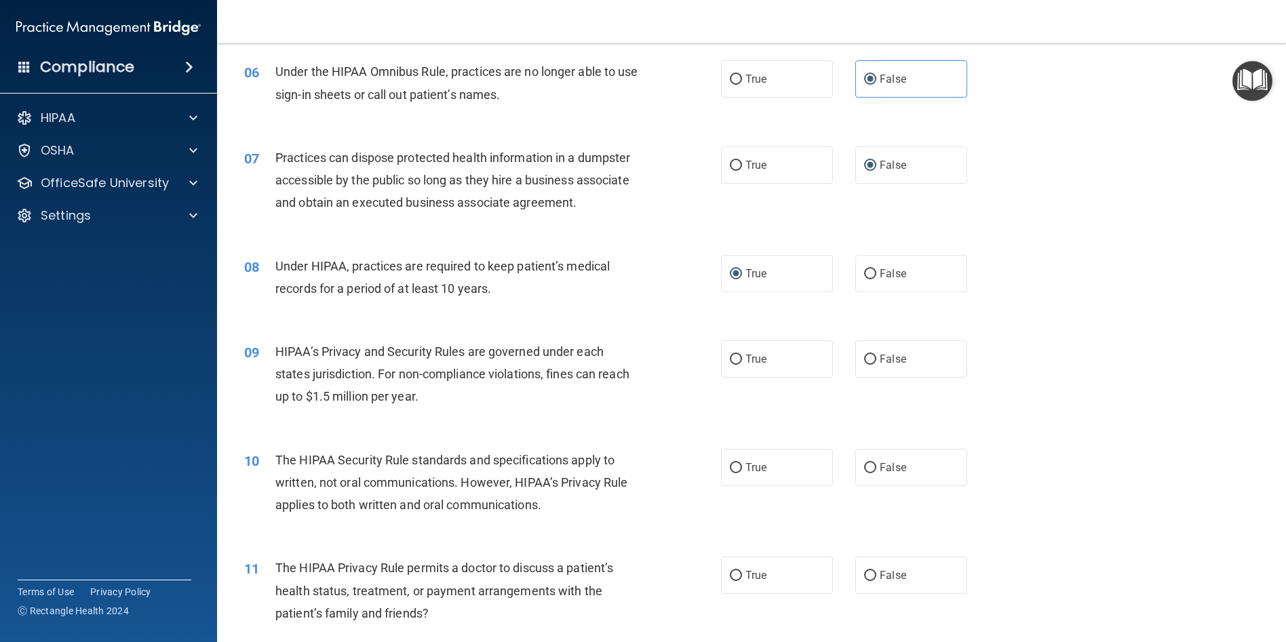
scroll to position [610, 0]
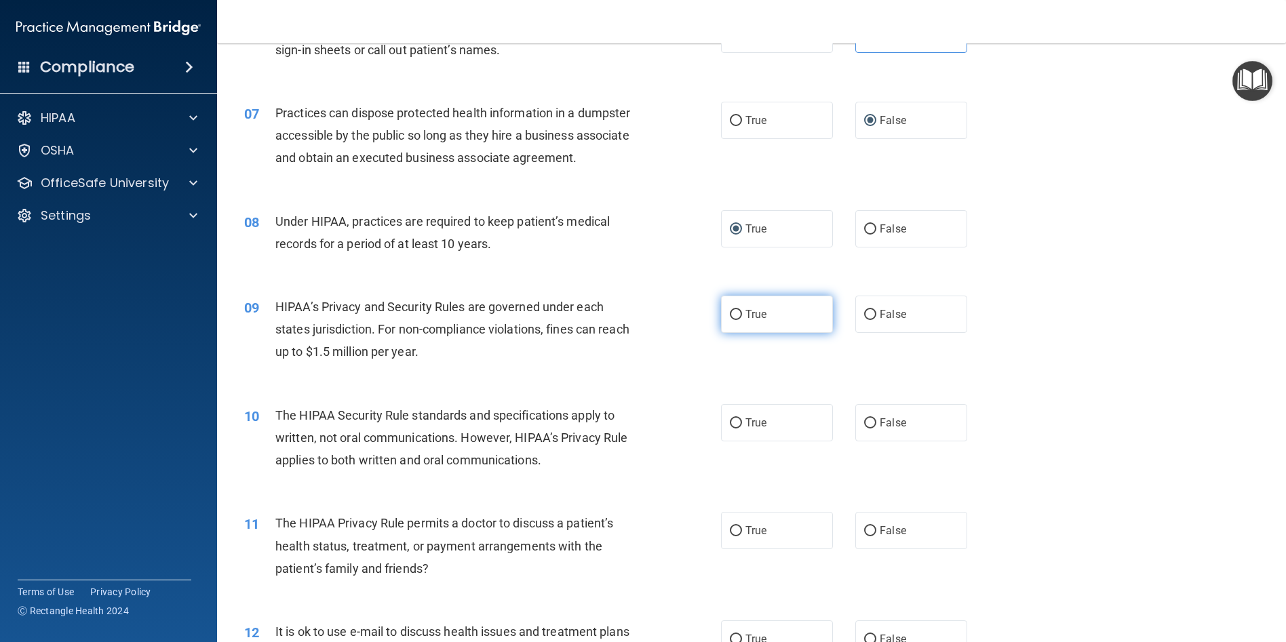
click at [731, 320] on input "True" at bounding box center [736, 315] width 12 height 10
radio input "true"
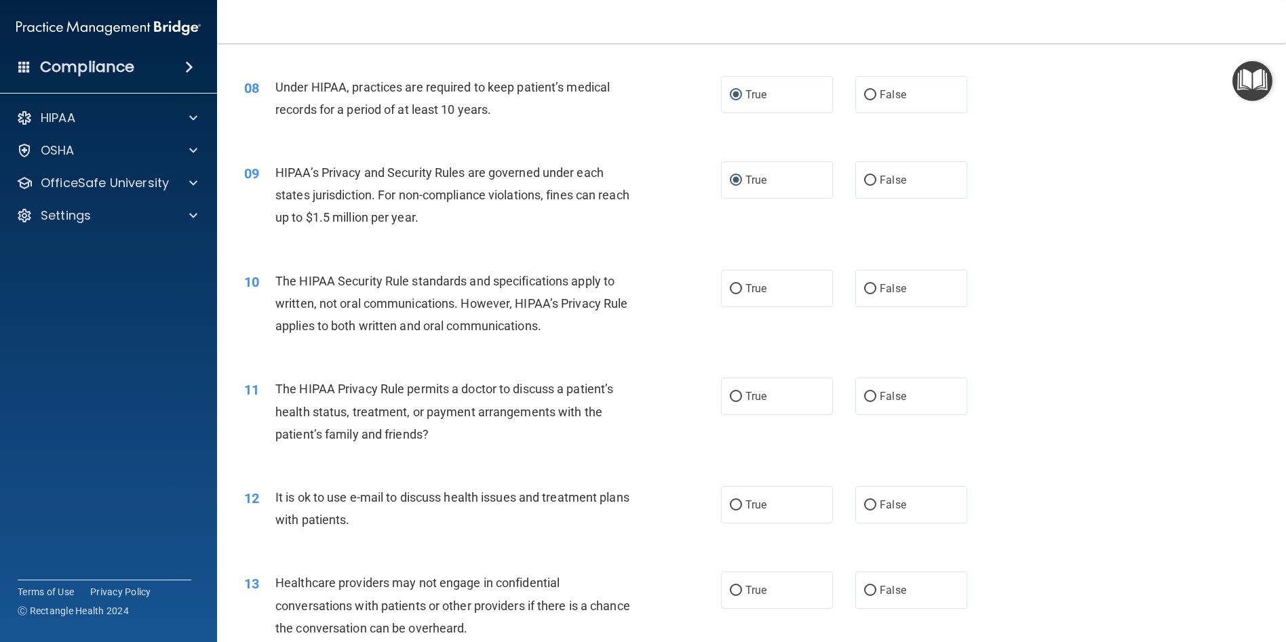
scroll to position [746, 0]
click at [730, 293] on input "True" at bounding box center [736, 288] width 12 height 10
radio input "true"
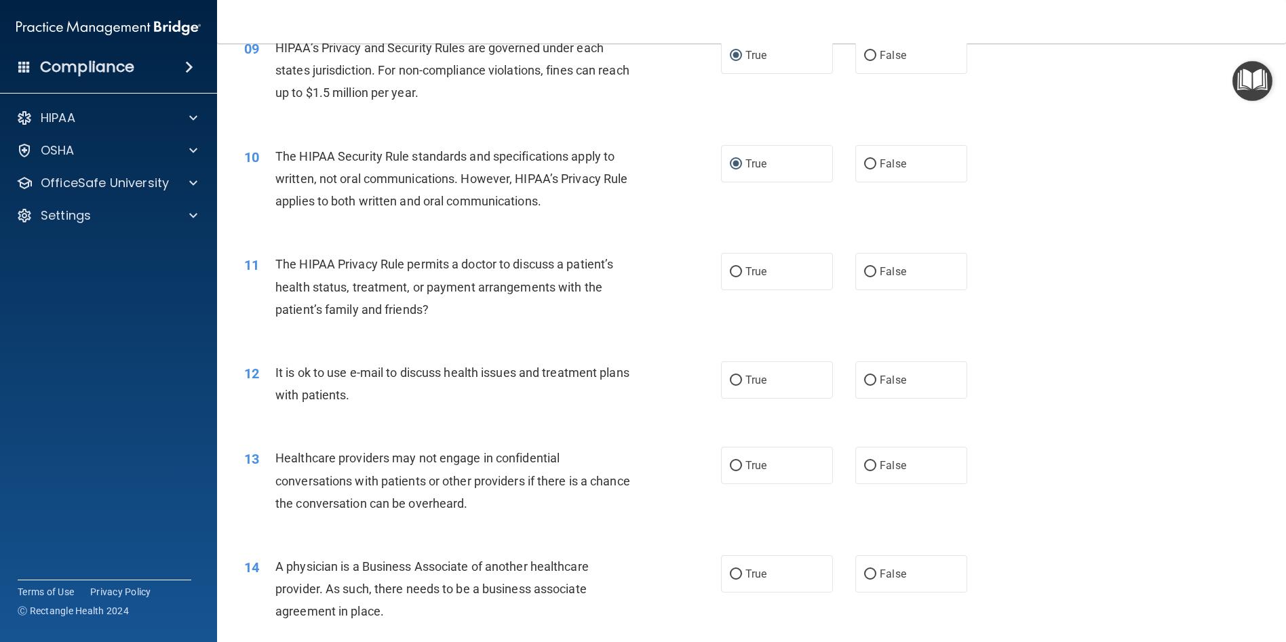
scroll to position [882, 0]
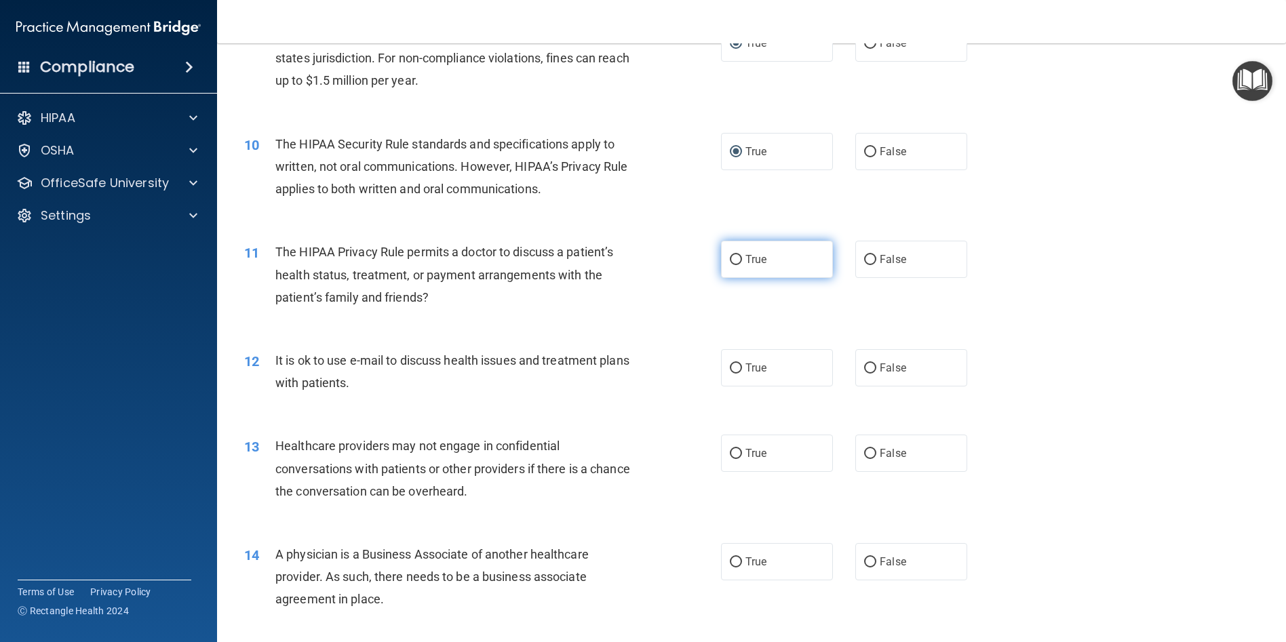
click at [734, 265] on input "True" at bounding box center [736, 260] width 12 height 10
radio input "true"
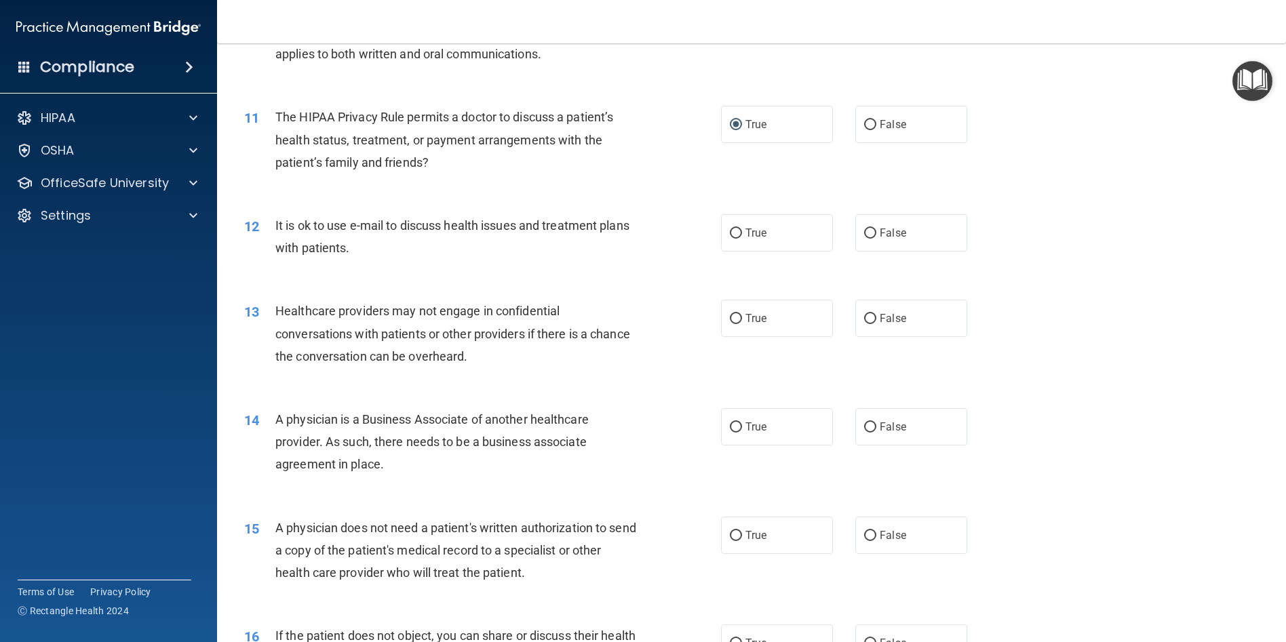
scroll to position [1017, 0]
click at [735, 238] on input "True" at bounding box center [736, 233] width 12 height 10
radio input "true"
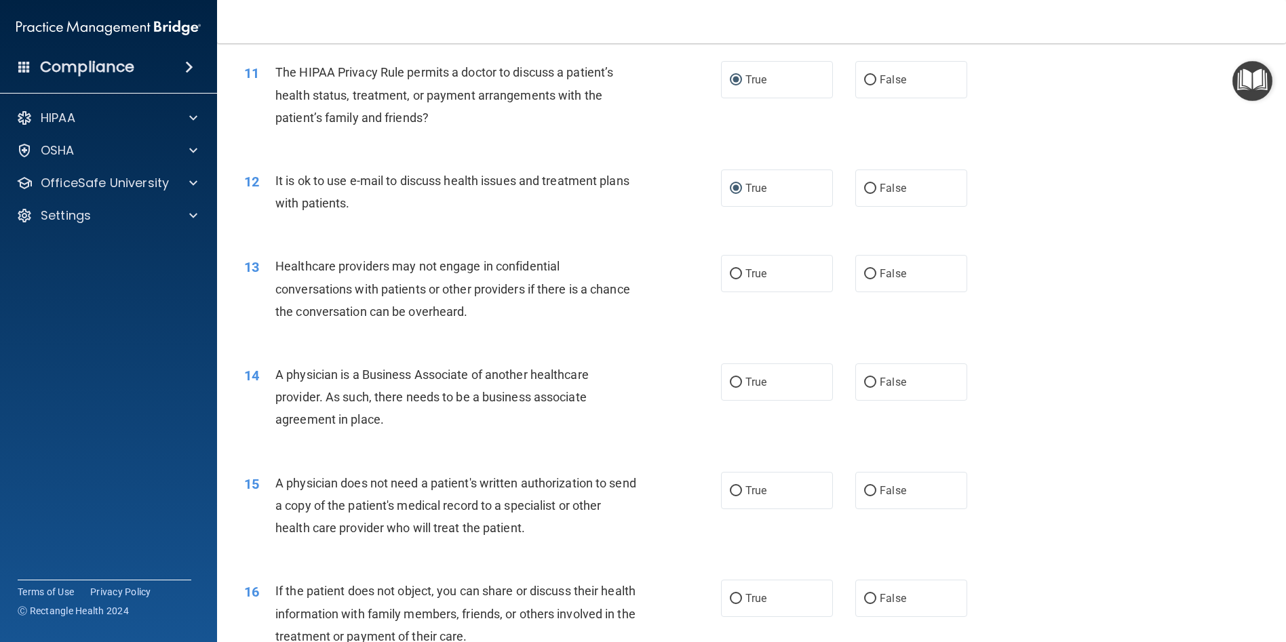
scroll to position [1085, 0]
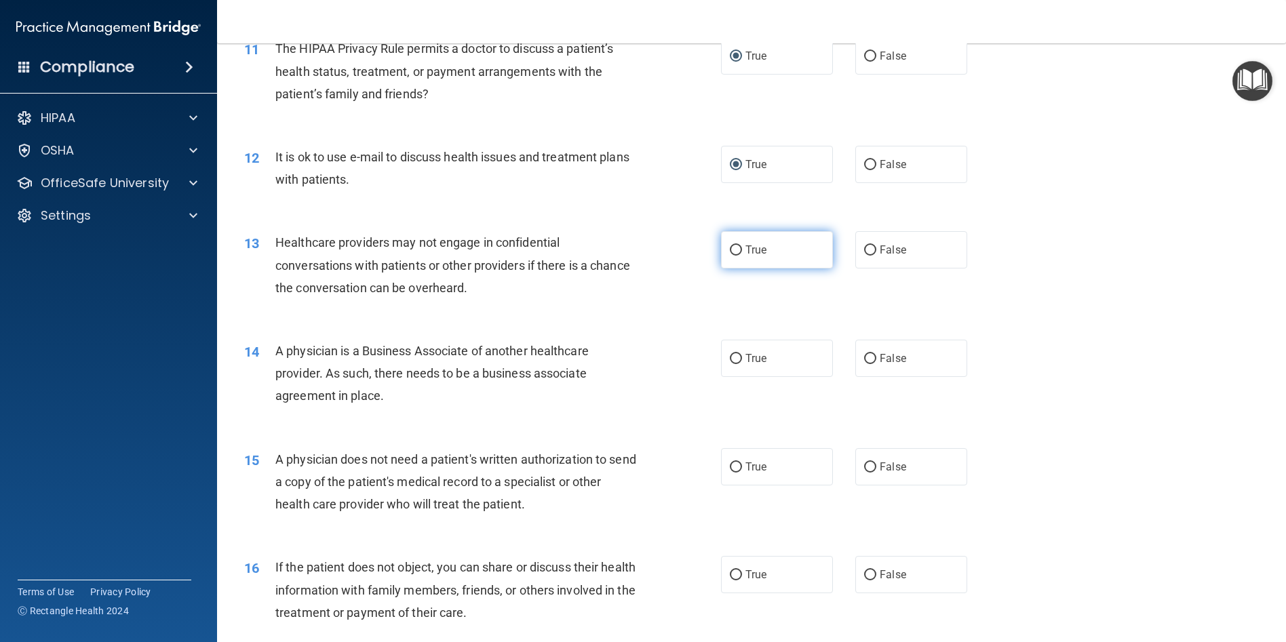
click at [734, 256] on input "True" at bounding box center [736, 251] width 12 height 10
radio input "true"
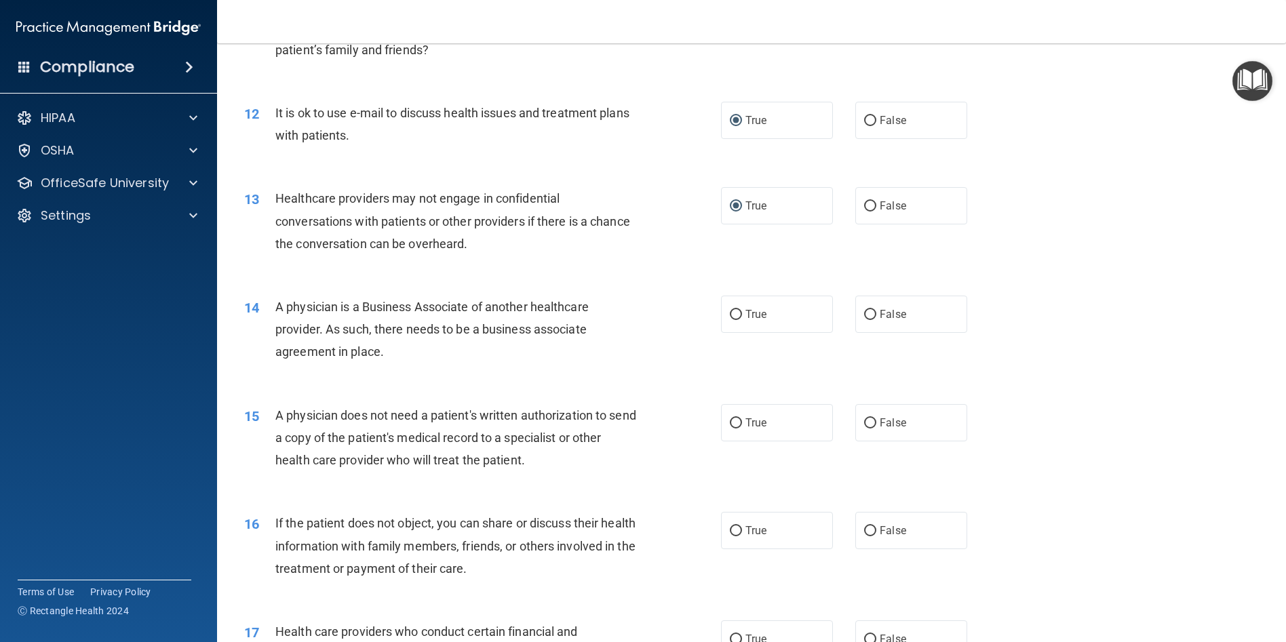
scroll to position [1153, 0]
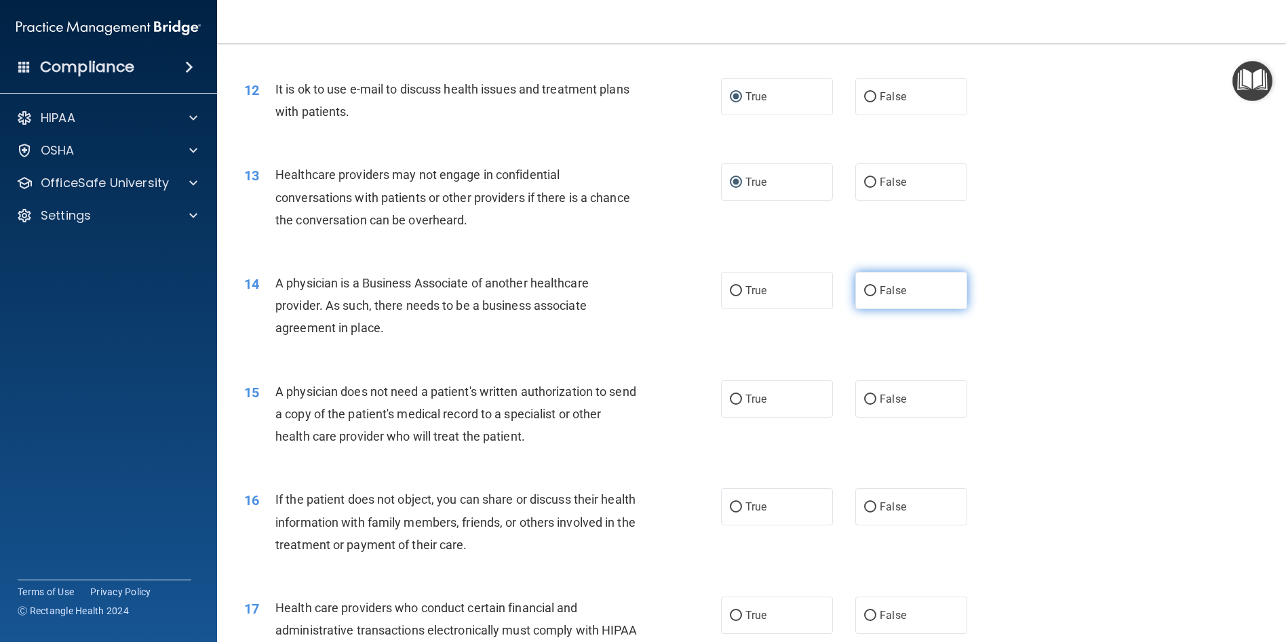
click at [866, 296] on input "False" at bounding box center [870, 291] width 12 height 10
radio input "true"
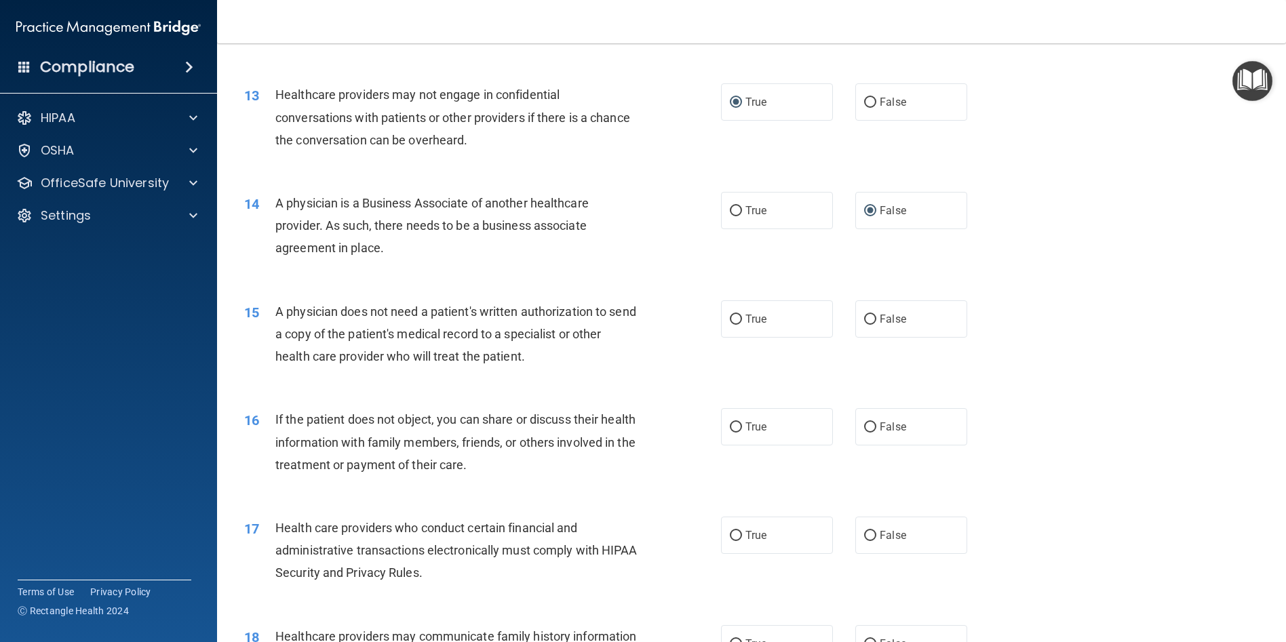
scroll to position [1289, 0]
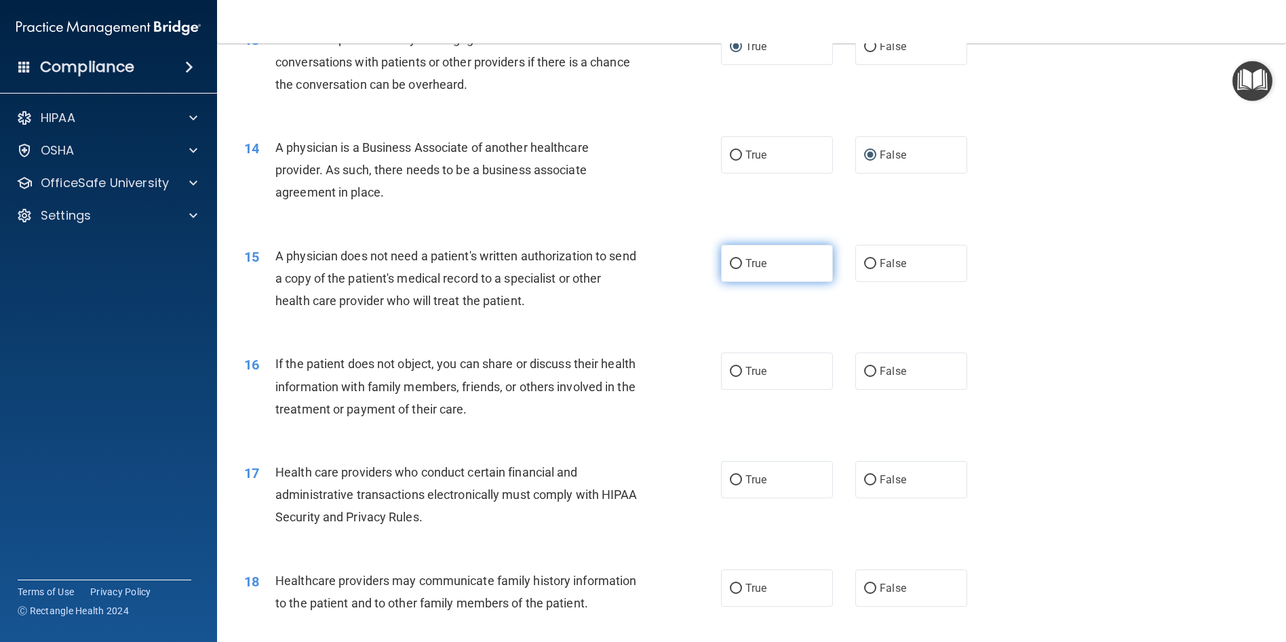
click at [732, 269] on input "True" at bounding box center [736, 264] width 12 height 10
radio input "true"
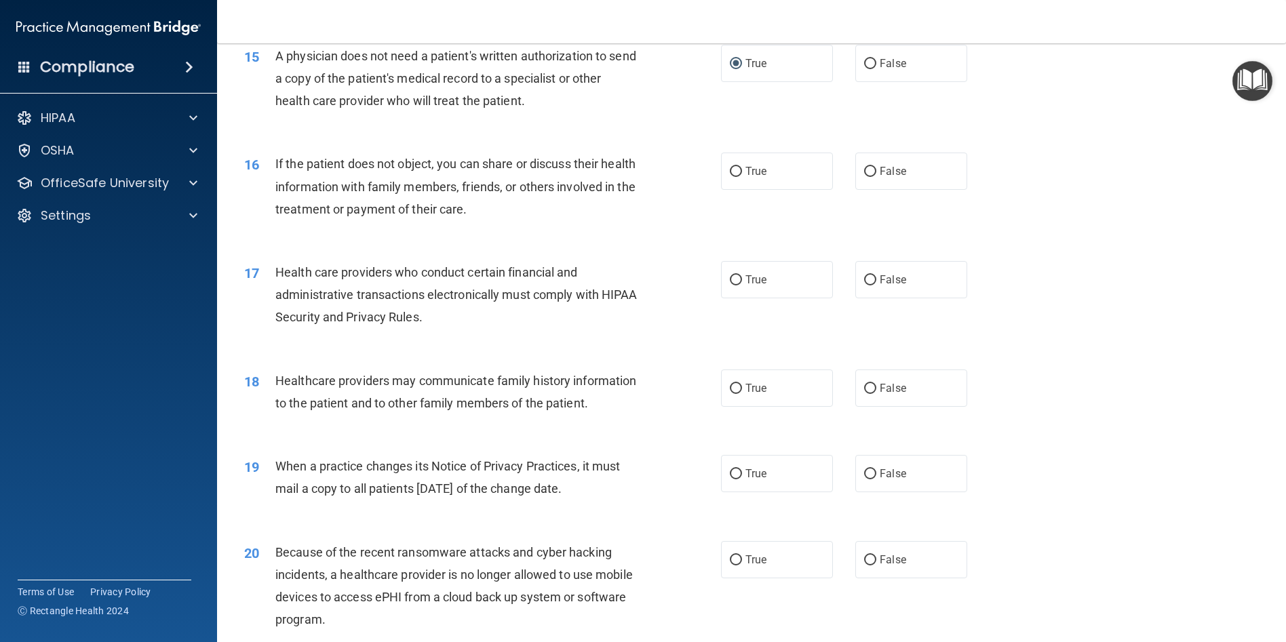
scroll to position [1492, 0]
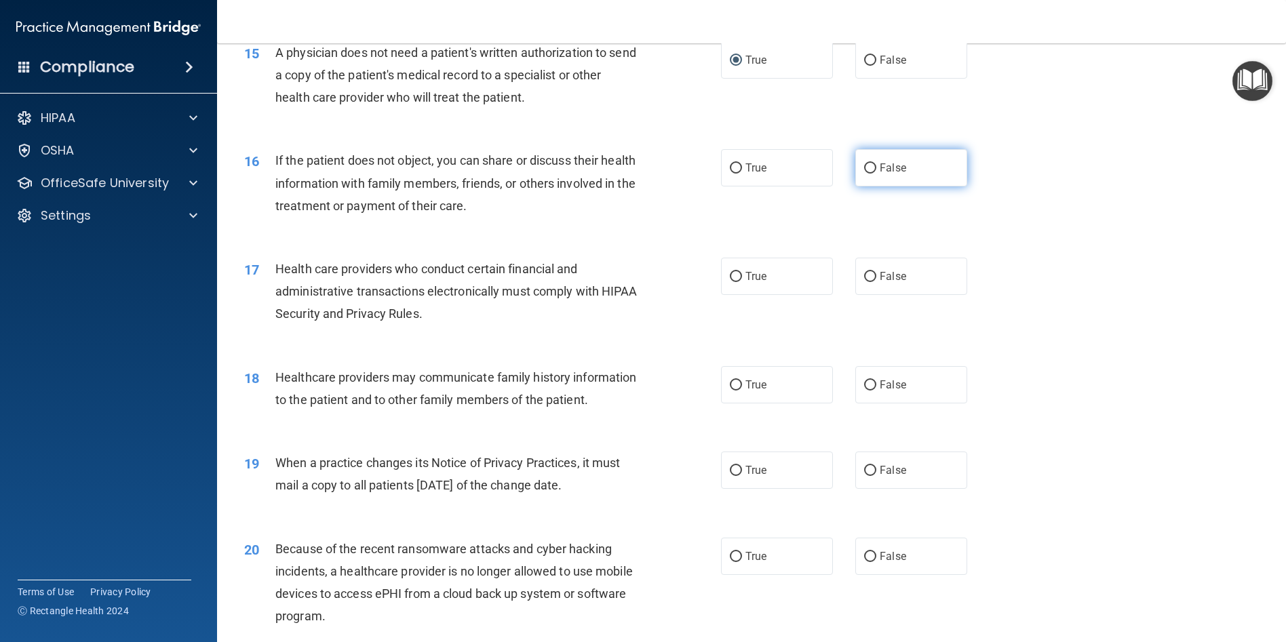
click at [866, 174] on input "False" at bounding box center [870, 168] width 12 height 10
radio input "true"
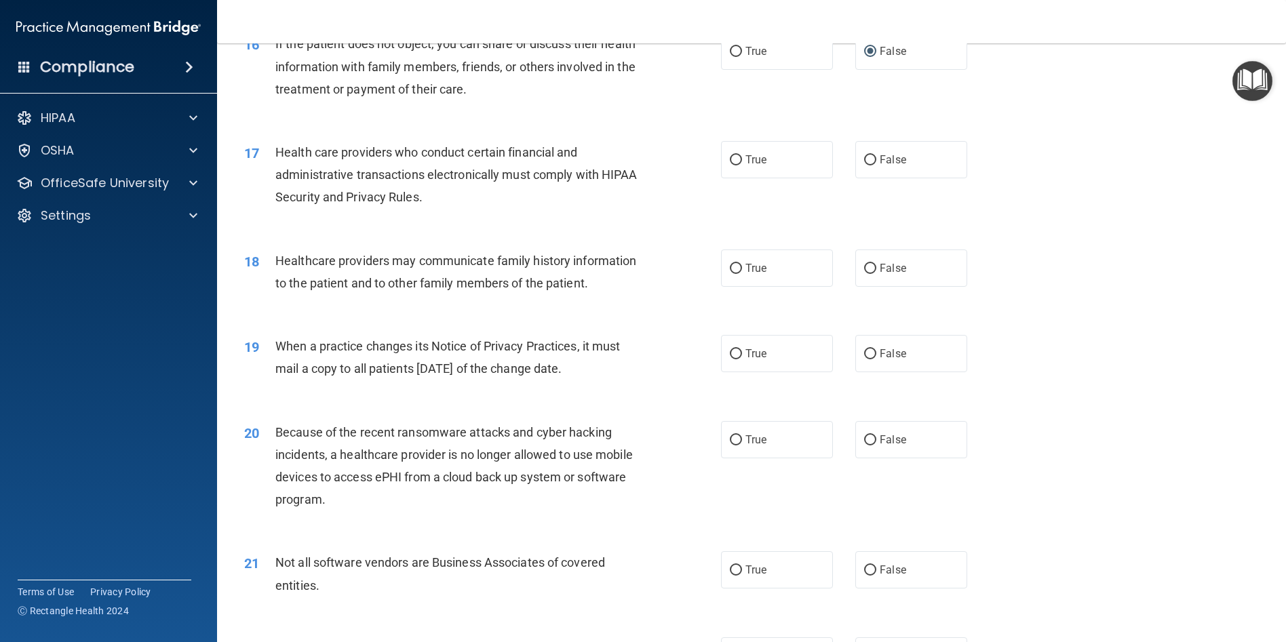
scroll to position [1628, 0]
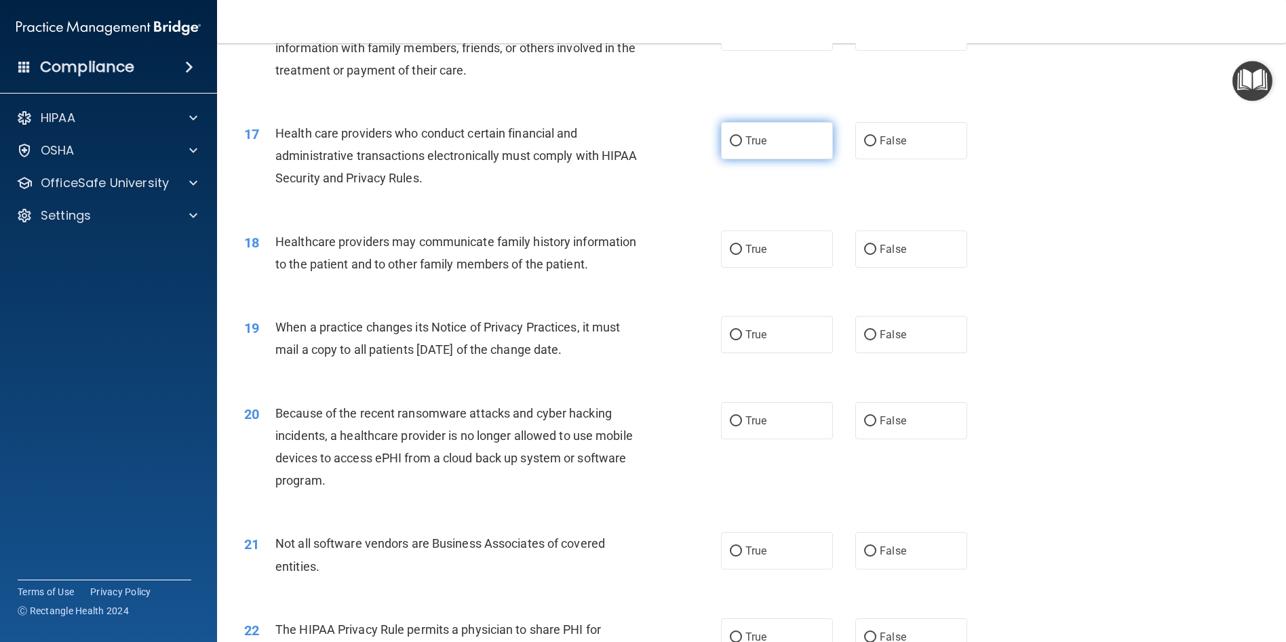
click at [731, 147] on input "True" at bounding box center [736, 141] width 12 height 10
radio input "true"
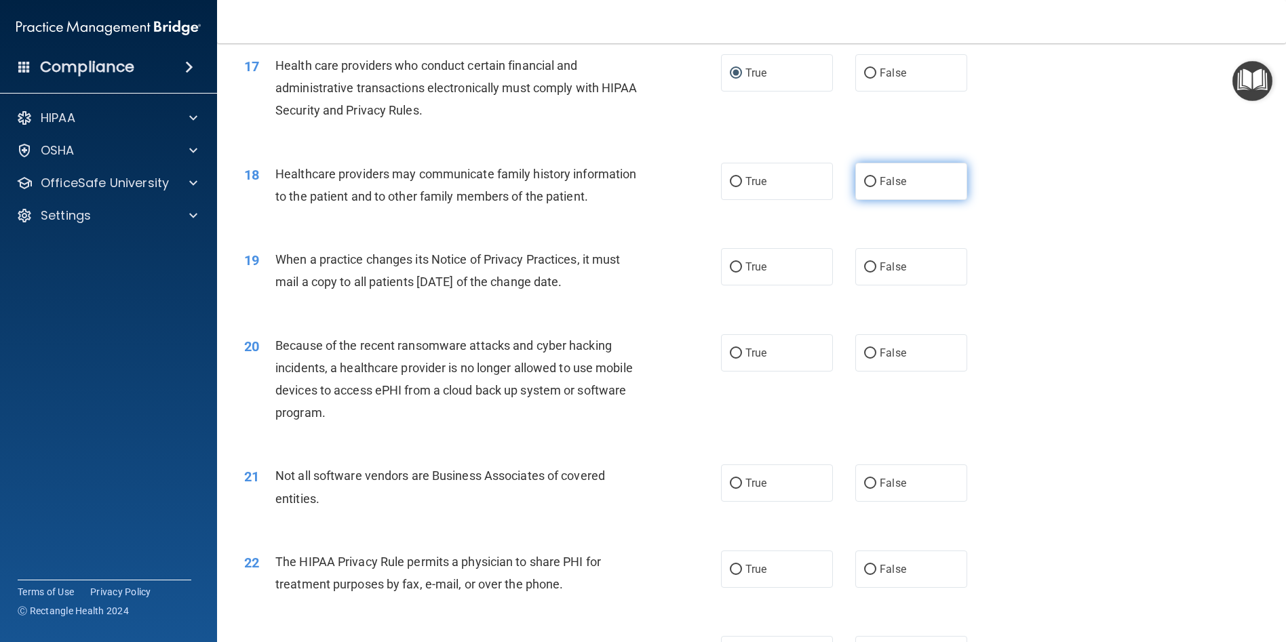
click at [867, 187] on input "False" at bounding box center [870, 182] width 12 height 10
radio input "true"
click at [730, 273] on input "True" at bounding box center [736, 268] width 12 height 10
radio input "true"
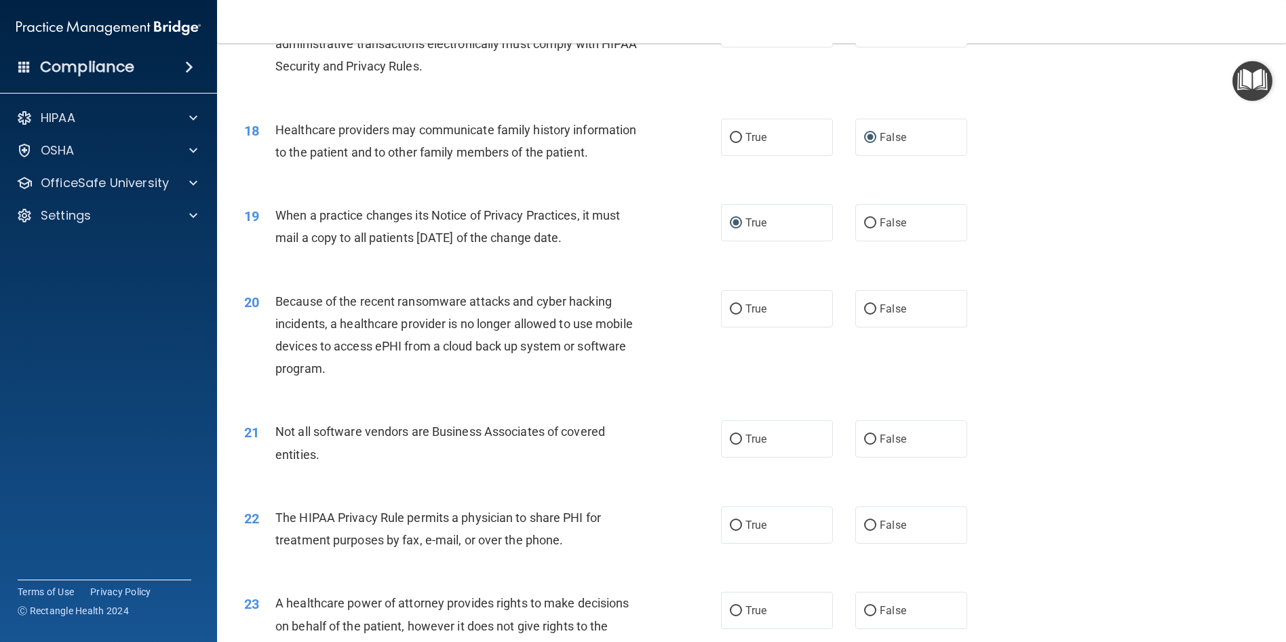
scroll to position [1764, 0]
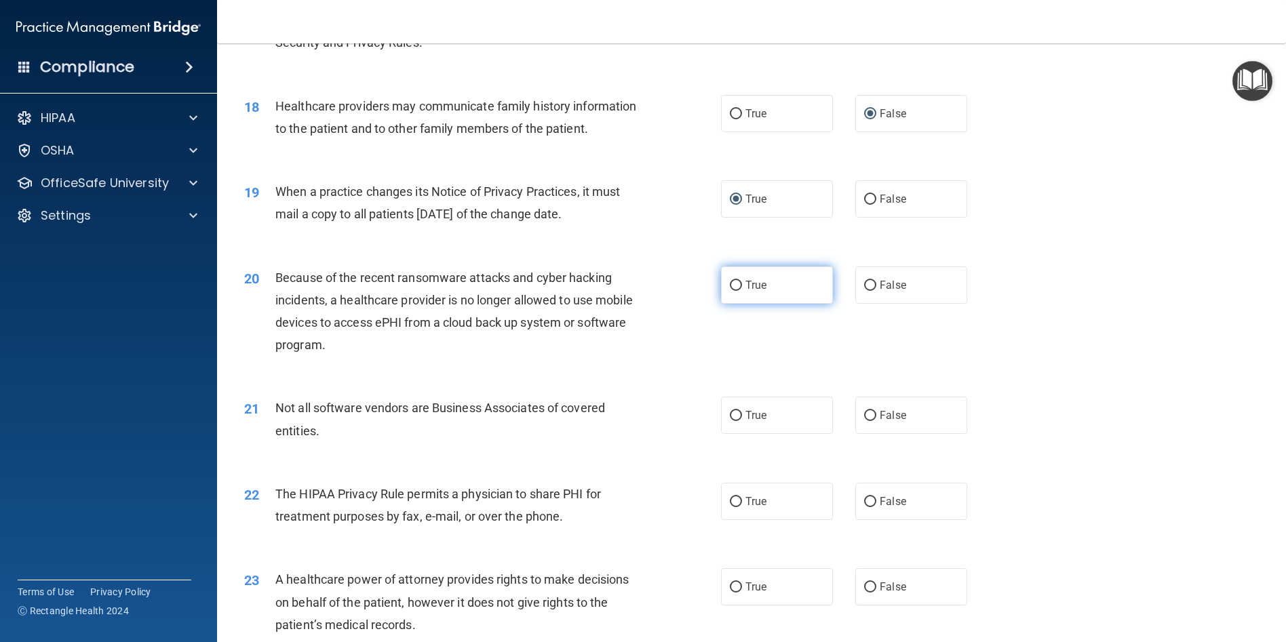
click at [733, 291] on input "True" at bounding box center [736, 286] width 12 height 10
radio input "true"
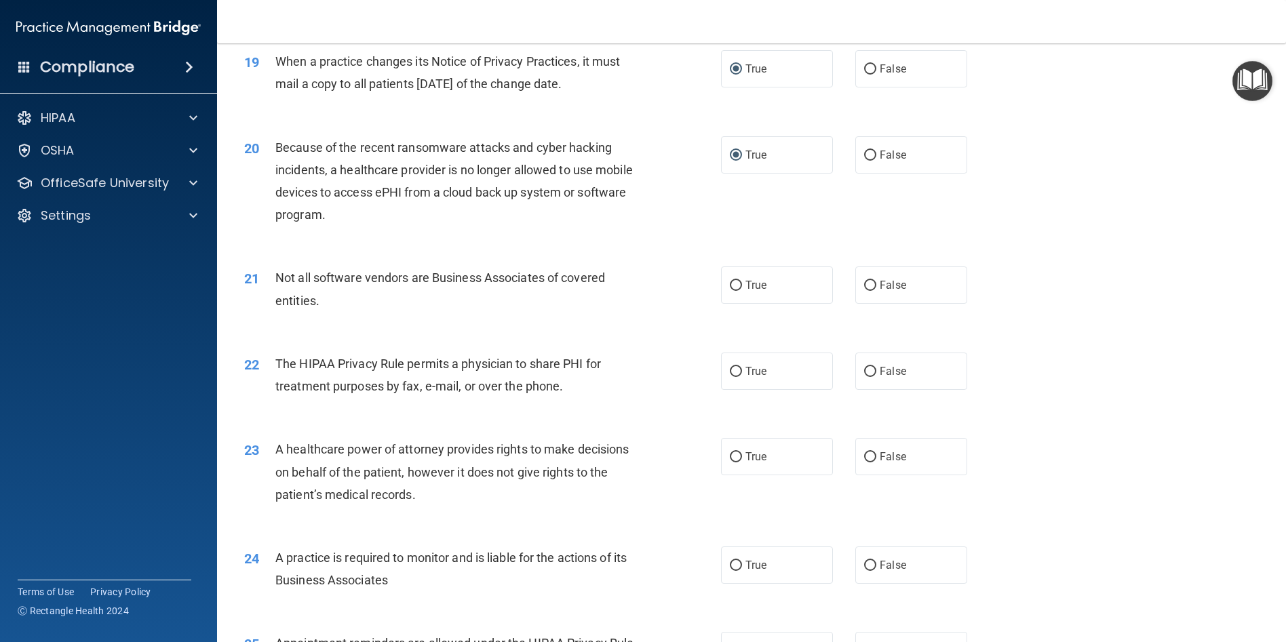
scroll to position [1899, 0]
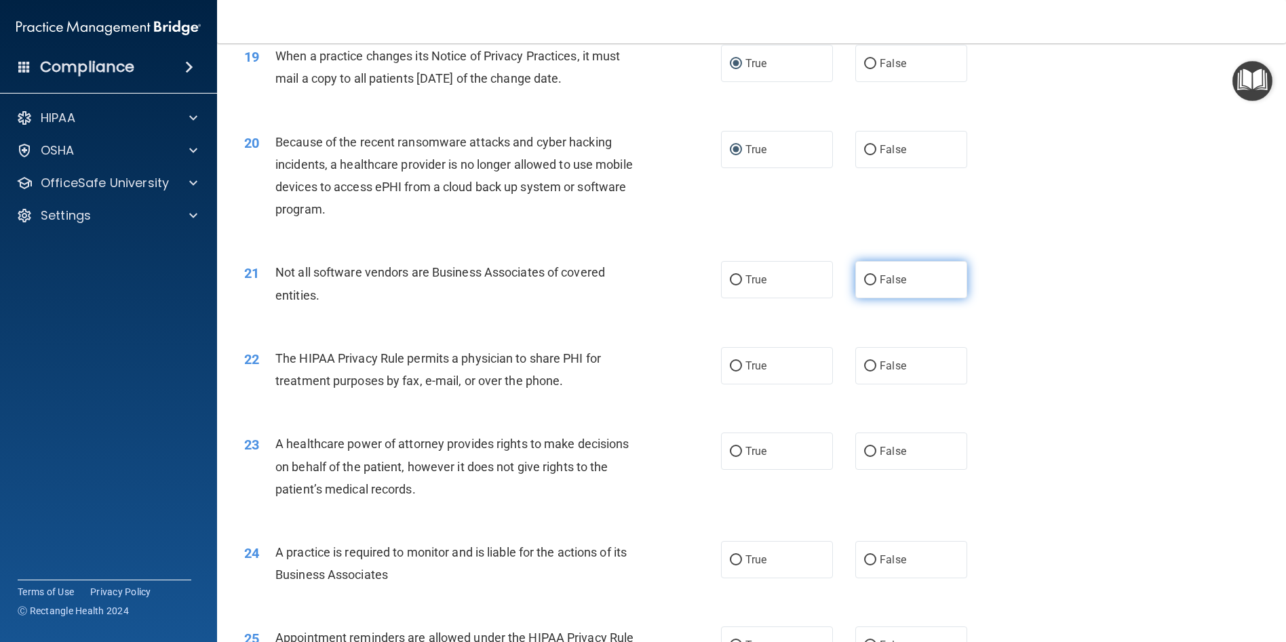
click at [864, 286] on input "False" at bounding box center [870, 280] width 12 height 10
radio input "true"
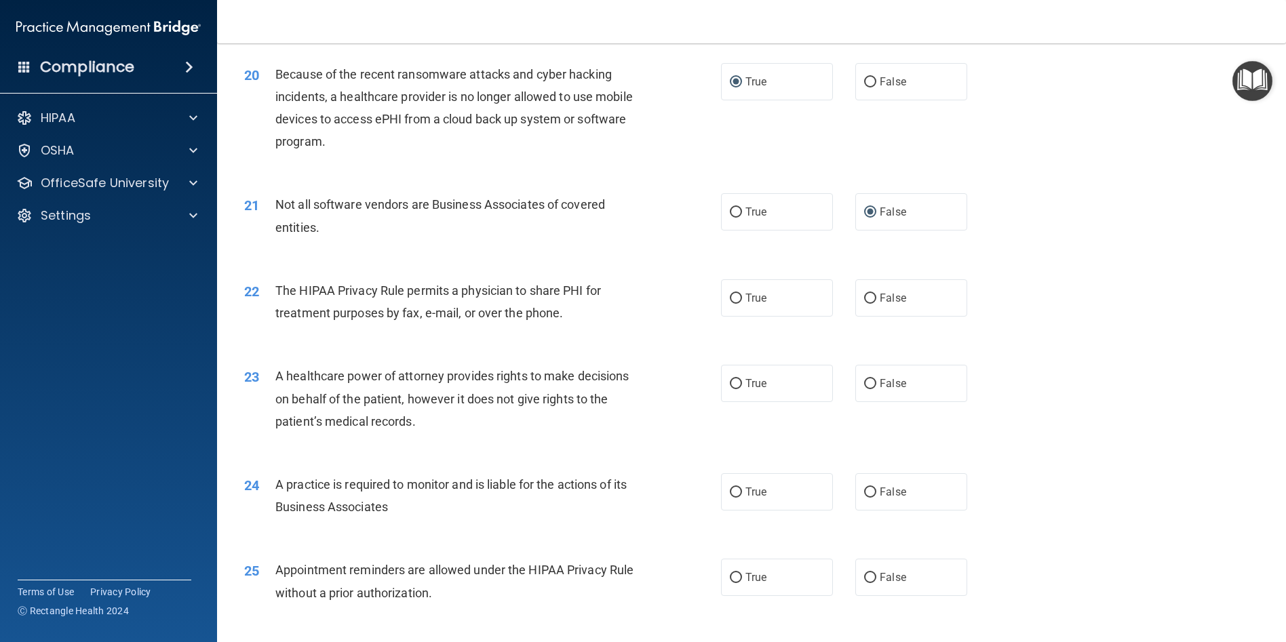
scroll to position [2035, 0]
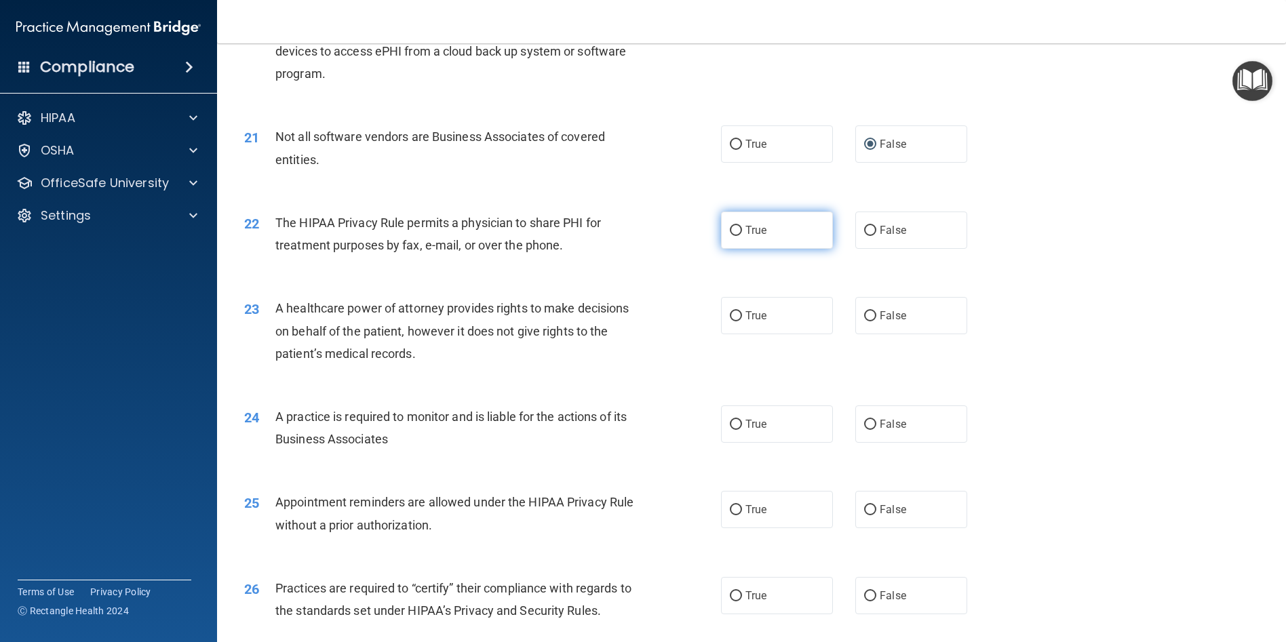
click at [730, 236] on input "True" at bounding box center [736, 231] width 12 height 10
radio input "true"
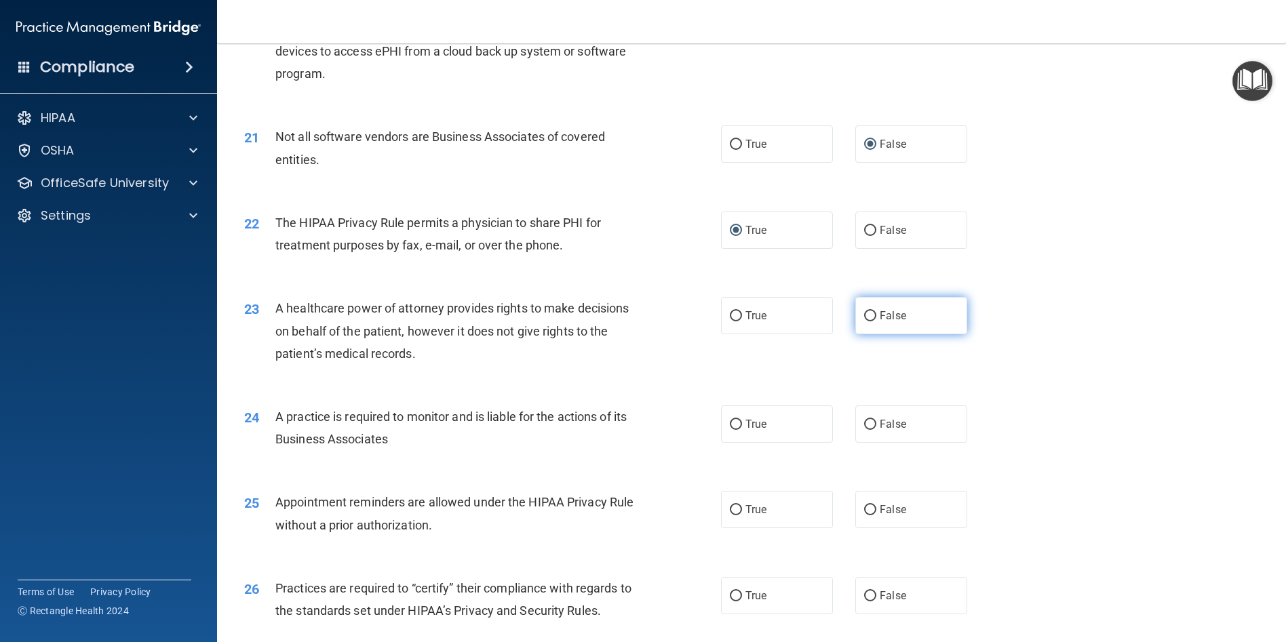
click at [868, 322] on input "False" at bounding box center [870, 316] width 12 height 10
radio input "true"
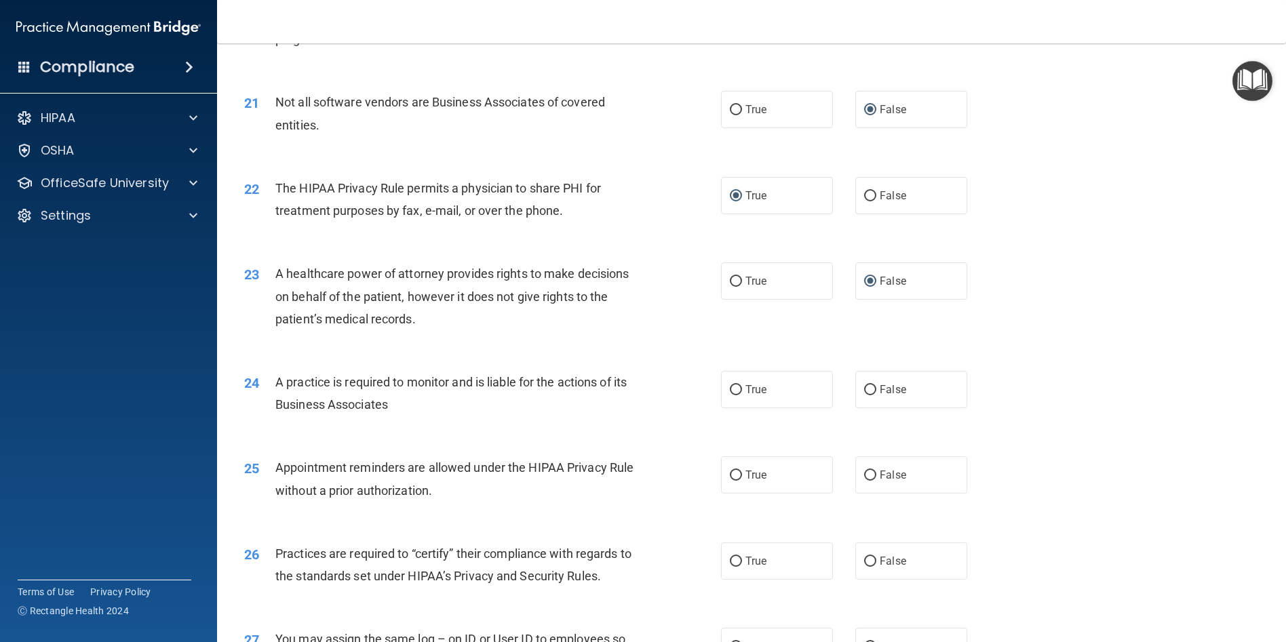
scroll to position [2103, 0]
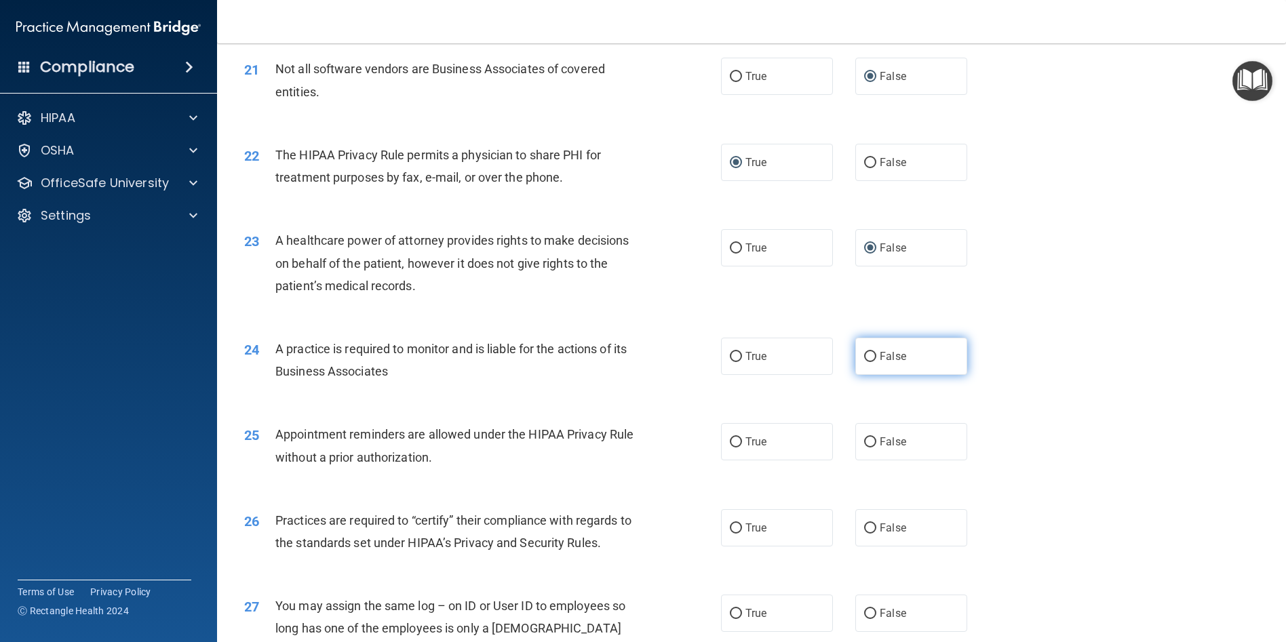
click at [864, 362] on input "False" at bounding box center [870, 357] width 12 height 10
radio input "true"
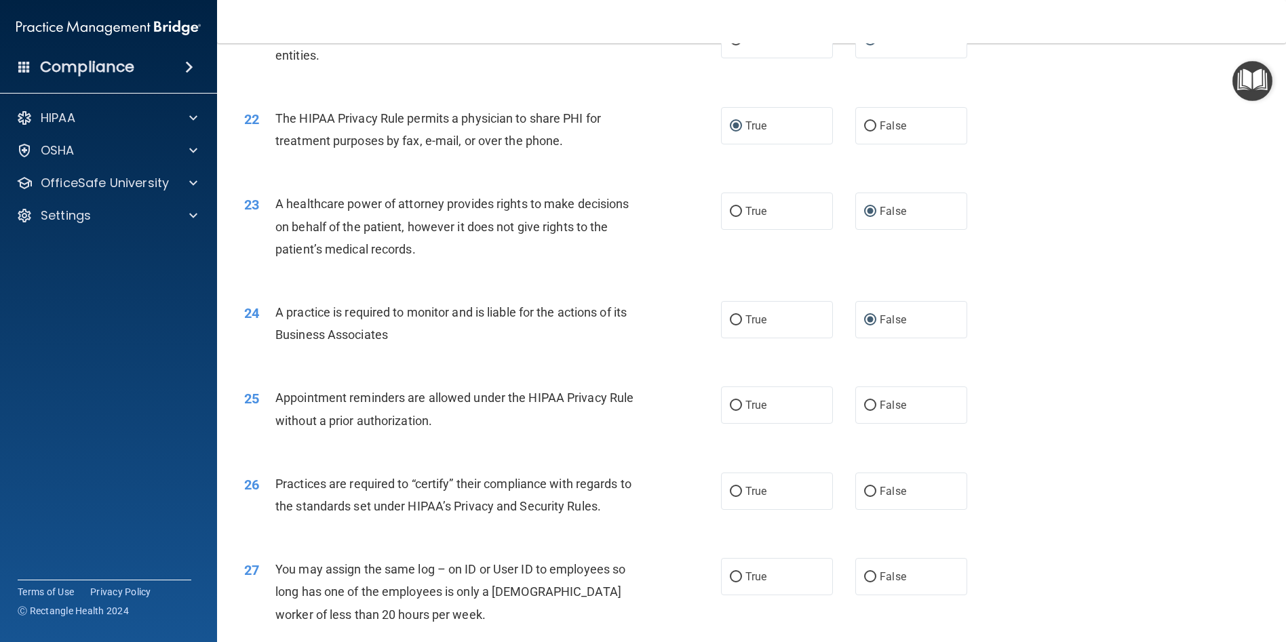
scroll to position [2171, 0]
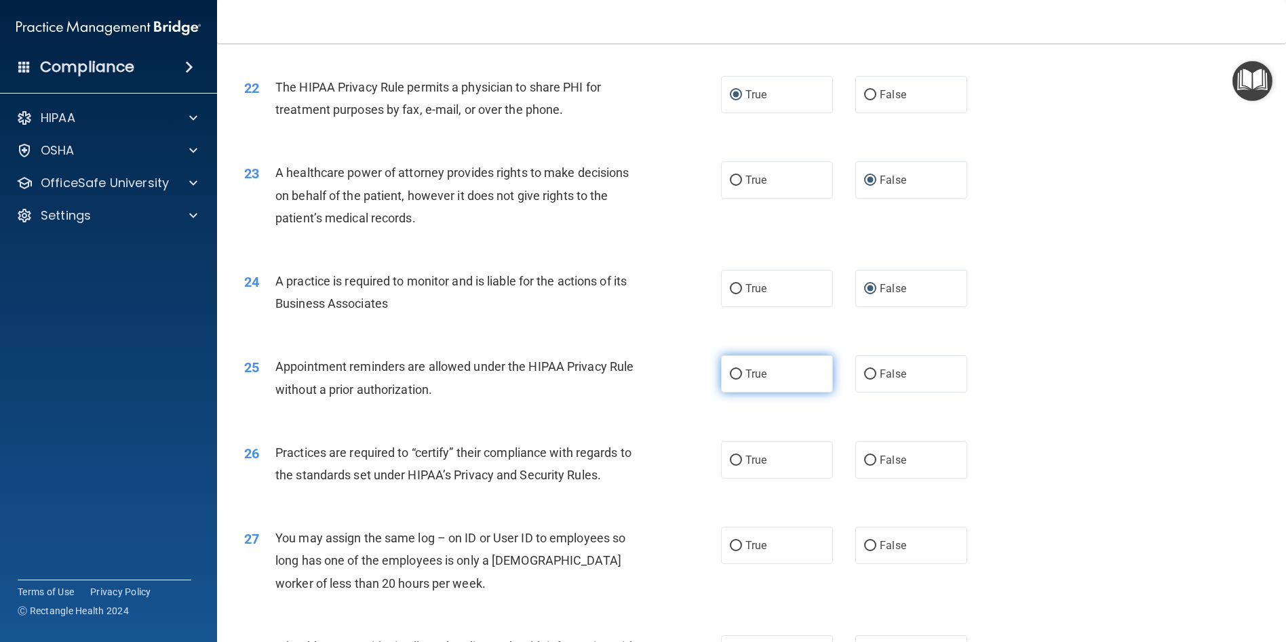
click at [733, 380] on input "True" at bounding box center [736, 375] width 12 height 10
radio input "true"
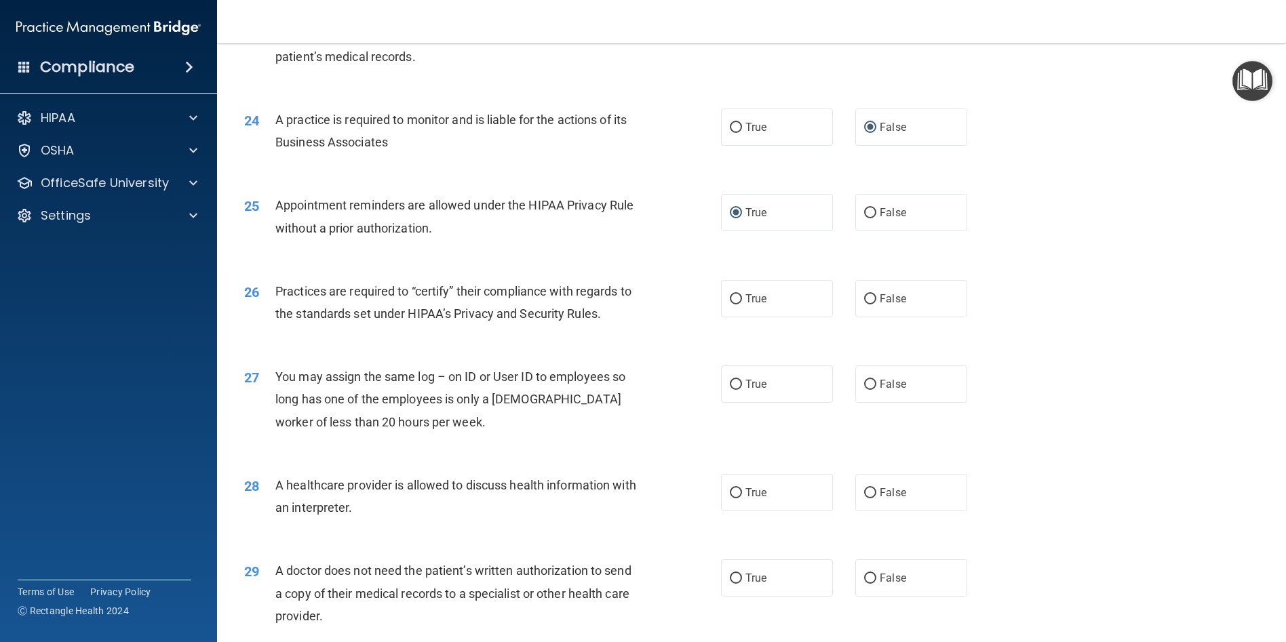
scroll to position [2374, 0]
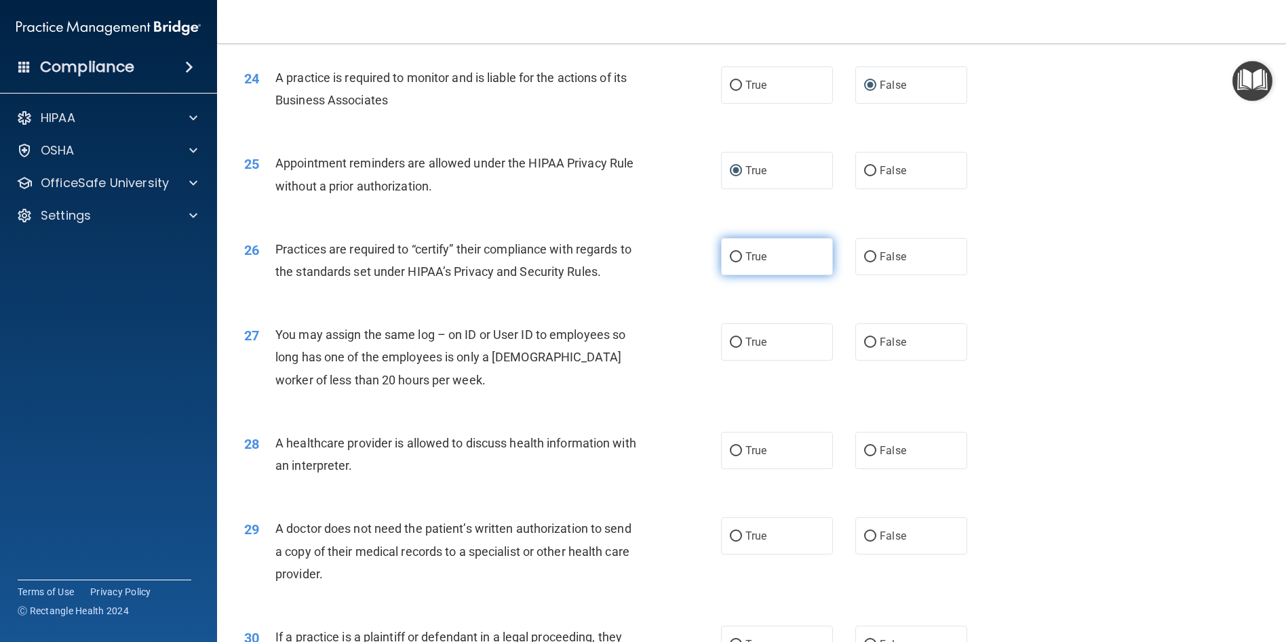
click at [730, 263] on input "True" at bounding box center [736, 257] width 12 height 10
radio input "true"
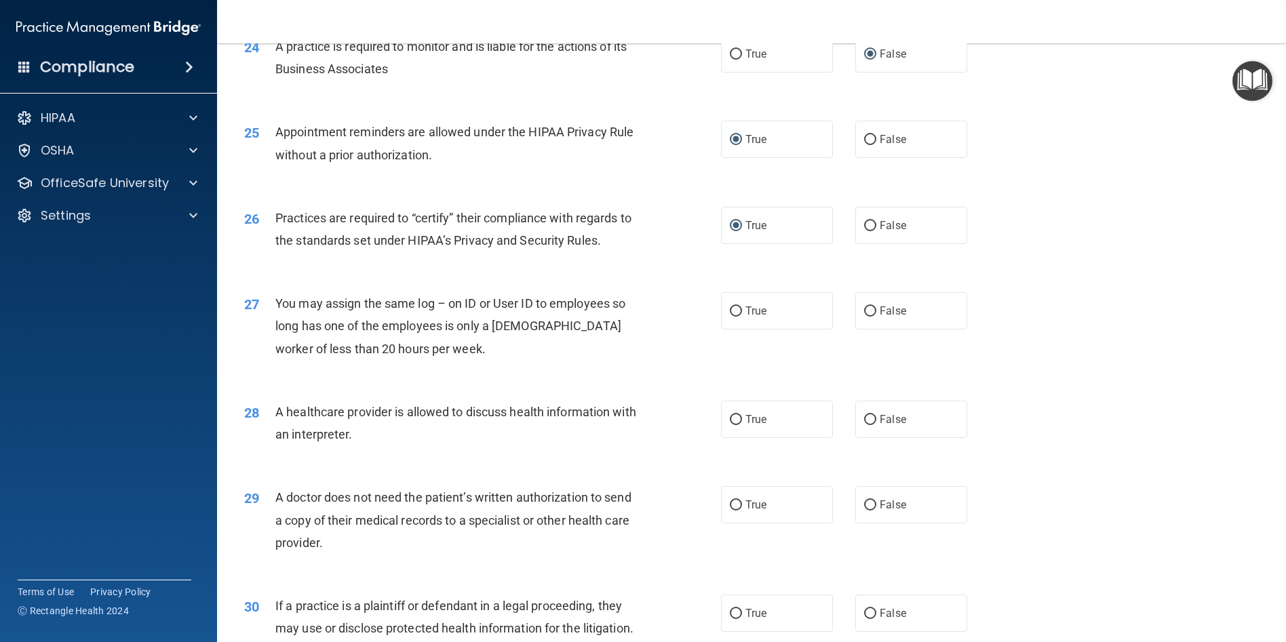
scroll to position [2442, 0]
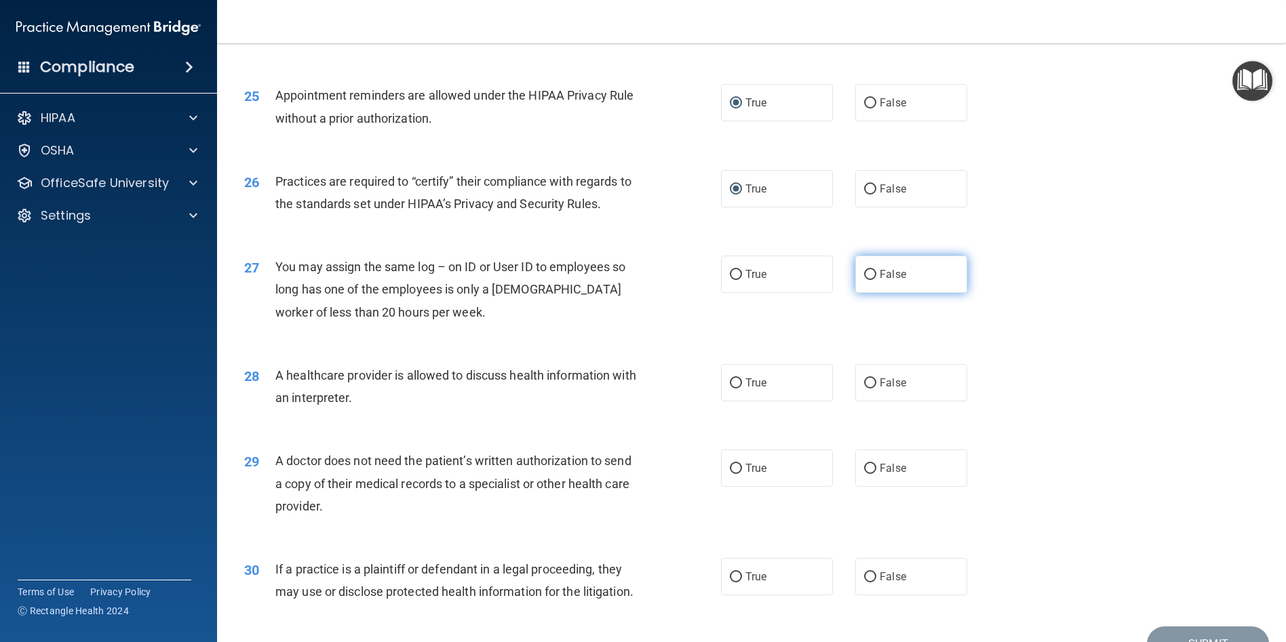
click at [864, 280] on input "False" at bounding box center [870, 275] width 12 height 10
radio input "true"
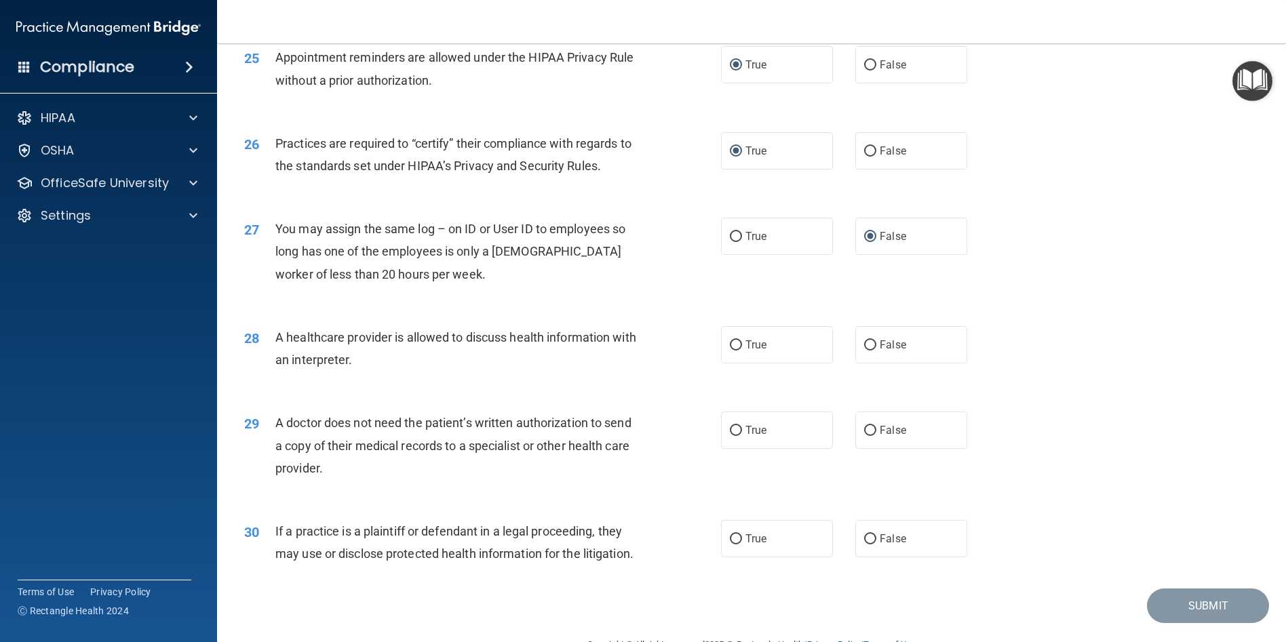
scroll to position [2510, 0]
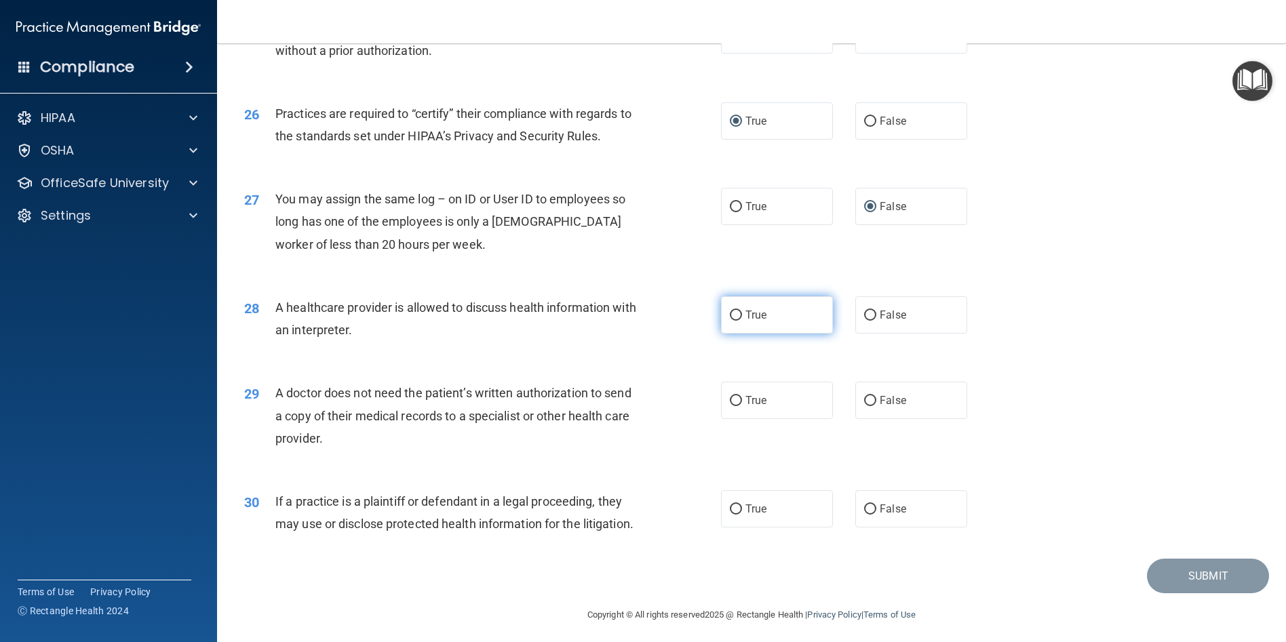
click at [737, 321] on input "True" at bounding box center [736, 316] width 12 height 10
radio input "true"
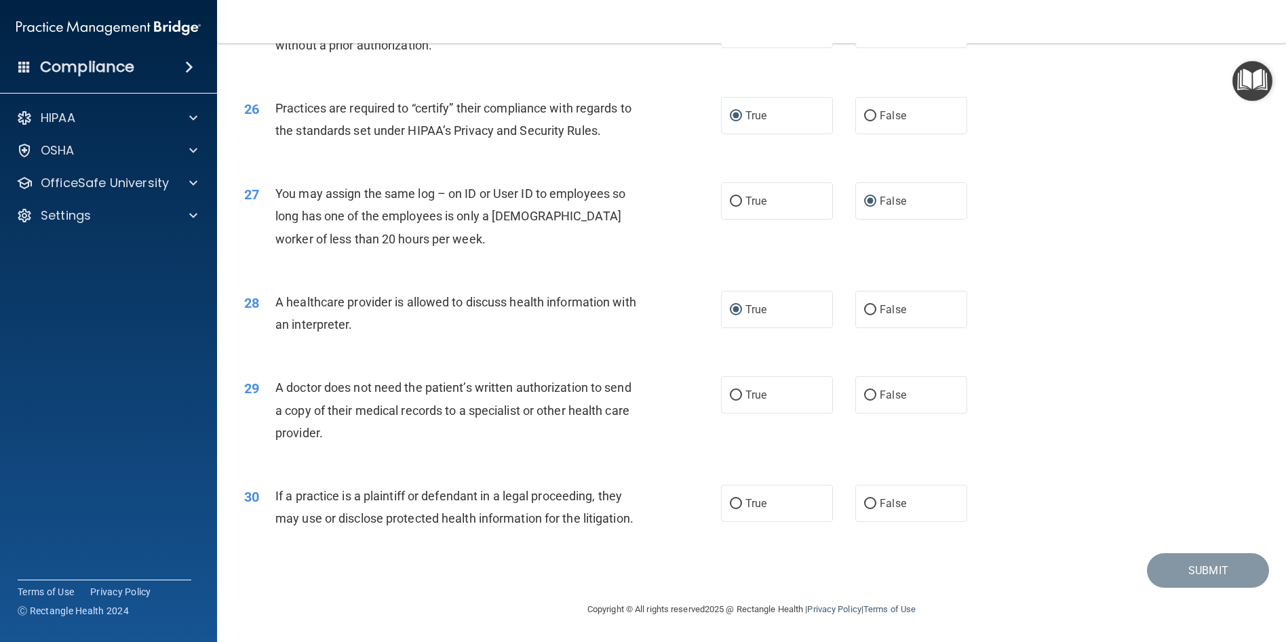
scroll to position [2578, 0]
click at [735, 391] on input "True" at bounding box center [736, 396] width 12 height 10
radio input "true"
drag, startPoint x: 729, startPoint y: 487, endPoint x: 845, endPoint y: 471, distance: 117.0
click at [730, 499] on input "True" at bounding box center [736, 504] width 12 height 10
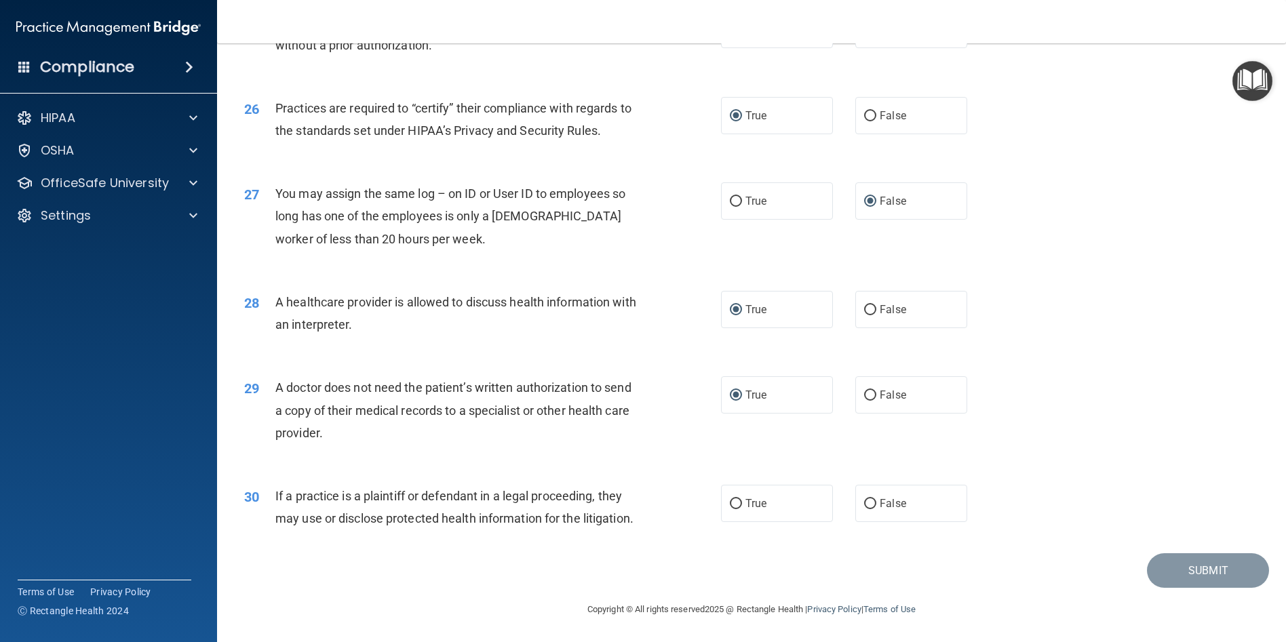
radio input "true"
click at [1178, 587] on button "Submit" at bounding box center [1208, 571] width 122 height 35
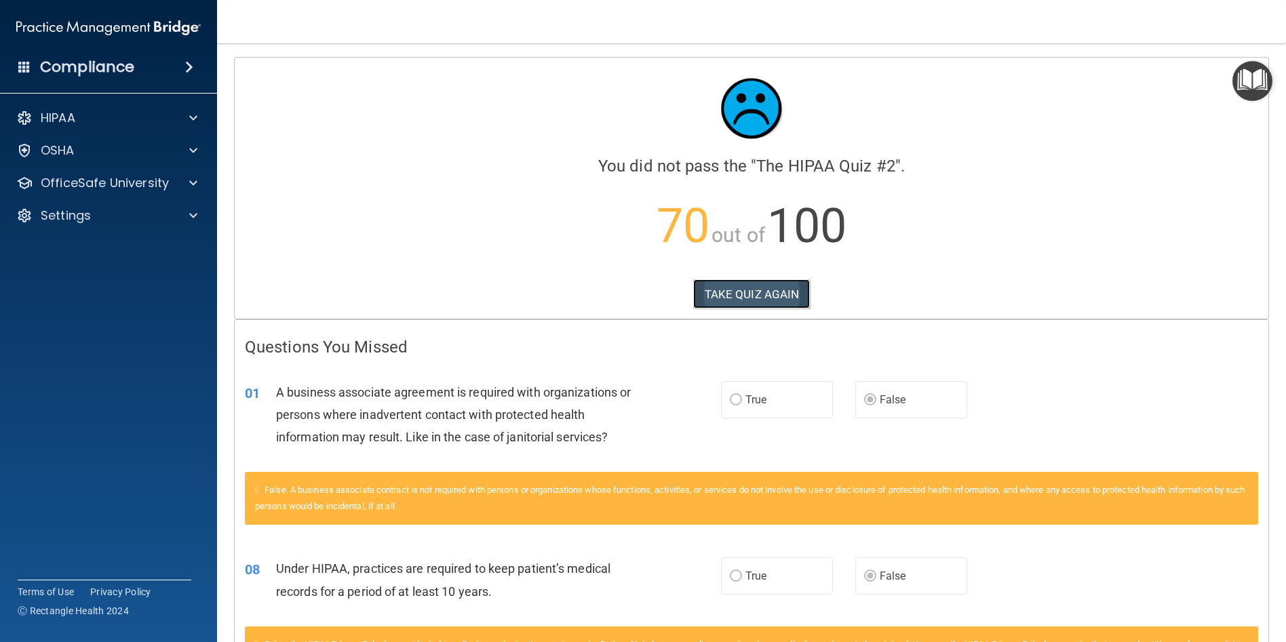
click at [768, 292] on button "TAKE QUIZ AGAIN" at bounding box center [751, 294] width 117 height 30
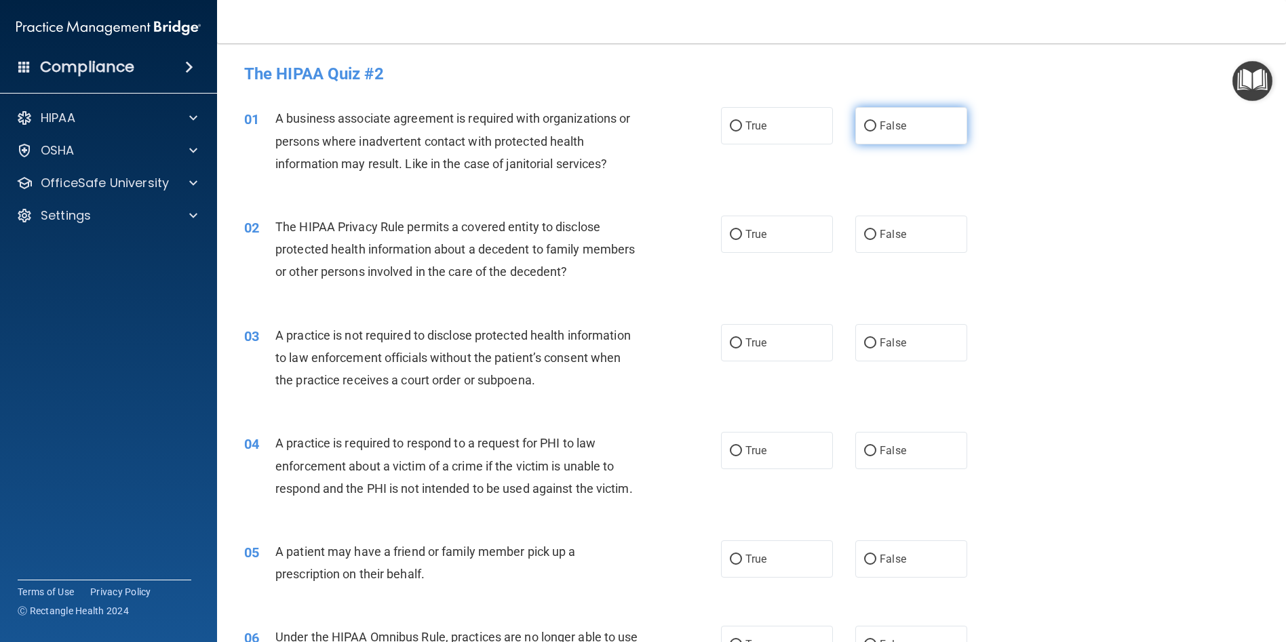
click at [868, 124] on input "False" at bounding box center [870, 126] width 12 height 10
radio input "true"
drag, startPoint x: 741, startPoint y: 229, endPoint x: 775, endPoint y: 263, distance: 47.5
click at [745, 230] on span "True" at bounding box center [755, 234] width 21 height 13
click at [741, 230] on input "True" at bounding box center [736, 235] width 12 height 10
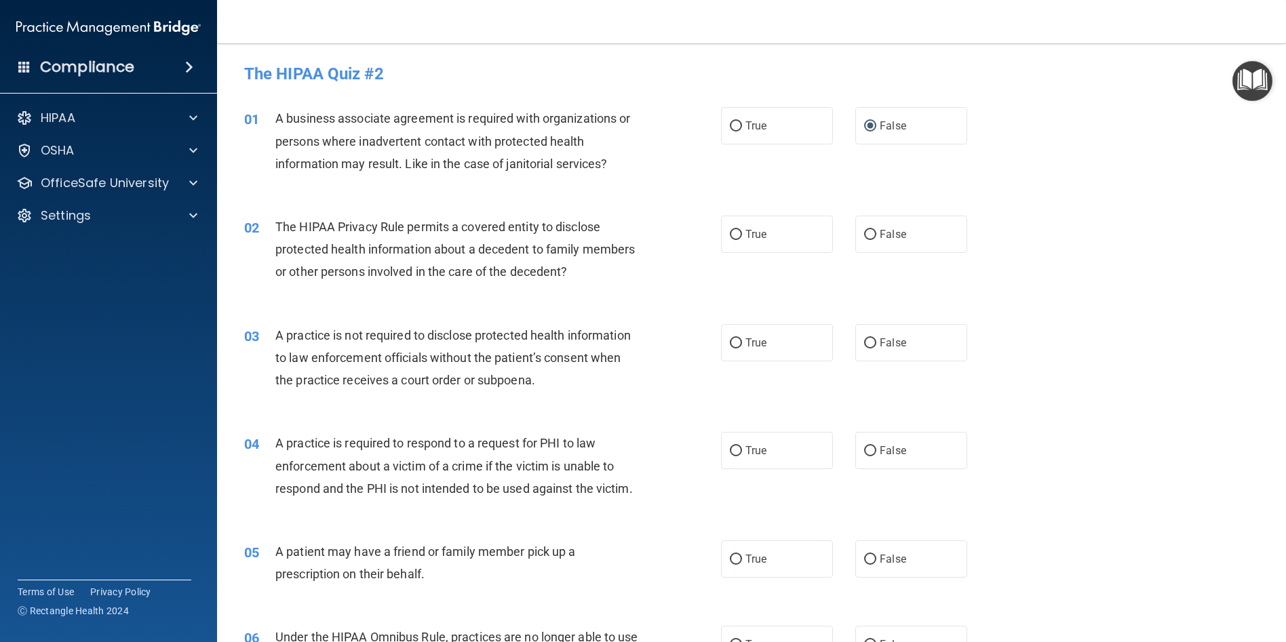
radio input "true"
click at [872, 341] on label "False" at bounding box center [911, 342] width 112 height 37
click at [872, 341] on input "False" at bounding box center [870, 343] width 12 height 10
radio input "true"
click at [731, 454] on input "True" at bounding box center [736, 451] width 12 height 10
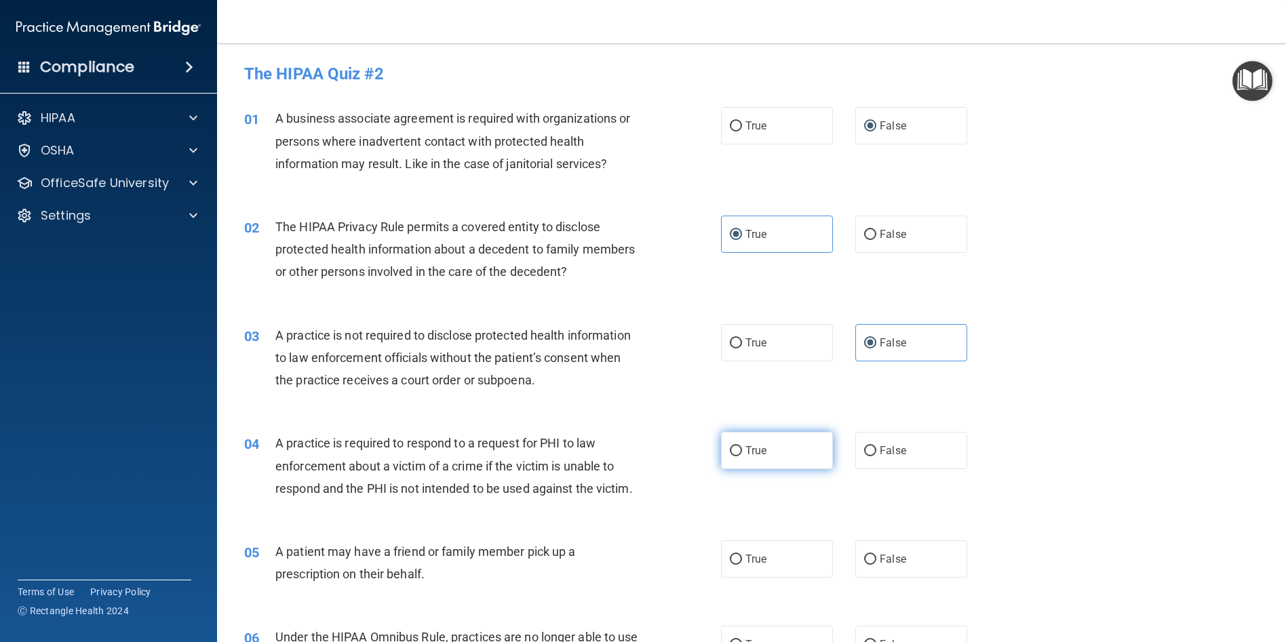
radio input "true"
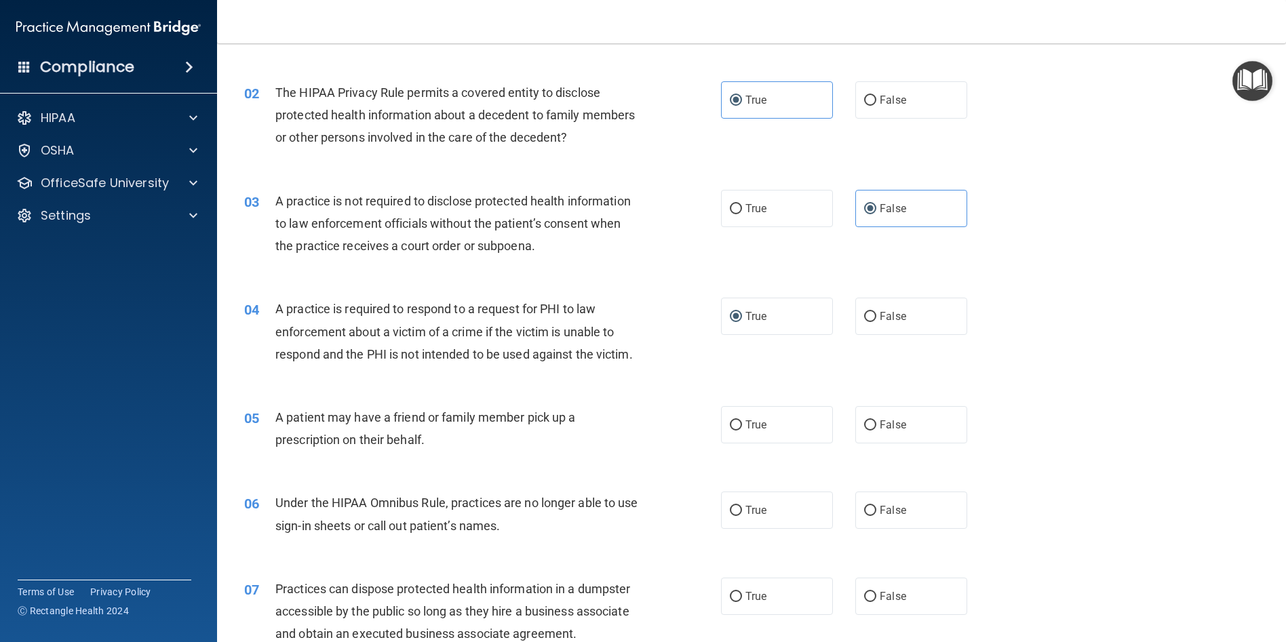
scroll to position [136, 0]
click at [730, 429] on input "True" at bounding box center [736, 424] width 12 height 10
radio input "true"
click at [857, 528] on label "False" at bounding box center [911, 508] width 112 height 37
click at [864, 515] on input "False" at bounding box center [870, 510] width 12 height 10
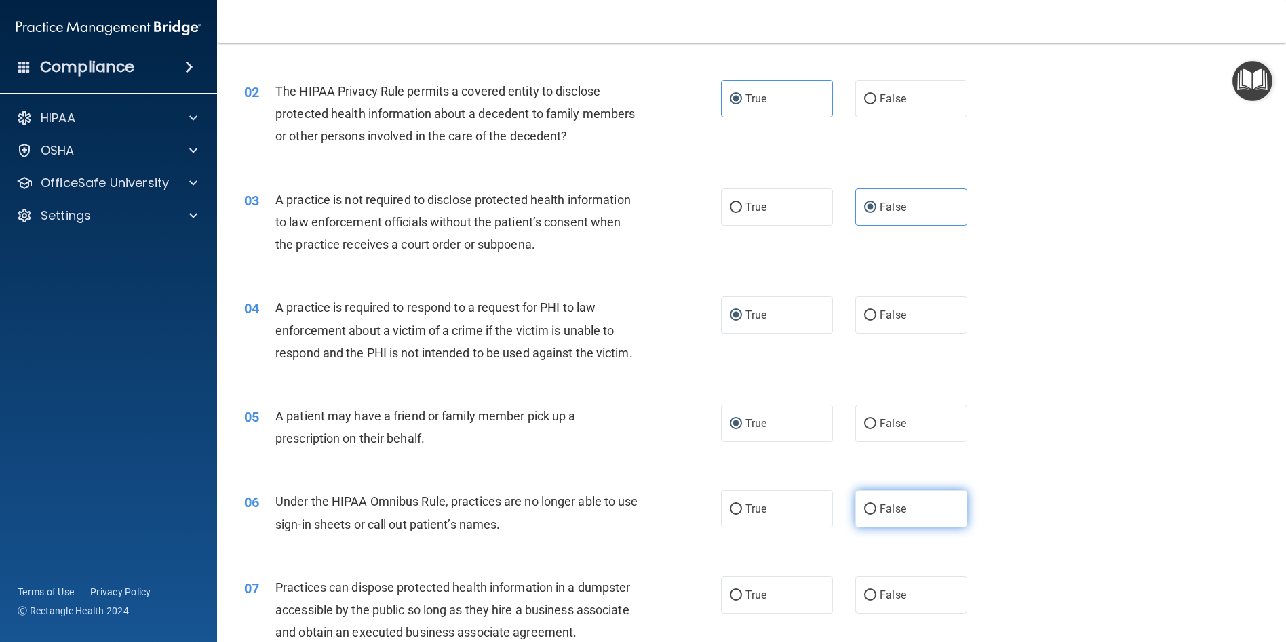
radio input "true"
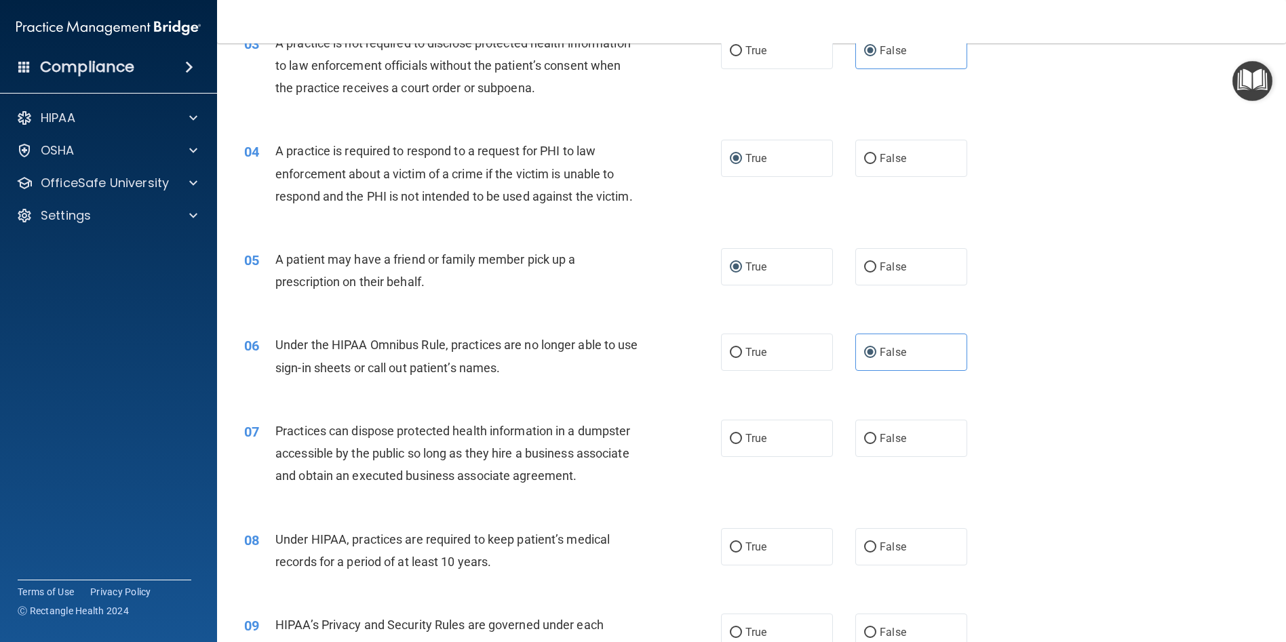
scroll to position [407, 0]
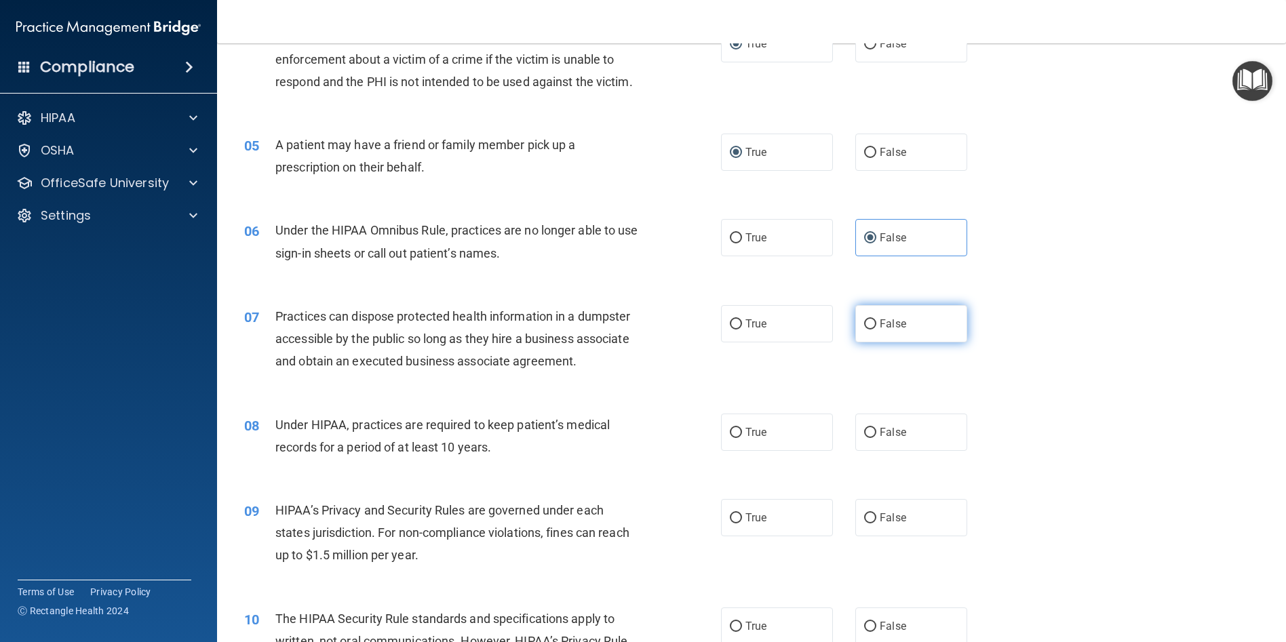
click at [866, 330] on input "False" at bounding box center [870, 324] width 12 height 10
radio input "true"
click at [864, 438] on input "False" at bounding box center [870, 433] width 12 height 10
radio input "true"
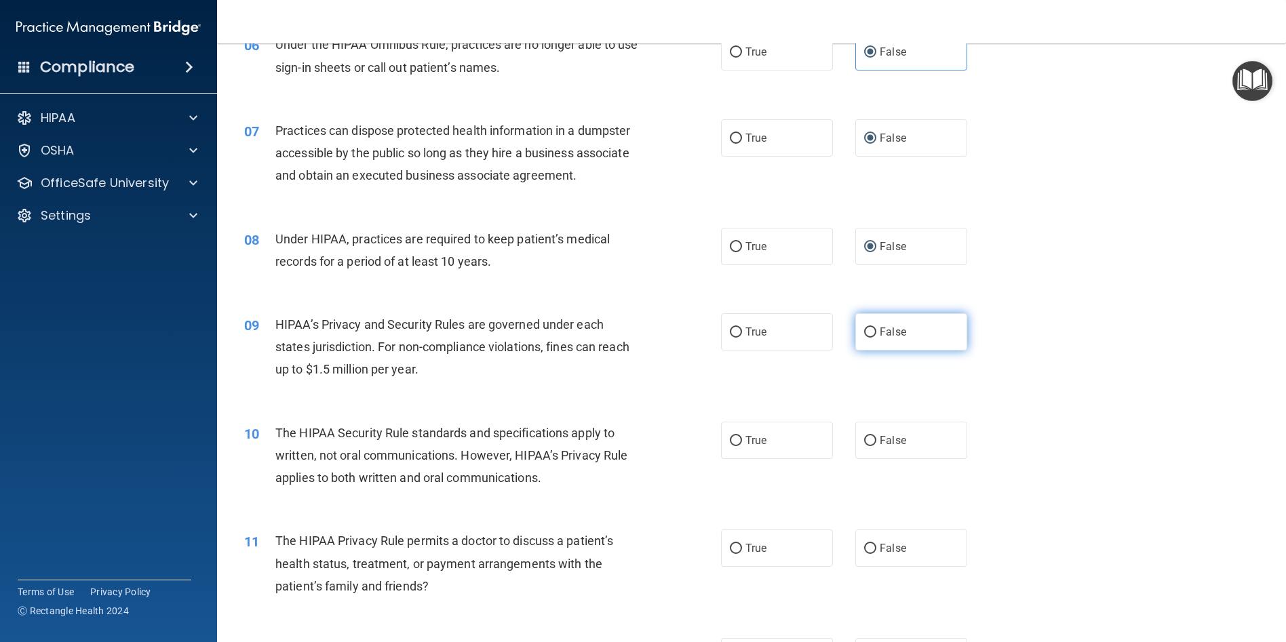
scroll to position [610, 0]
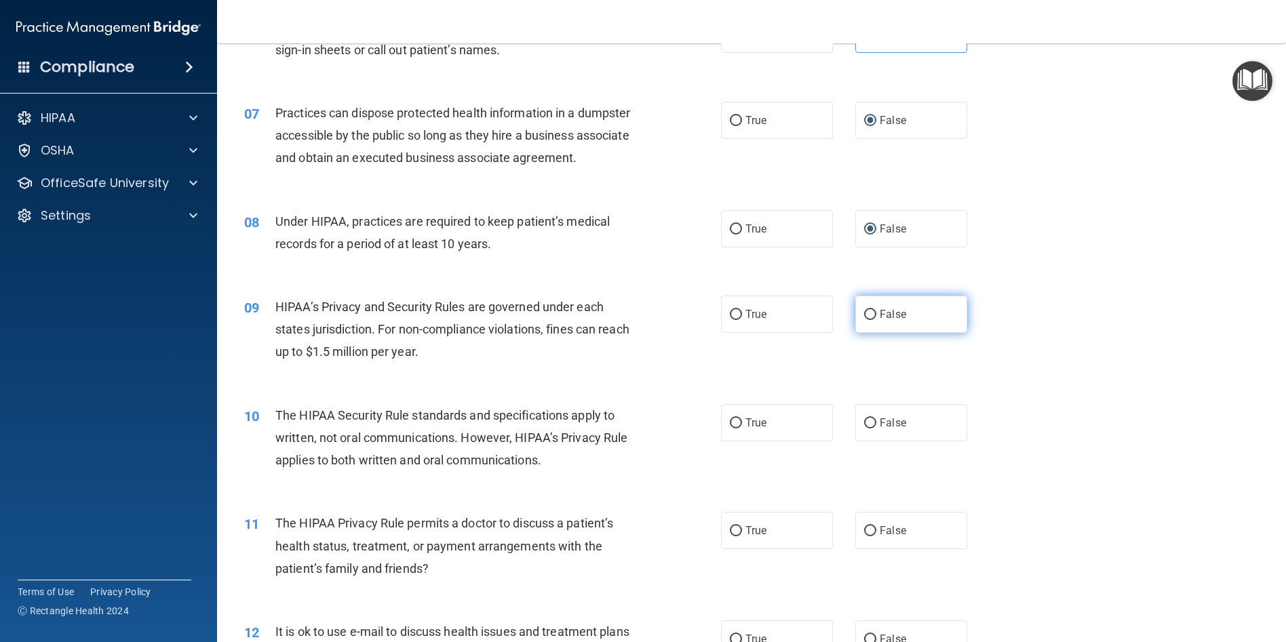
click at [868, 331] on label "False" at bounding box center [911, 314] width 112 height 37
click at [868, 320] on input "False" at bounding box center [870, 315] width 12 height 10
radio input "true"
click at [735, 429] on input "True" at bounding box center [736, 424] width 12 height 10
radio input "true"
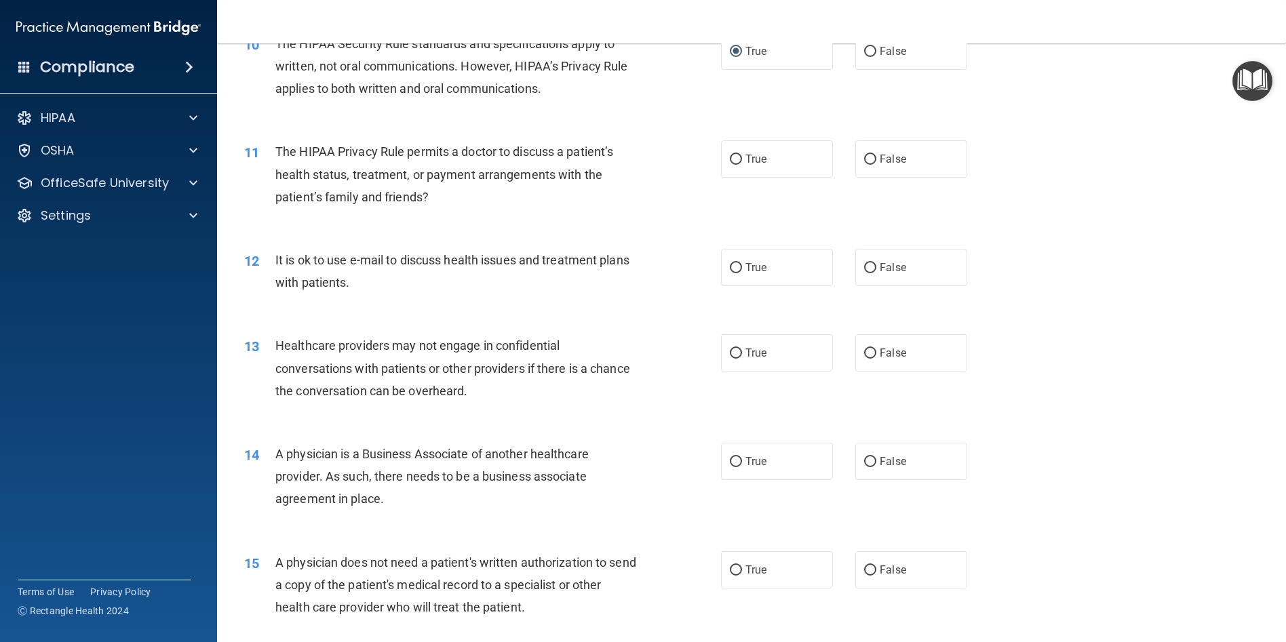
scroll to position [950, 0]
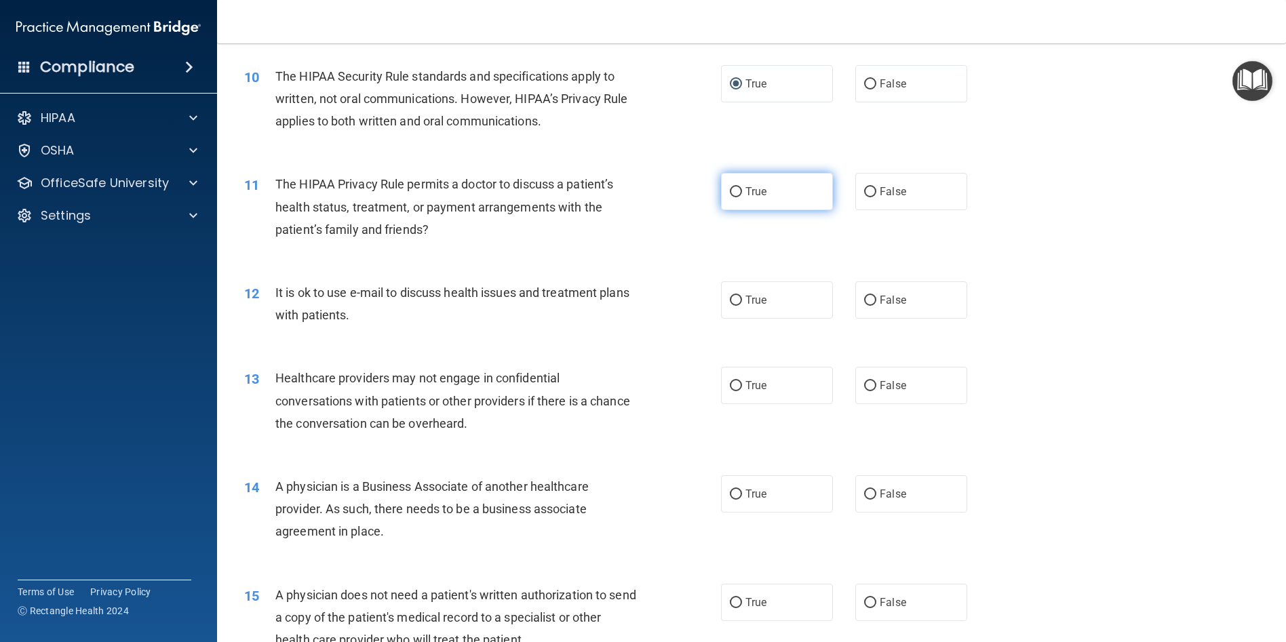
click at [734, 197] on input "True" at bounding box center [736, 192] width 12 height 10
radio input "true"
click at [733, 306] on input "True" at bounding box center [736, 301] width 12 height 10
radio input "true"
drag, startPoint x: 858, startPoint y: 407, endPoint x: 878, endPoint y: 405, distance: 20.5
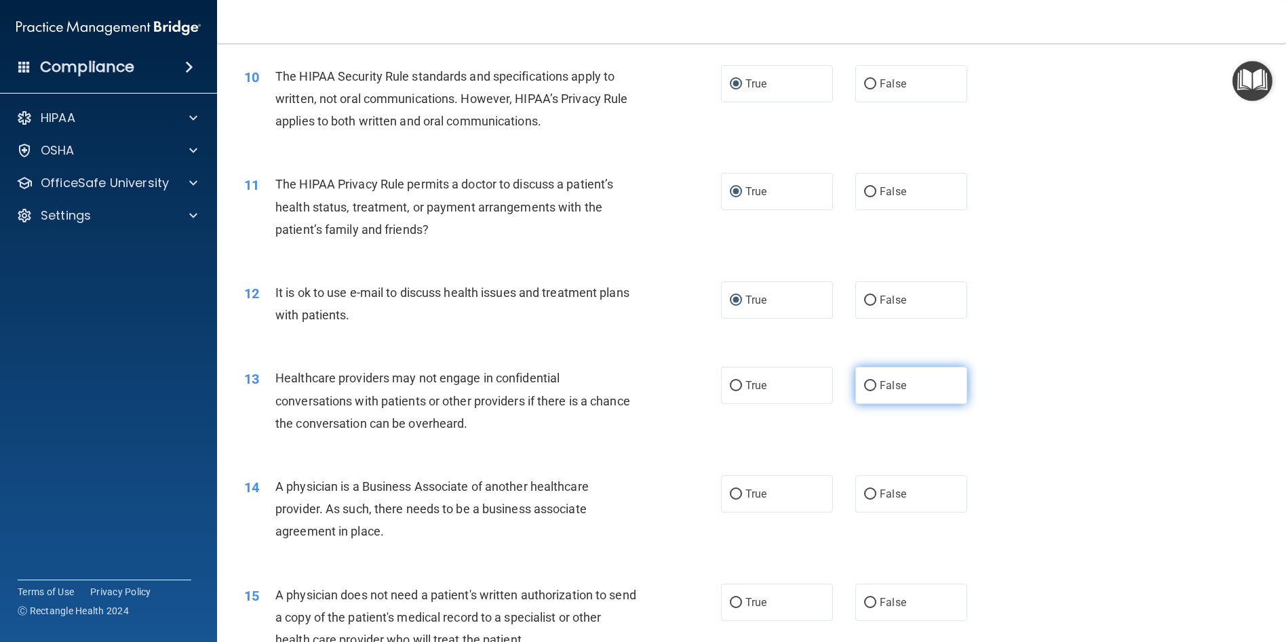
click at [864, 391] on input "False" at bounding box center [870, 386] width 12 height 10
radio input "true"
click at [731, 500] on input "True" at bounding box center [736, 495] width 12 height 10
radio input "true"
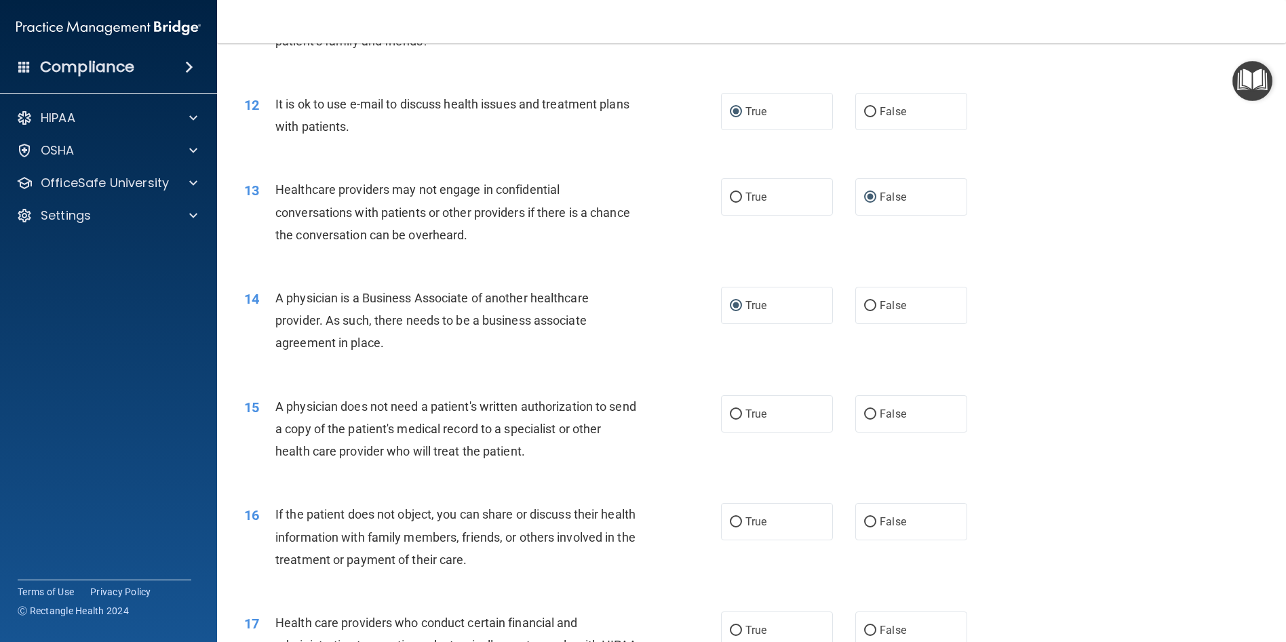
scroll to position [1221, 0]
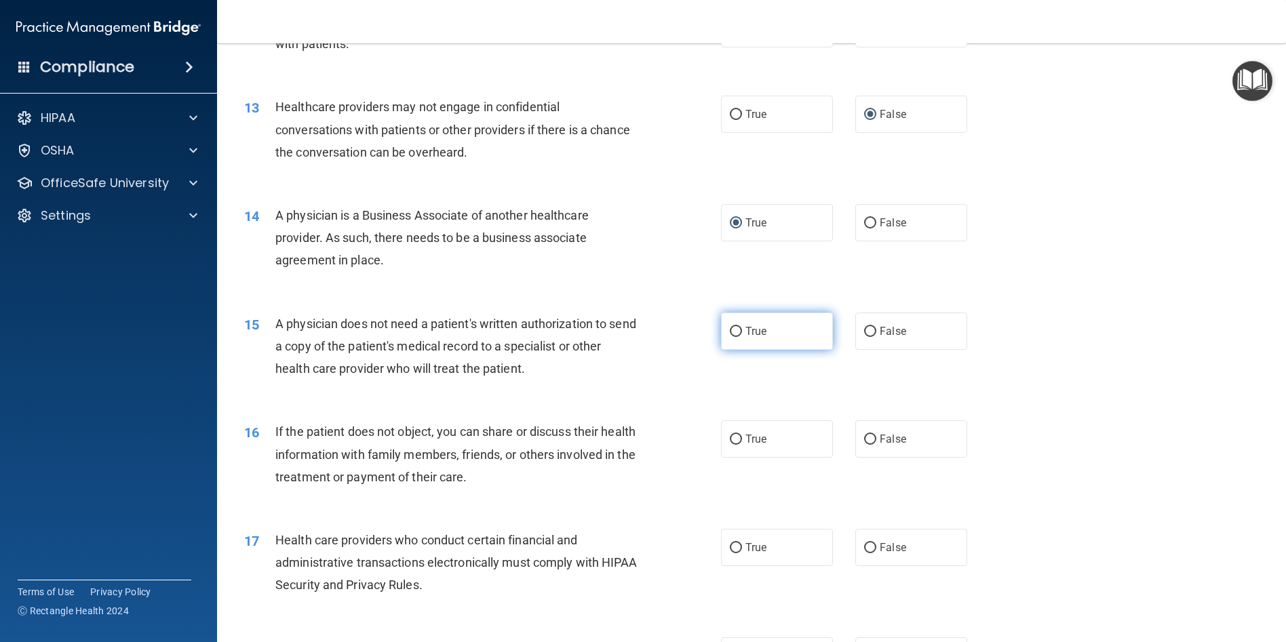
click at [735, 337] on input "True" at bounding box center [736, 332] width 12 height 10
radio input "true"
click at [732, 445] on input "True" at bounding box center [736, 440] width 12 height 10
radio input "true"
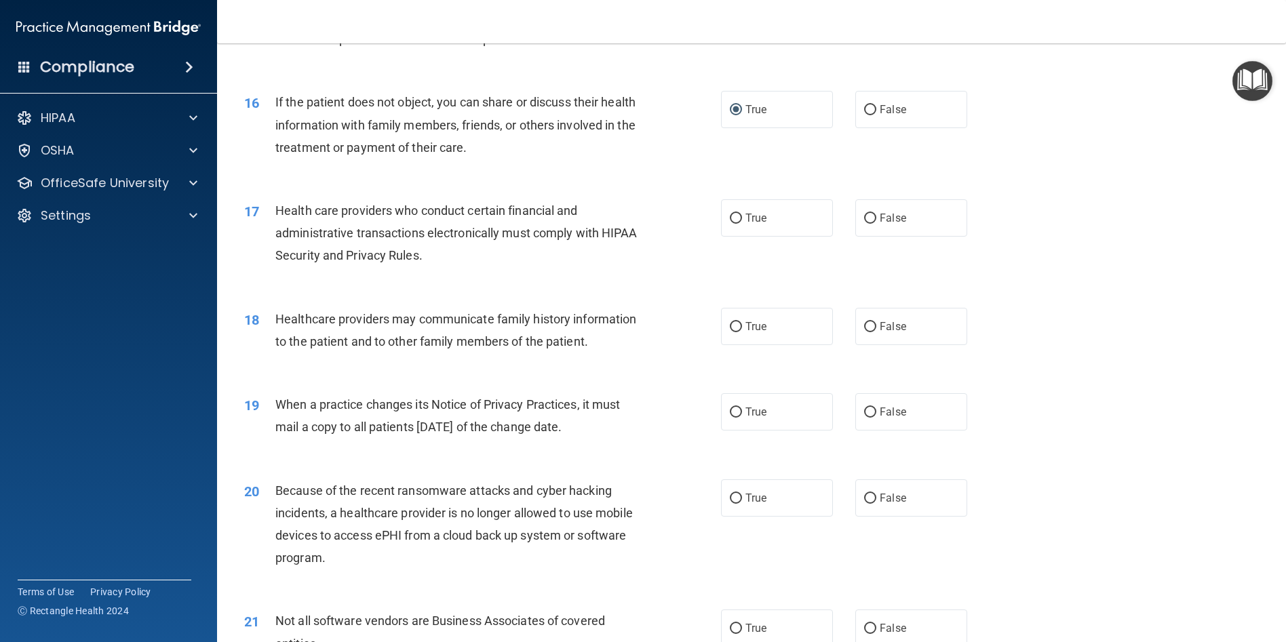
scroll to position [1560, 0]
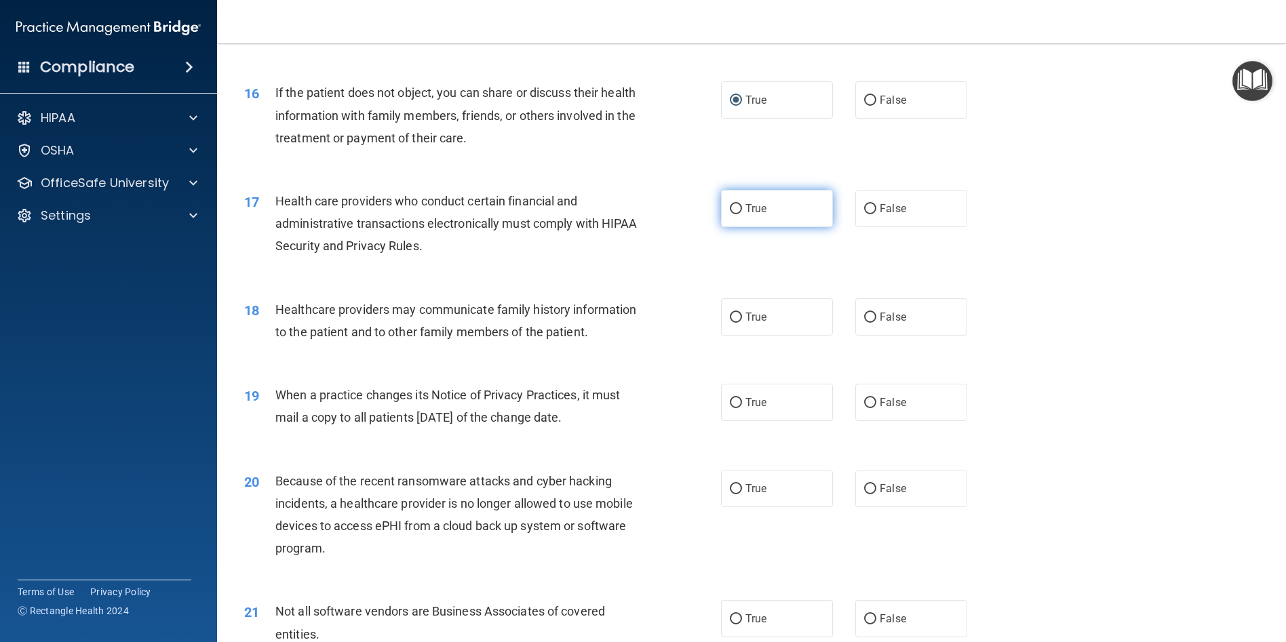
click at [733, 214] on input "True" at bounding box center [736, 209] width 12 height 10
radio input "true"
click at [864, 323] on input "False" at bounding box center [870, 318] width 12 height 10
radio input "true"
click at [866, 408] on input "False" at bounding box center [870, 403] width 12 height 10
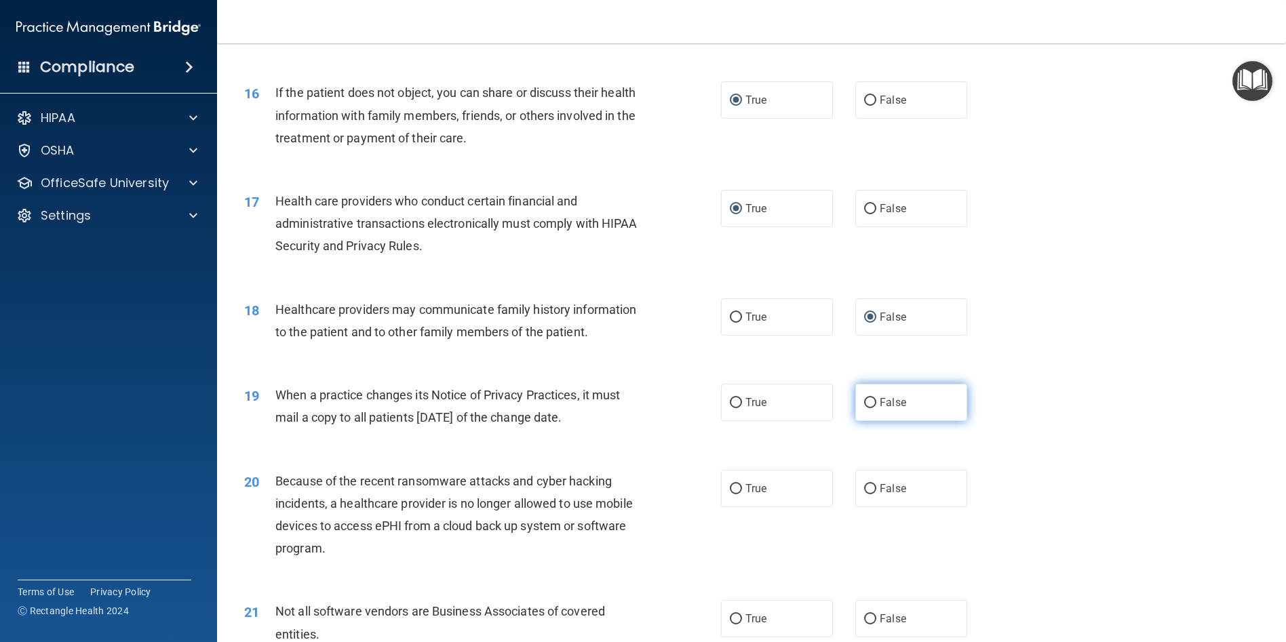
radio input "true"
click at [864, 495] on input "False" at bounding box center [870, 489] width 12 height 10
radio input "true"
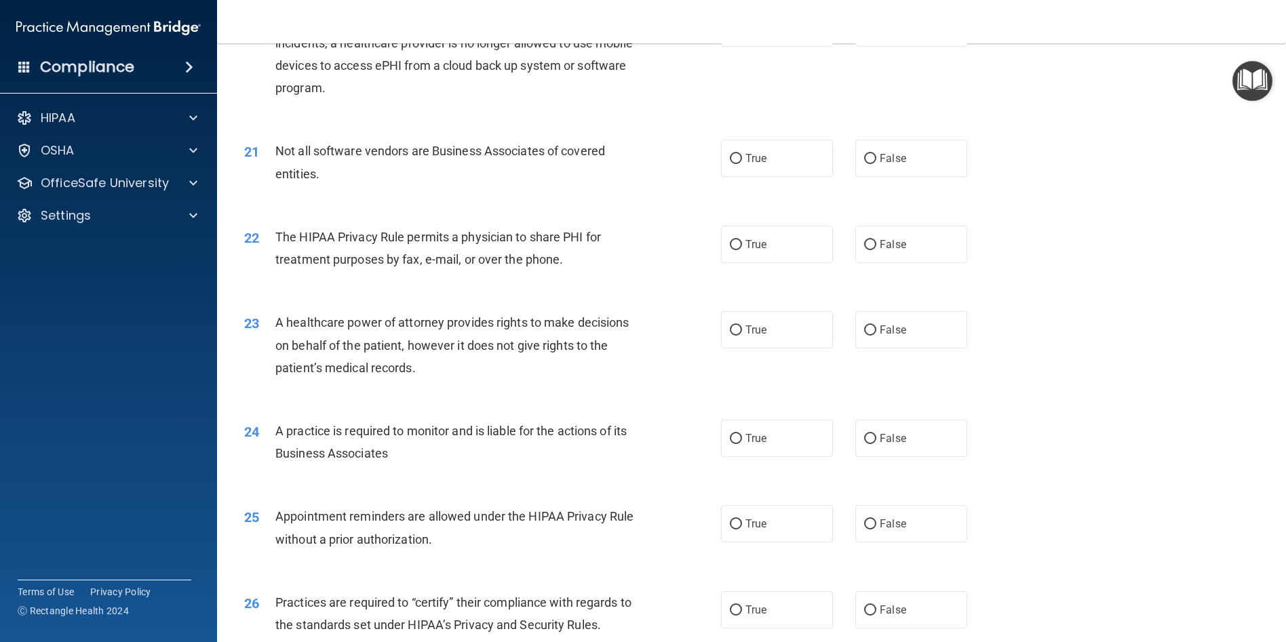
scroll to position [2035, 0]
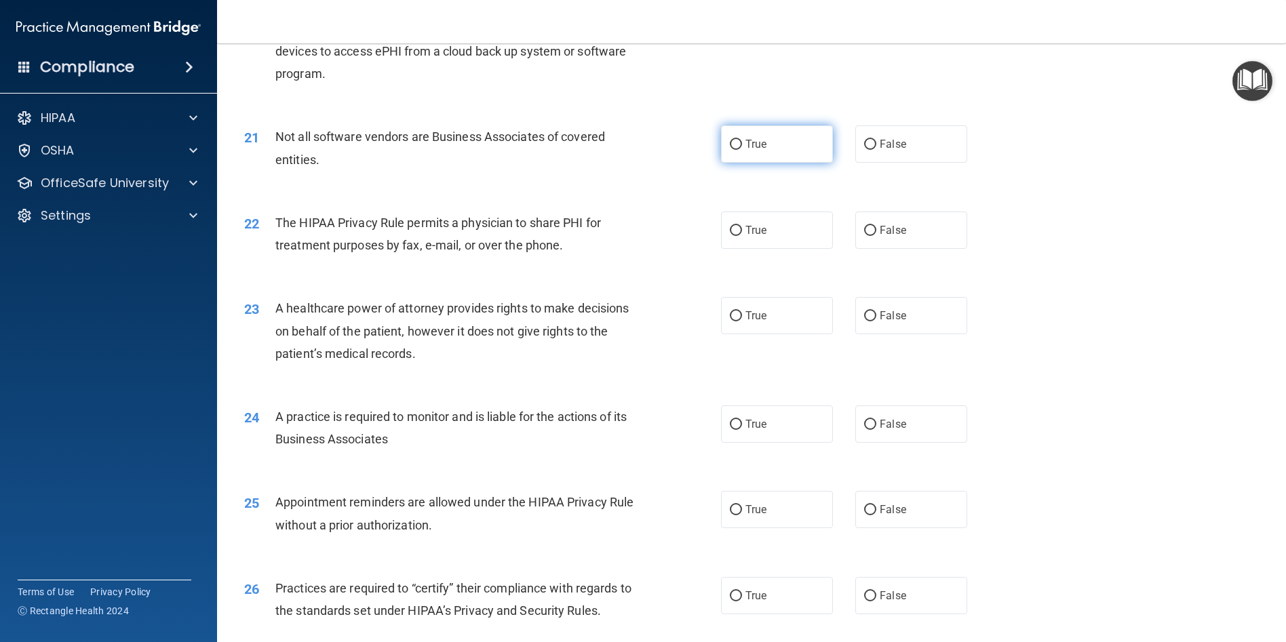
click at [735, 150] on input "True" at bounding box center [736, 145] width 12 height 10
radio input "true"
click at [734, 236] on input "True" at bounding box center [736, 231] width 12 height 10
radio input "true"
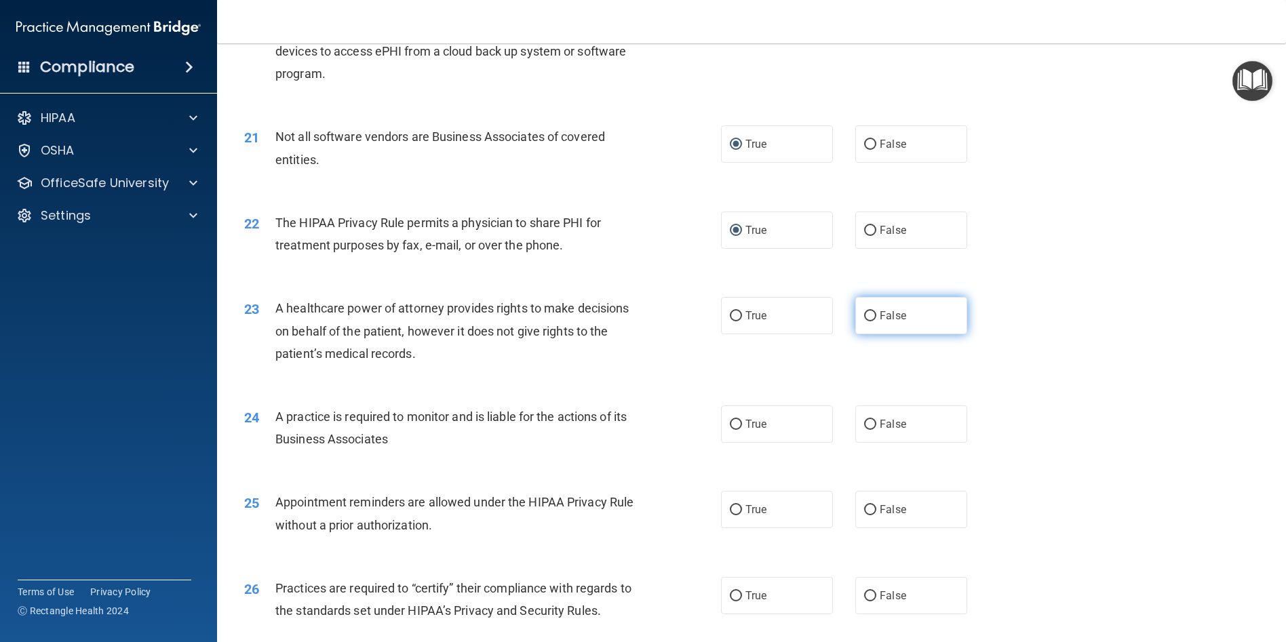
click at [867, 322] on input "False" at bounding box center [870, 316] width 12 height 10
radio input "true"
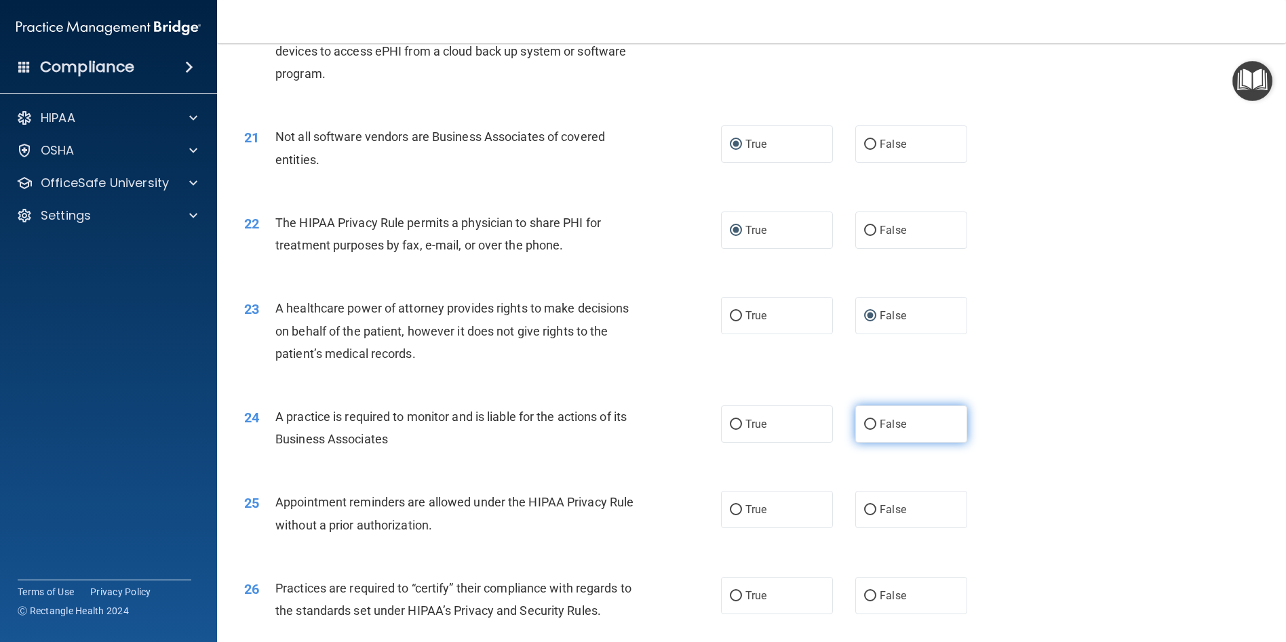
click at [864, 430] on input "False" at bounding box center [870, 425] width 12 height 10
radio input "true"
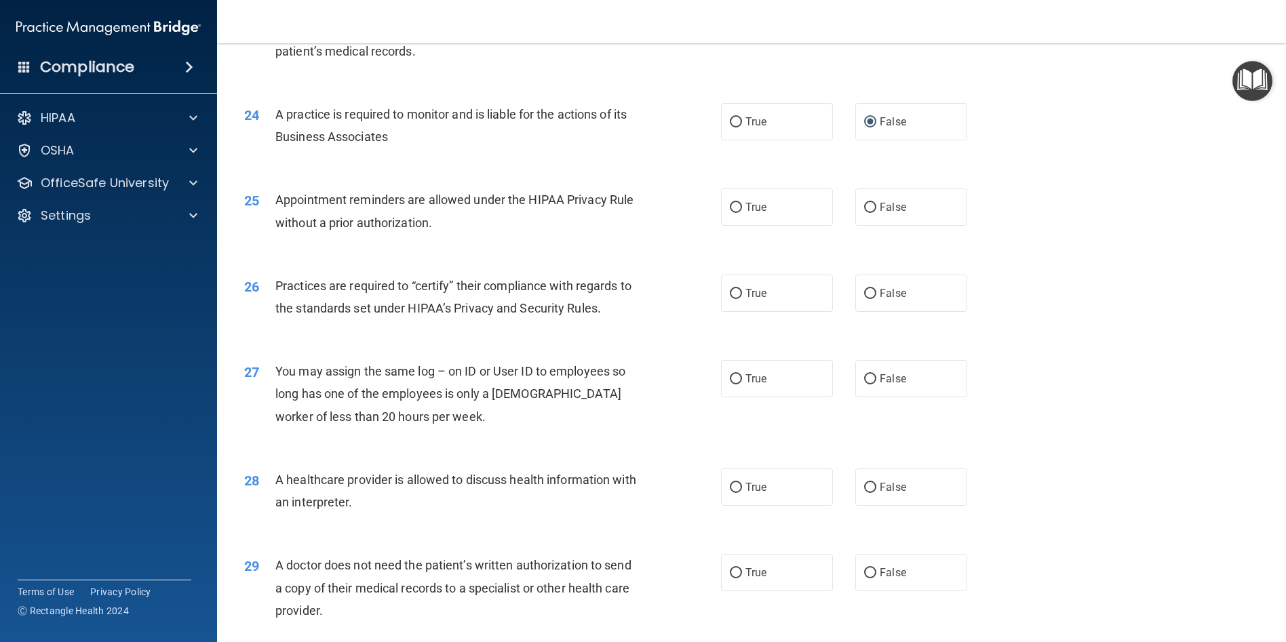
scroll to position [2374, 0]
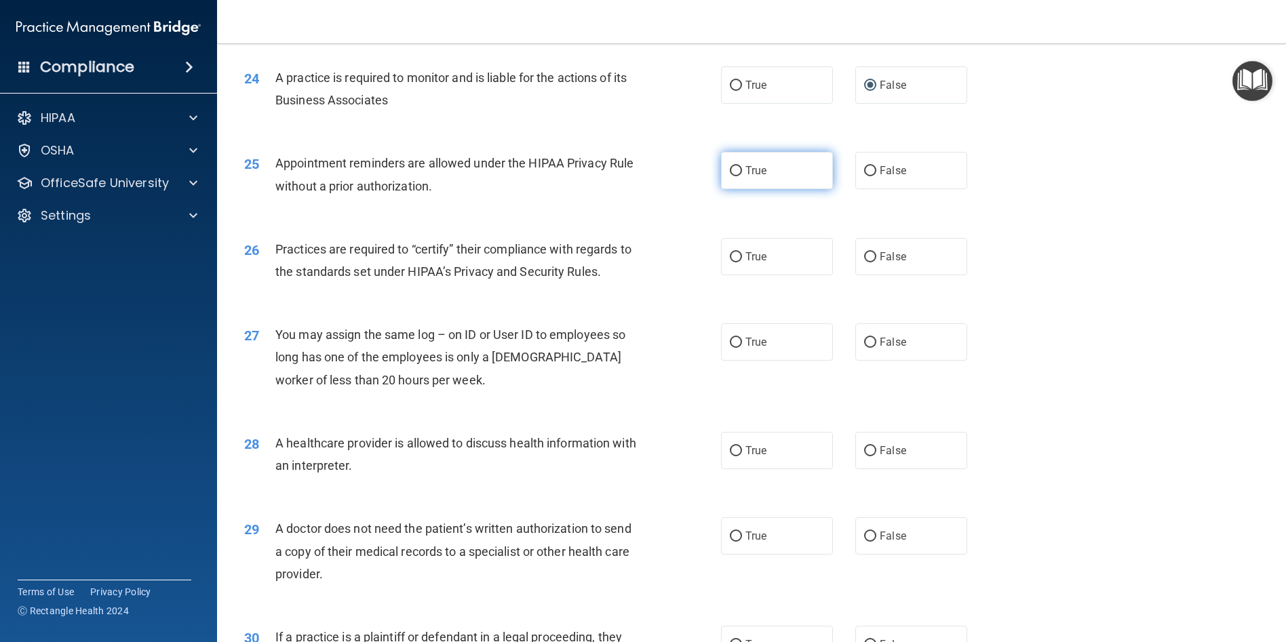
click at [730, 176] on input "True" at bounding box center [736, 171] width 12 height 10
radio input "true"
click at [868, 263] on input "False" at bounding box center [870, 257] width 12 height 10
radio input "true"
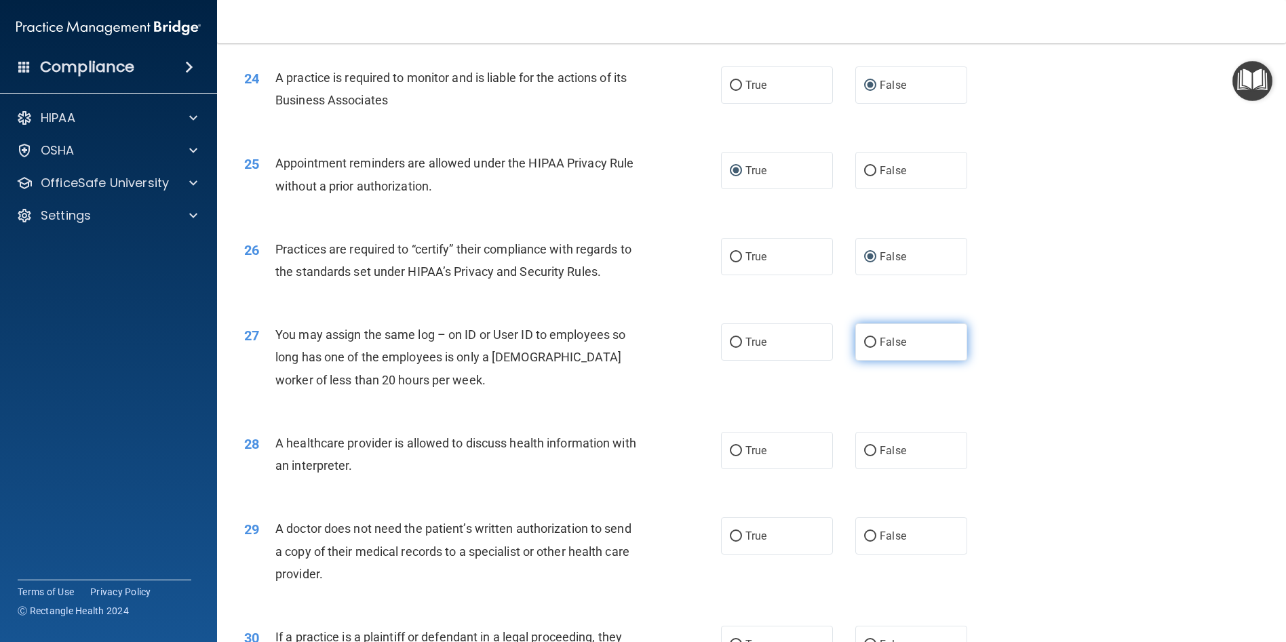
click at [869, 348] on input "False" at bounding box center [870, 343] width 12 height 10
radio input "true"
click at [734, 457] on input "True" at bounding box center [736, 451] width 12 height 10
radio input "true"
click at [730, 542] on input "True" at bounding box center [736, 537] width 12 height 10
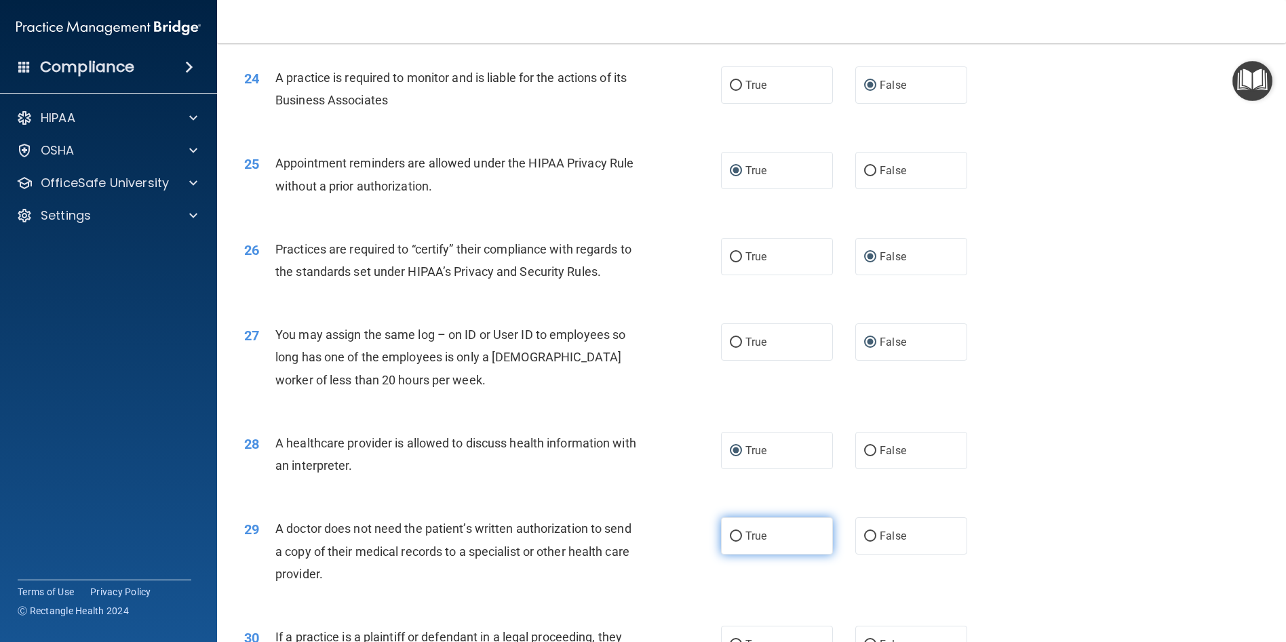
radio input "true"
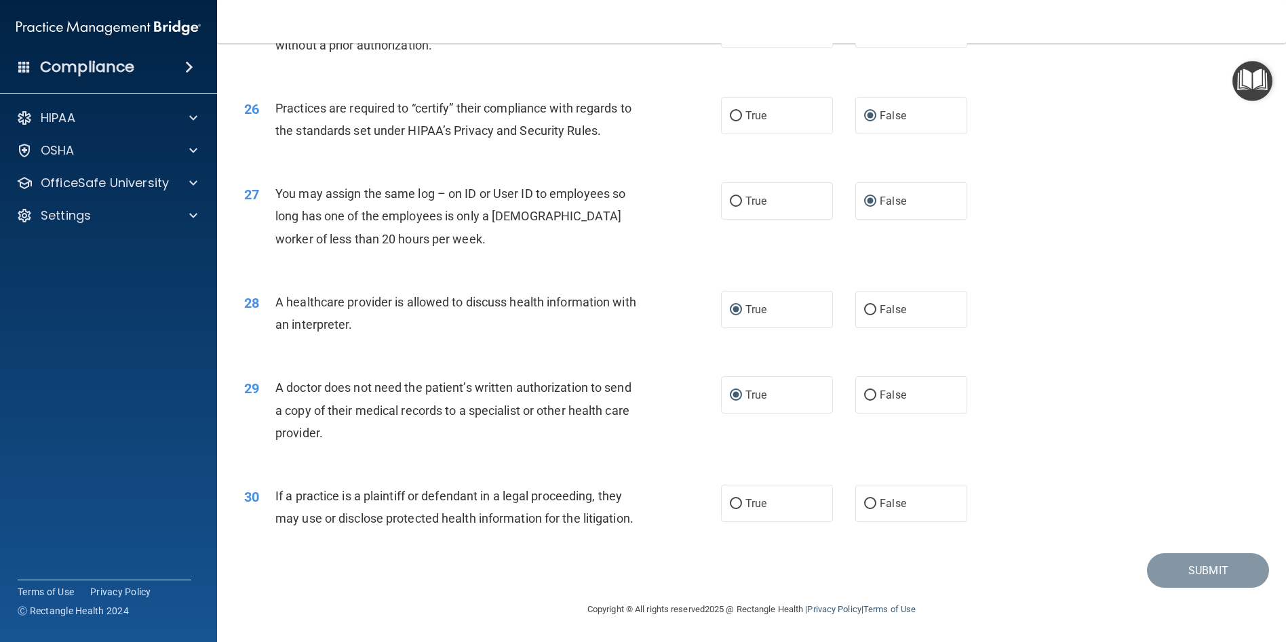
scroll to position [2583, 0]
click at [732, 499] on input "True" at bounding box center [736, 504] width 12 height 10
radio input "true"
click at [1165, 570] on button "Submit" at bounding box center [1208, 571] width 122 height 35
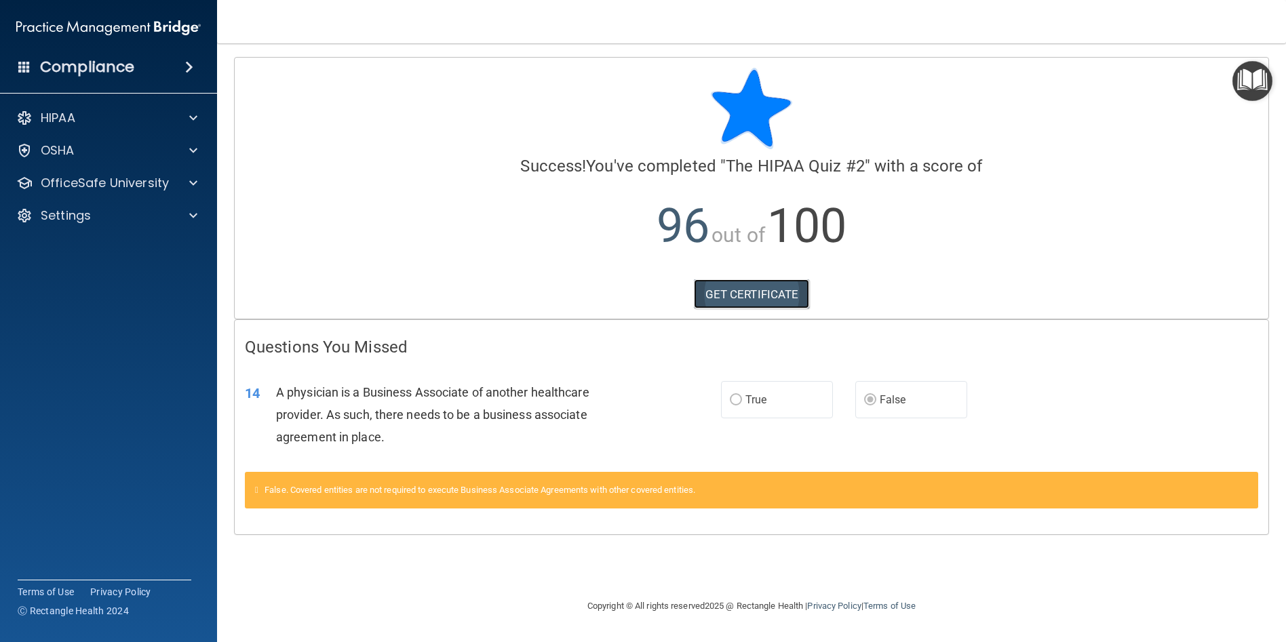
click at [759, 298] on link "GET CERTIFICATE" at bounding box center [752, 294] width 116 height 30
click at [94, 107] on div "HIPAA" at bounding box center [109, 117] width 218 height 27
click at [103, 151] on div "OSHA" at bounding box center [90, 150] width 168 height 16
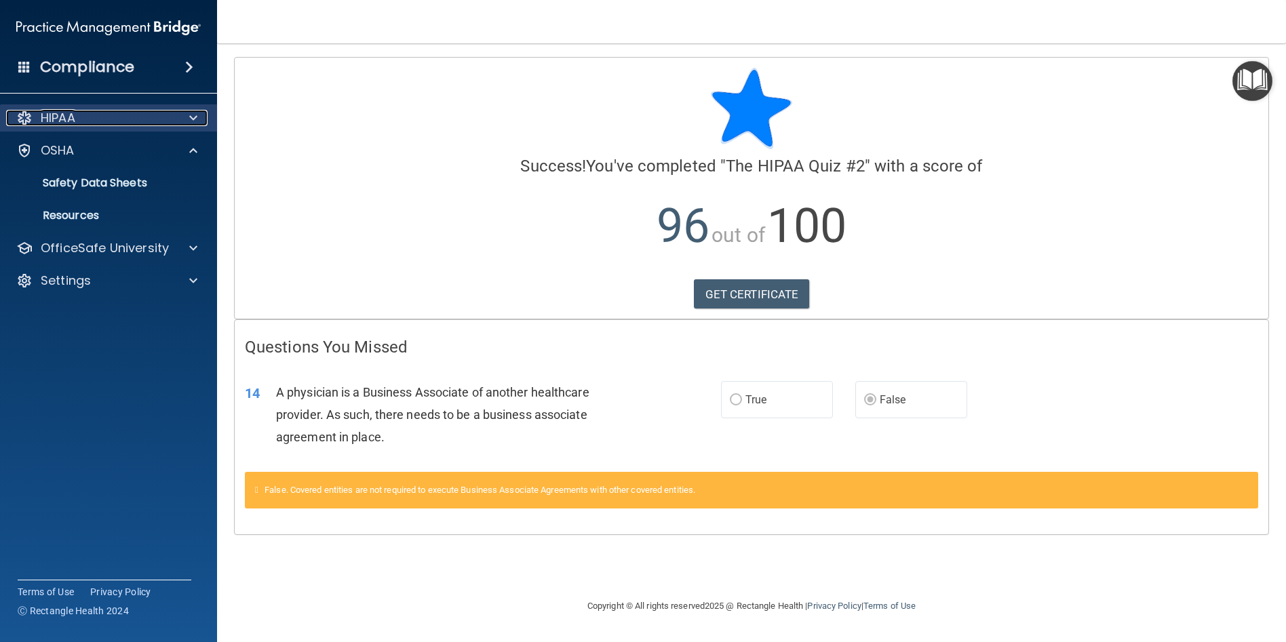
click at [197, 121] on div at bounding box center [191, 118] width 34 height 16
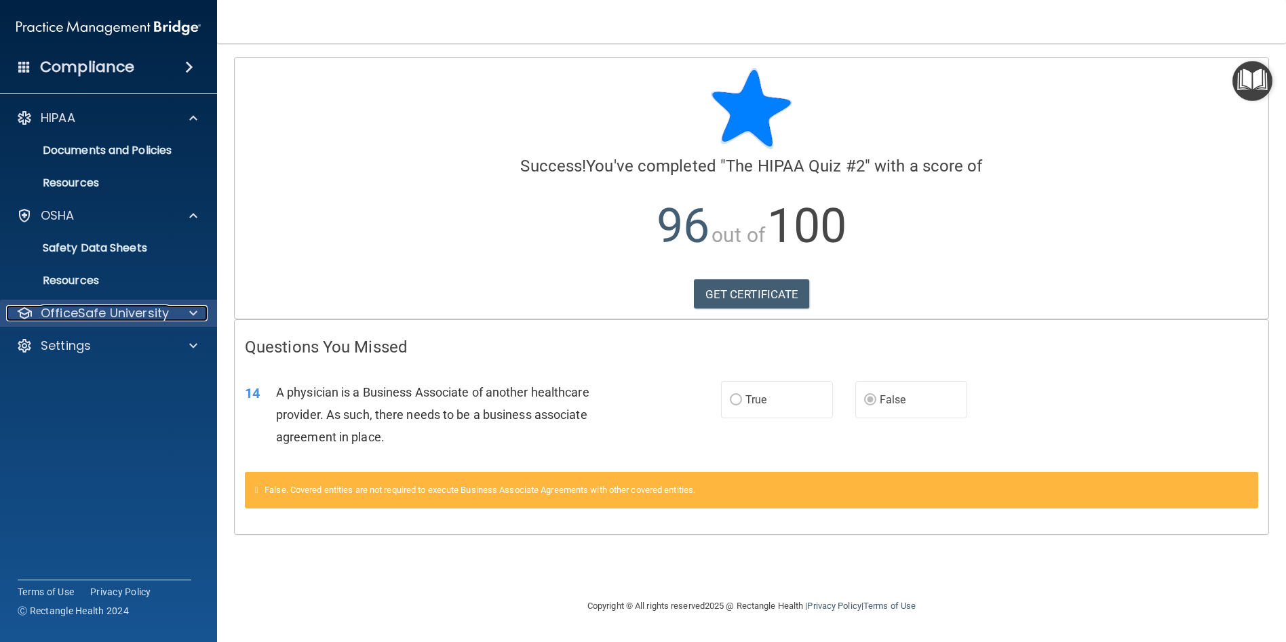
click at [181, 307] on div at bounding box center [191, 313] width 34 height 16
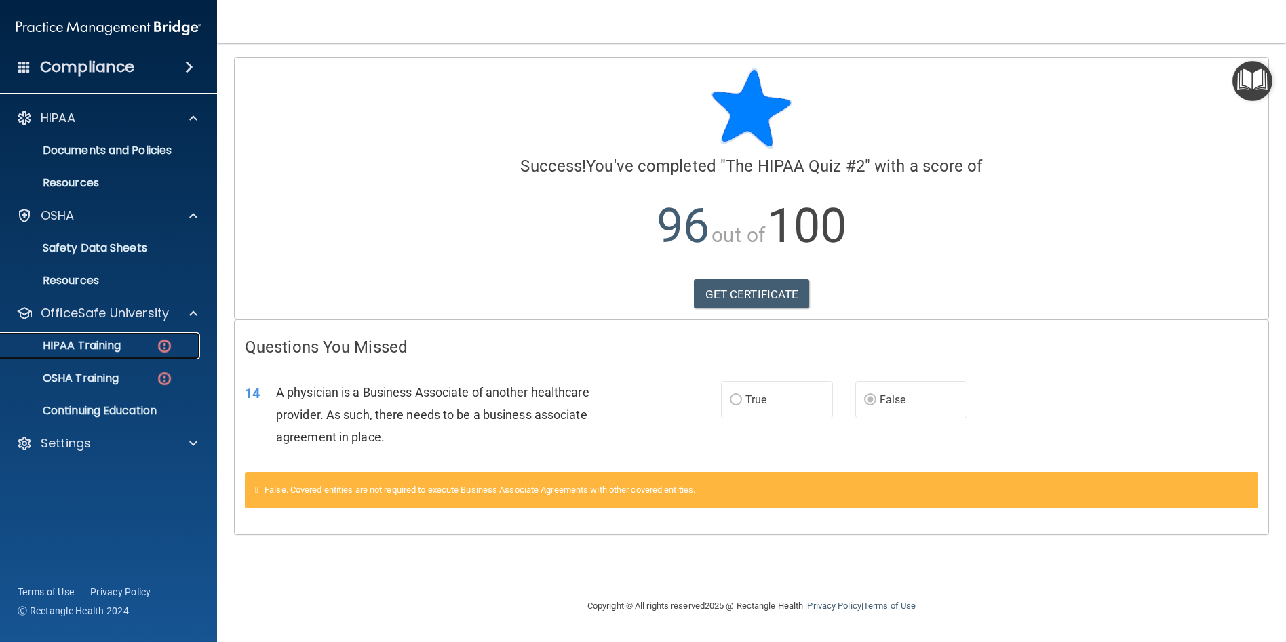
click at [168, 334] on link "HIPAA Training" at bounding box center [93, 345] width 214 height 27
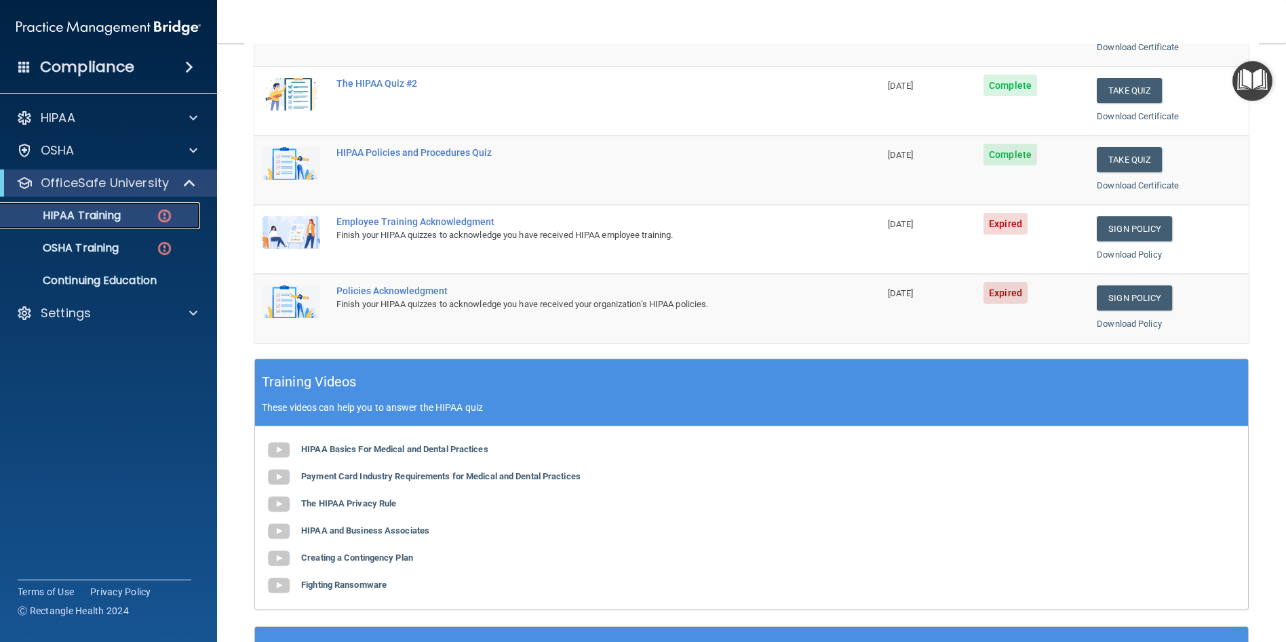
scroll to position [271, 0]
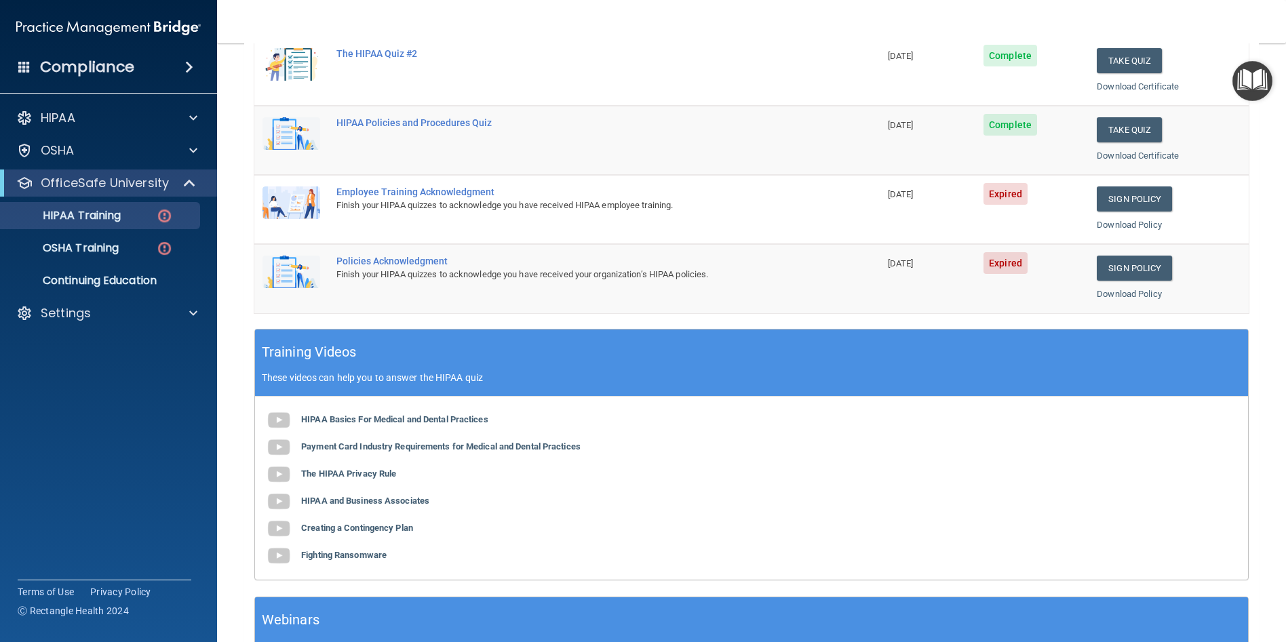
click at [1015, 195] on span "Expired" at bounding box center [1006, 194] width 44 height 22
click at [1098, 194] on link "Sign Policy" at bounding box center [1134, 199] width 75 height 25
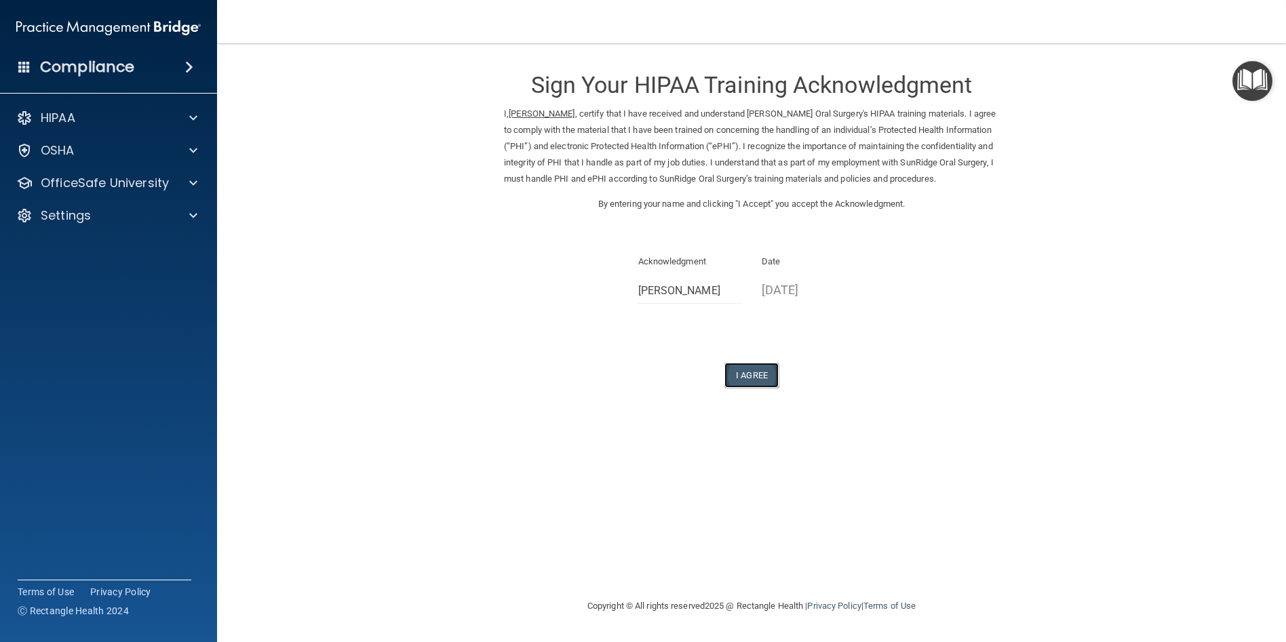
click at [764, 372] on button "I Agree" at bounding box center [751, 375] width 54 height 25
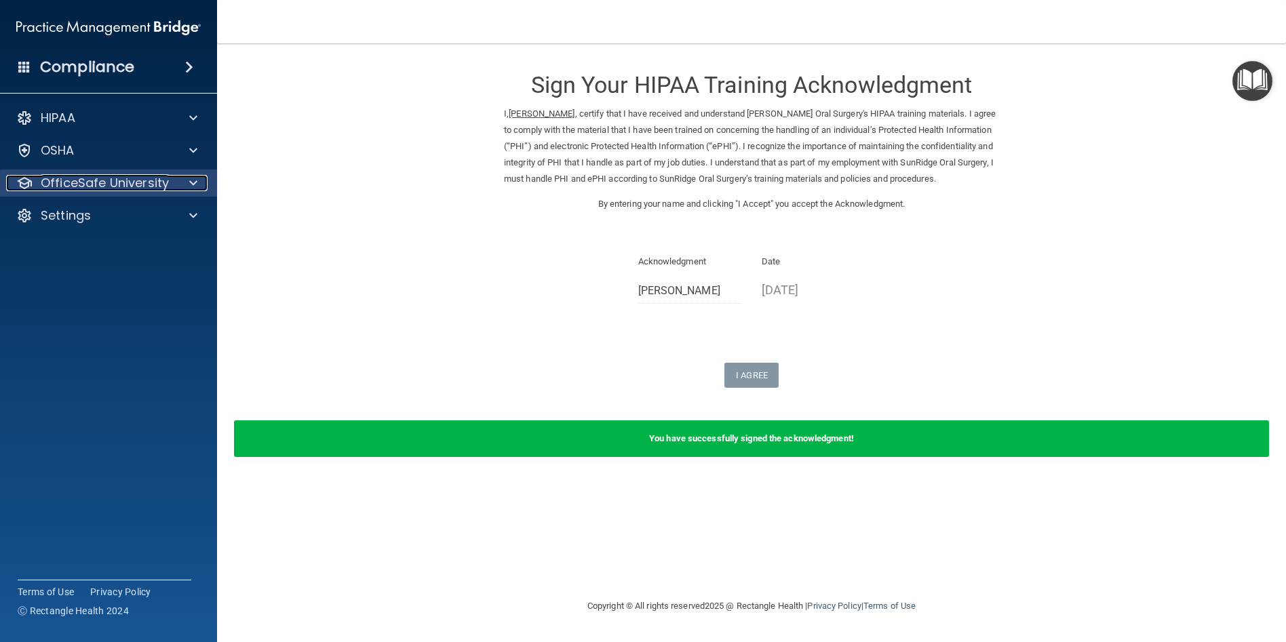
click at [189, 186] on div at bounding box center [191, 183] width 34 height 16
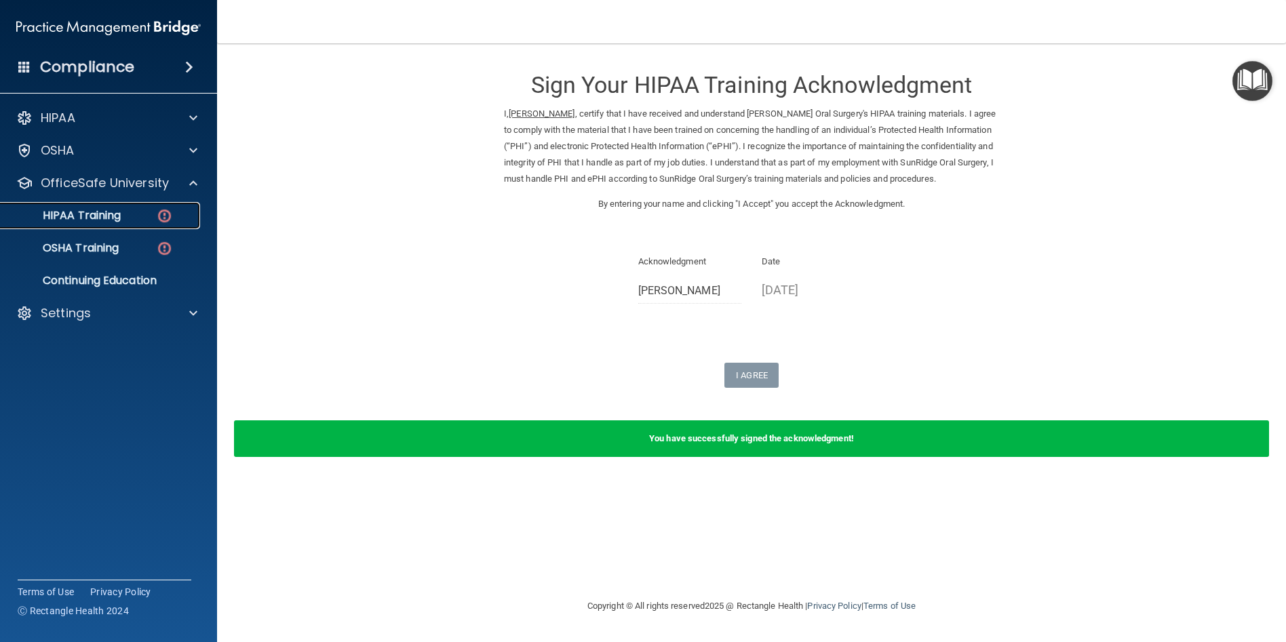
click at [191, 223] on link "HIPAA Training" at bounding box center [93, 215] width 214 height 27
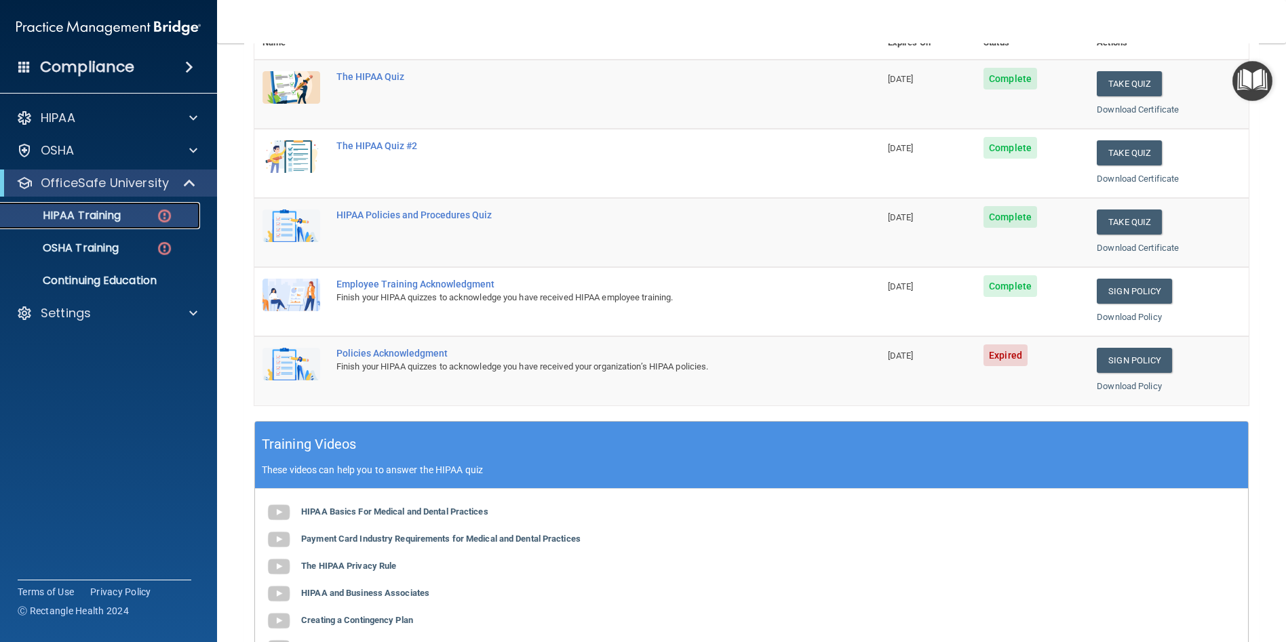
scroll to position [203, 0]
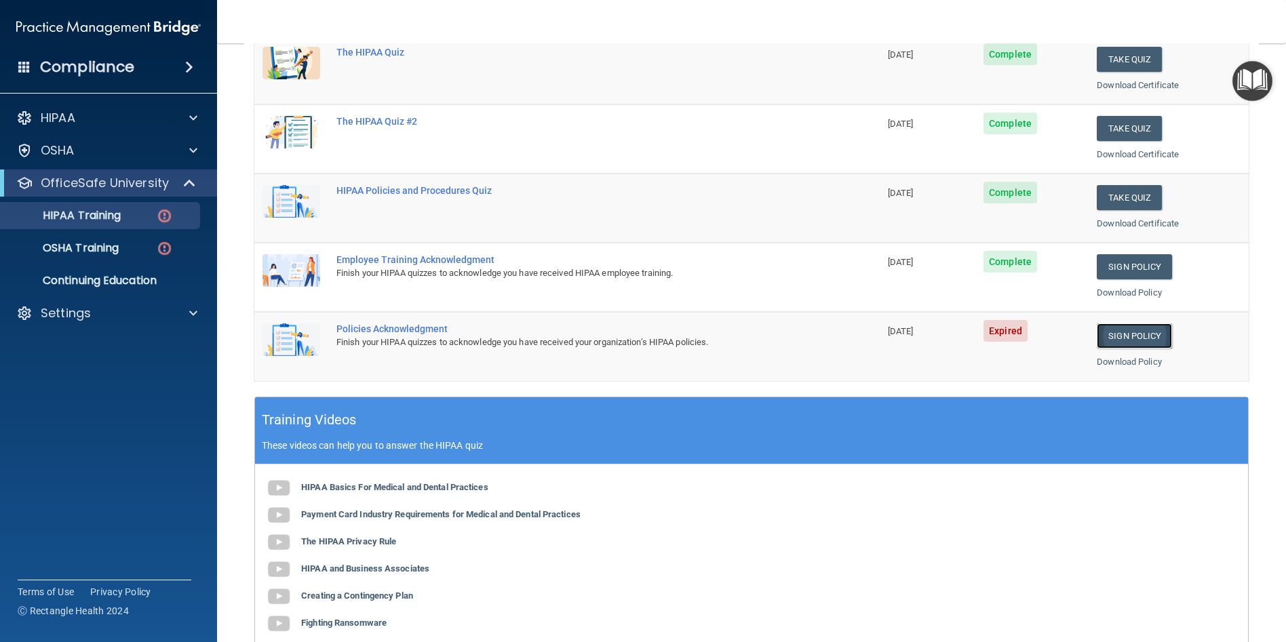
click at [1127, 330] on link "Sign Policy" at bounding box center [1134, 336] width 75 height 25
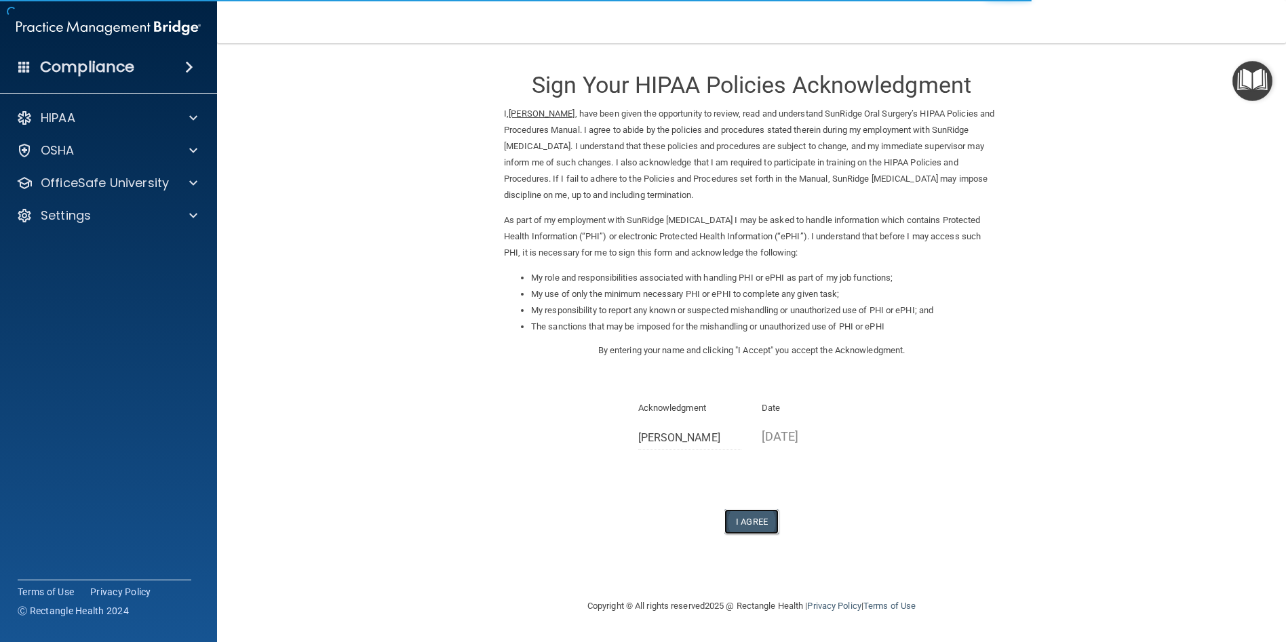
drag, startPoint x: 745, startPoint y: 518, endPoint x: 756, endPoint y: 513, distance: 12.5
click at [745, 518] on button "I Agree" at bounding box center [751, 521] width 54 height 25
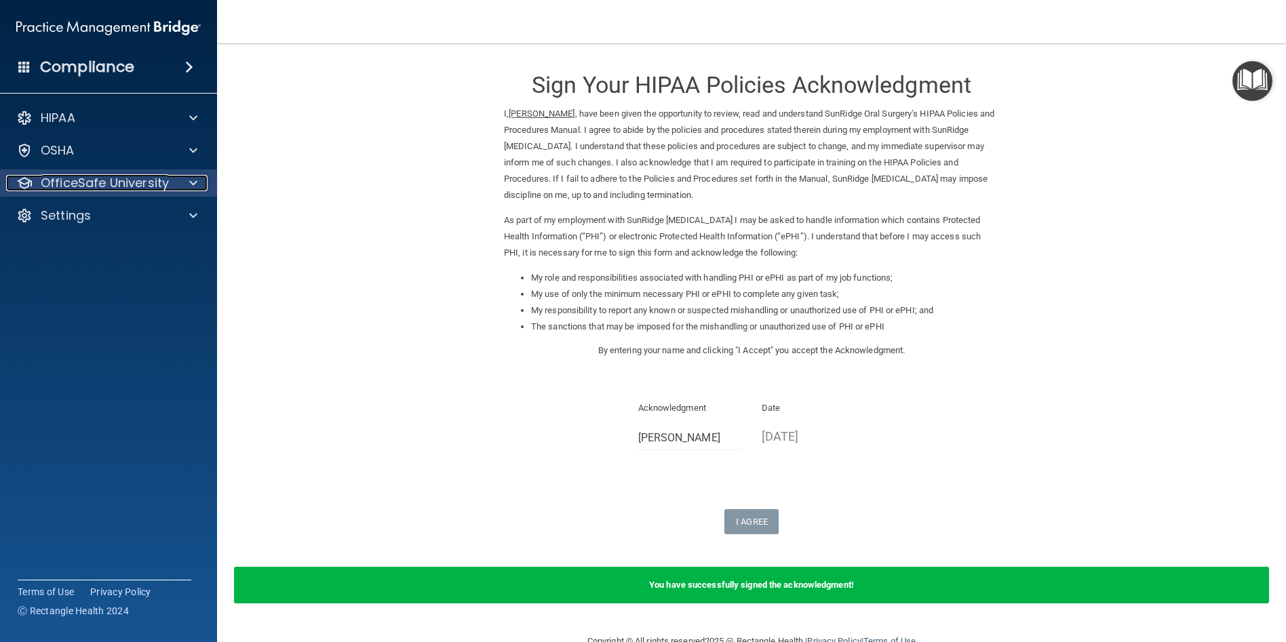
click at [179, 181] on div at bounding box center [191, 183] width 34 height 16
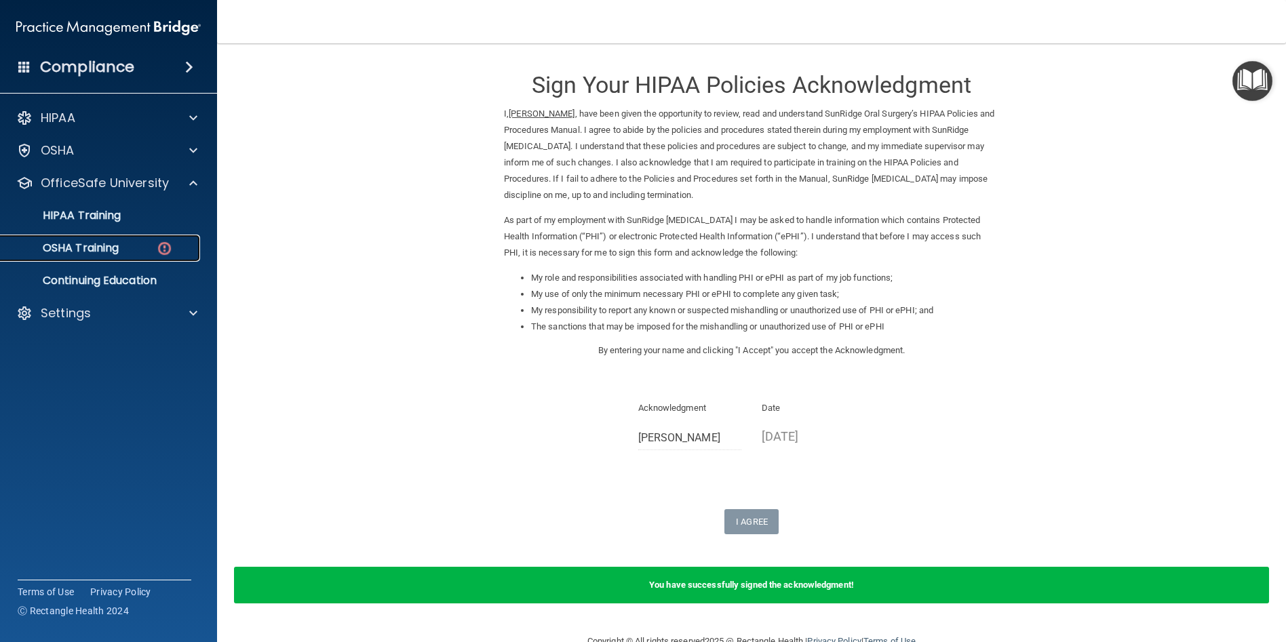
click at [173, 255] on link "OSHA Training" at bounding box center [93, 248] width 214 height 27
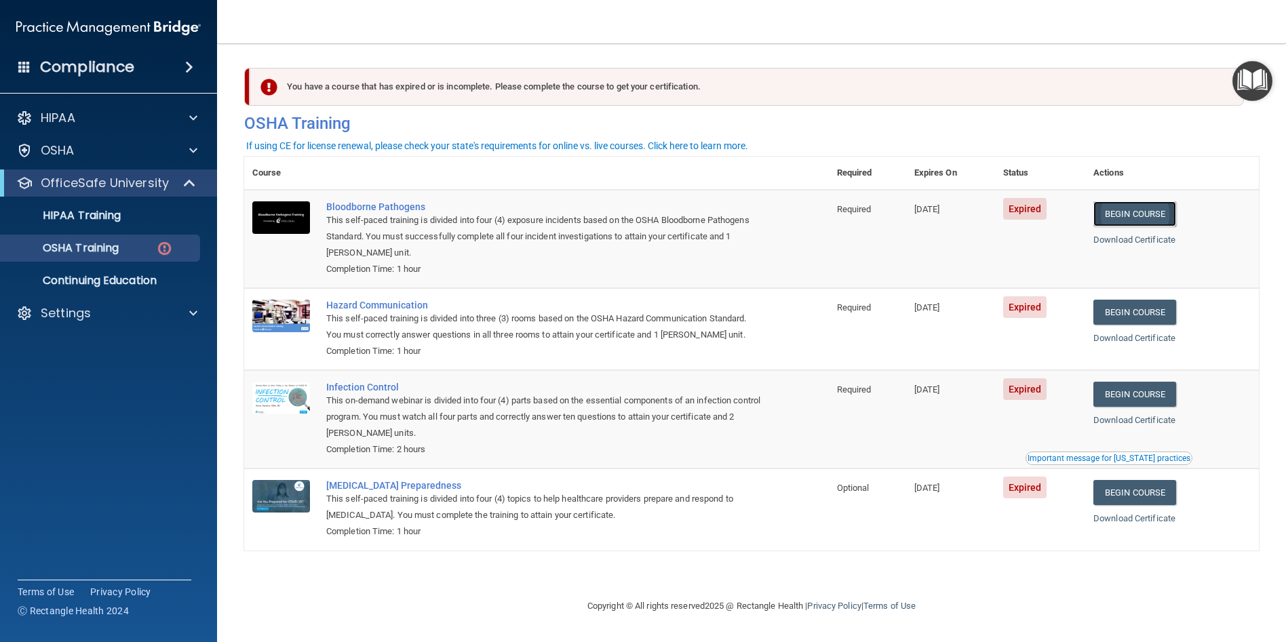
click at [1163, 213] on link "Begin Course" at bounding box center [1134, 213] width 83 height 25
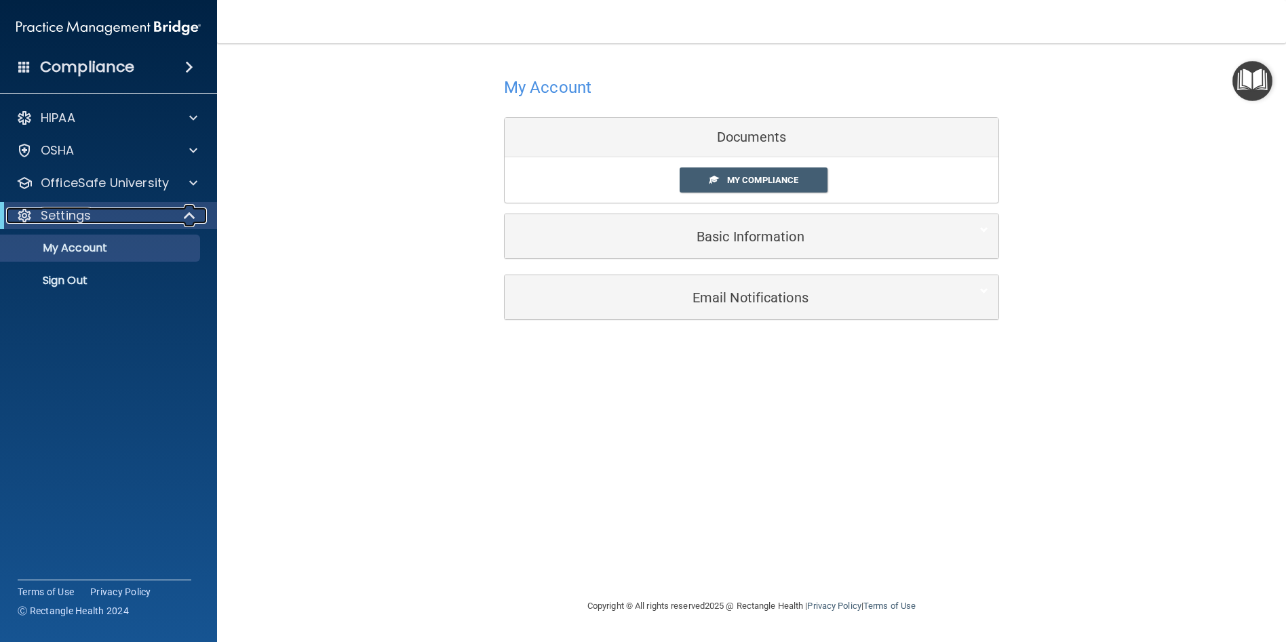
click at [191, 218] on span at bounding box center [191, 216] width 12 height 16
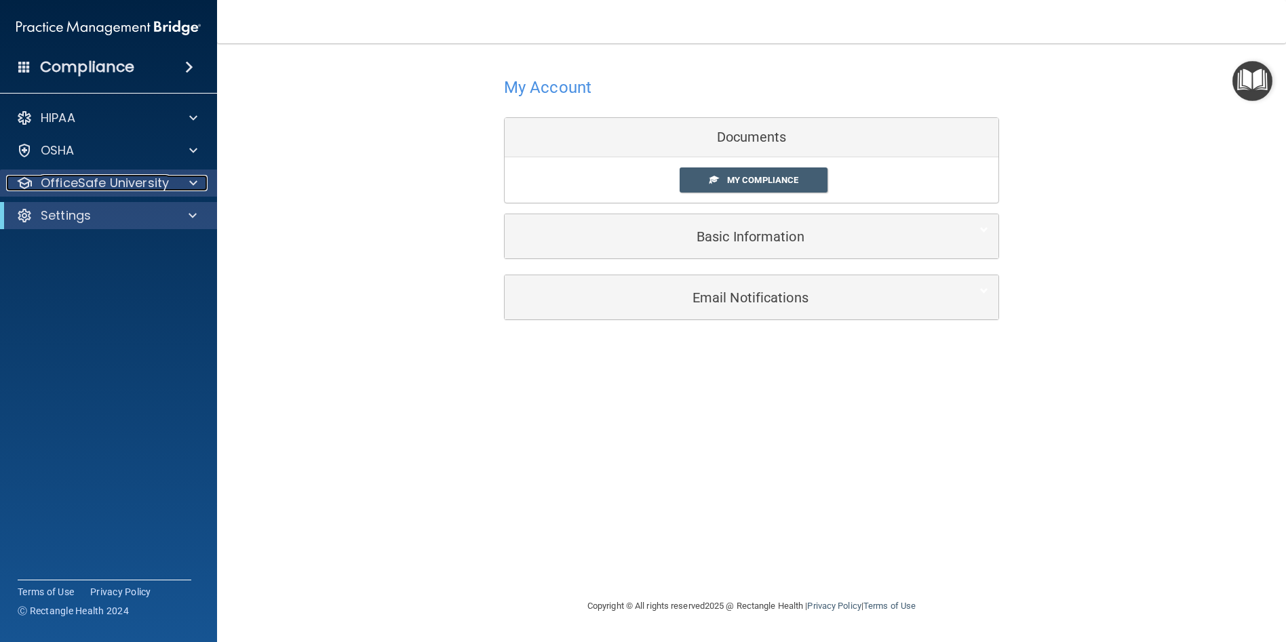
click at [197, 181] on span at bounding box center [193, 183] width 8 height 16
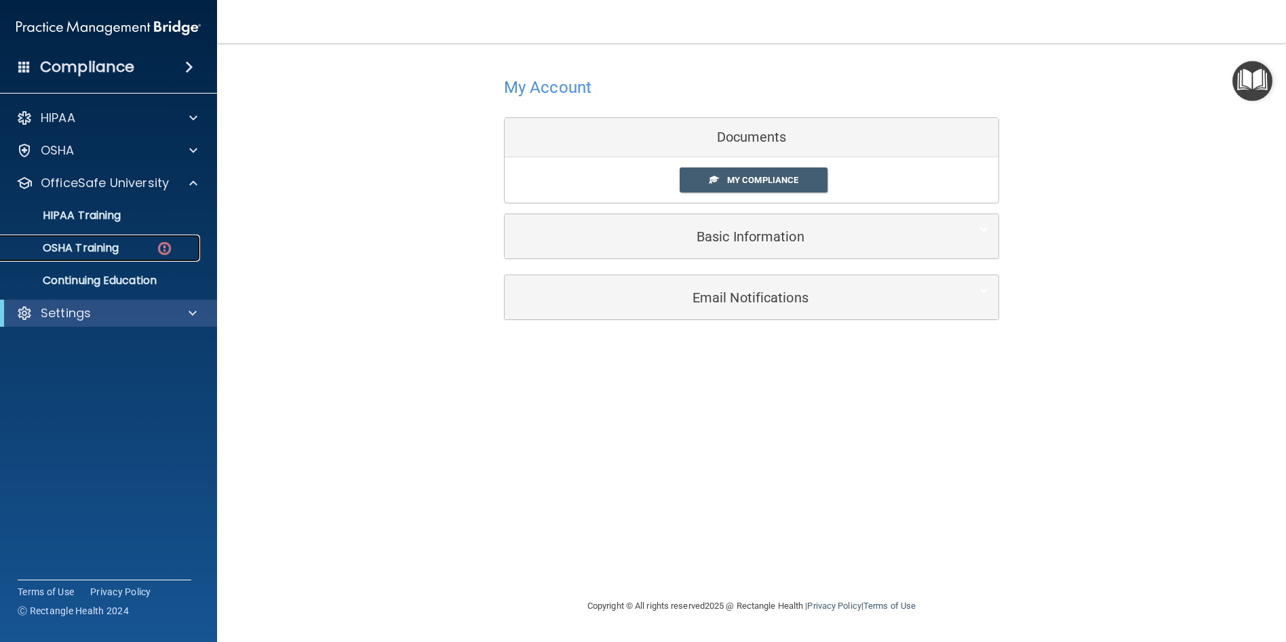
click at [157, 259] on link "OSHA Training" at bounding box center [93, 248] width 214 height 27
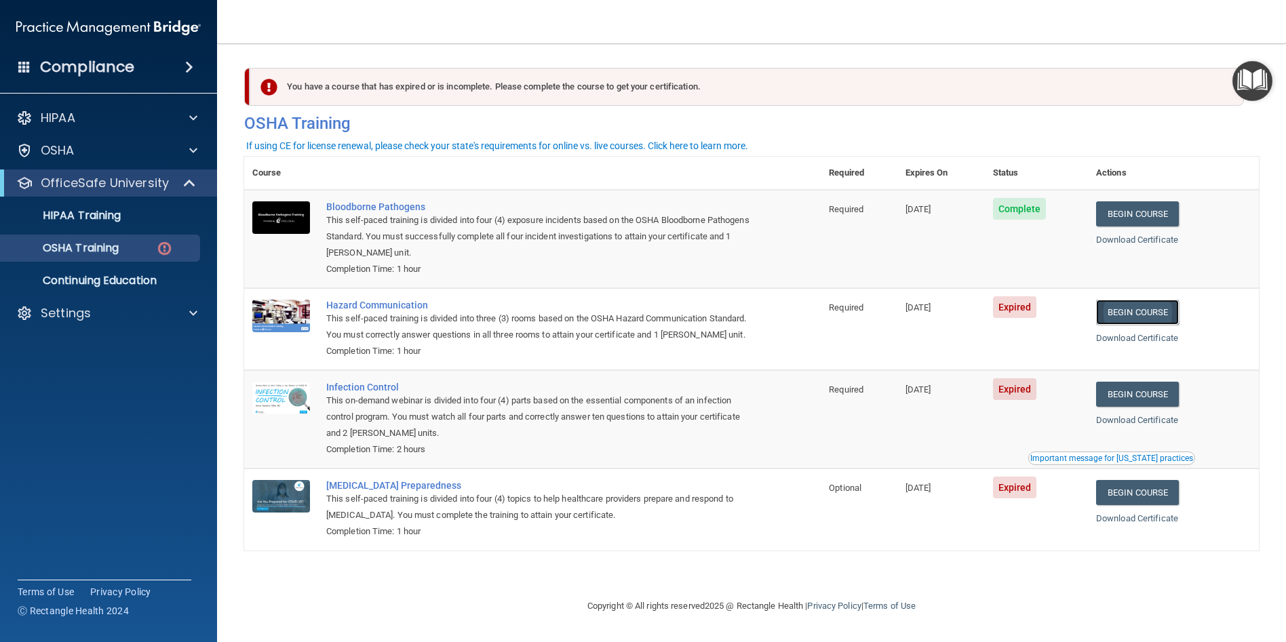
click at [1152, 304] on link "Begin Course" at bounding box center [1137, 312] width 83 height 25
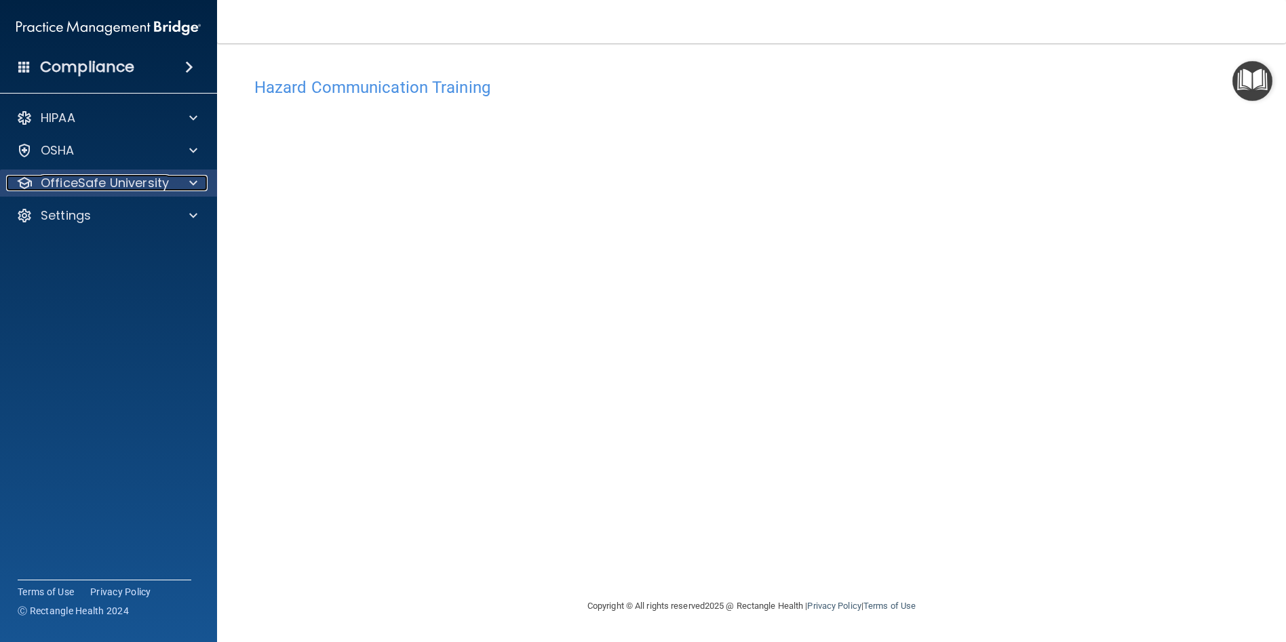
click at [70, 182] on p "OfficeSafe University" at bounding box center [105, 183] width 128 height 16
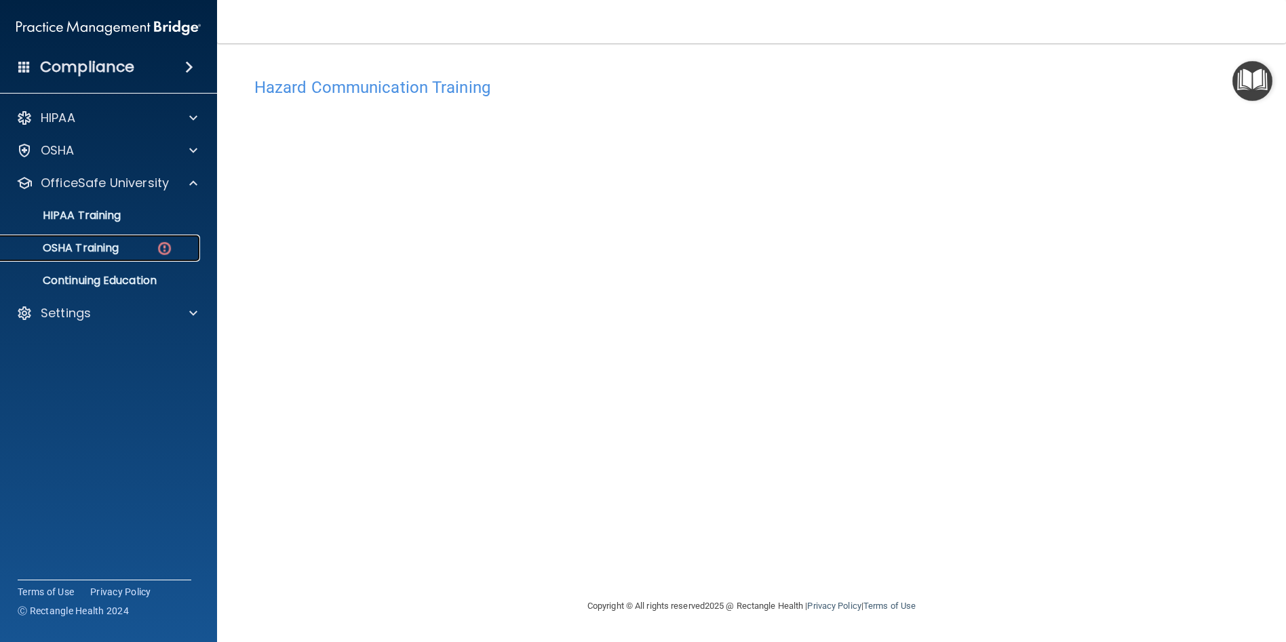
click at [66, 256] on link "OSHA Training" at bounding box center [93, 248] width 214 height 27
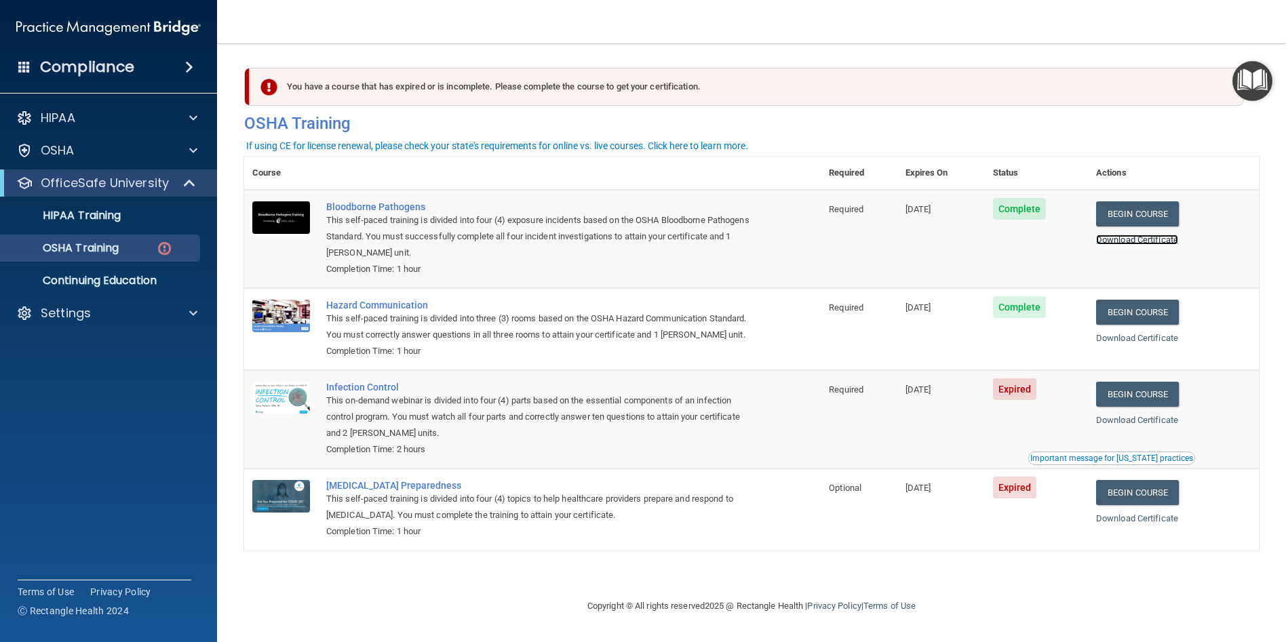
click at [1129, 238] on link "Download Certificate" at bounding box center [1137, 240] width 82 height 10
click at [1128, 343] on link "Download Certificate" at bounding box center [1137, 338] width 82 height 10
click at [1124, 405] on link "Begin Course" at bounding box center [1137, 394] width 83 height 25
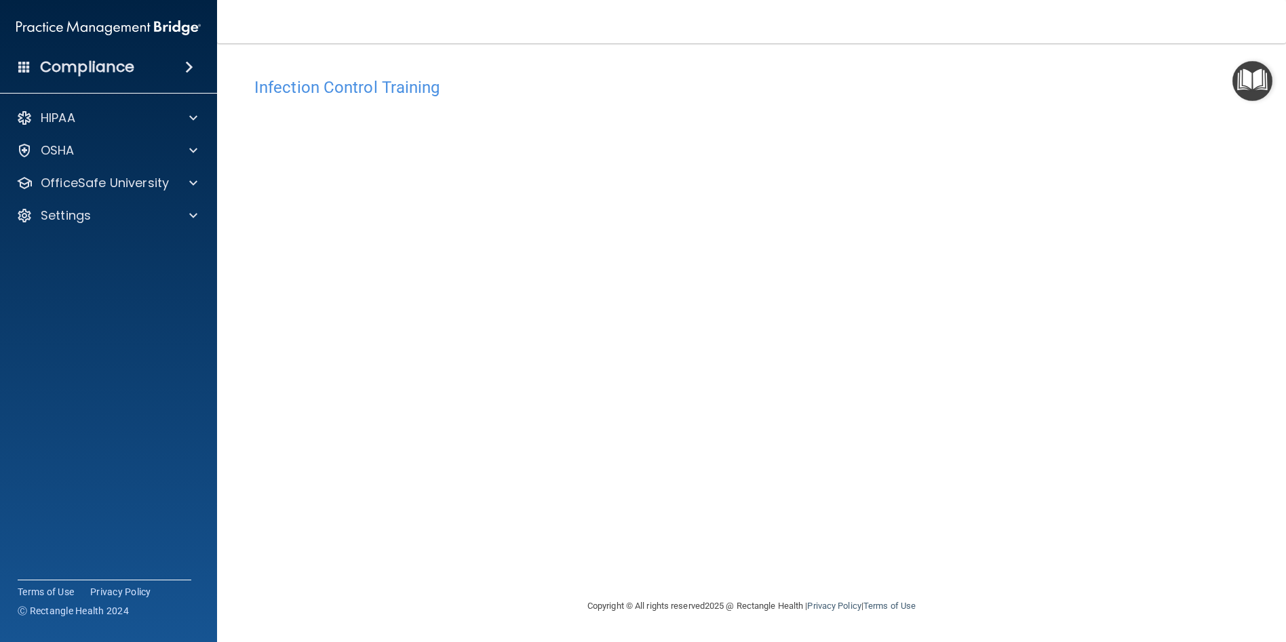
click at [1170, 476] on div "Infection Control Training This course doesn’t expire until [DATE]. Are you sur…" at bounding box center [751, 335] width 1015 height 528
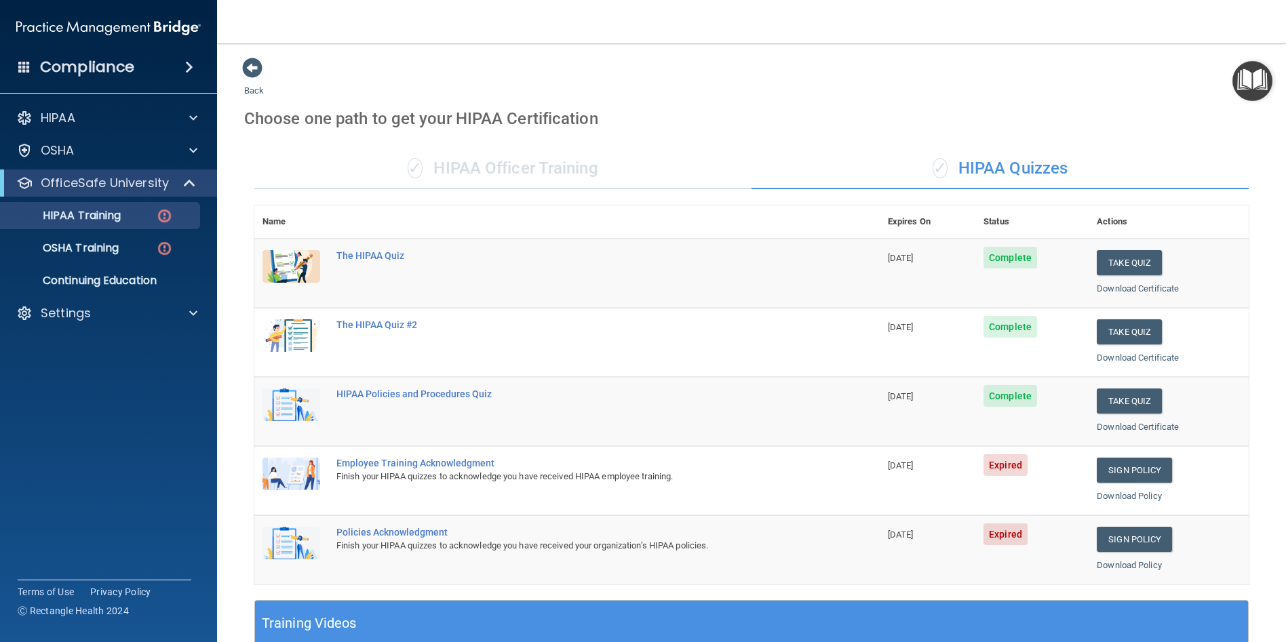
scroll to position [271, 0]
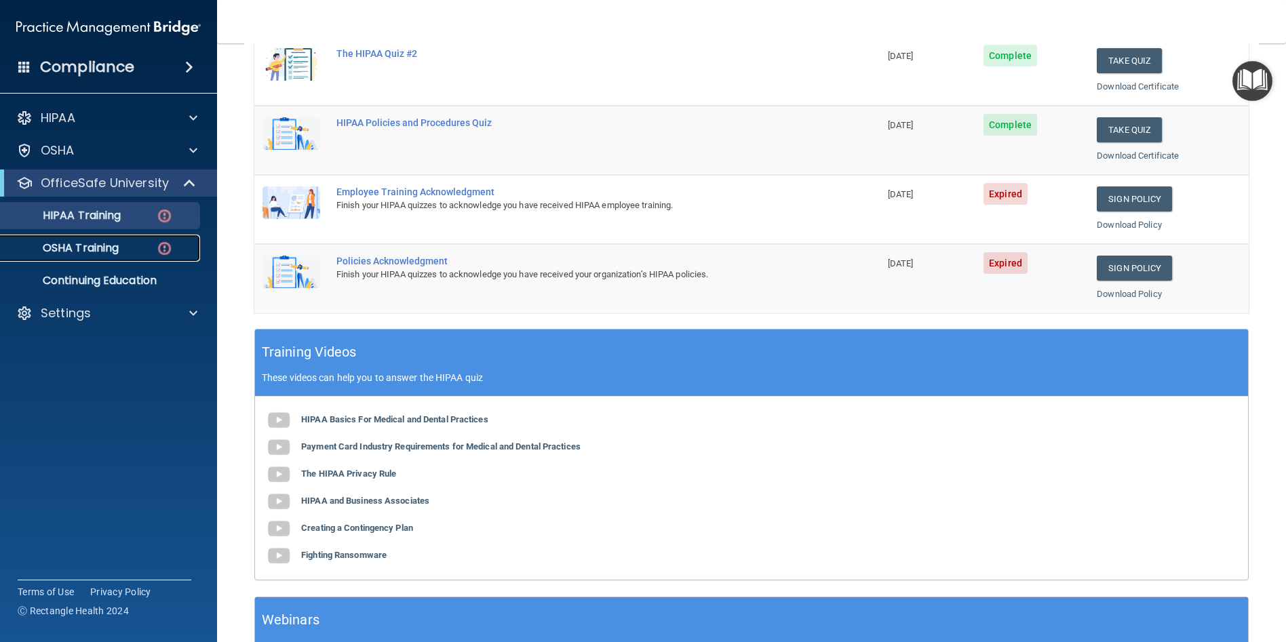
click at [119, 251] on p "OSHA Training" at bounding box center [64, 248] width 110 height 14
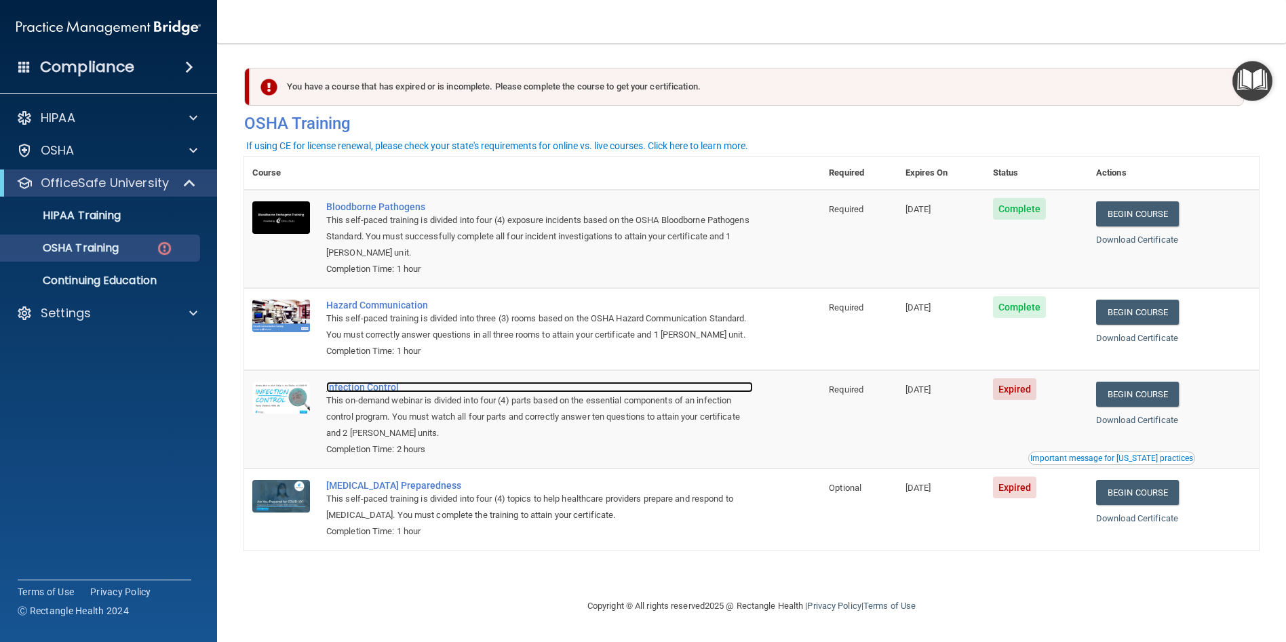
click at [362, 393] on div "Infection Control" at bounding box center [539, 387] width 427 height 11
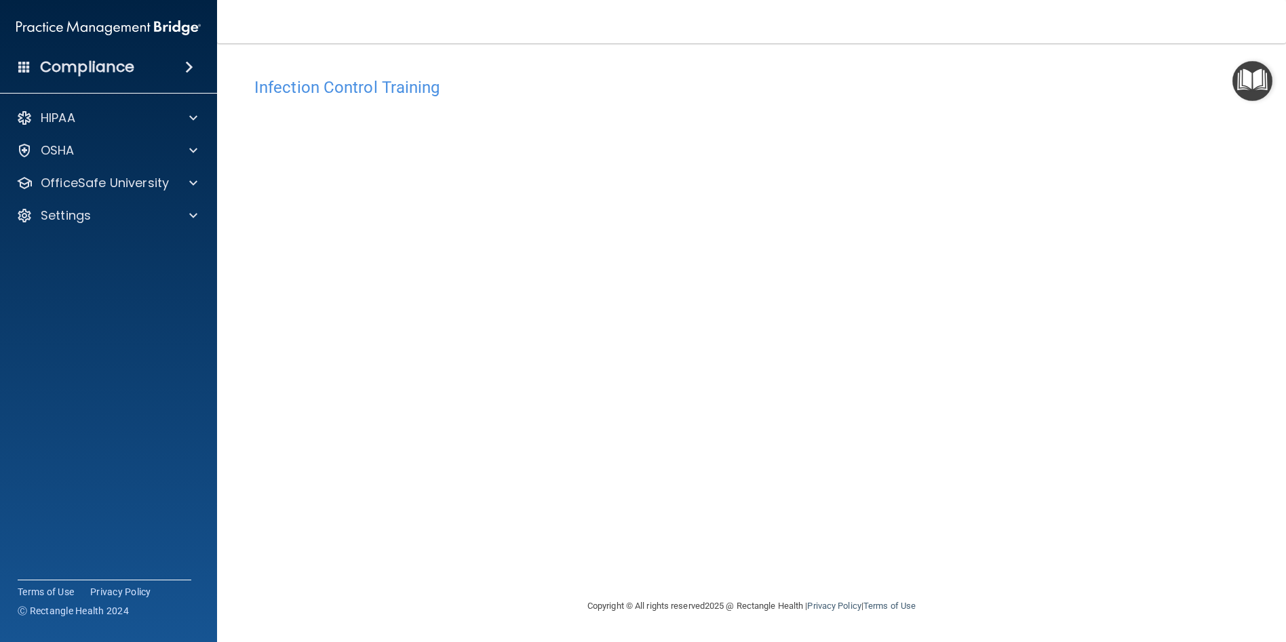
click at [1148, 488] on div "Infection Control Training This course doesn’t expire until 07/25/2025. Are you…" at bounding box center [751, 335] width 1015 height 528
click at [75, 218] on p "Settings" at bounding box center [66, 216] width 50 height 16
click at [83, 199] on div "HIPAA Documents and Policies Report an Incident Business Associates Emergency P…" at bounding box center [109, 202] width 218 height 206
click at [85, 193] on div "OfficeSafe University" at bounding box center [109, 183] width 218 height 27
click at [193, 183] on span at bounding box center [193, 183] width 8 height 16
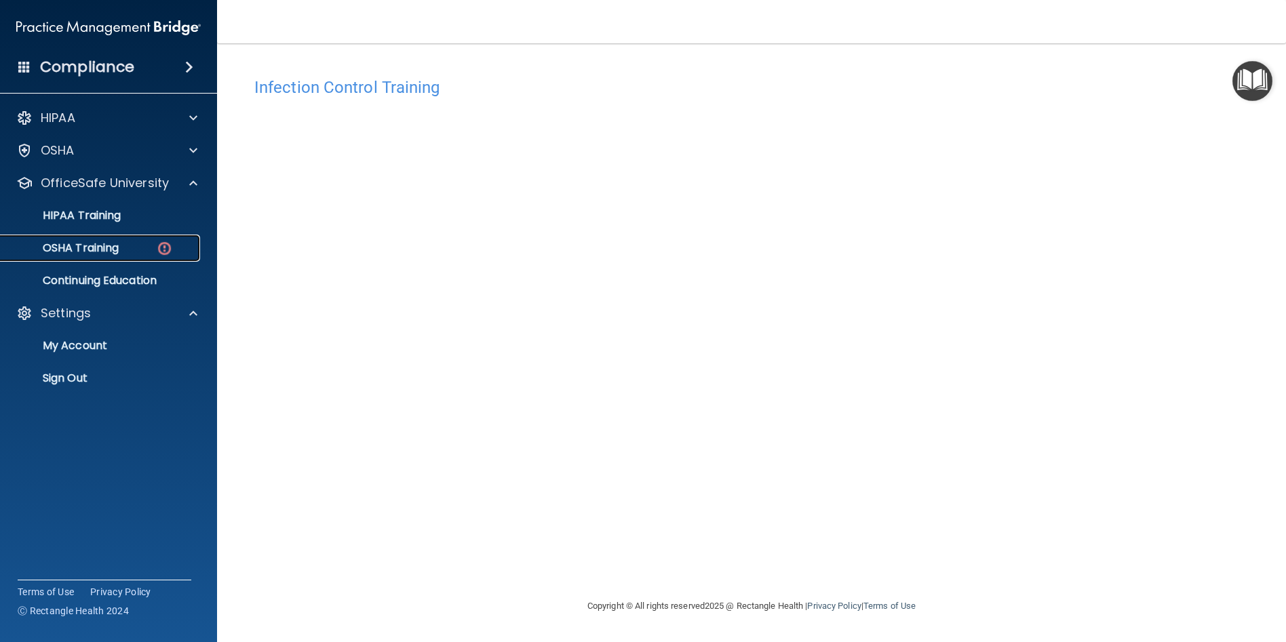
click at [159, 260] on link "OSHA Training" at bounding box center [93, 248] width 214 height 27
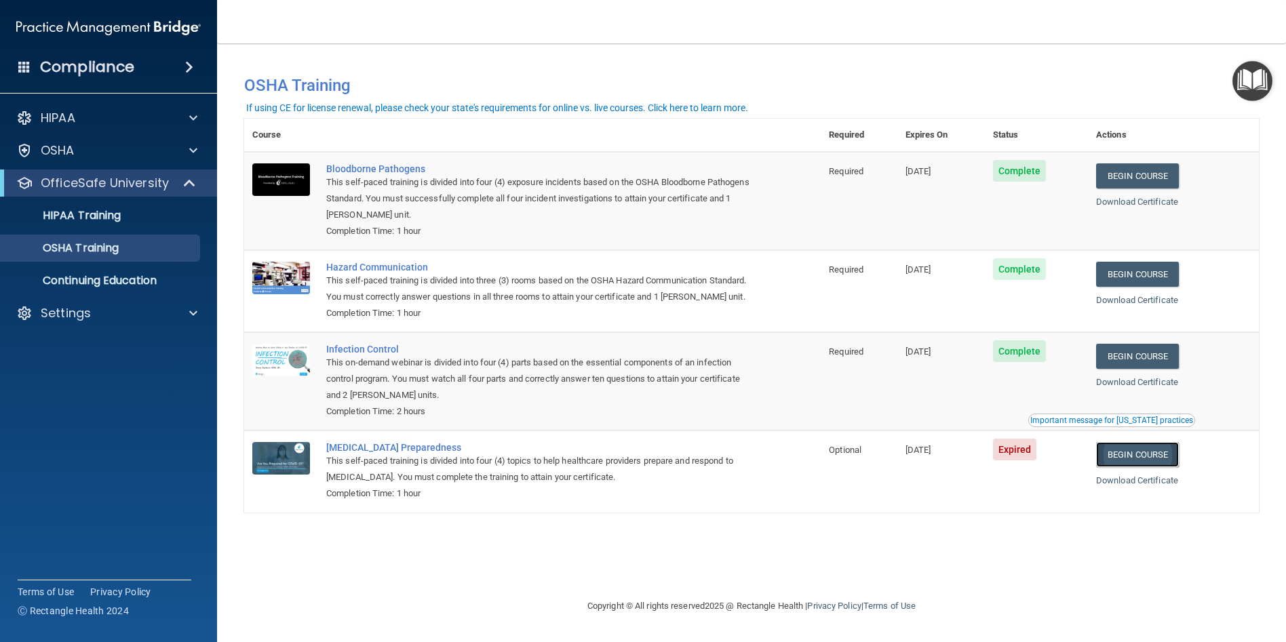
click at [1125, 467] on link "Begin Course" at bounding box center [1137, 454] width 83 height 25
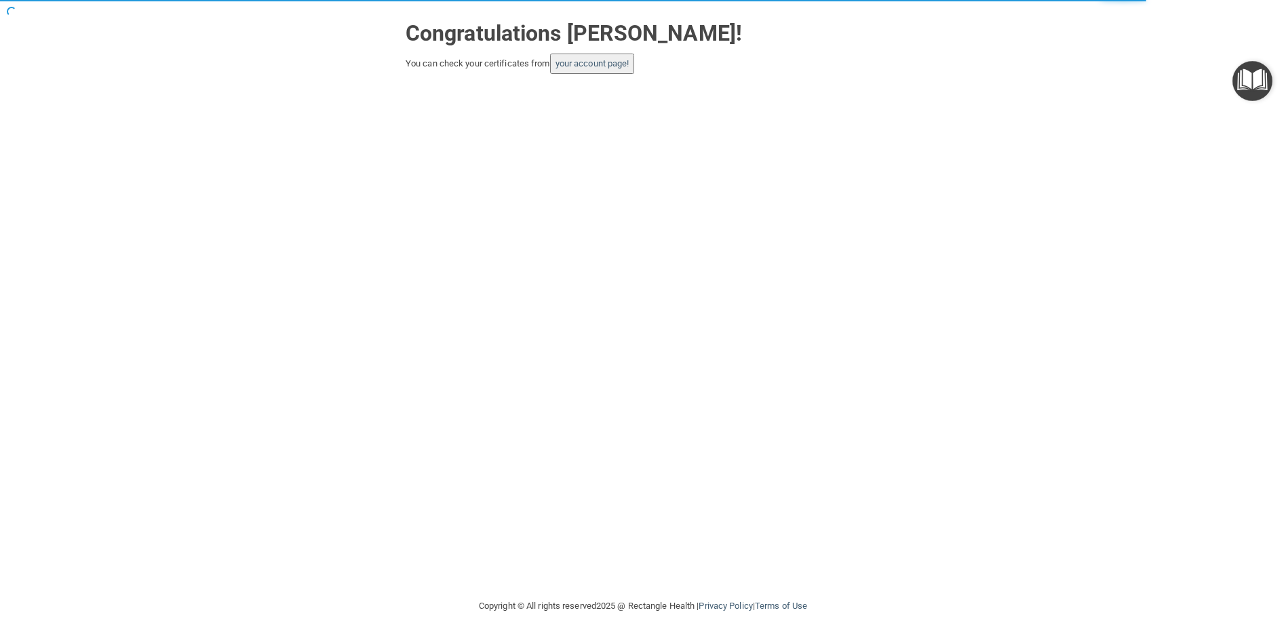
click at [605, 57] on button "your account page!" at bounding box center [592, 64] width 85 height 20
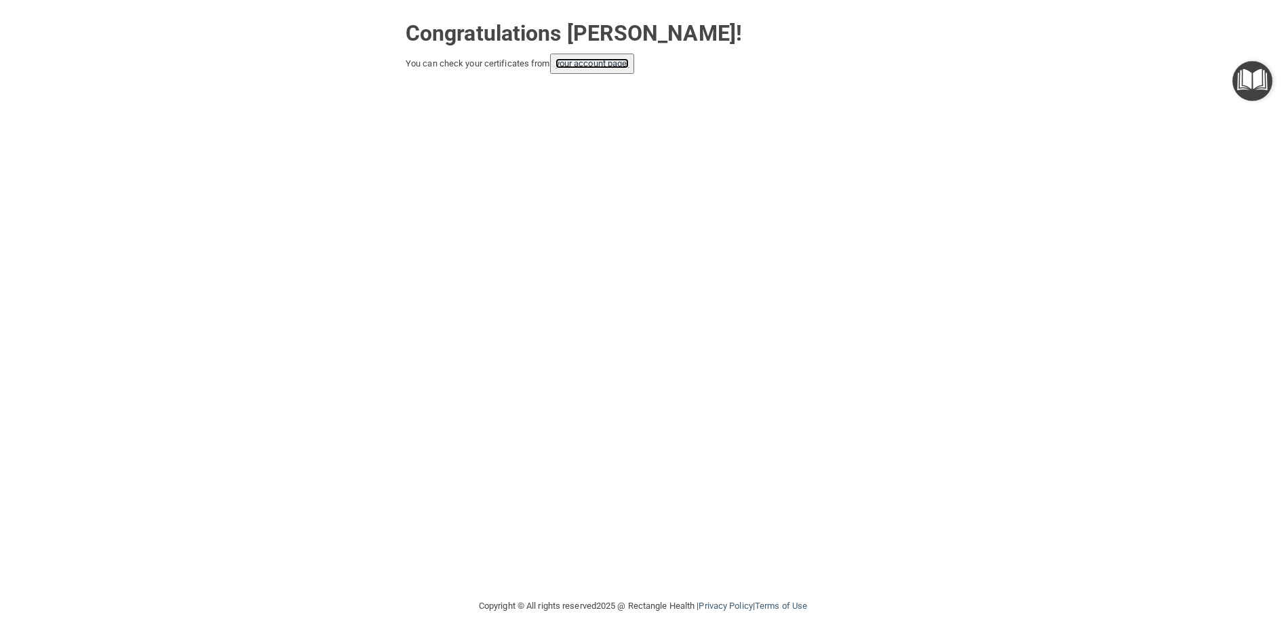
click at [624, 63] on link "your account page!" at bounding box center [593, 63] width 74 height 10
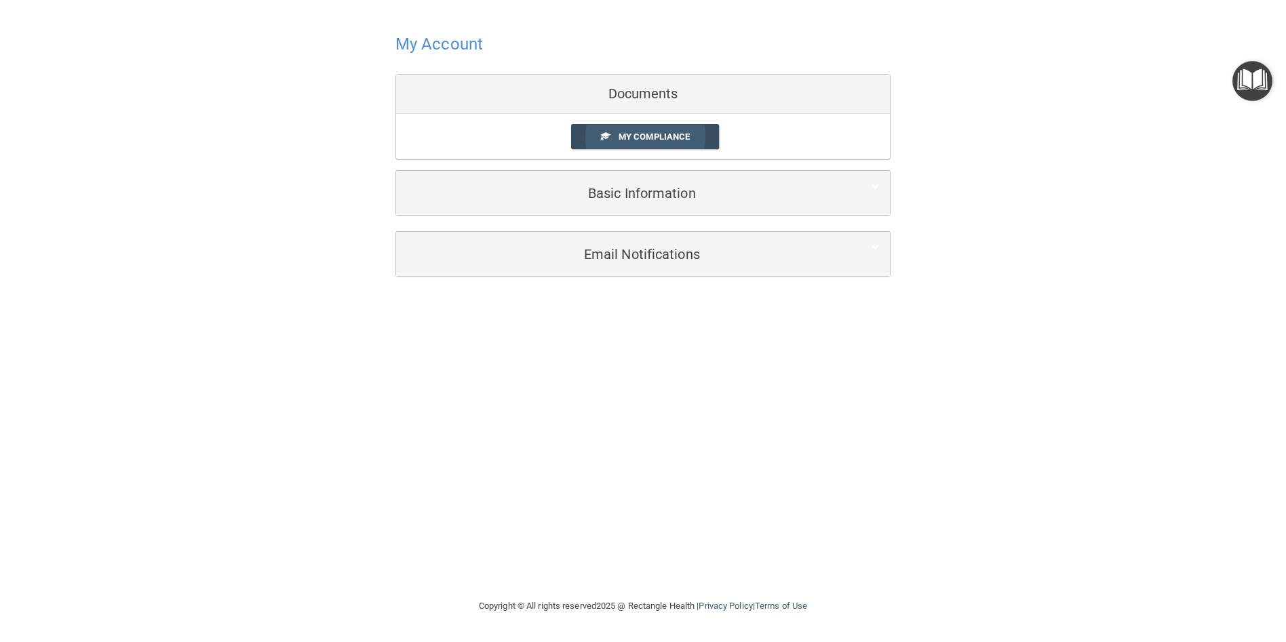
click at [646, 136] on span "My Compliance" at bounding box center [654, 137] width 71 height 10
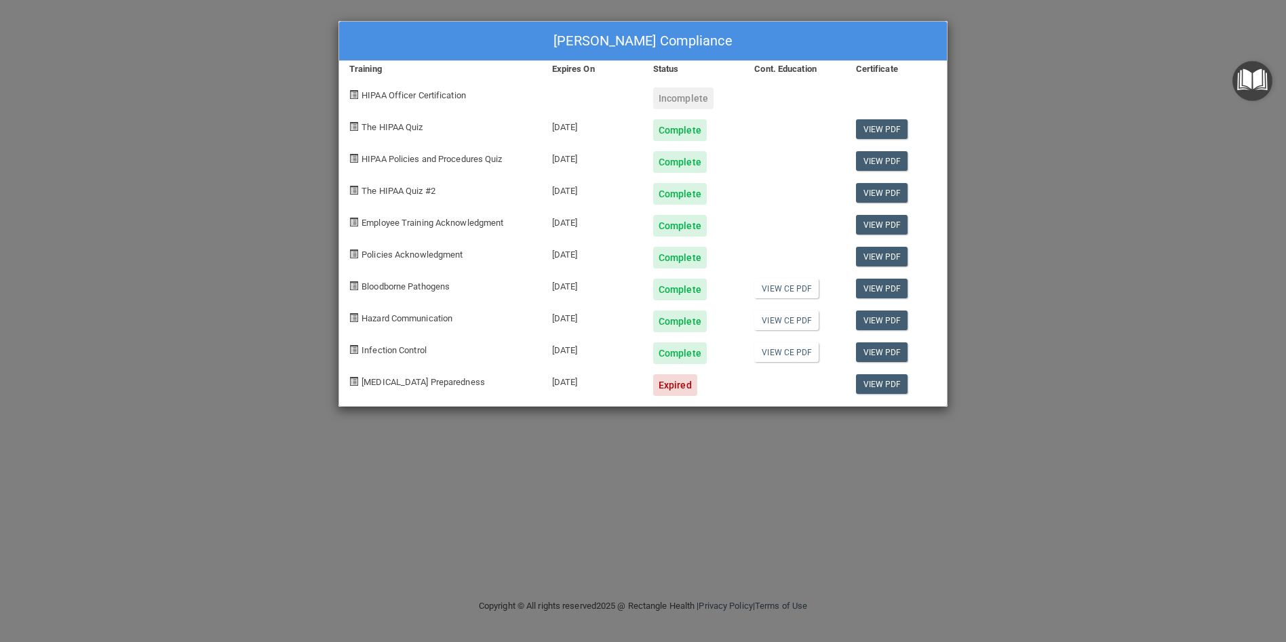
click at [682, 385] on div "Expired" at bounding box center [675, 385] width 44 height 22
click at [890, 387] on link "View PDF" at bounding box center [882, 384] width 52 height 20
click at [420, 383] on span "[MEDICAL_DATA] Preparedness" at bounding box center [423, 382] width 123 height 10
click at [452, 99] on span "HIPAA Officer Certification" at bounding box center [414, 95] width 104 height 10
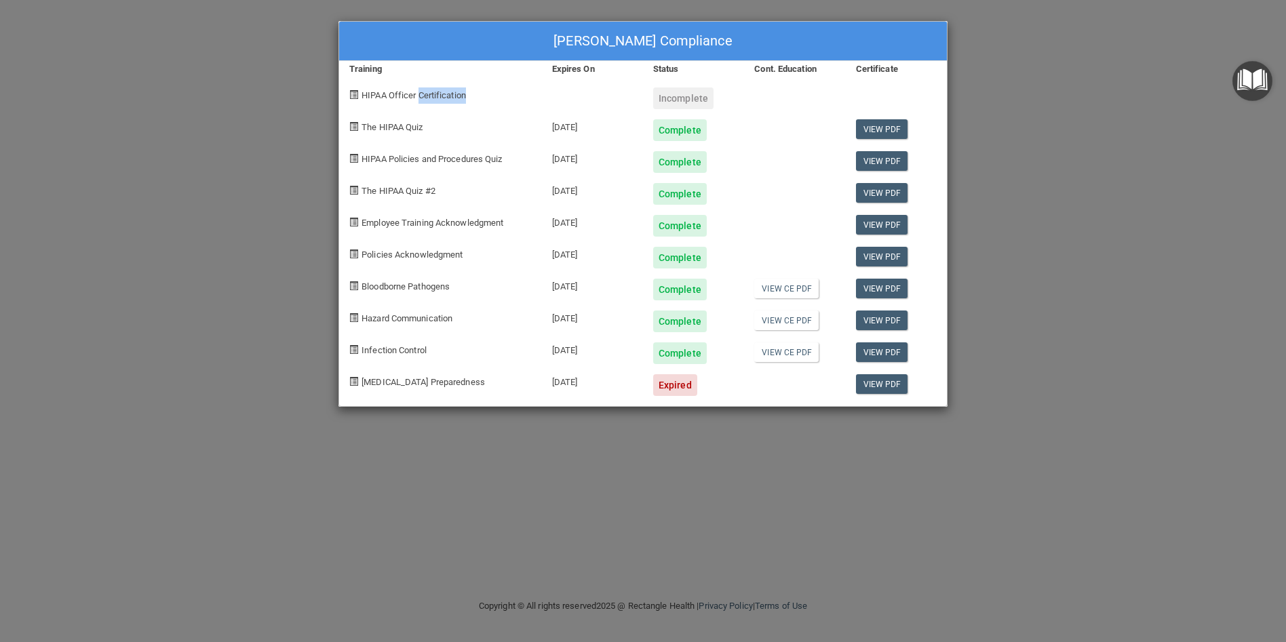
click at [452, 98] on span "HIPAA Officer Certification" at bounding box center [414, 95] width 104 height 10
click at [675, 102] on div "Incomplete" at bounding box center [683, 99] width 60 height 22
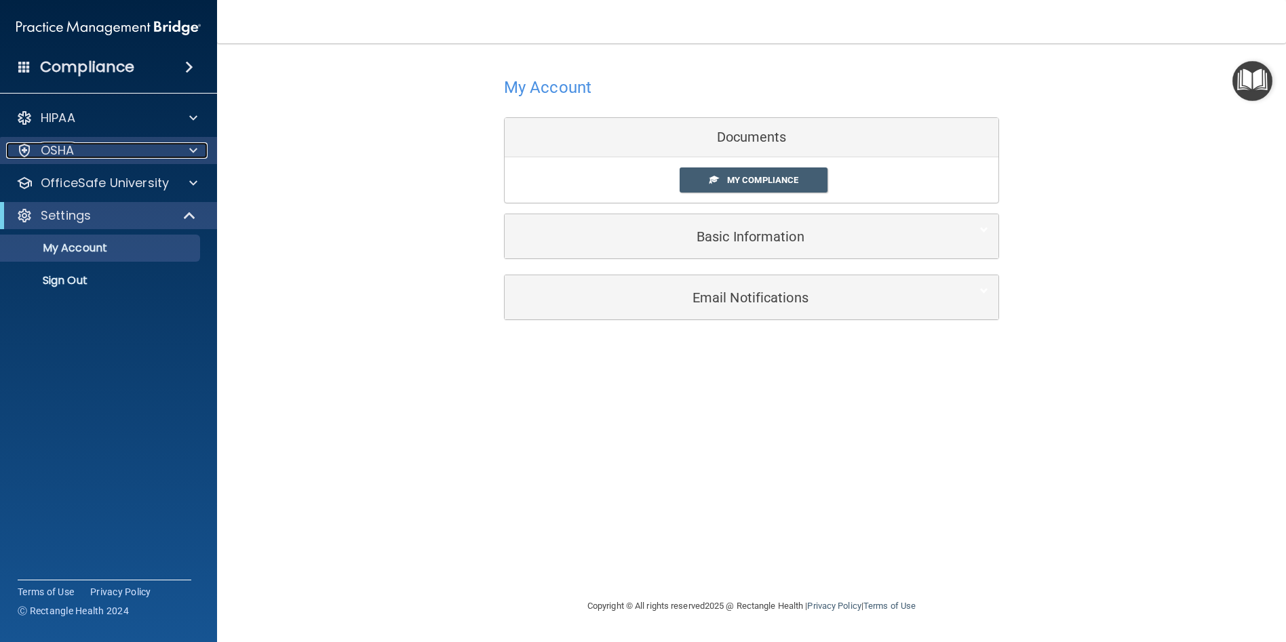
click at [117, 153] on div "OSHA" at bounding box center [90, 150] width 168 height 16
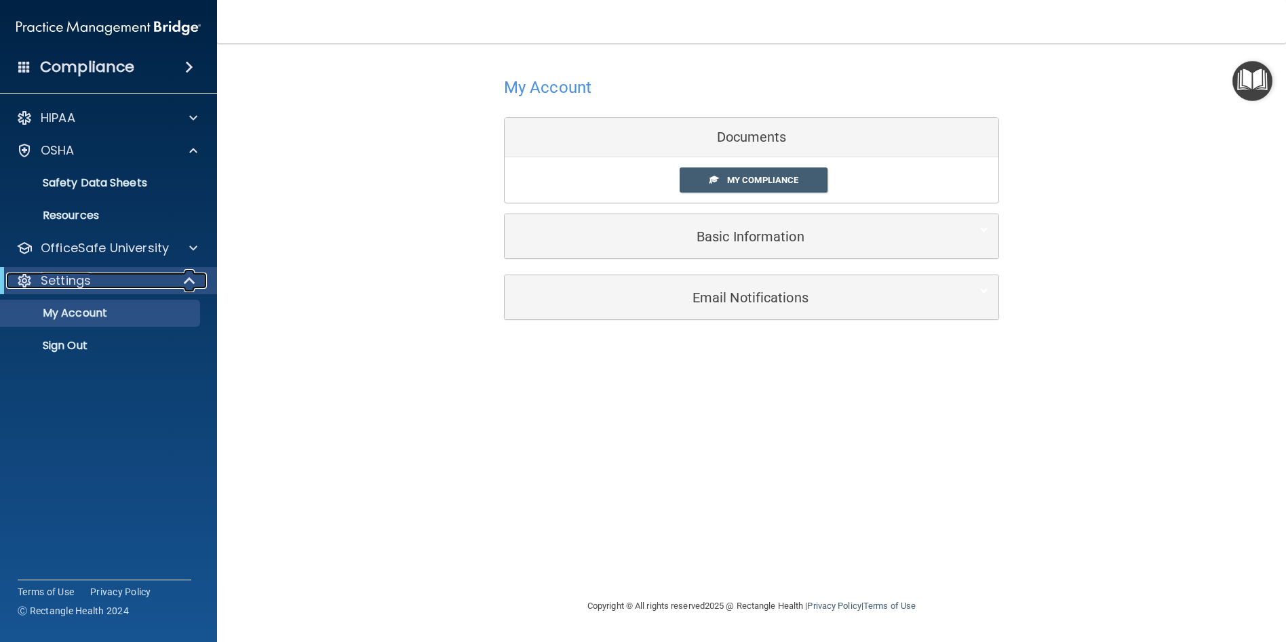
click at [104, 284] on div "Settings" at bounding box center [90, 281] width 168 height 16
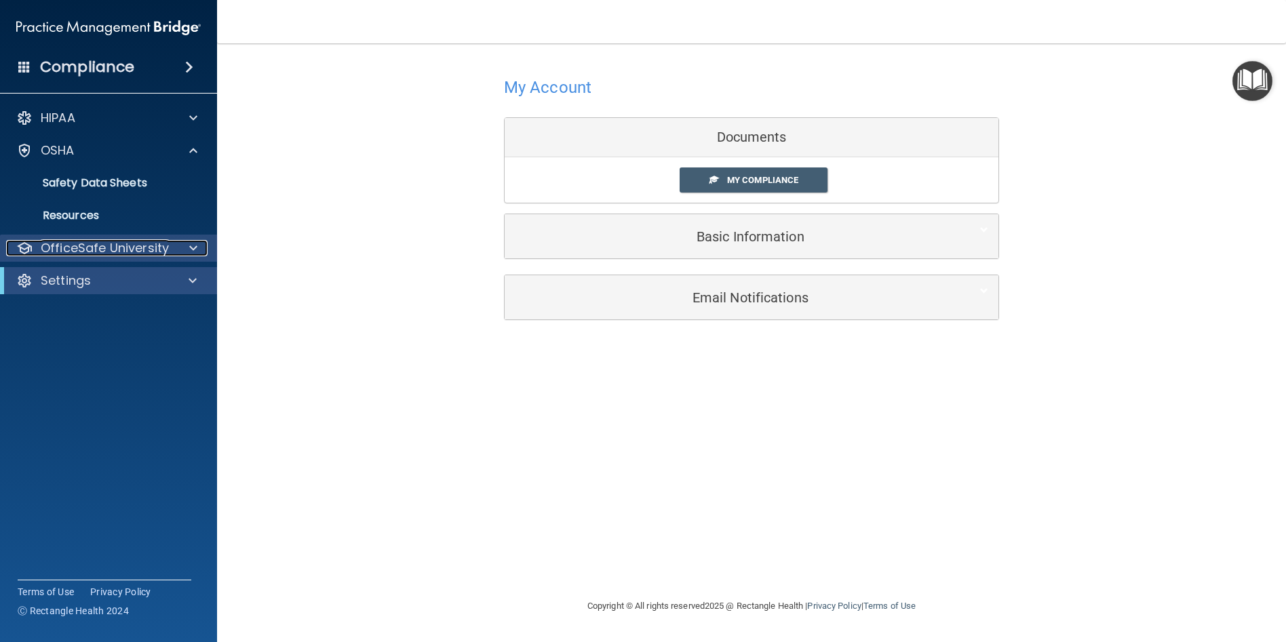
click at [171, 246] on div "OfficeSafe University" at bounding box center [90, 248] width 168 height 16
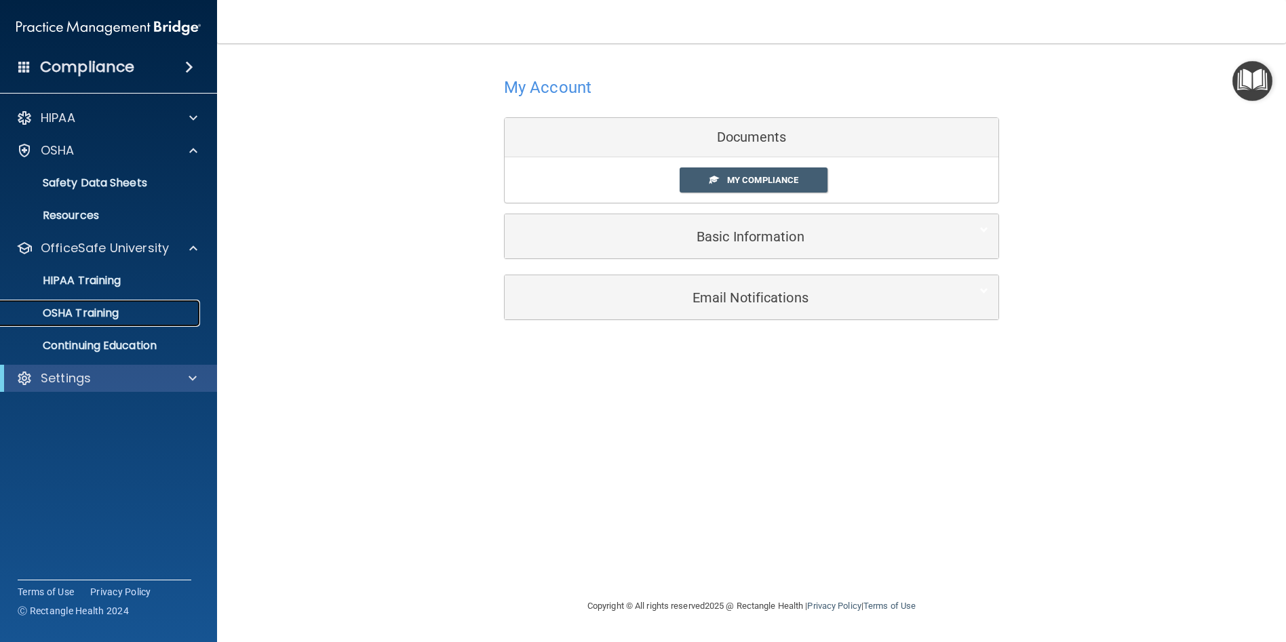
click at [155, 311] on div "OSHA Training" at bounding box center [101, 314] width 185 height 14
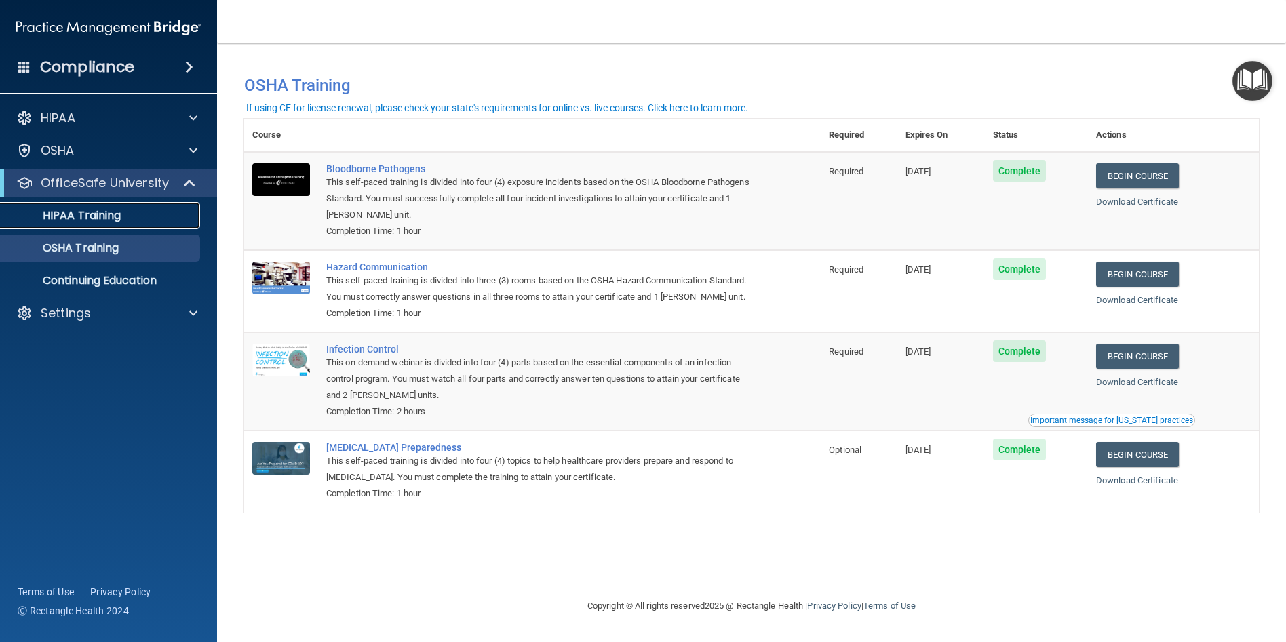
click at [71, 214] on p "HIPAA Training" at bounding box center [65, 216] width 112 height 14
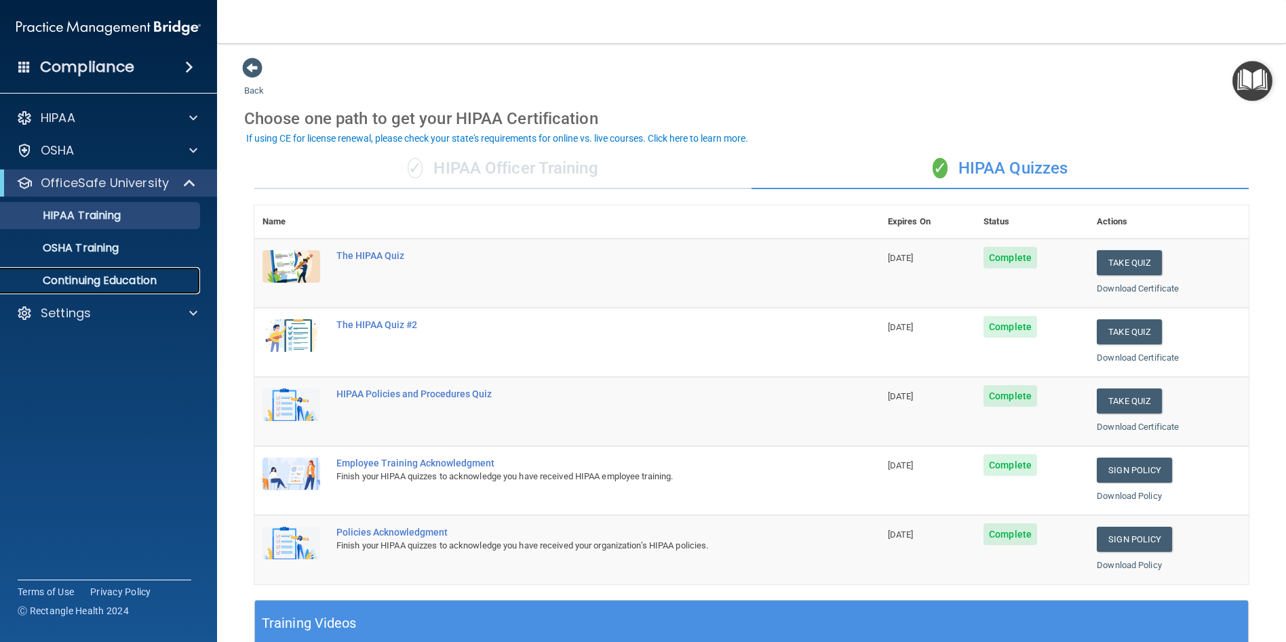
click at [82, 282] on p "Continuing Education" at bounding box center [101, 281] width 185 height 14
